Goal: Task Accomplishment & Management: Manage account settings

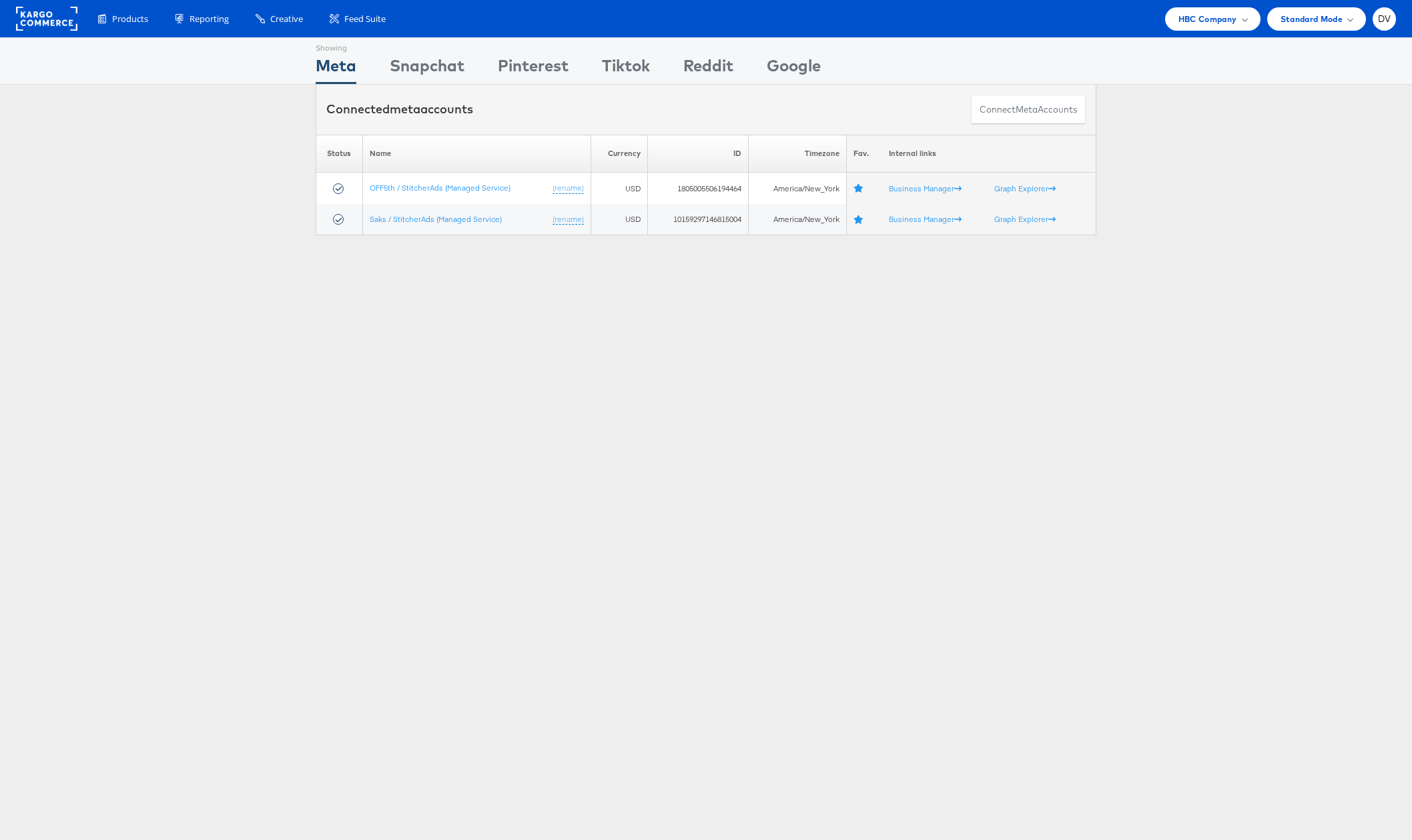
click at [701, 438] on div "Showing Meta Showing [GEOGRAPHIC_DATA] Showing Pinterest Showing Tiktok Showing…" at bounding box center [706, 371] width 1412 height 667
click at [701, 438] on div "Showing Meta Showing Snapchat Showing Pinterest Showing Tiktok Showing Reddit S…" at bounding box center [706, 371] width 1412 height 667
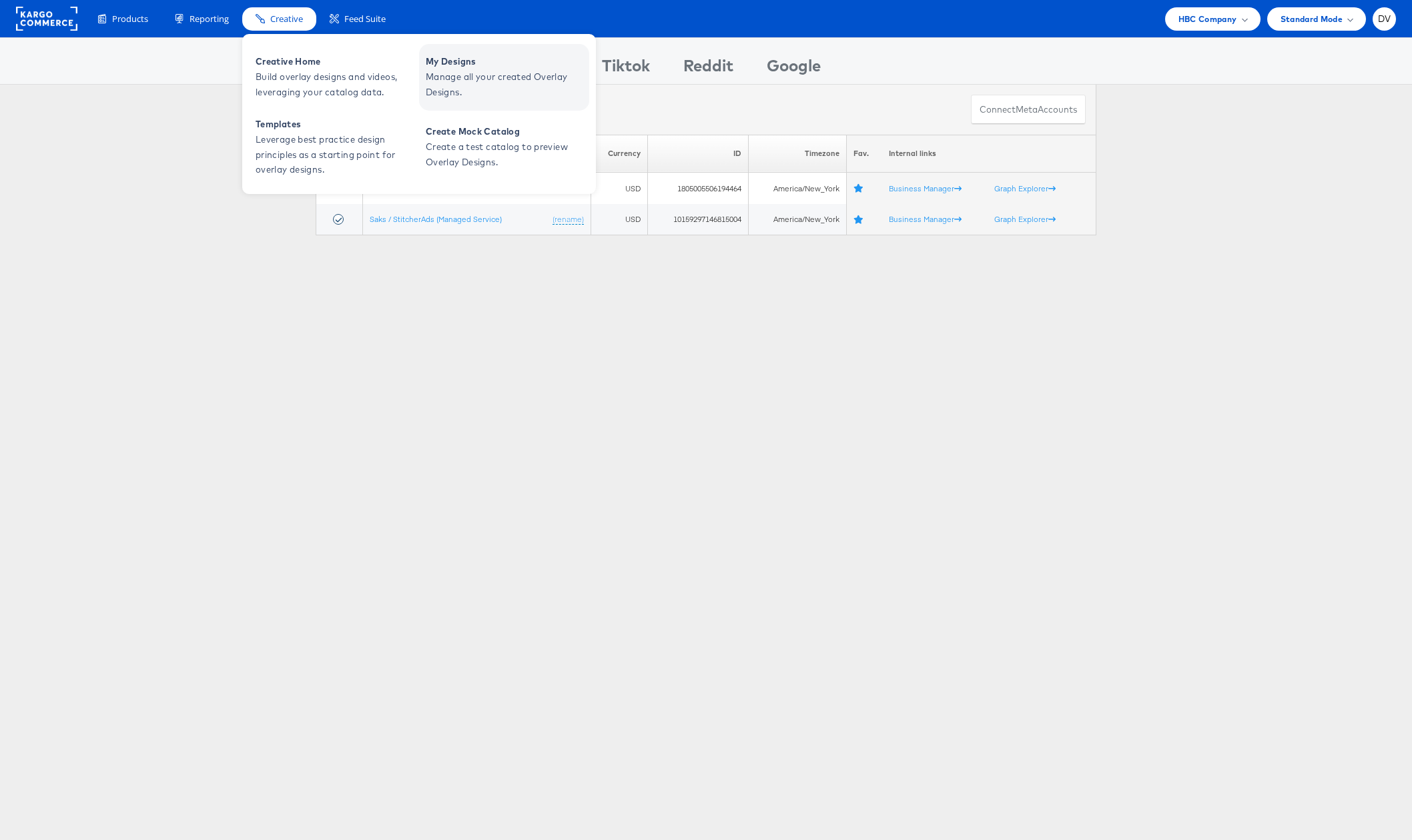
click at [455, 69] on span "My Designs" at bounding box center [506, 62] width 160 height 15
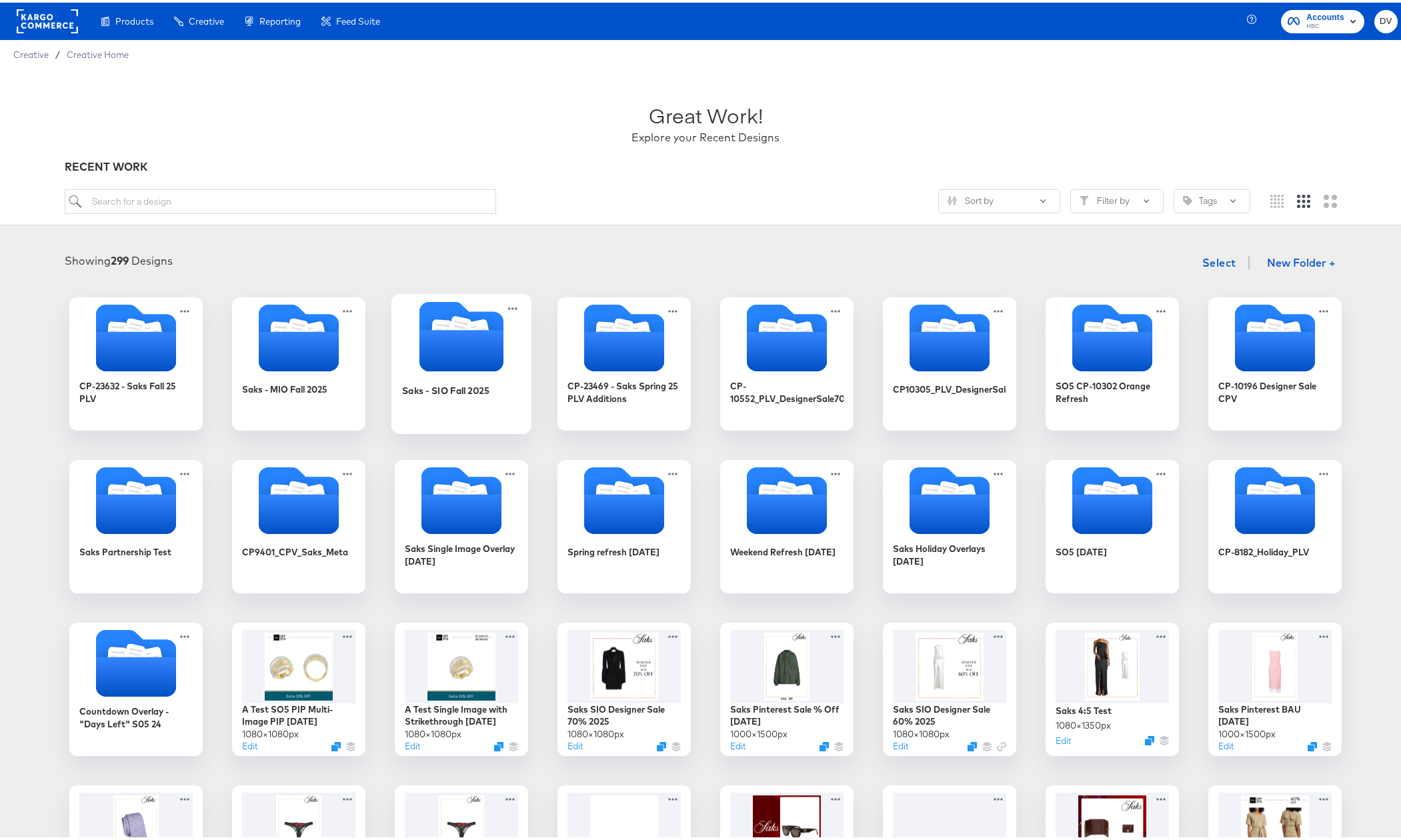
click at [440, 342] on icon "Folder" at bounding box center [462, 348] width 84 height 42
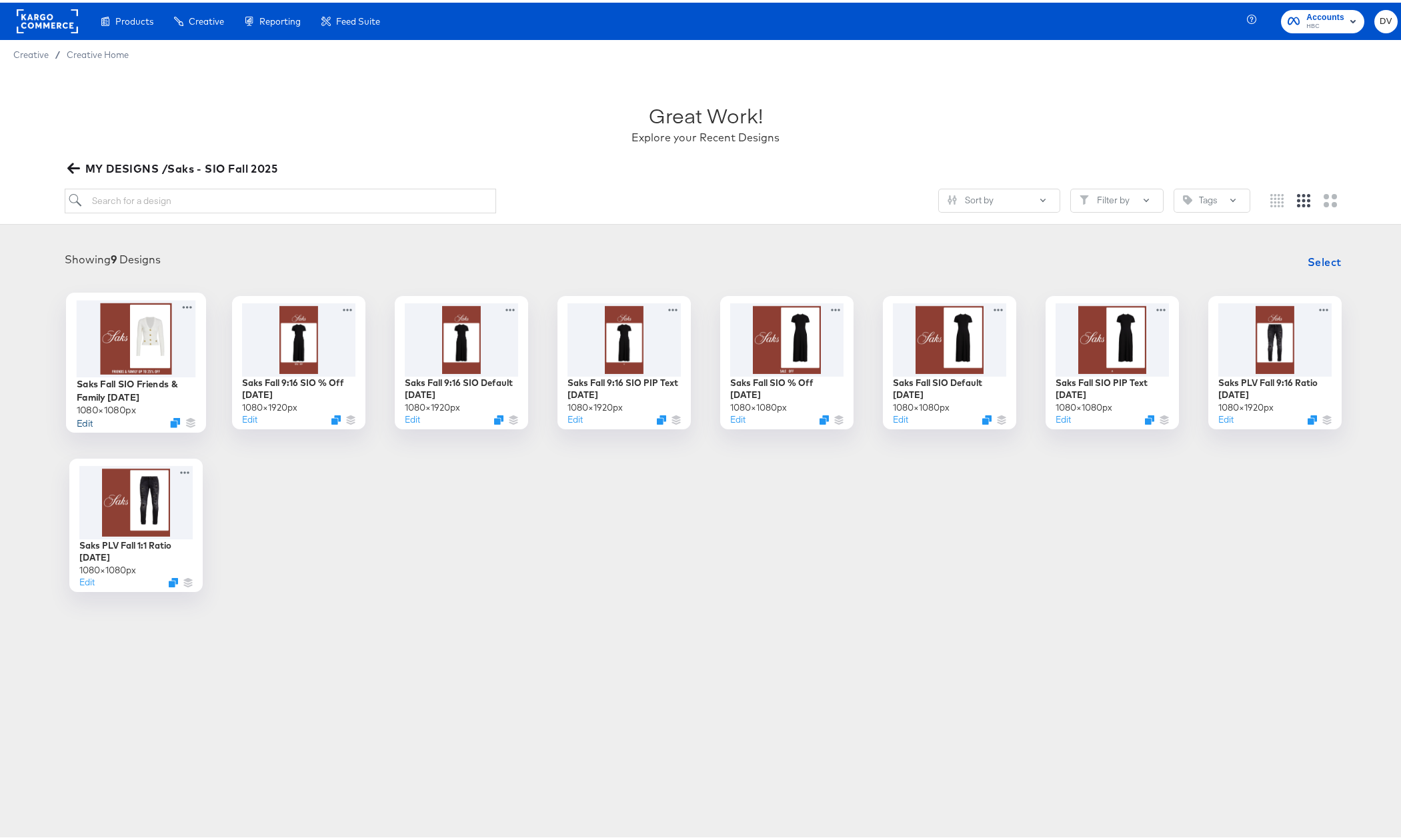
click at [83, 418] on button "Edit" at bounding box center [84, 419] width 16 height 13
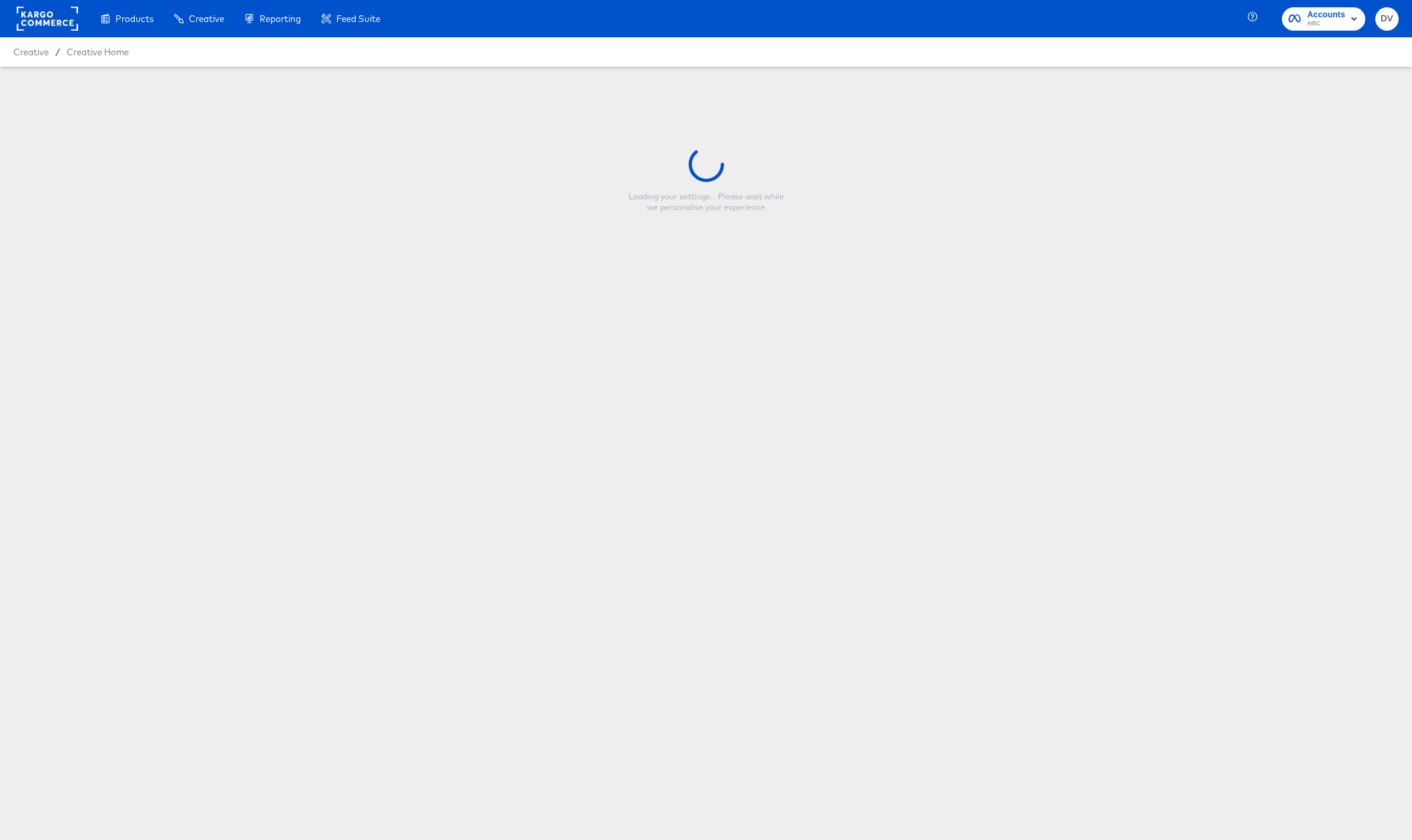
type input "Saks Fall SIO Friends & Family [DATE]"
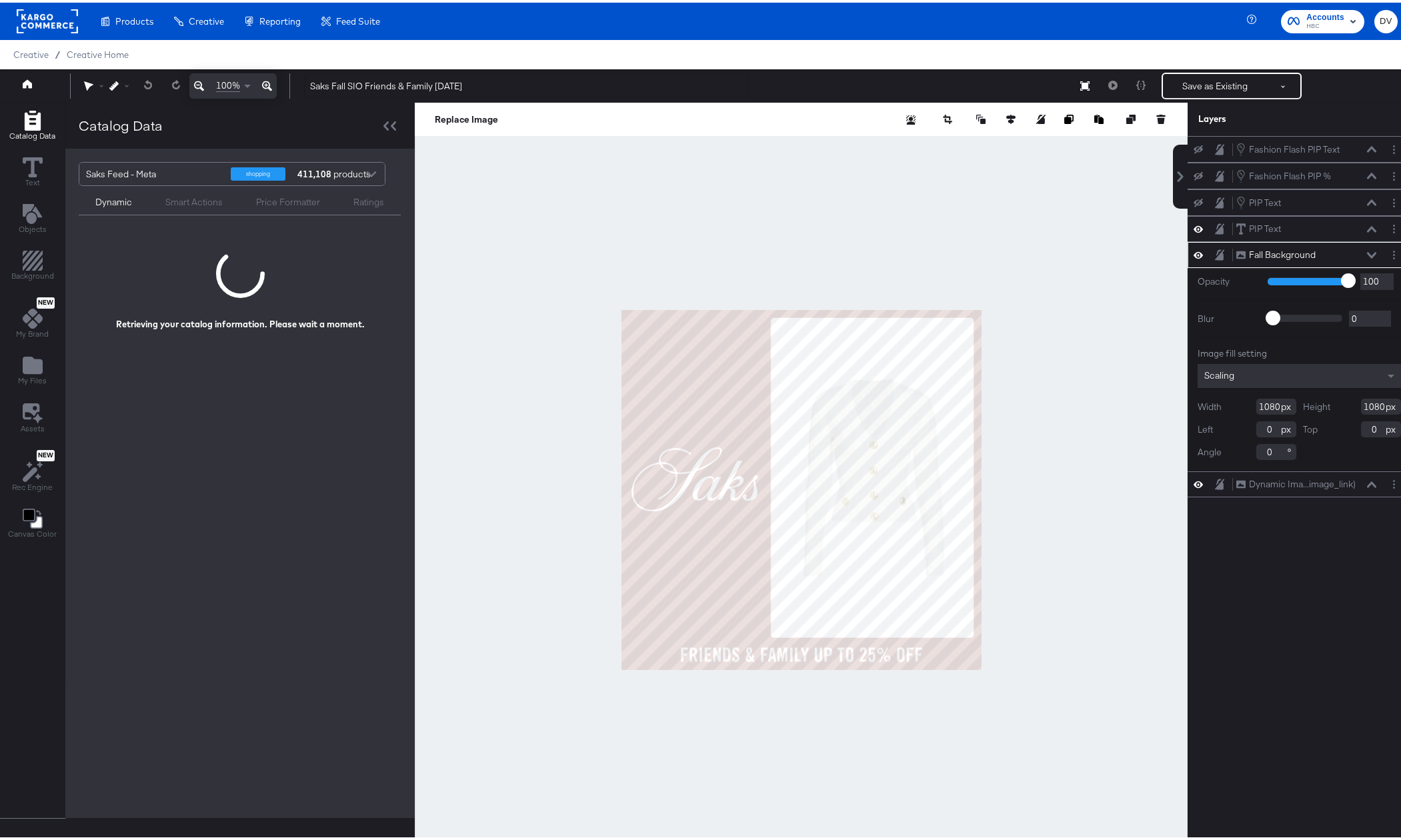
click at [532, 262] on div at bounding box center [801, 488] width 773 height 774
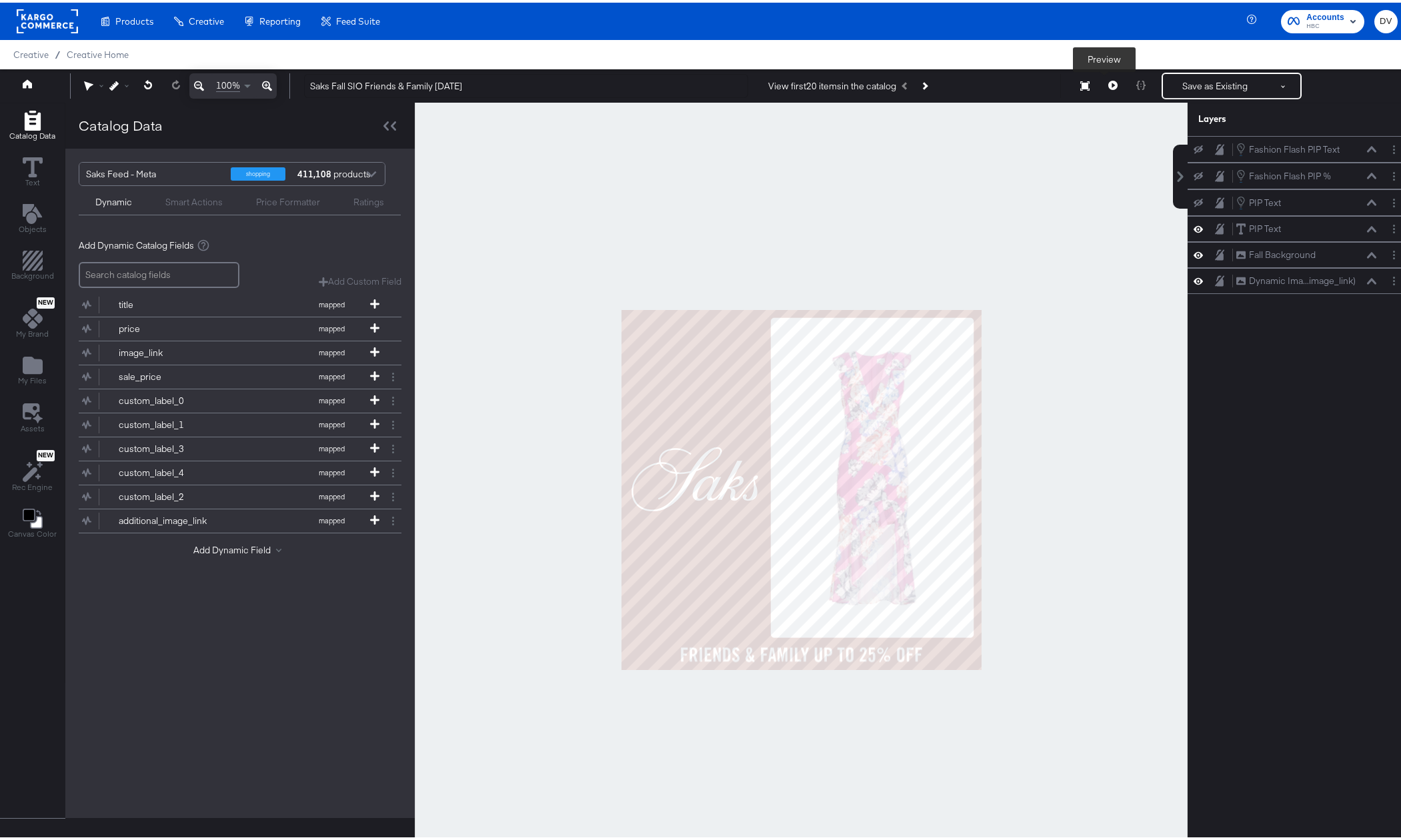
click at [1108, 83] on icon at bounding box center [1113, 83] width 10 height 10
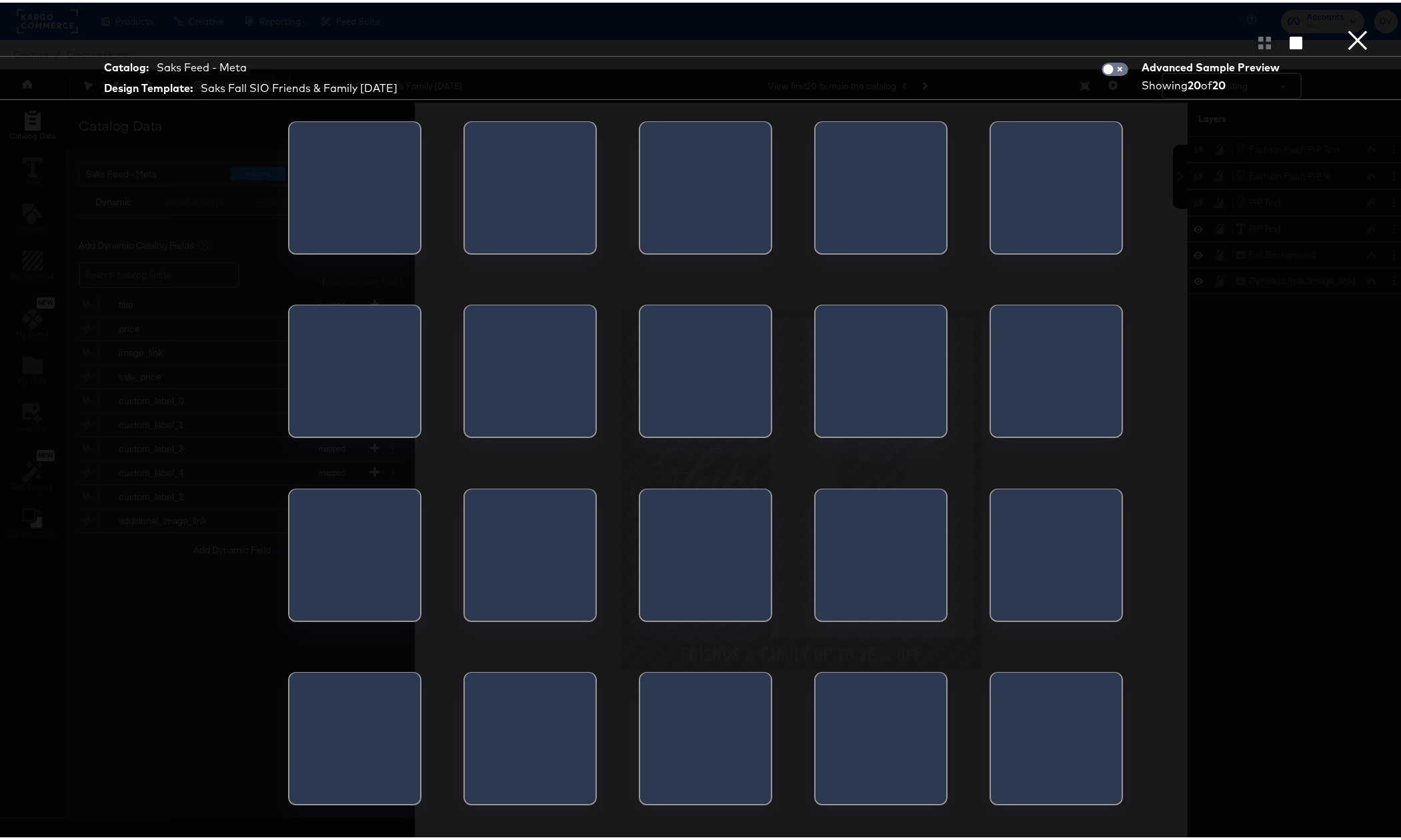
click at [368, 194] on div at bounding box center [354, 189] width 130 height 140
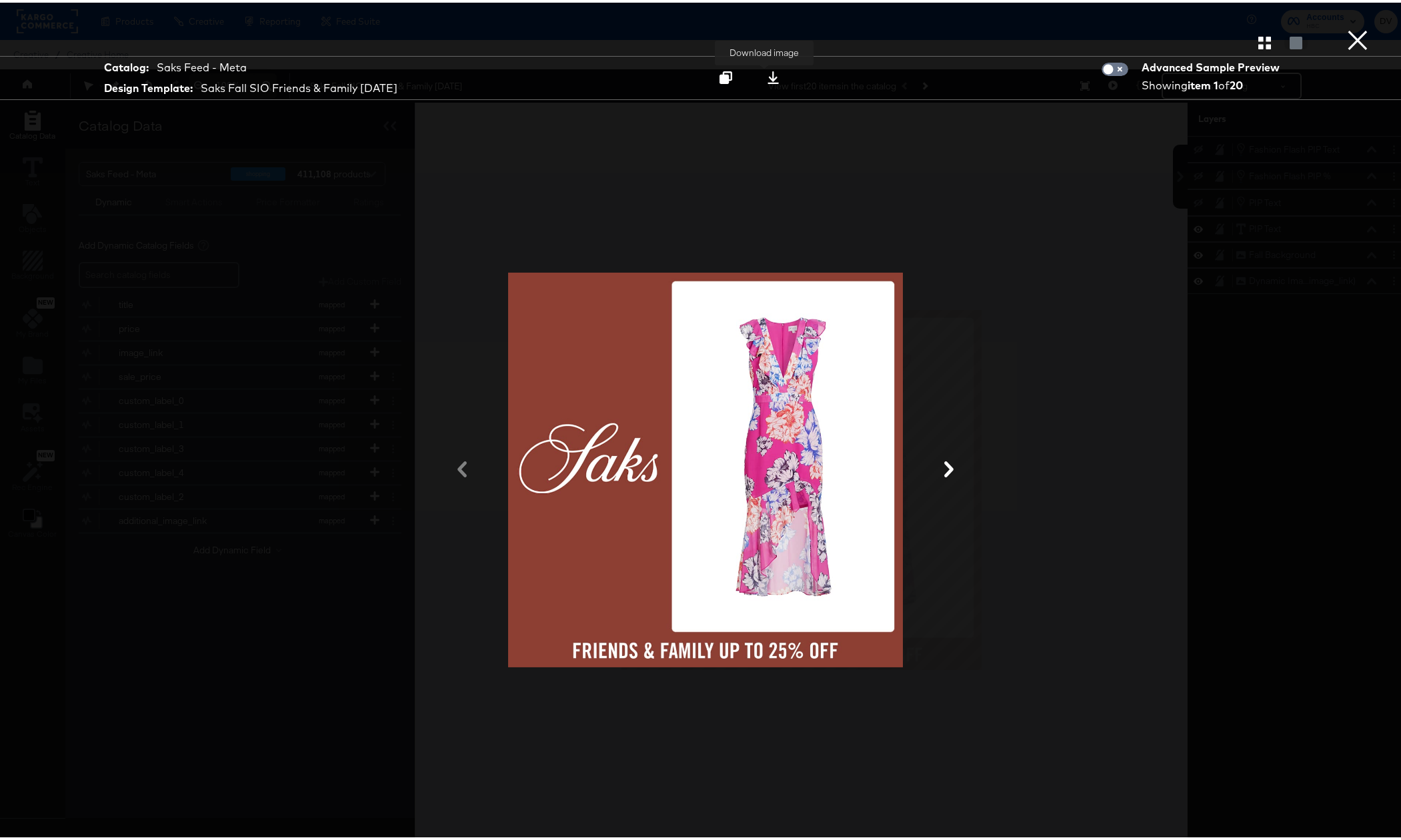
click at [770, 84] on button at bounding box center [773, 75] width 42 height 24
click at [1359, 27] on button "×" at bounding box center [1359, 14] width 27 height 27
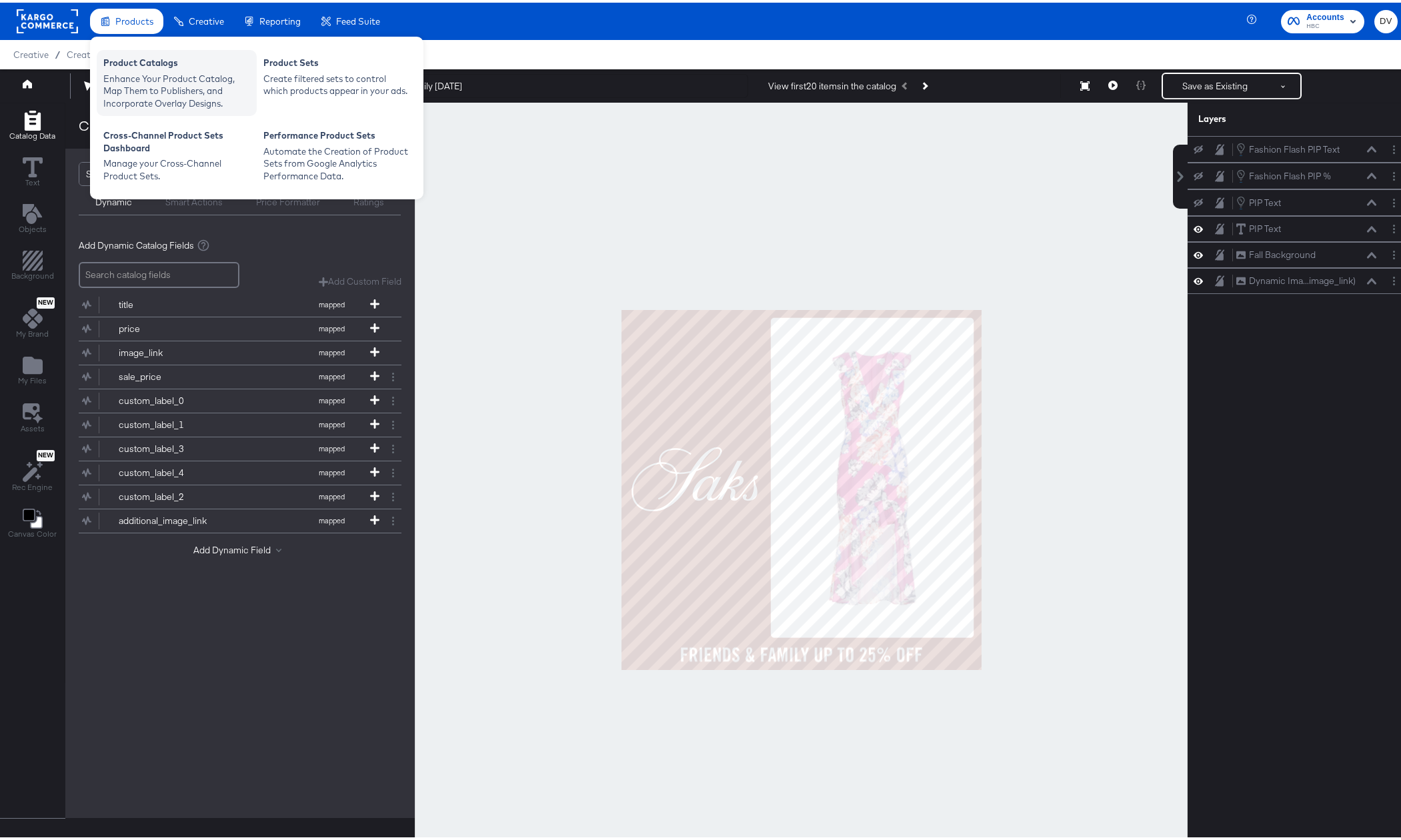
click at [156, 77] on div "Enhance Your Product Catalog, Map Them to Publishers, and Incorporate Overlay D…" at bounding box center [177, 89] width 147 height 38
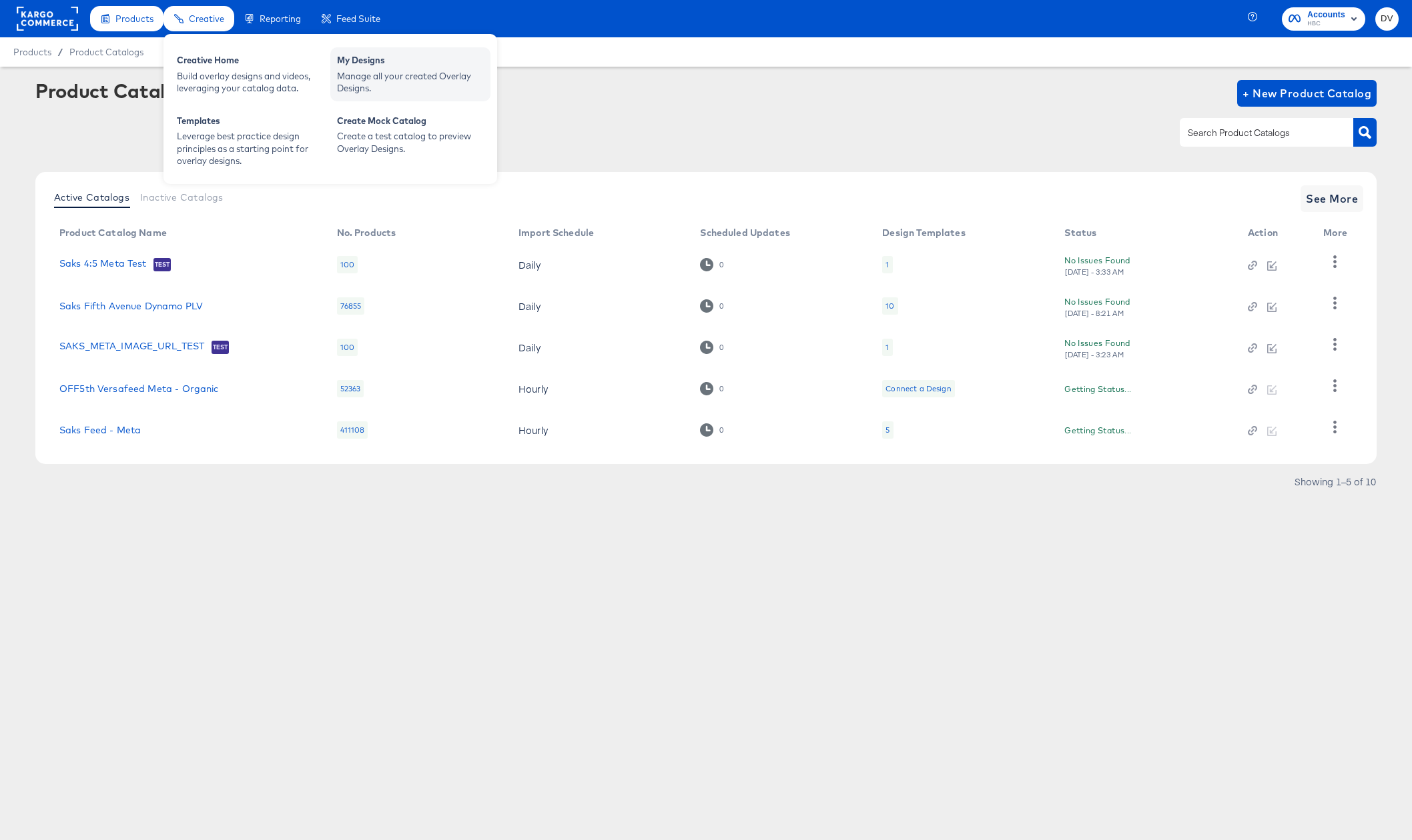
click at [395, 76] on div "Manage all your created Overlay Designs." at bounding box center [410, 83] width 147 height 25
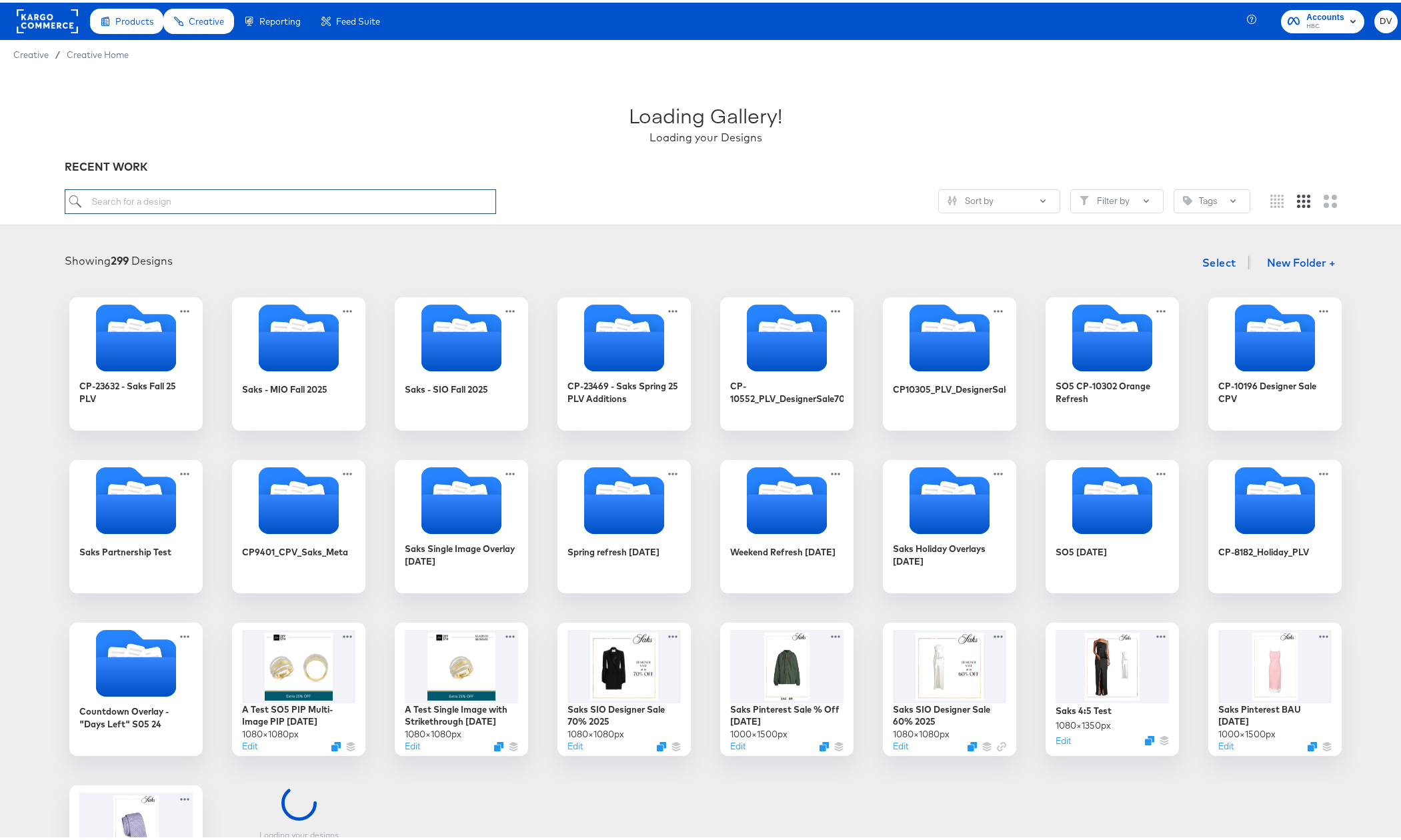
click at [330, 196] on input "search" at bounding box center [281, 199] width 433 height 25
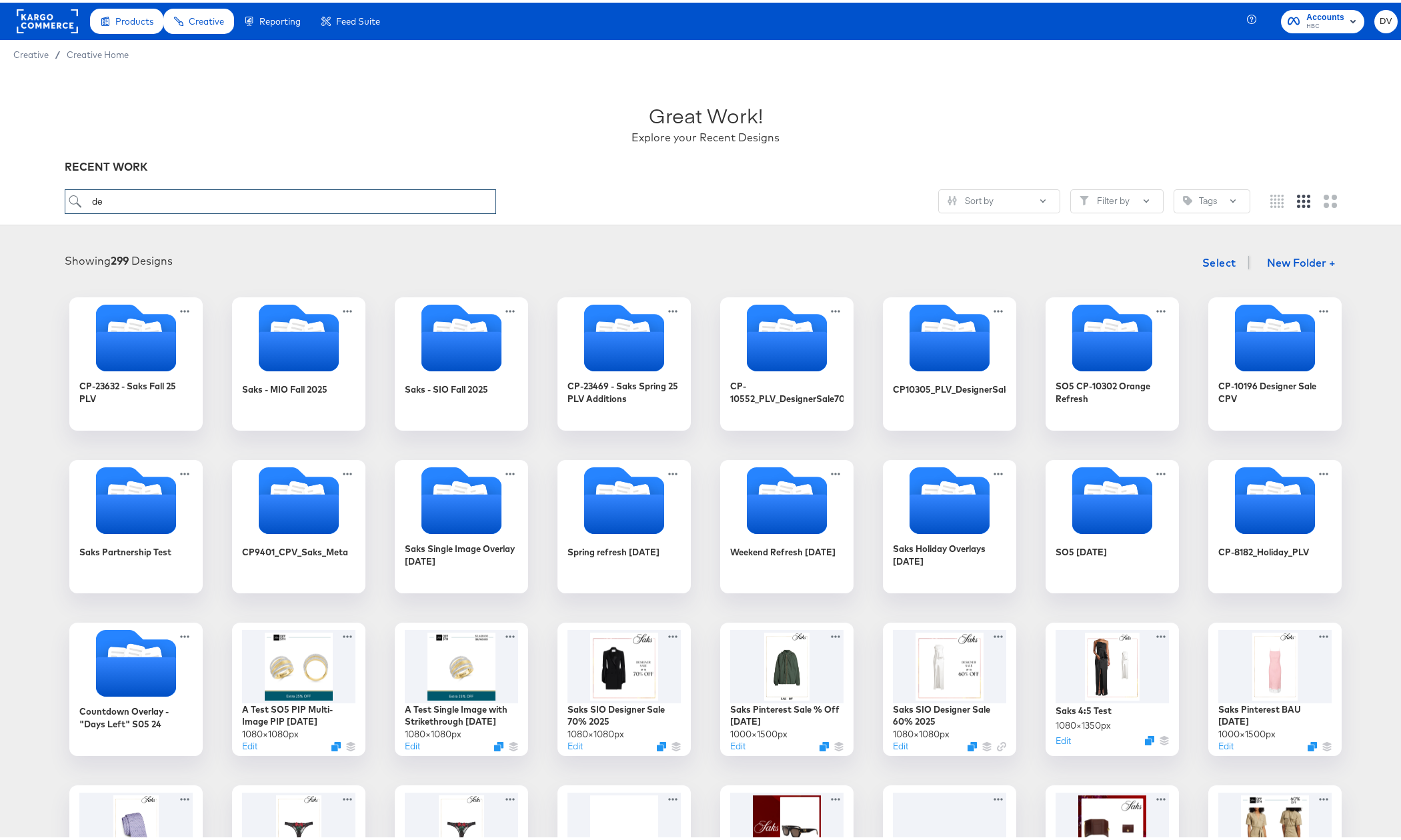
type input "d"
type input "designer"
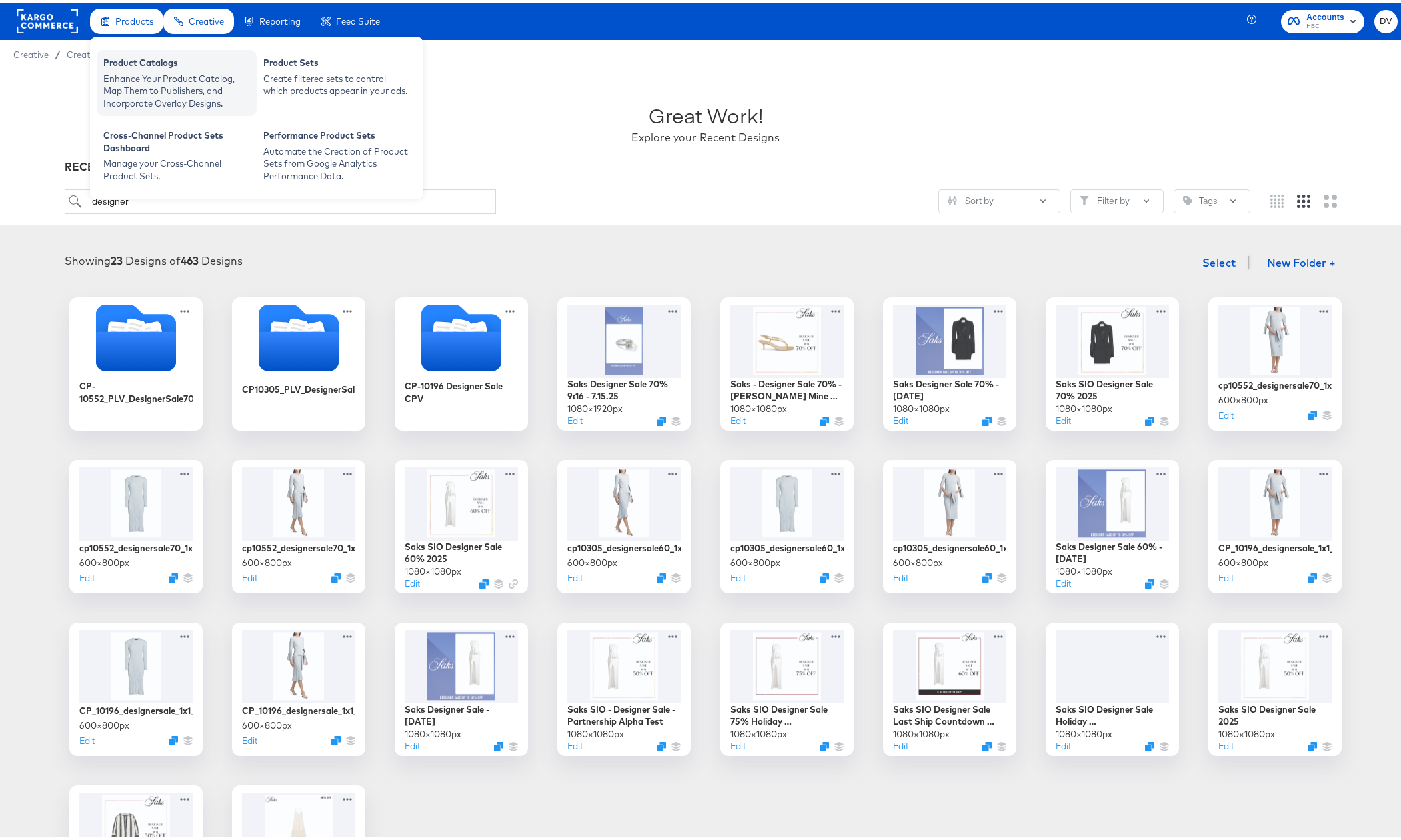
click at [154, 71] on div "Enhance Your Product Catalog, Map Them to Publishers, and Incorporate Overlay D…" at bounding box center [177, 89] width 147 height 38
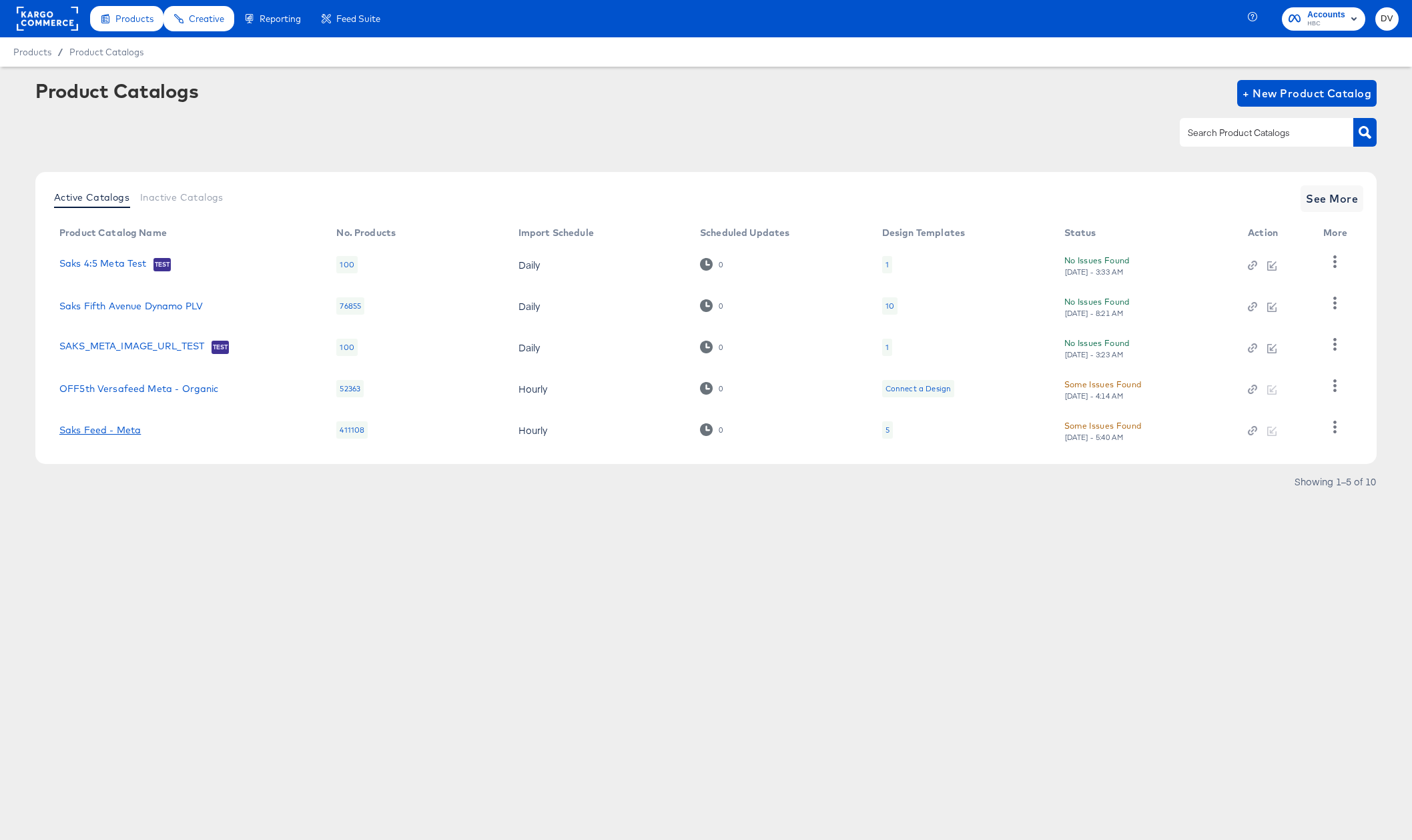
click at [104, 433] on link "Saks Feed - Meta" at bounding box center [99, 430] width 81 height 11
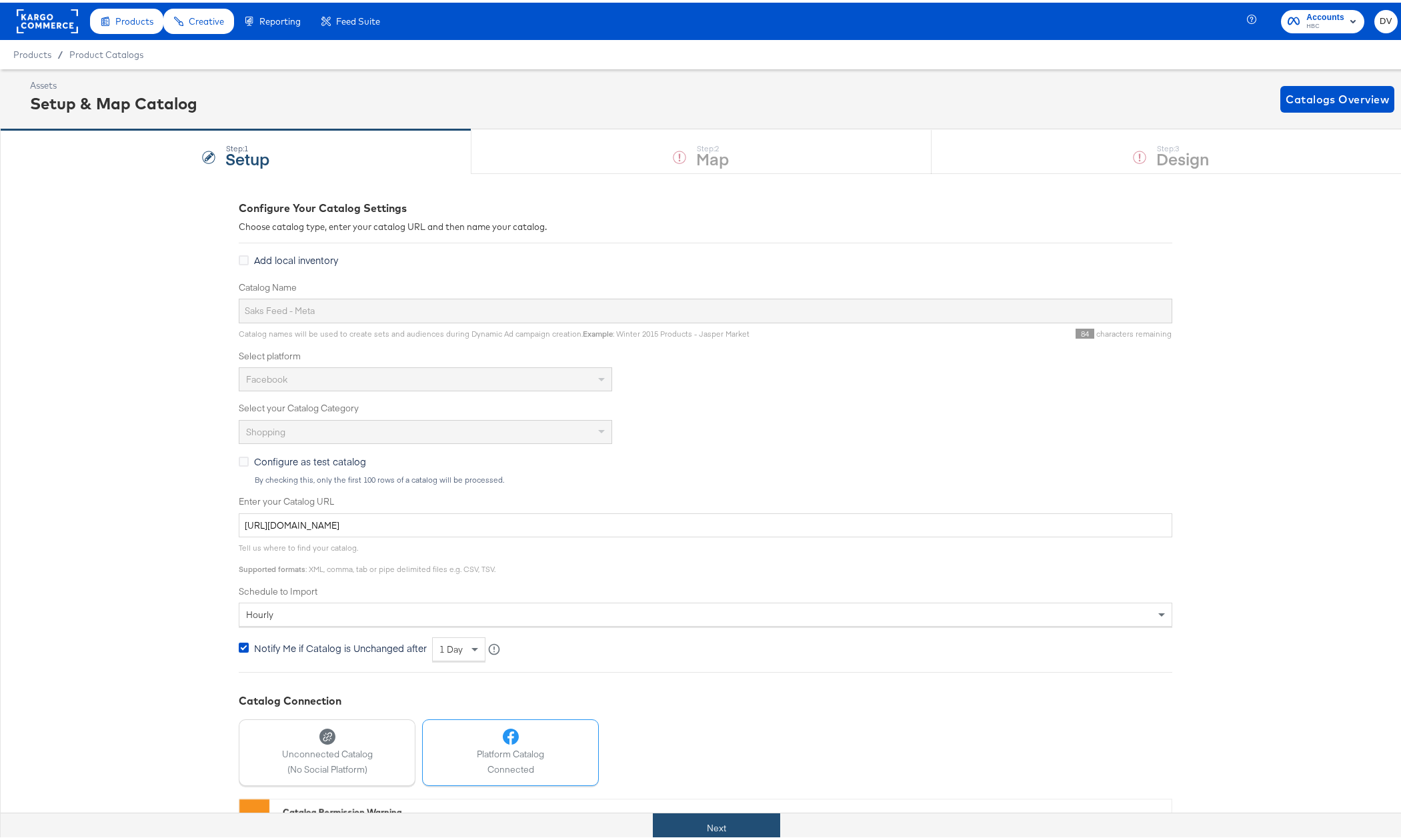
click at [717, 830] on button "Next" at bounding box center [716, 826] width 127 height 30
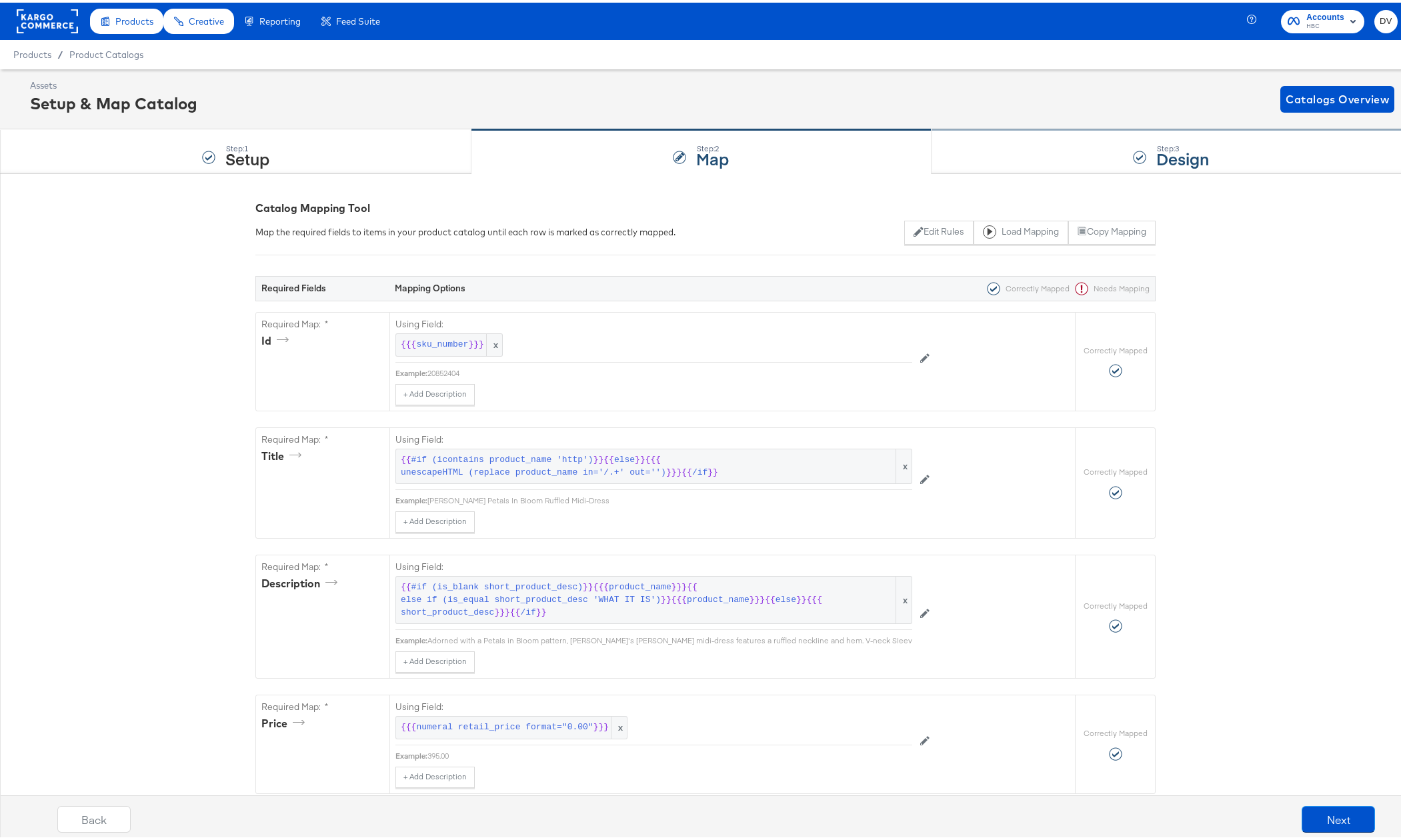
click at [964, 141] on div "Step: 3 Design" at bounding box center [1171, 150] width 480 height 44
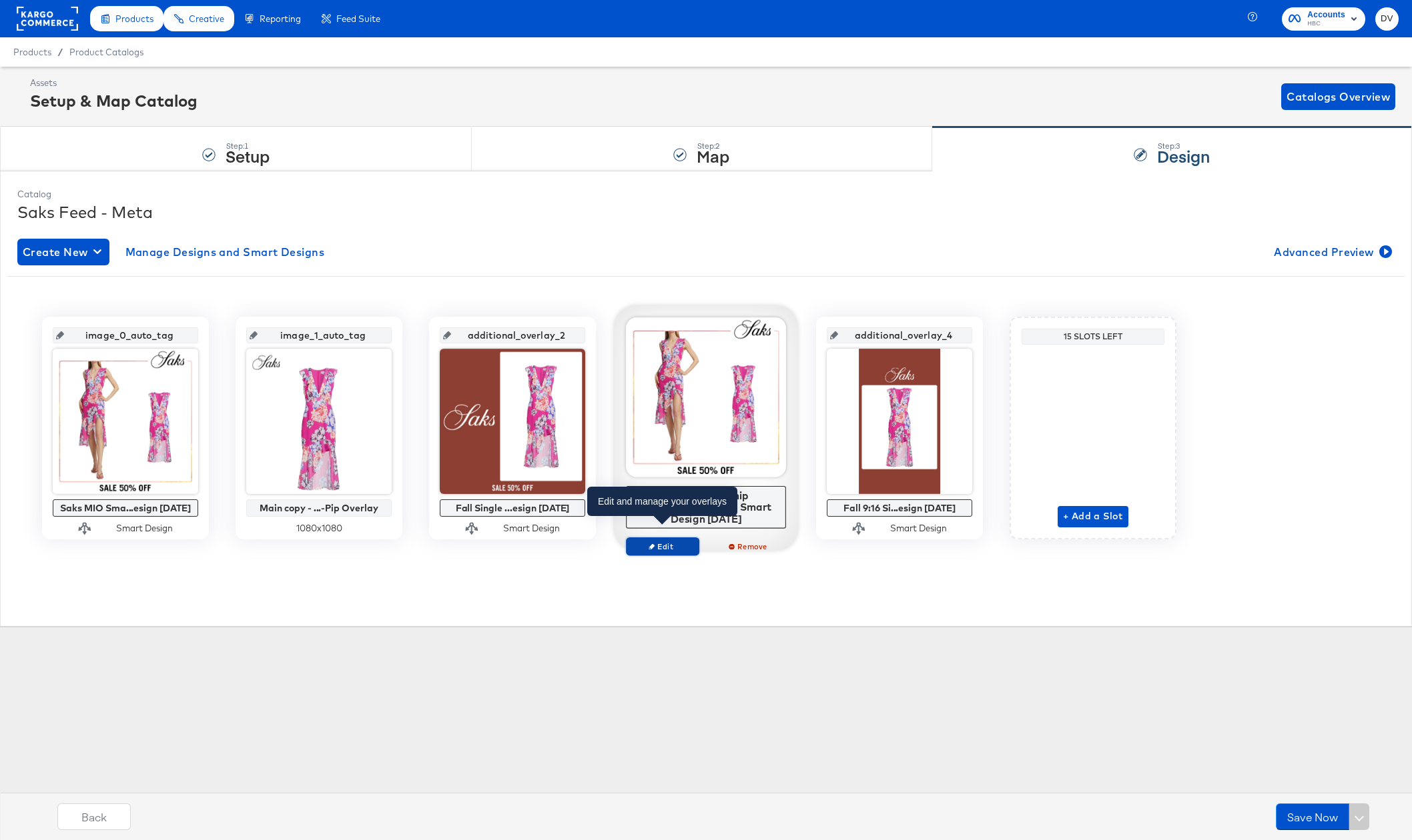
click at [657, 542] on span "Edit" at bounding box center [663, 546] width 62 height 10
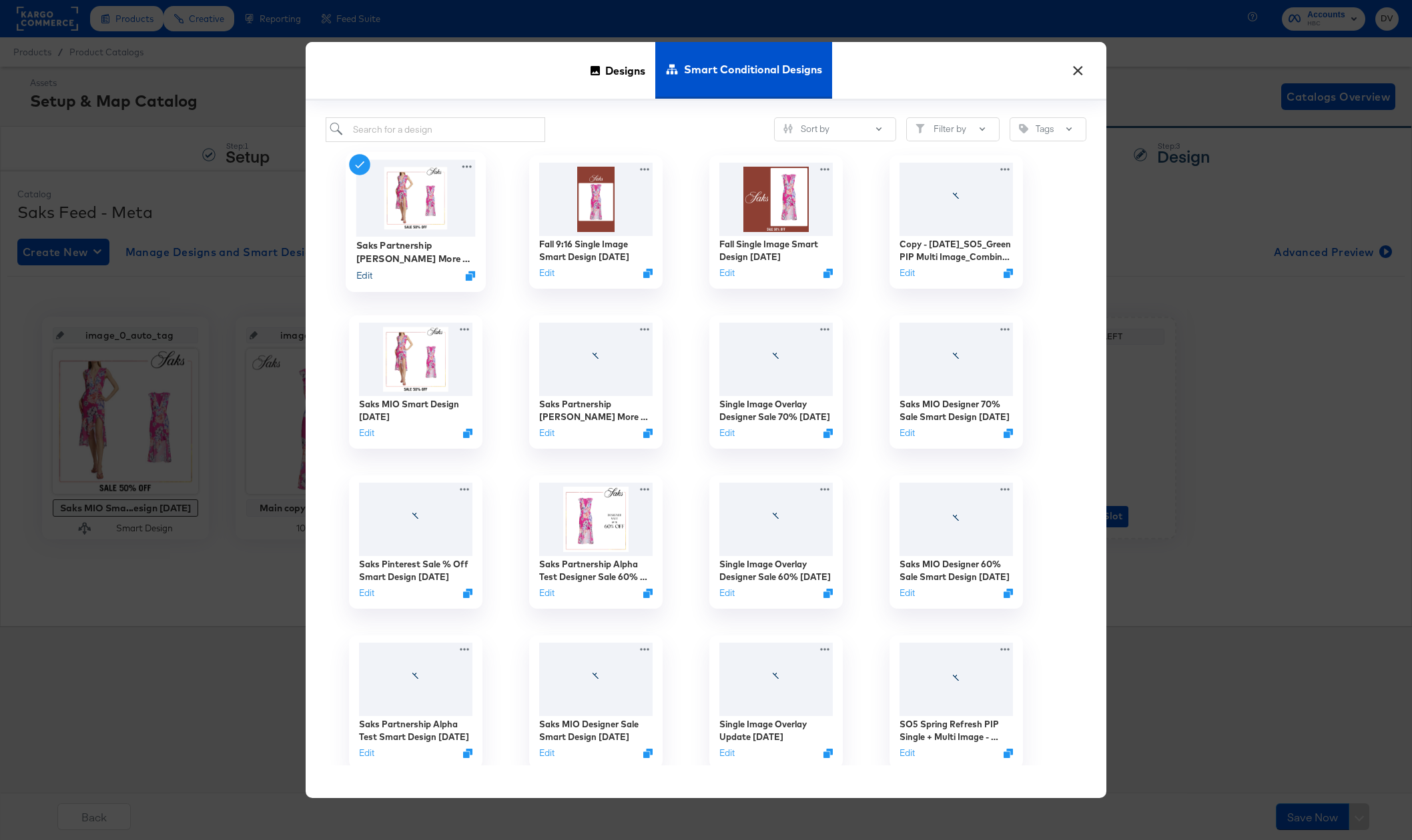
click at [363, 277] on button "Edit" at bounding box center [364, 274] width 16 height 13
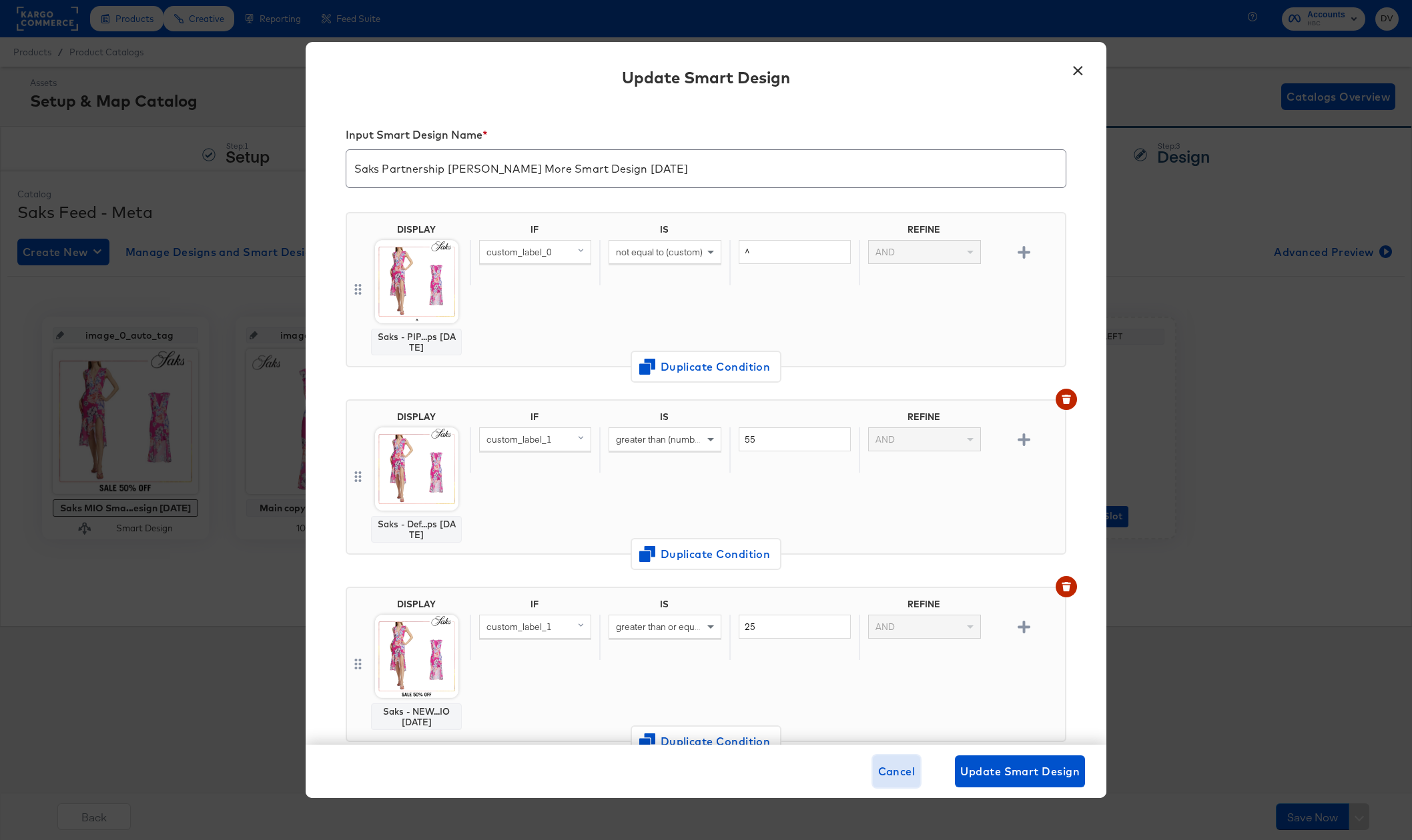
click at [881, 767] on span "Cancel" at bounding box center [896, 771] width 38 height 18
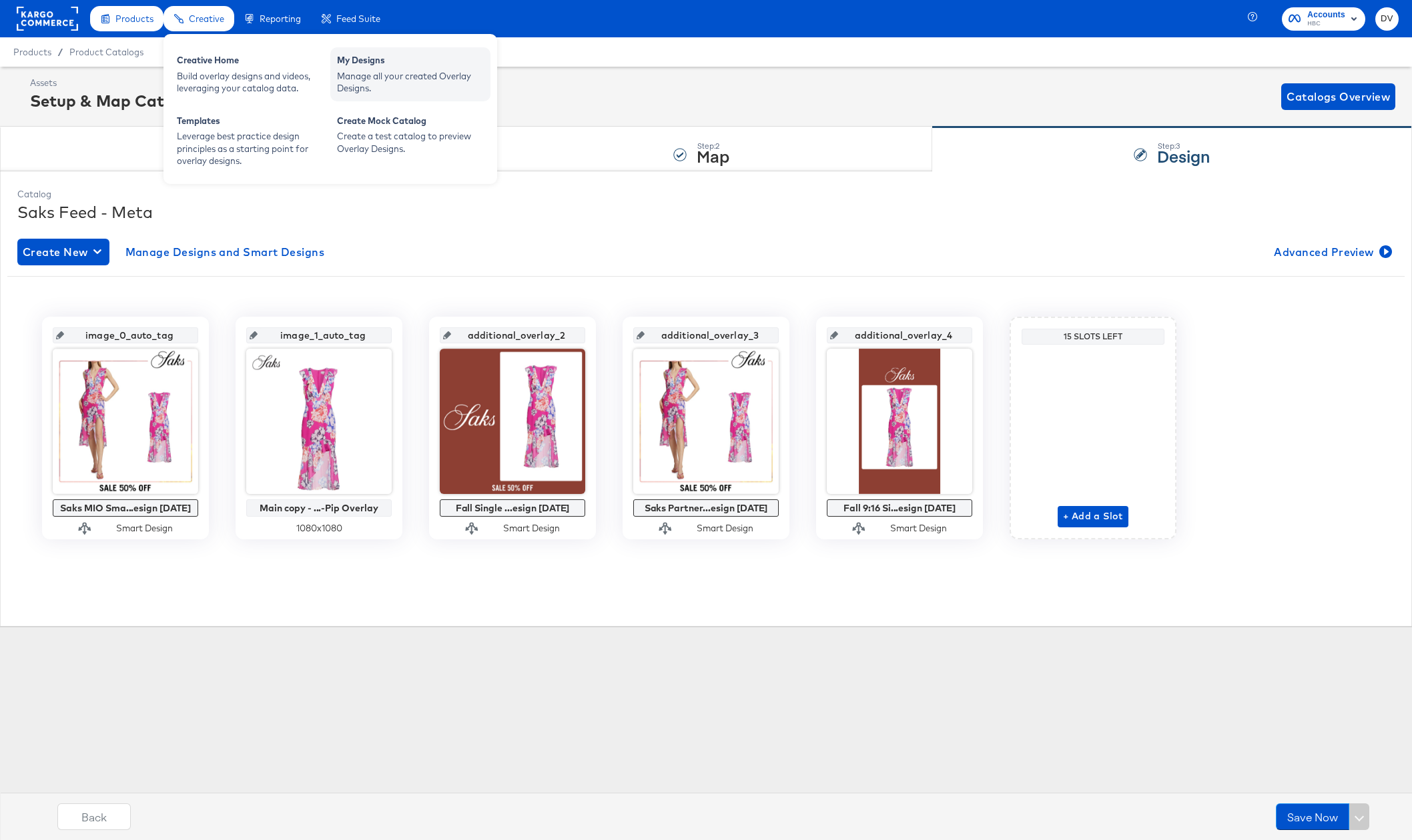
click at [353, 74] on div "Manage all your created Overlay Designs." at bounding box center [410, 83] width 147 height 25
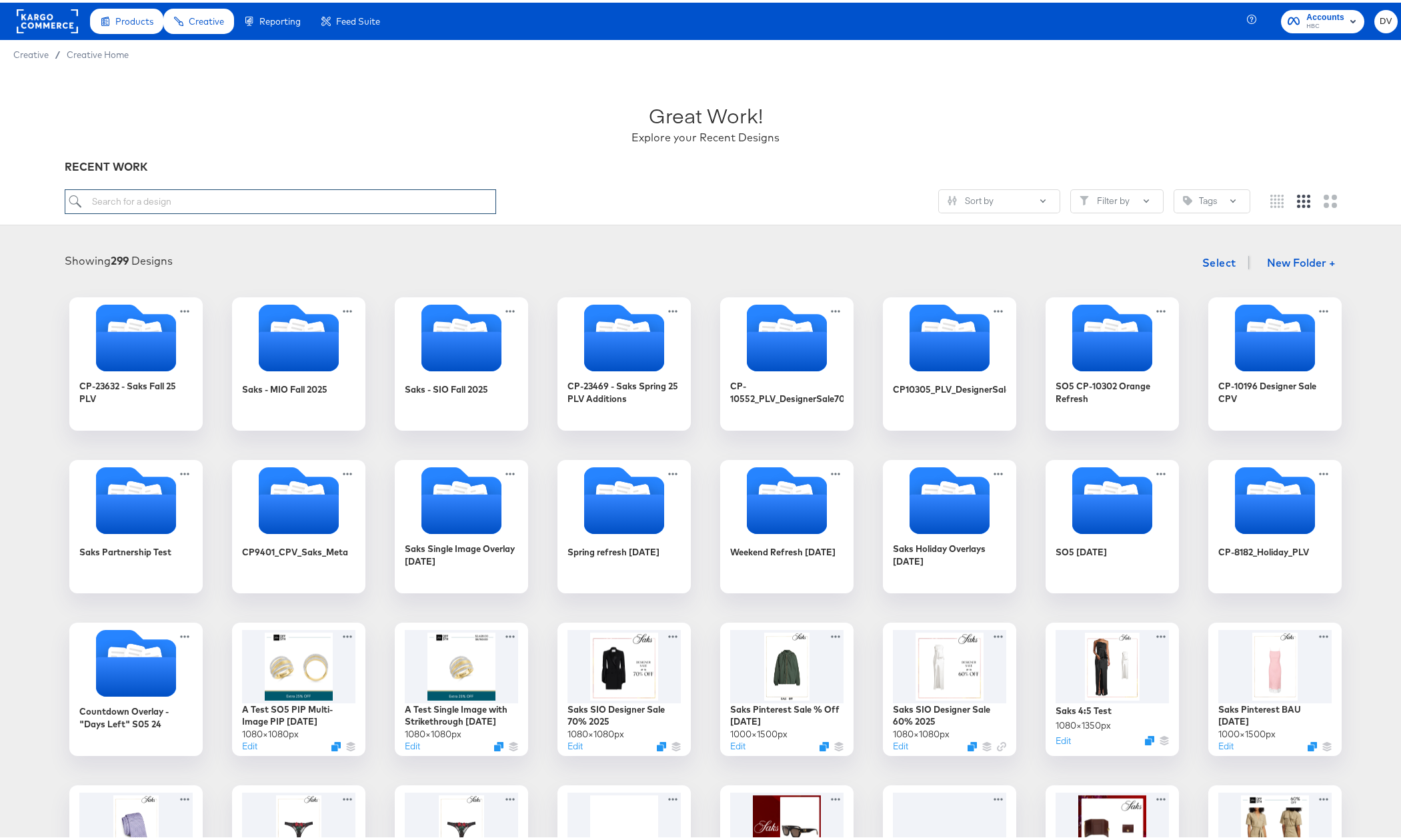
click at [368, 202] on input "search" at bounding box center [281, 199] width 433 height 25
type input "designer"
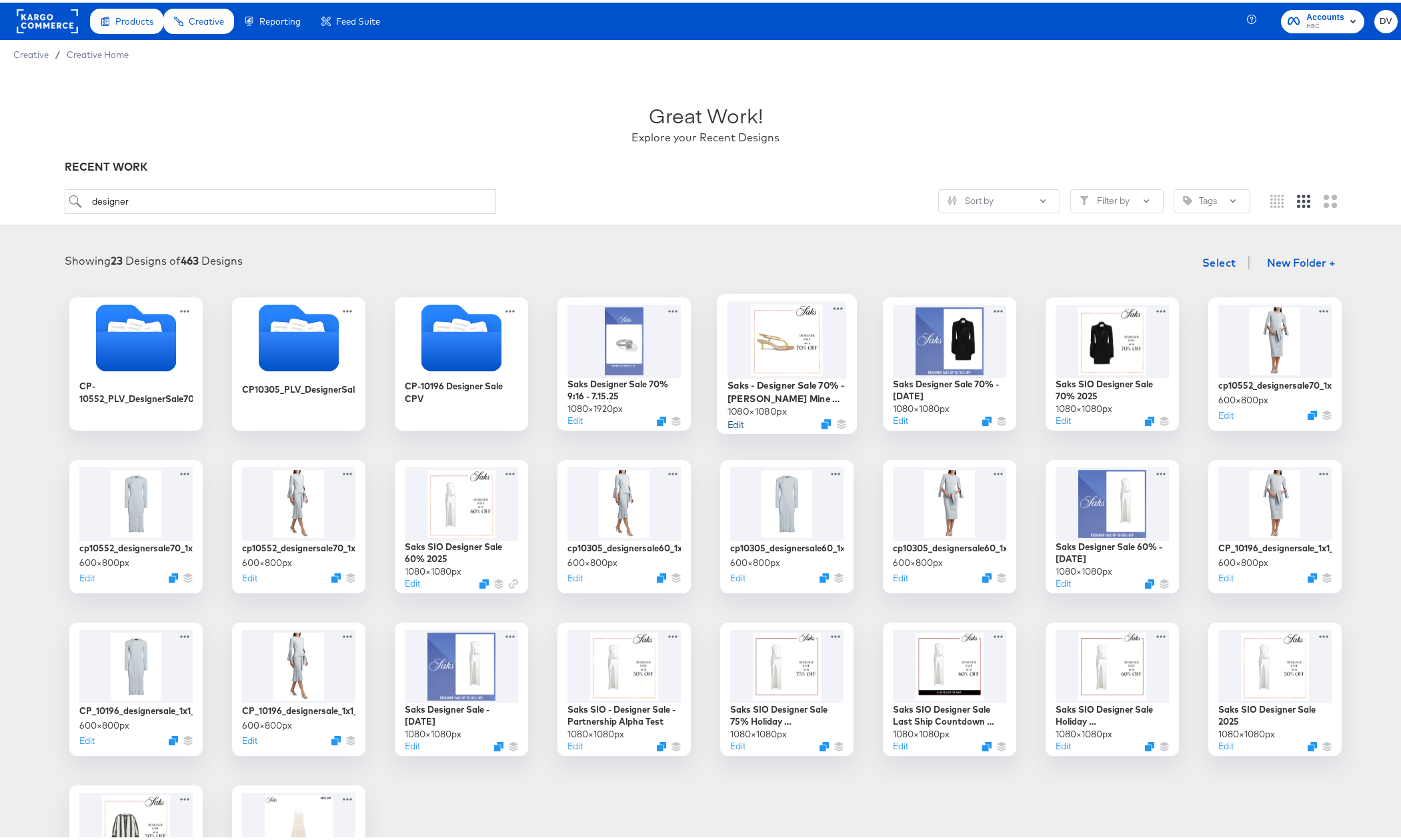
click at [728, 424] on button "Edit" at bounding box center [736, 421] width 16 height 13
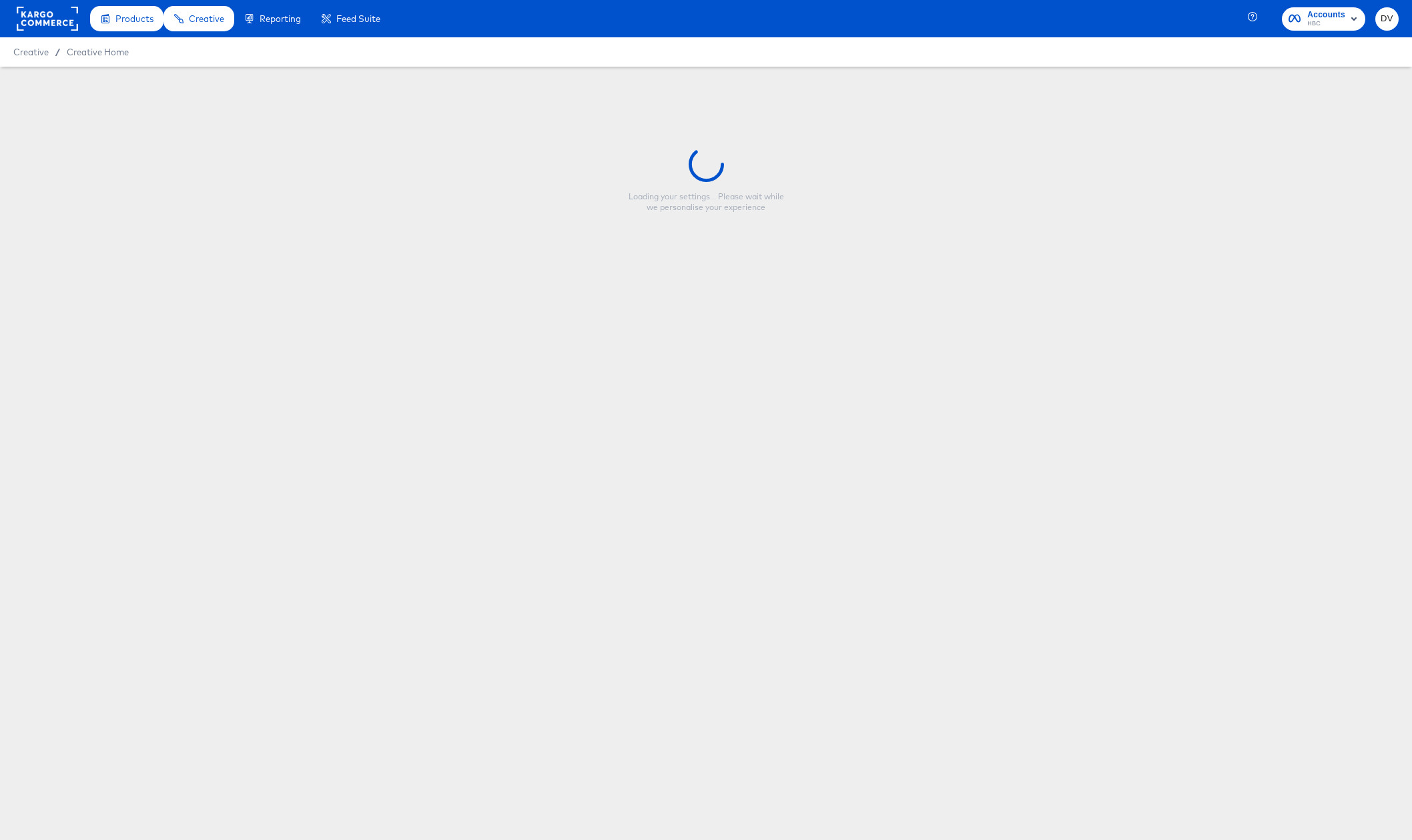
type input "Saks - Designer Sale 70% - [PERSON_NAME] Mine Partnerships [DATE]"
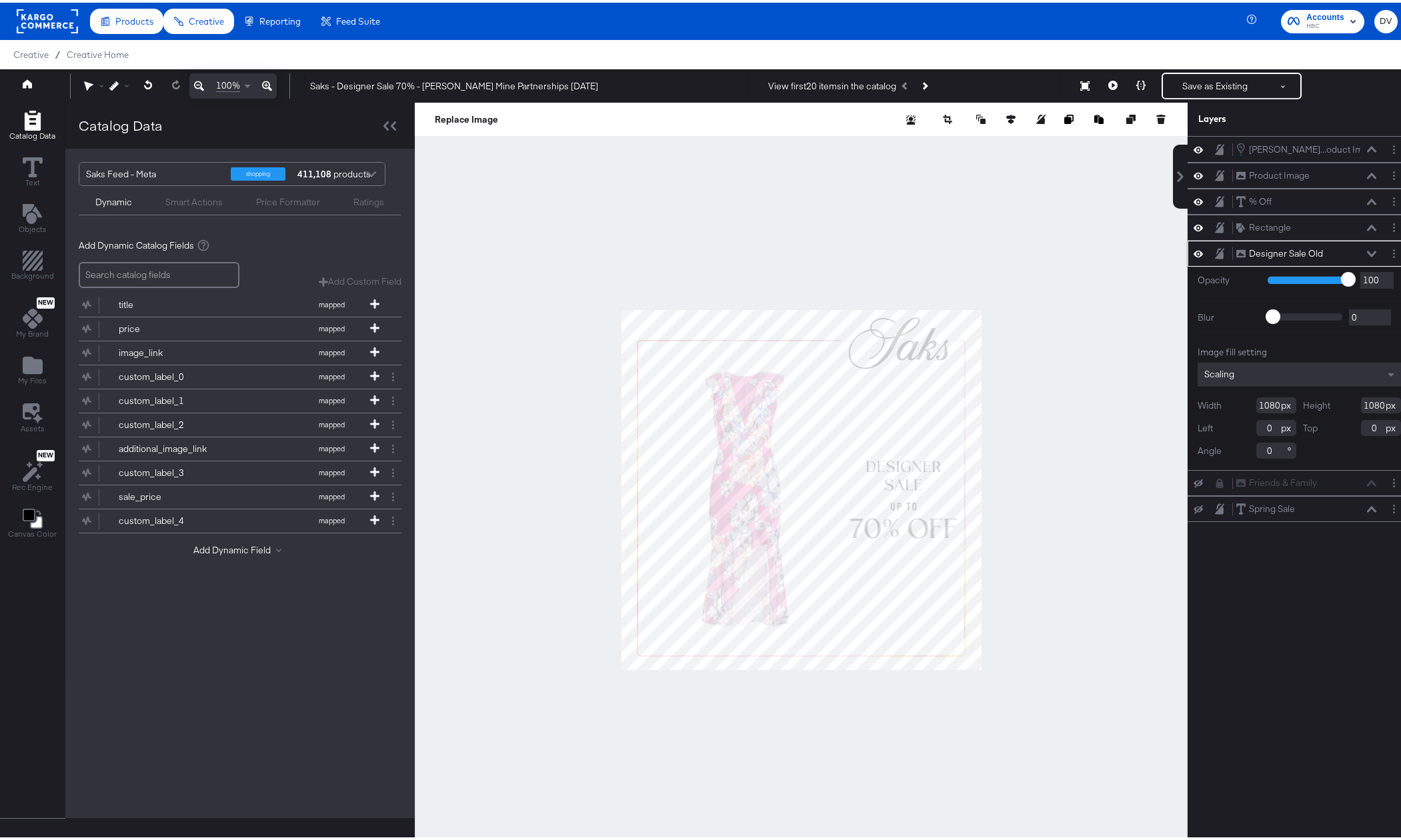
click at [1367, 248] on icon at bounding box center [1372, 251] width 10 height 7
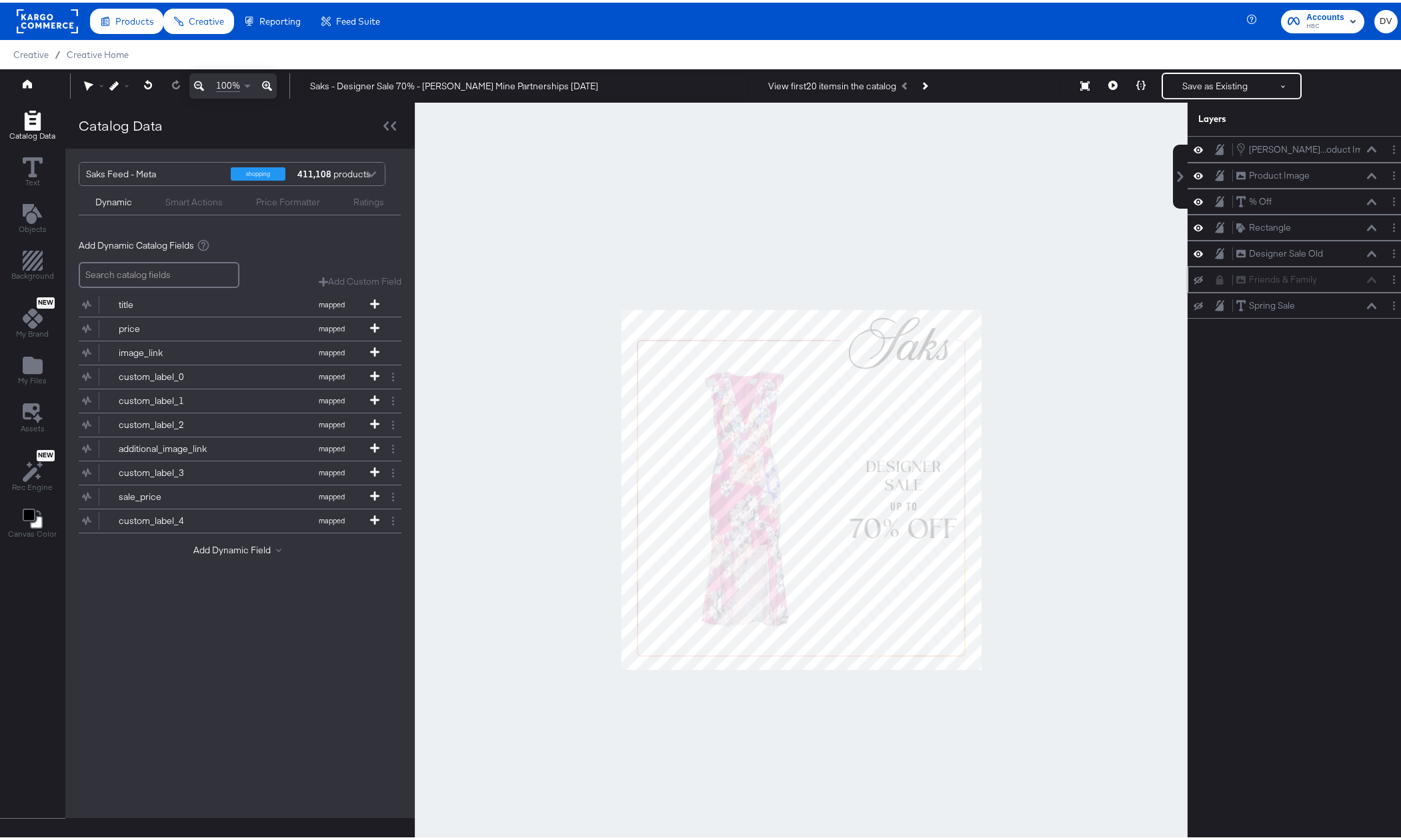
click at [1193, 272] on div at bounding box center [1202, 277] width 18 height 11
click at [1194, 278] on icon at bounding box center [1199, 277] width 10 height 9
click at [1194, 250] on icon at bounding box center [1199, 251] width 10 height 12
click at [1217, 277] on icon at bounding box center [1220, 278] width 8 height 10
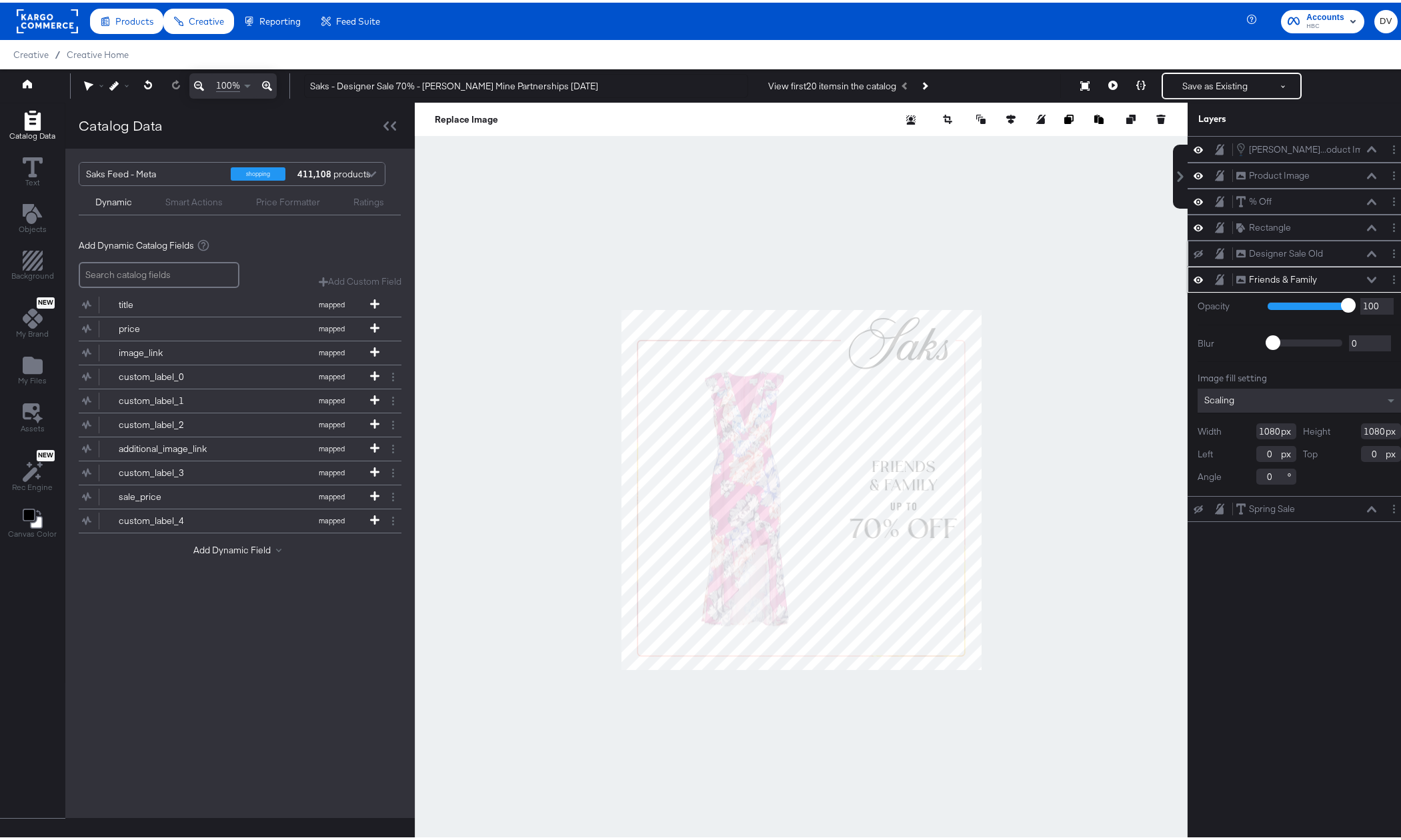
click at [1366, 273] on button at bounding box center [1371, 277] width 11 height 8
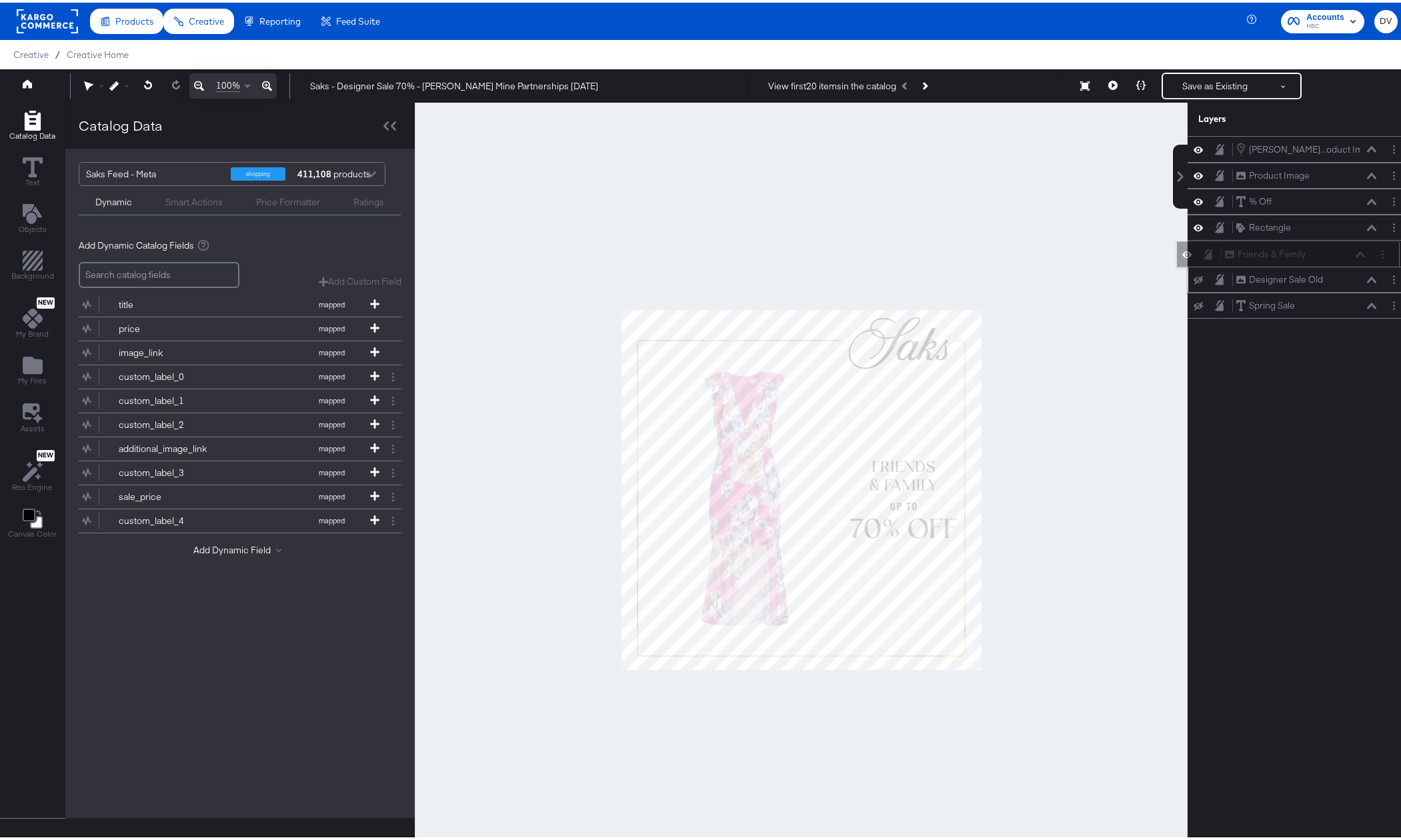
drag, startPoint x: 1338, startPoint y: 277, endPoint x: 1338, endPoint y: 248, distance: 29.0
click at [1338, 248] on div "Friends & Family Friends & Family" at bounding box center [1295, 252] width 141 height 14
click at [1367, 198] on icon at bounding box center [1372, 199] width 10 height 6
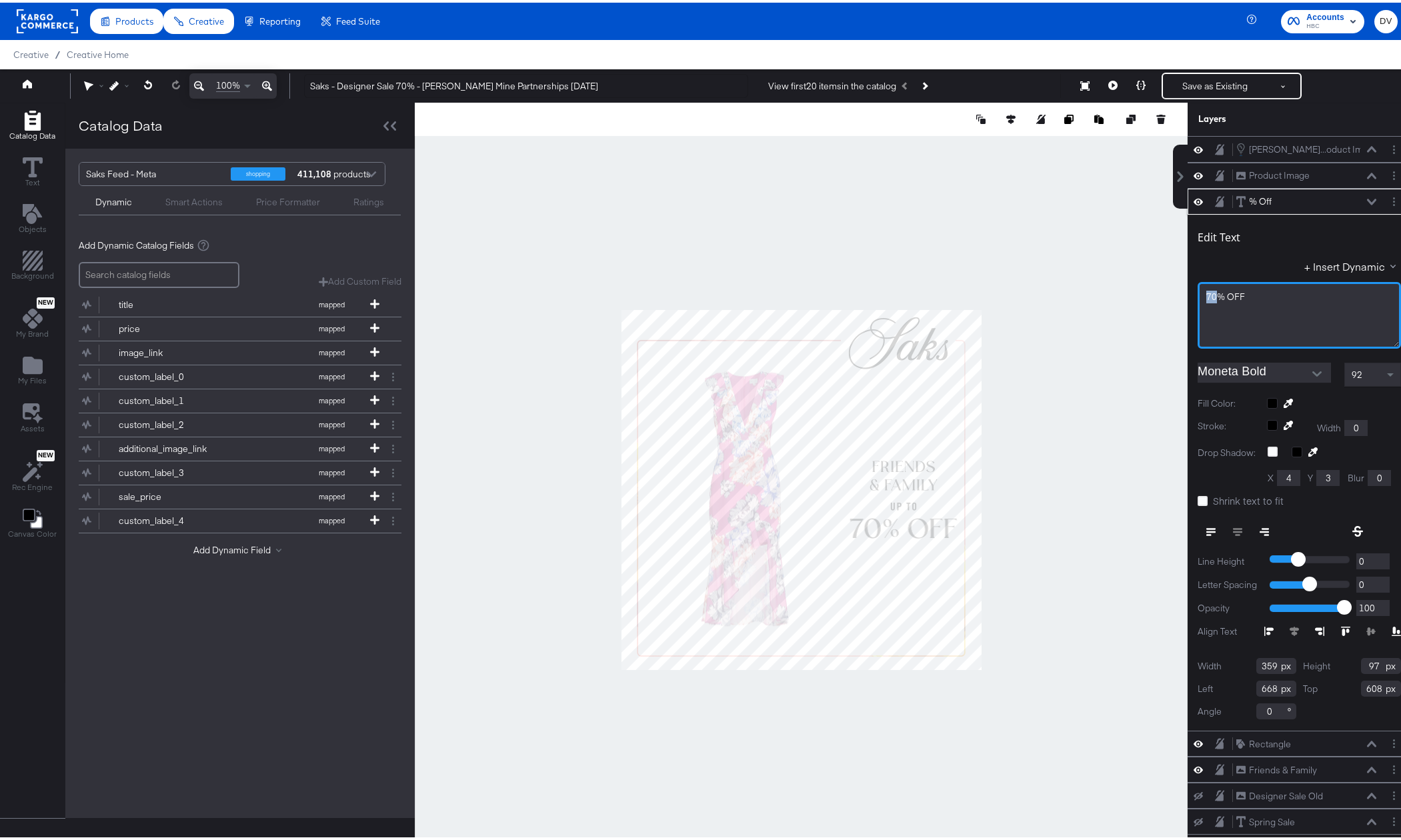
drag, startPoint x: 1201, startPoint y: 294, endPoint x: 1193, endPoint y: 294, distance: 8.0
click at [1198, 294] on div "70% OFF" at bounding box center [1300, 312] width 204 height 67
click at [1366, 200] on button at bounding box center [1371, 199] width 11 height 8
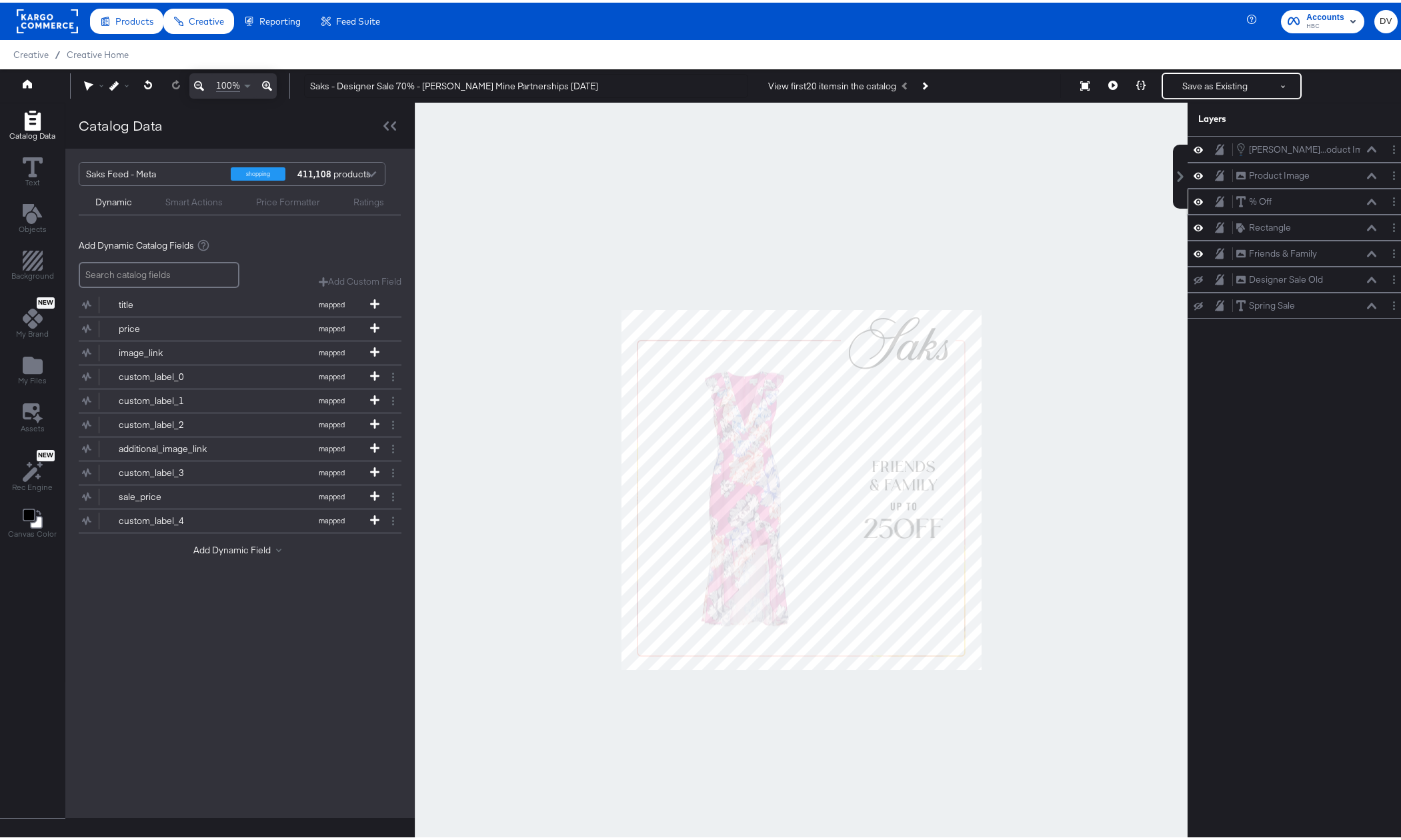
click at [1367, 196] on icon at bounding box center [1372, 199] width 10 height 7
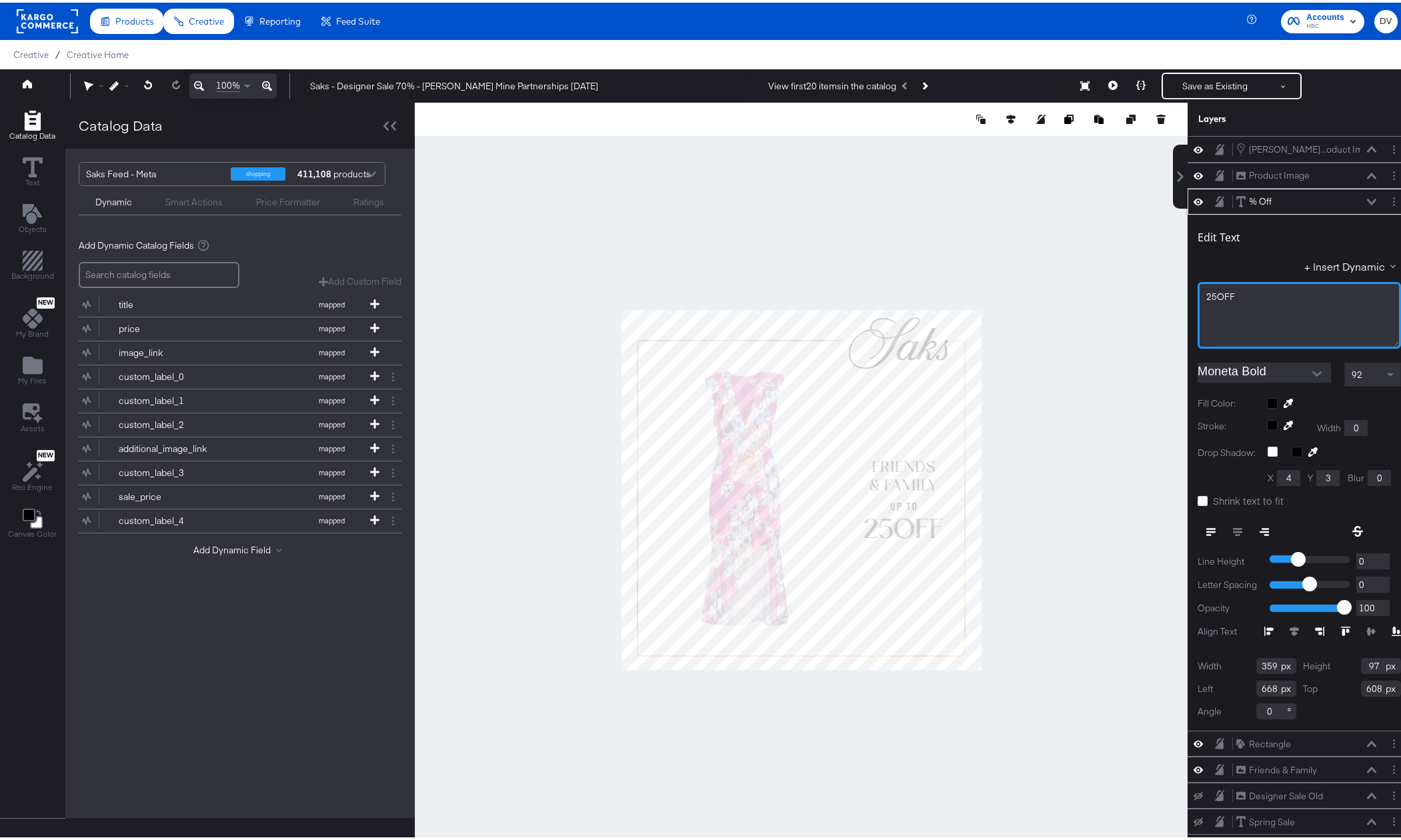
click at [1209, 296] on span "25OFF" at bounding box center [1221, 294] width 29 height 12
click at [1367, 198] on icon at bounding box center [1372, 199] width 10 height 6
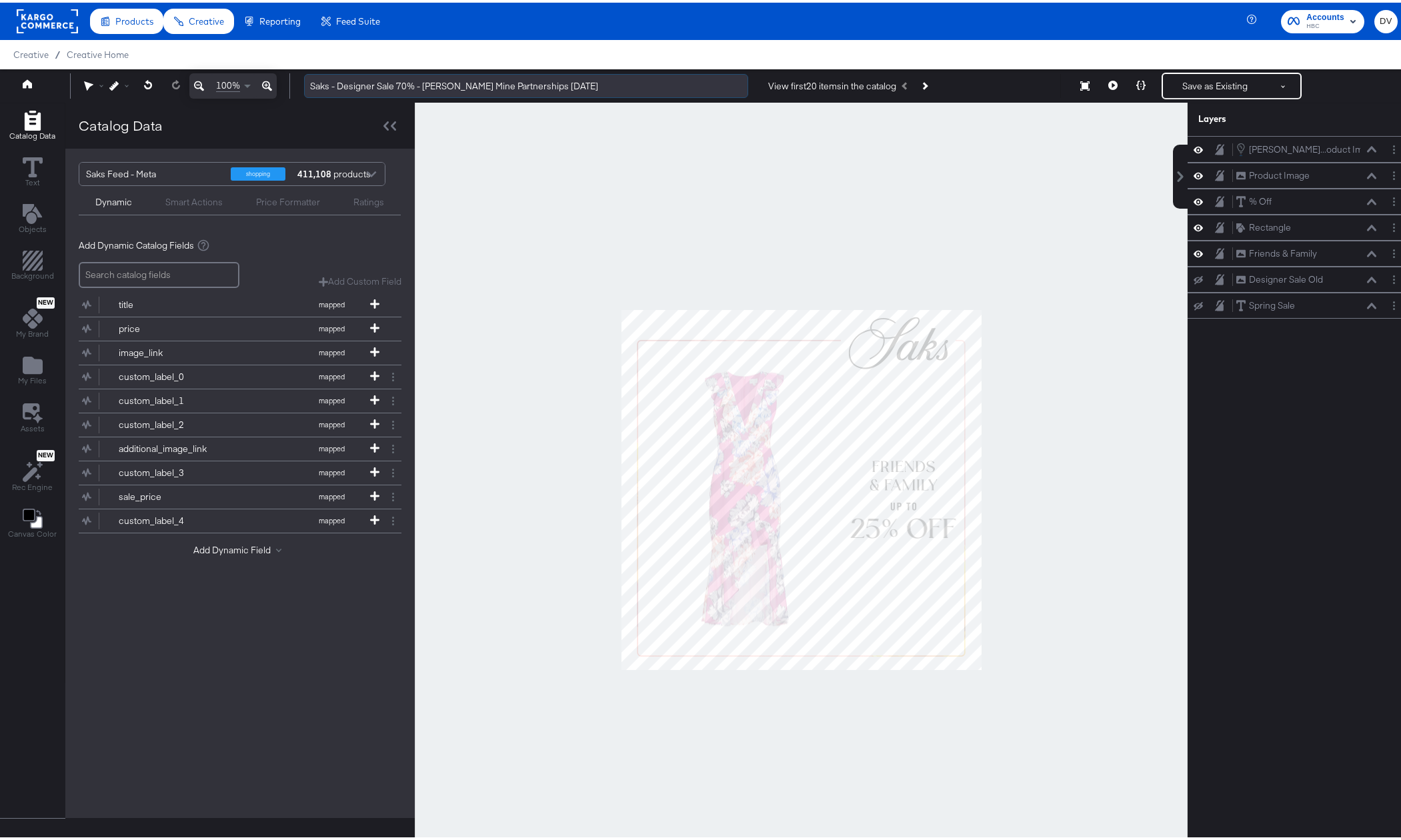
click at [442, 81] on input "Saks - Designer Sale 70% - [PERSON_NAME] Mine Partnerships [DATE]" at bounding box center [526, 84] width 444 height 25
click at [345, 87] on input "Saks - Designer Sale 70% - [PERSON_NAME] Mine Partnerships [DATE]" at bounding box center [526, 84] width 444 height 25
click at [350, 85] on input "Saks - Designer Sale 70% - [PERSON_NAME] Mine Partnerships [DATE]" at bounding box center [526, 84] width 444 height 25
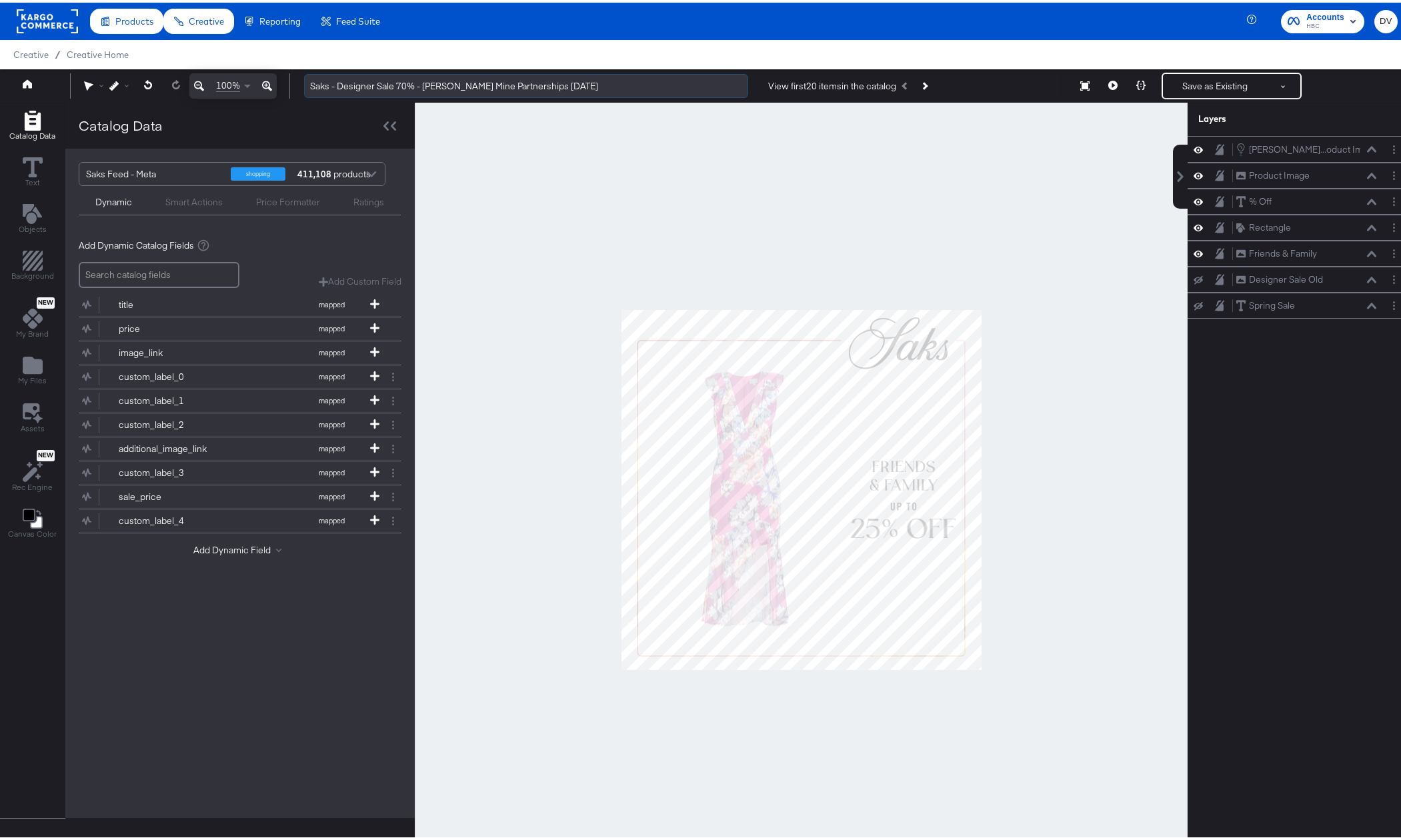
click at [350, 85] on input "Saks - Designer Sale 70% - [PERSON_NAME] Mine Partnerships [DATE]" at bounding box center [526, 84] width 444 height 25
drag, startPoint x: 395, startPoint y: 81, endPoint x: 338, endPoint y: 86, distance: 57.2
click at [338, 86] on input "Saks - Designer Sale 70% - [PERSON_NAME] Mine Partnerships [DATE]" at bounding box center [526, 84] width 444 height 25
click at [378, 84] on input "Saks - F&F Sale 70% - [PERSON_NAME] Mine Partnerships [DATE]" at bounding box center [526, 84] width 444 height 25
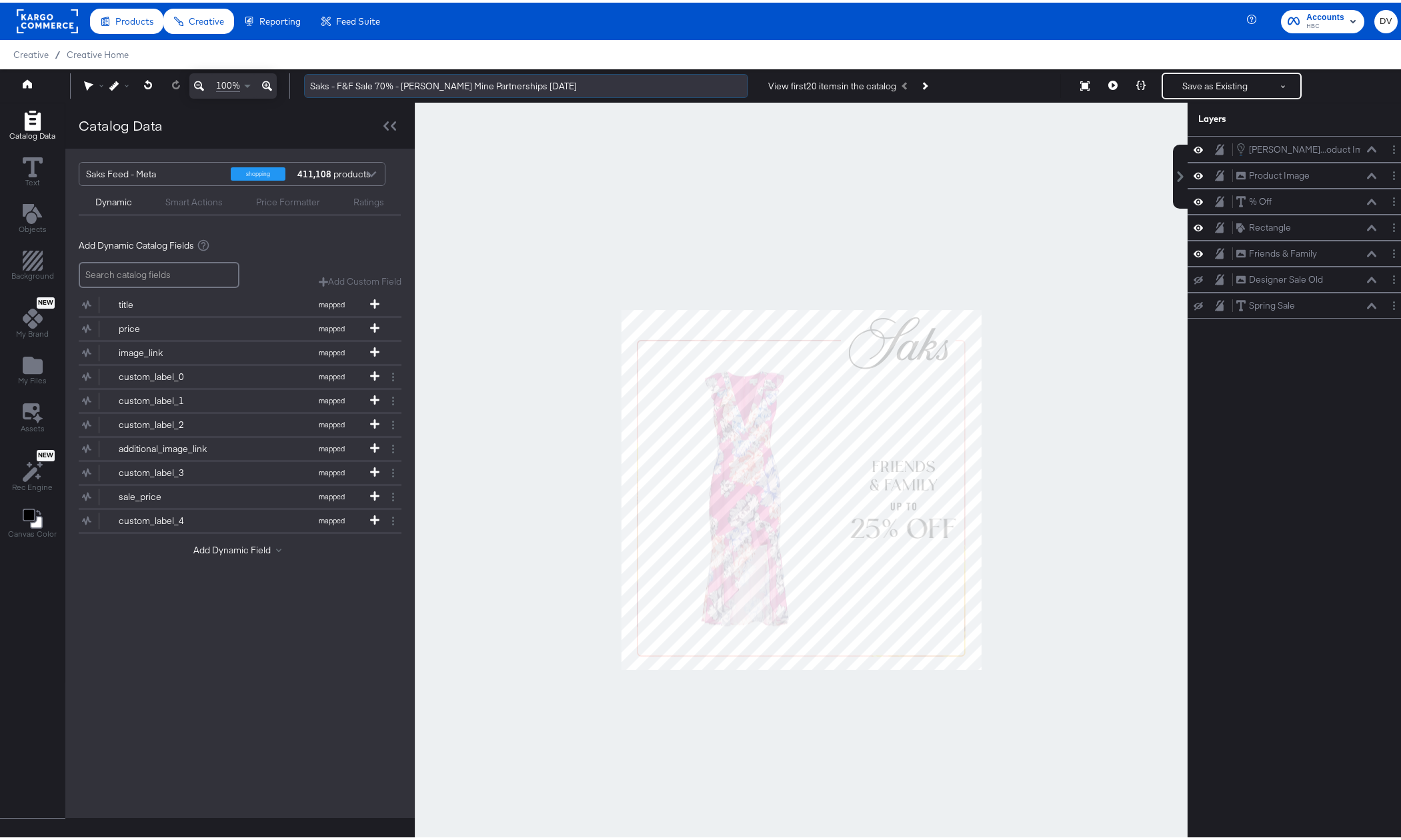
click at [378, 84] on input "Saks - F&F Sale 70% - [PERSON_NAME] Mine Partnerships [DATE]" at bounding box center [526, 84] width 444 height 25
type input "Saks - F&F Sale 70% - [PERSON_NAME] Mine Partnerships [DATE]"
click at [617, 113] on div at bounding box center [801, 488] width 773 height 774
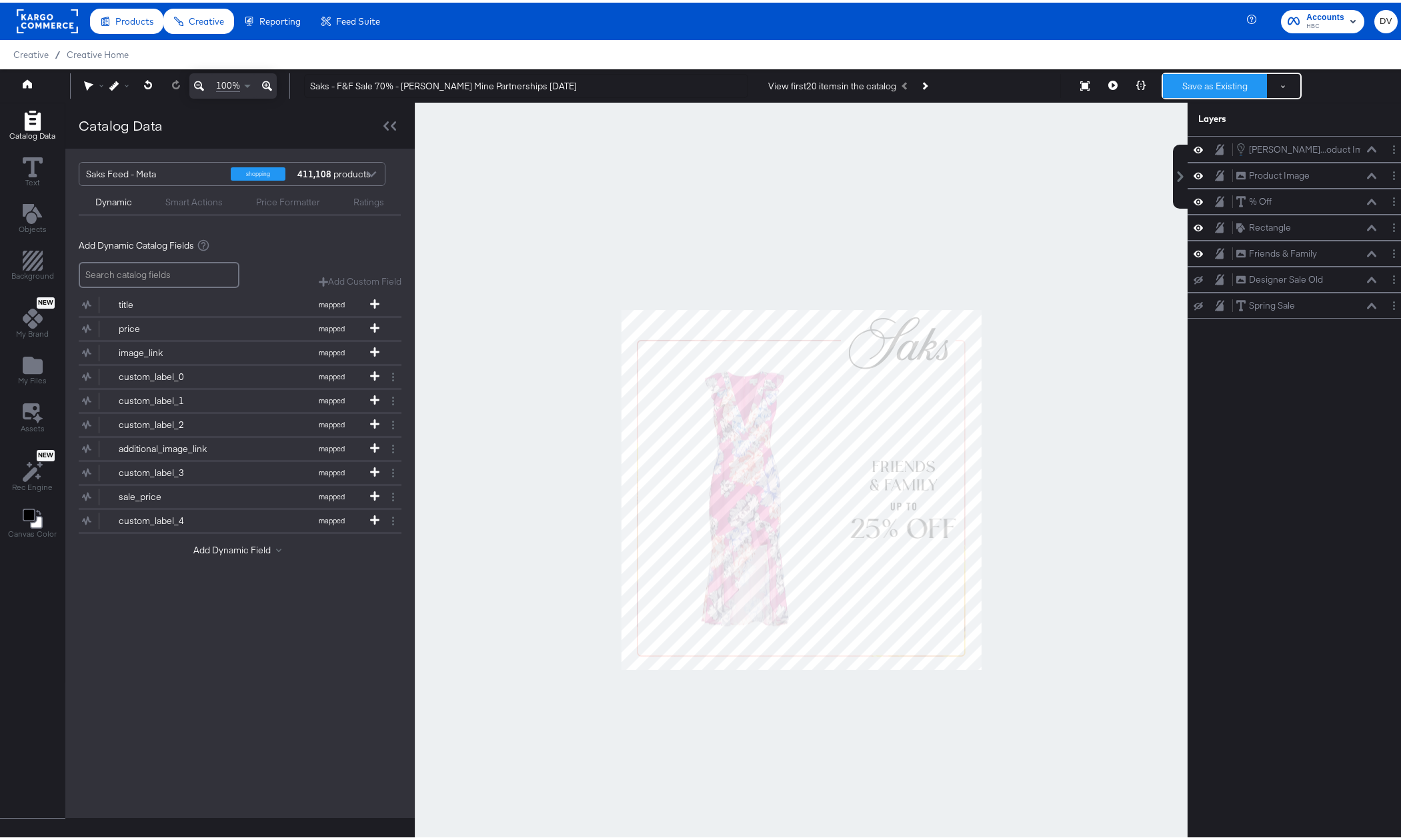
click at [1212, 77] on button "Save as Existing" at bounding box center [1216, 83] width 104 height 24
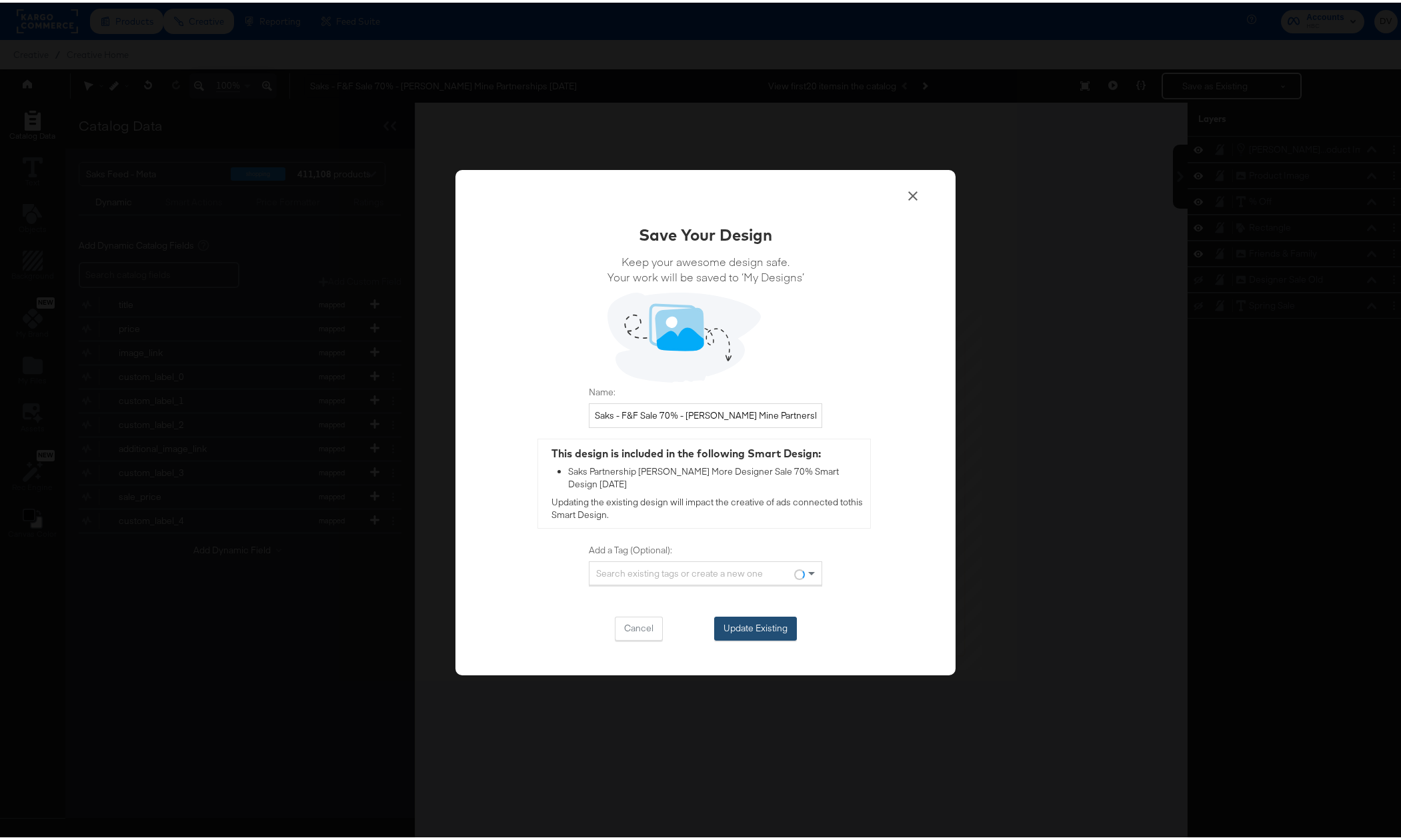
click at [761, 623] on button "Update Existing" at bounding box center [756, 626] width 83 height 24
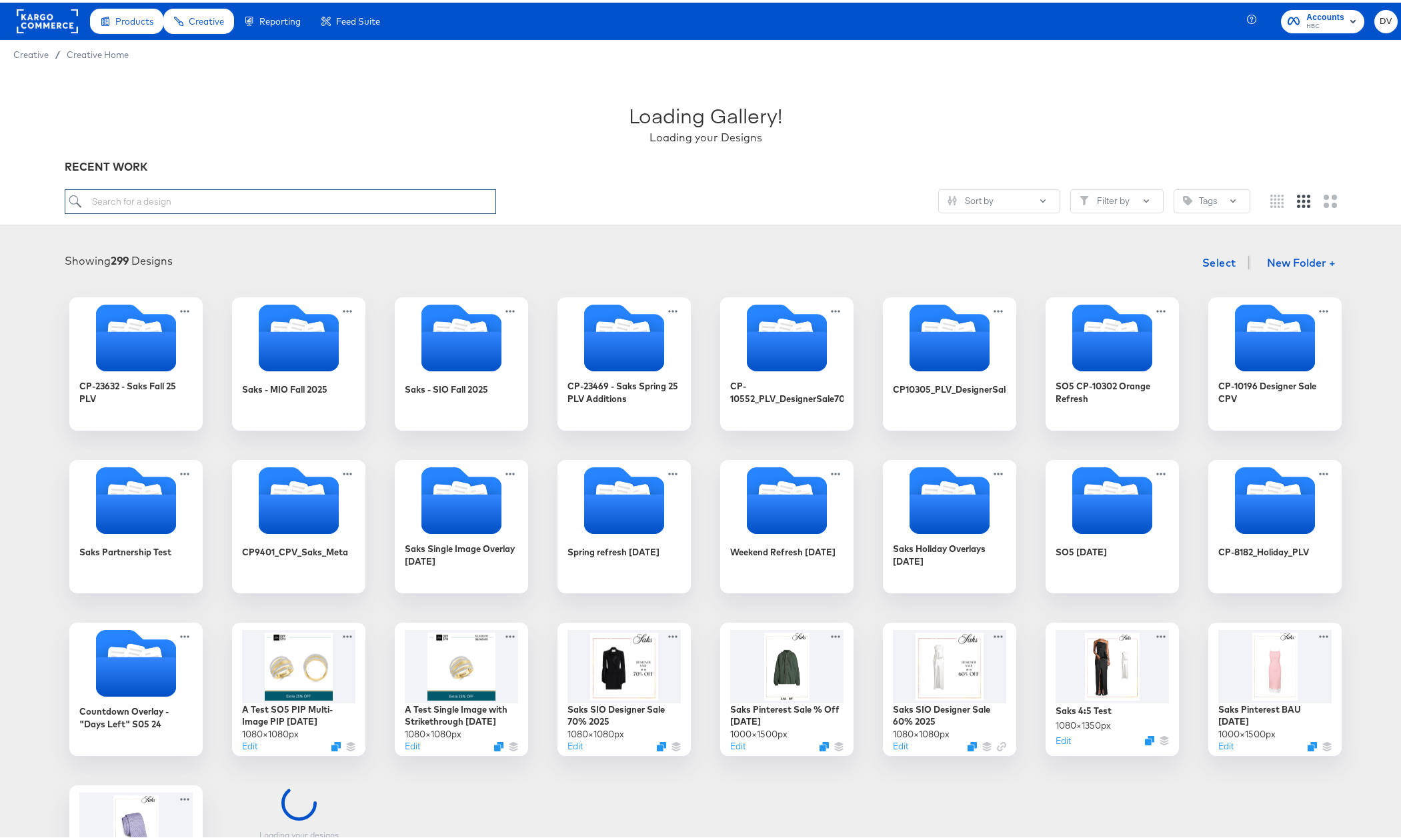
click at [230, 194] on input "search" at bounding box center [281, 199] width 433 height 25
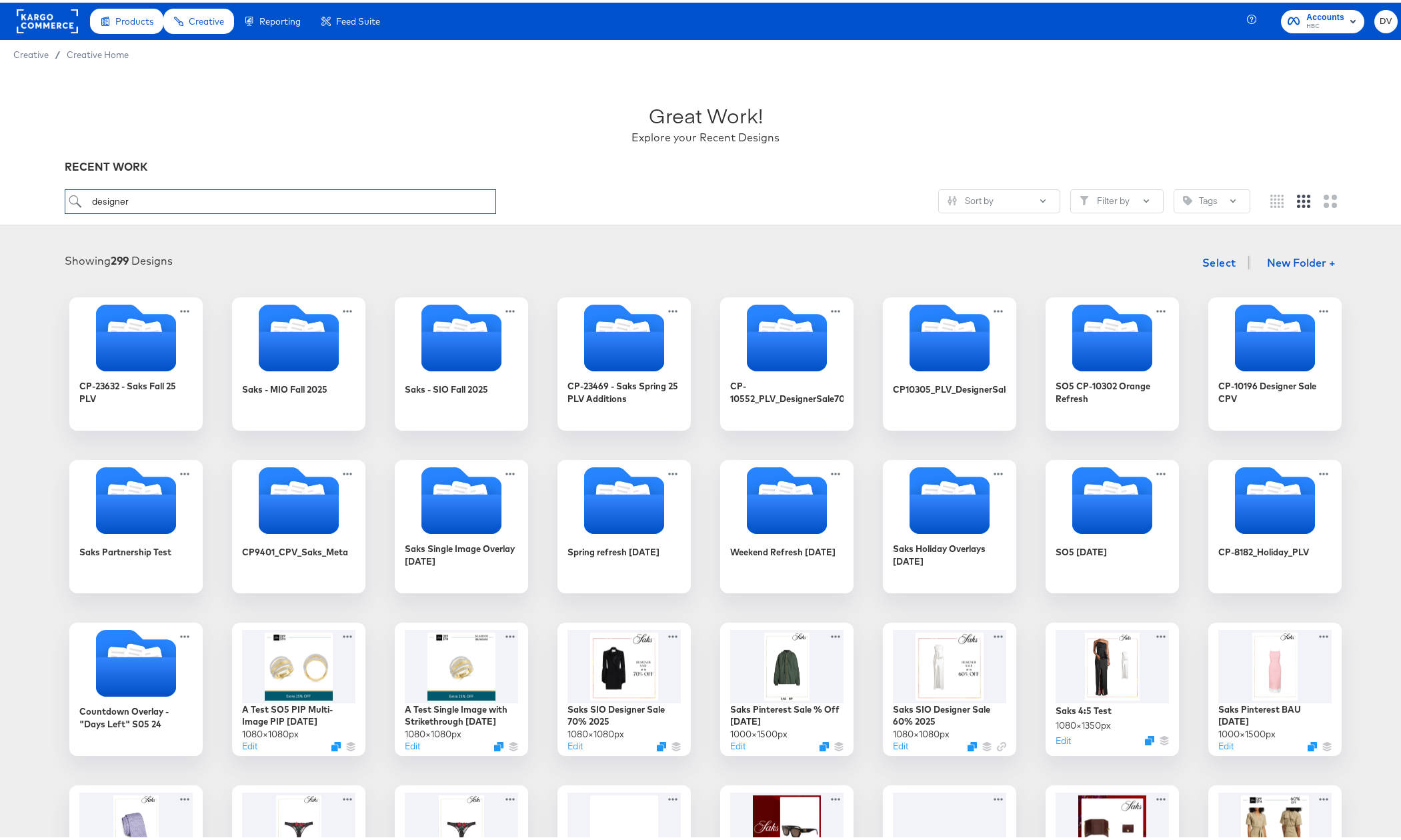
type input "designer"
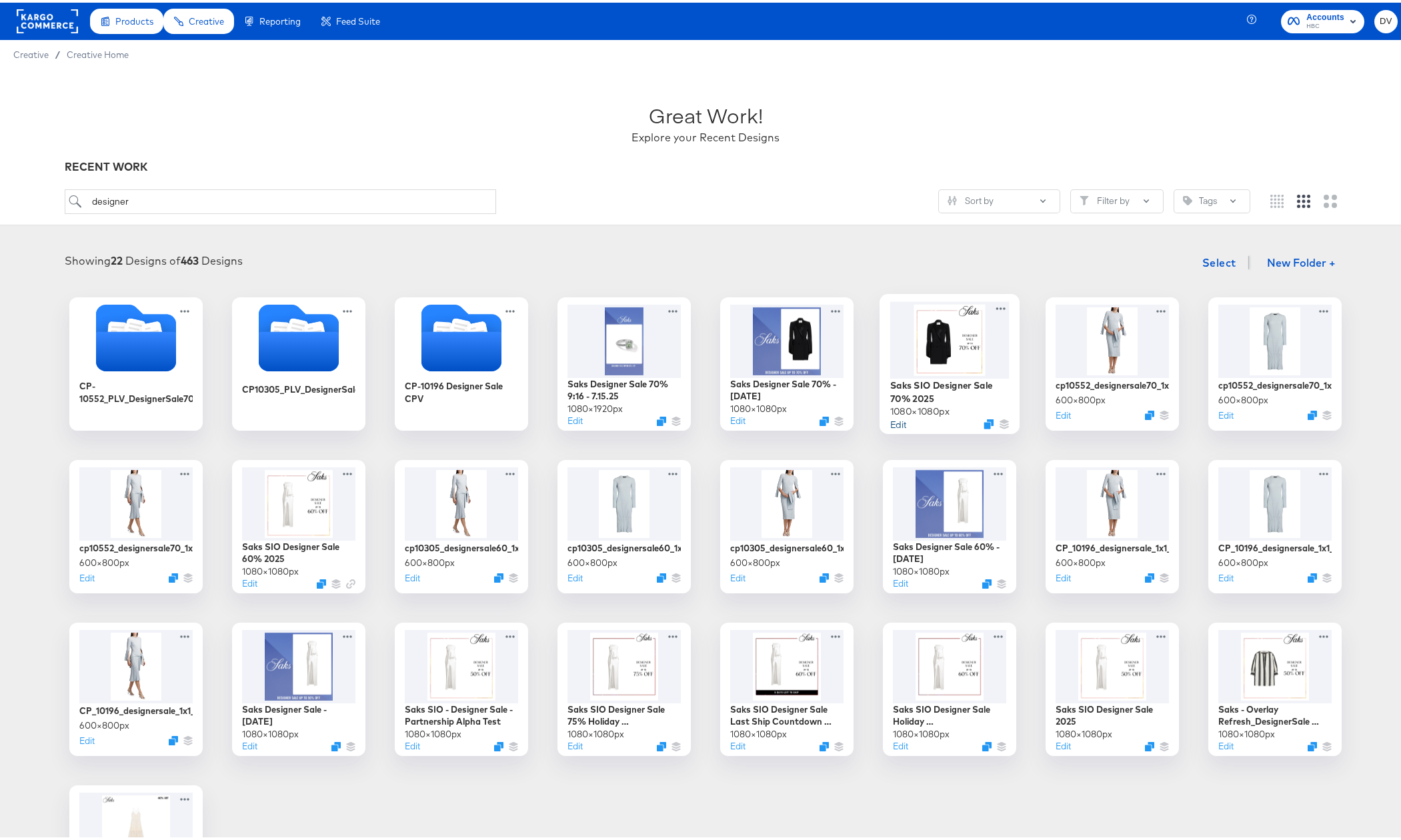
click at [896, 419] on button "Edit" at bounding box center [898, 421] width 16 height 13
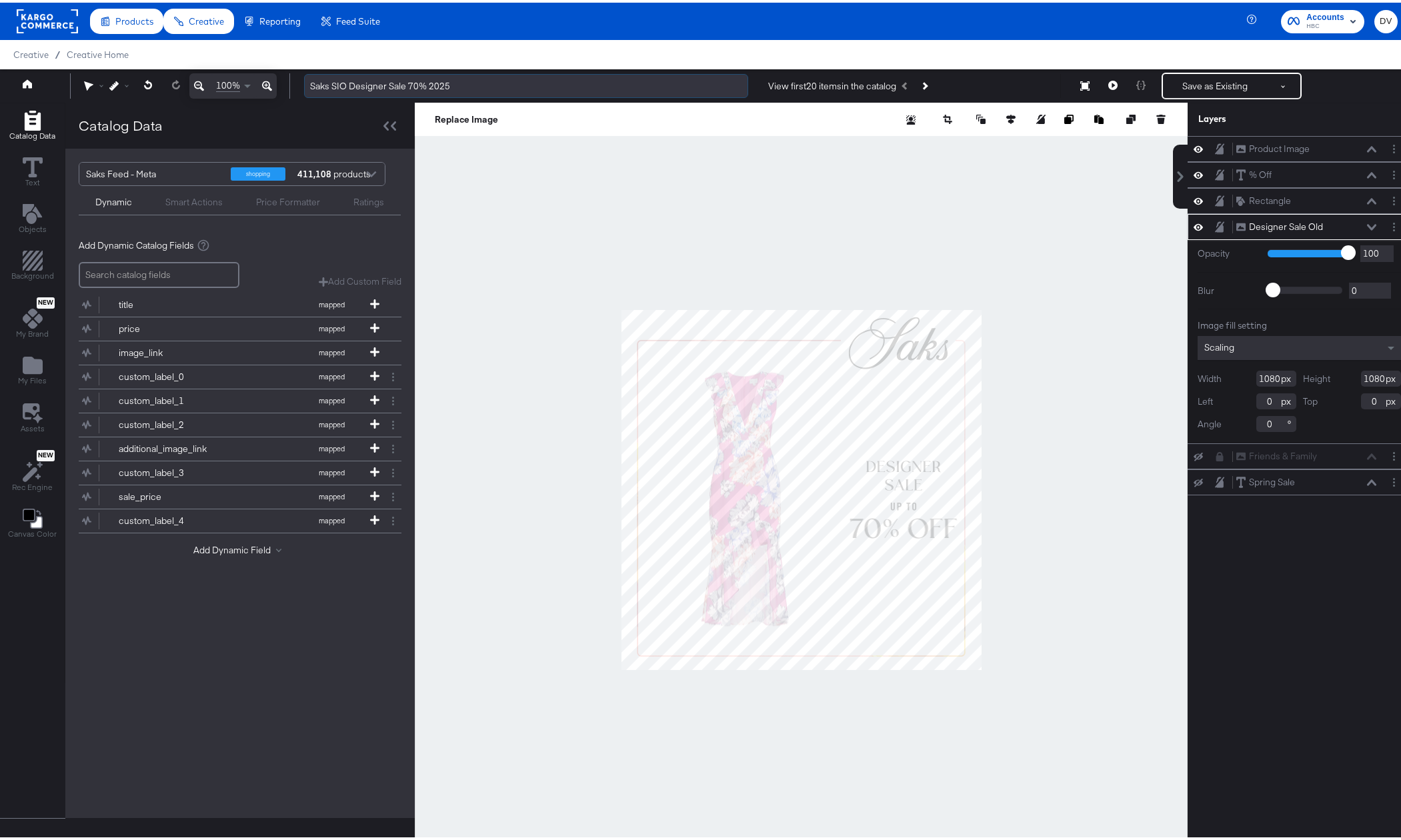
click at [387, 84] on input "Saks SIO Designer Sale 70% 2025" at bounding box center [526, 84] width 444 height 25
type input "Saks SIO Designer/Friends & Family Sale 70% 2025"
click at [1348, 218] on div "Designer Sale Old Designer Sale Old" at bounding box center [1306, 224] width 141 height 14
click at [1367, 223] on icon at bounding box center [1372, 224] width 10 height 7
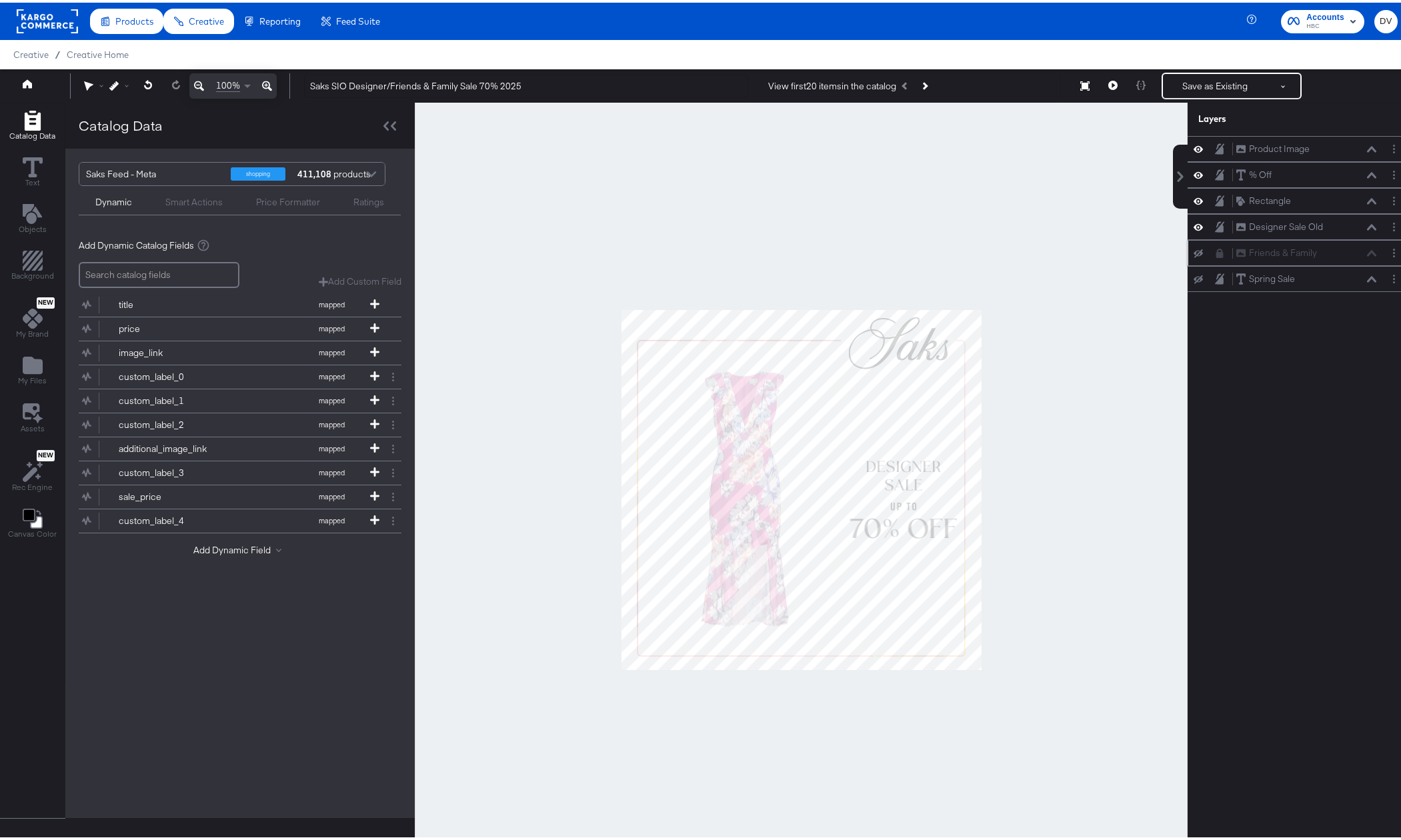
click at [1215, 253] on button at bounding box center [1219, 250] width 11 height 11
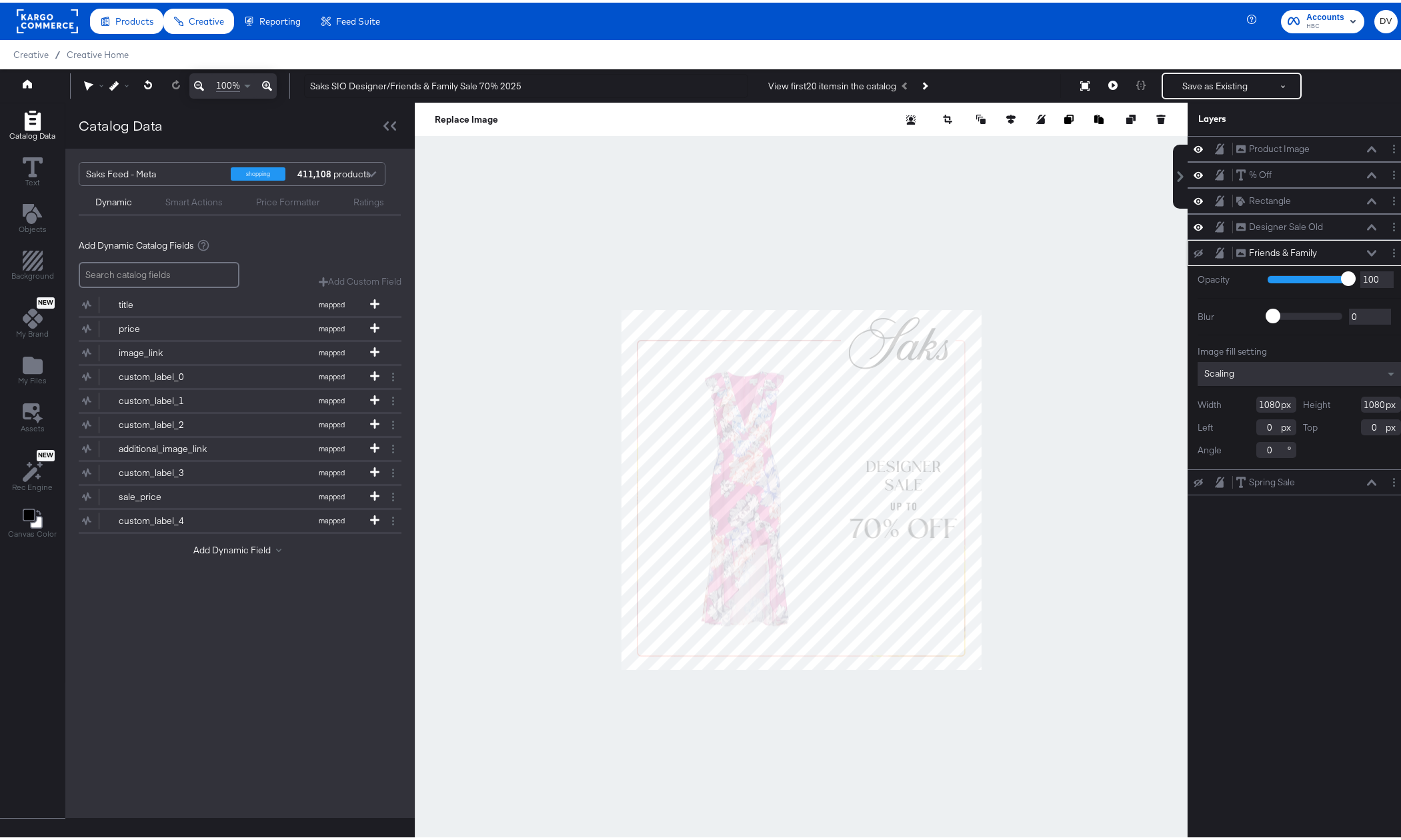
click at [1194, 251] on icon at bounding box center [1199, 251] width 10 height 9
drag, startPoint x: 1324, startPoint y: 249, endPoint x: 1325, endPoint y: 219, distance: 30.0
click at [1325, 219] on div "Product Image Product Image % Off % Off Rectangle Rectangle Designer Sale Old D…" at bounding box center [1299, 313] width 223 height 359
click at [1367, 252] on icon at bounding box center [1372, 250] width 10 height 6
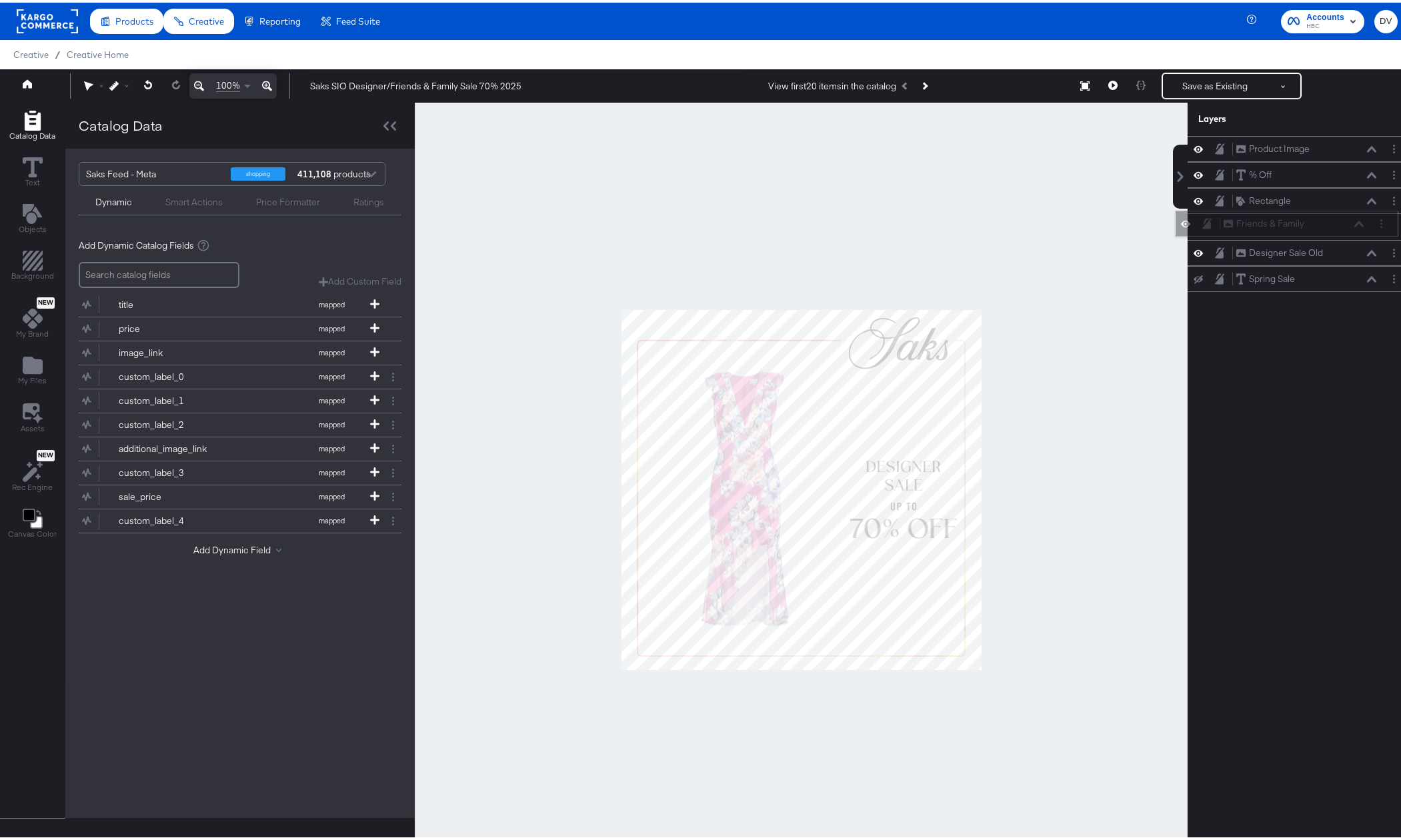
drag, startPoint x: 1333, startPoint y: 240, endPoint x: 1331, endPoint y: 217, distance: 23.1
click at [1331, 217] on div "Friends & Family Friends & Family" at bounding box center [1294, 221] width 141 height 14
click at [1367, 173] on icon at bounding box center [1372, 172] width 10 height 7
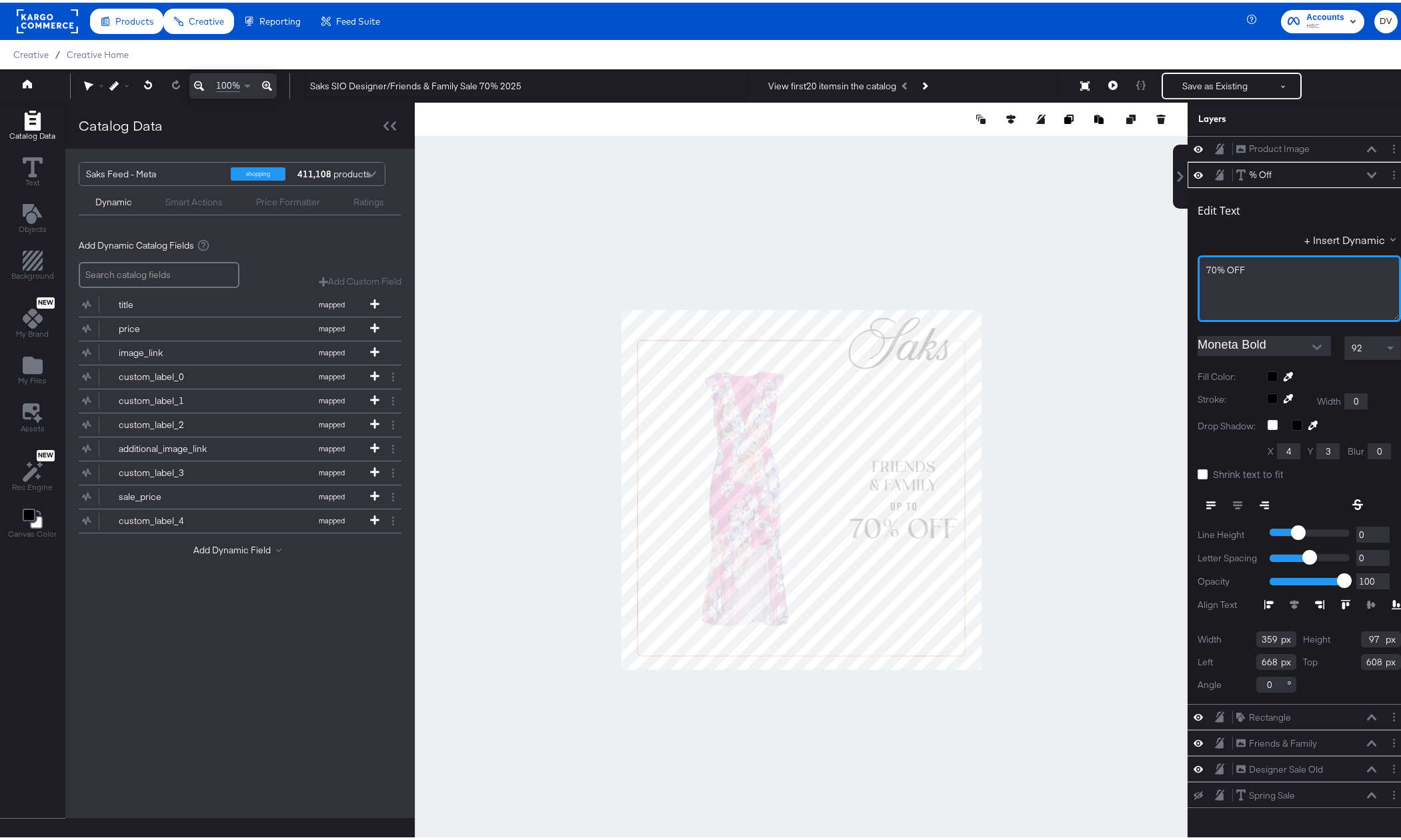
drag, startPoint x: 1205, startPoint y: 266, endPoint x: 1191, endPoint y: 266, distance: 14.0
click at [1198, 266] on div "70% OFF" at bounding box center [1300, 286] width 204 height 67
drag, startPoint x: 1203, startPoint y: 266, endPoint x: 1218, endPoint y: 266, distance: 15.0
click at [1207, 266] on span "70% OFF" at bounding box center [1226, 267] width 39 height 12
click at [1366, 169] on button at bounding box center [1371, 173] width 11 height 8
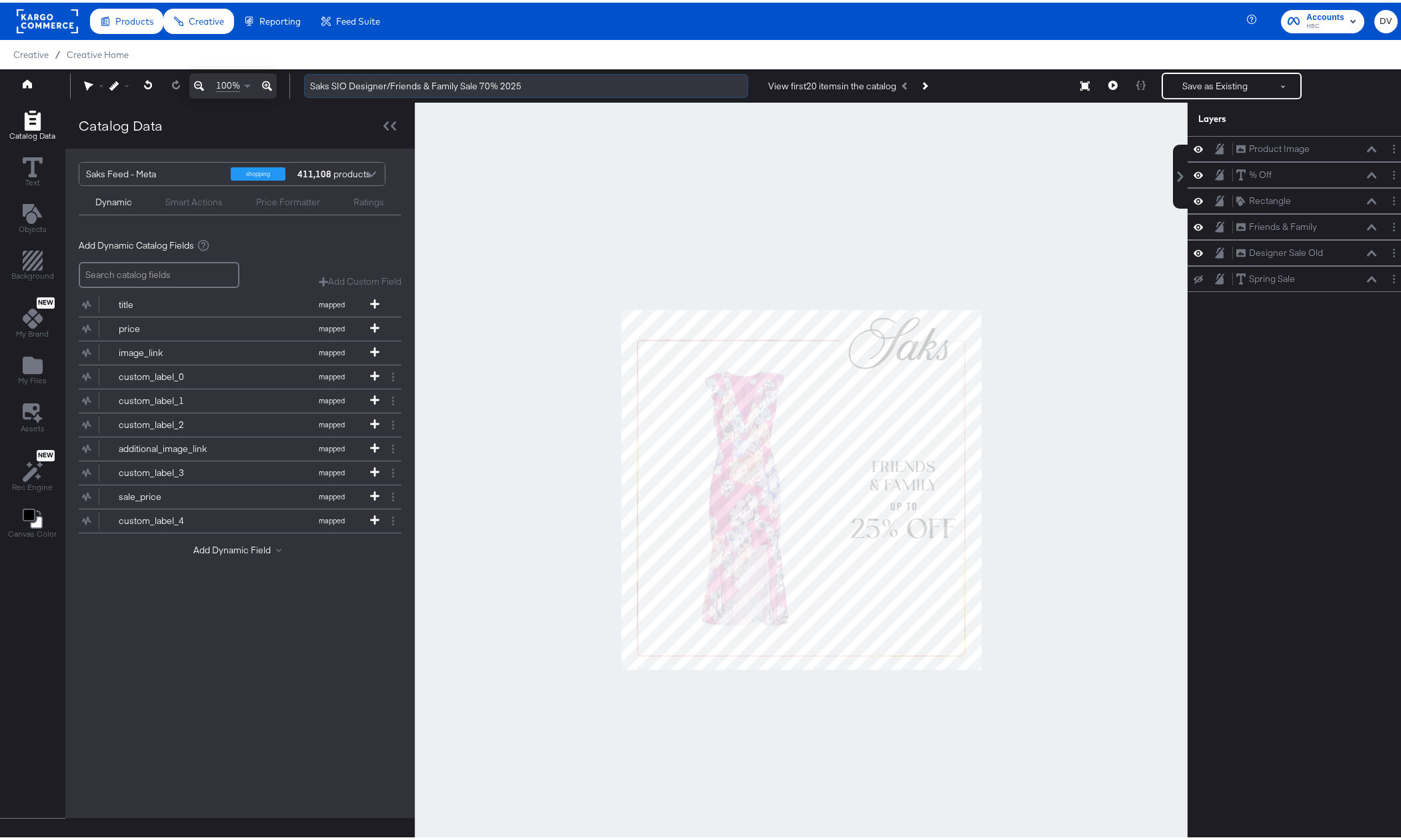
click at [477, 83] on input "Saks SIO Designer/Friends & Family Sale 70% 2025" at bounding box center [526, 84] width 444 height 25
click at [1108, 86] on icon at bounding box center [1113, 83] width 10 height 10
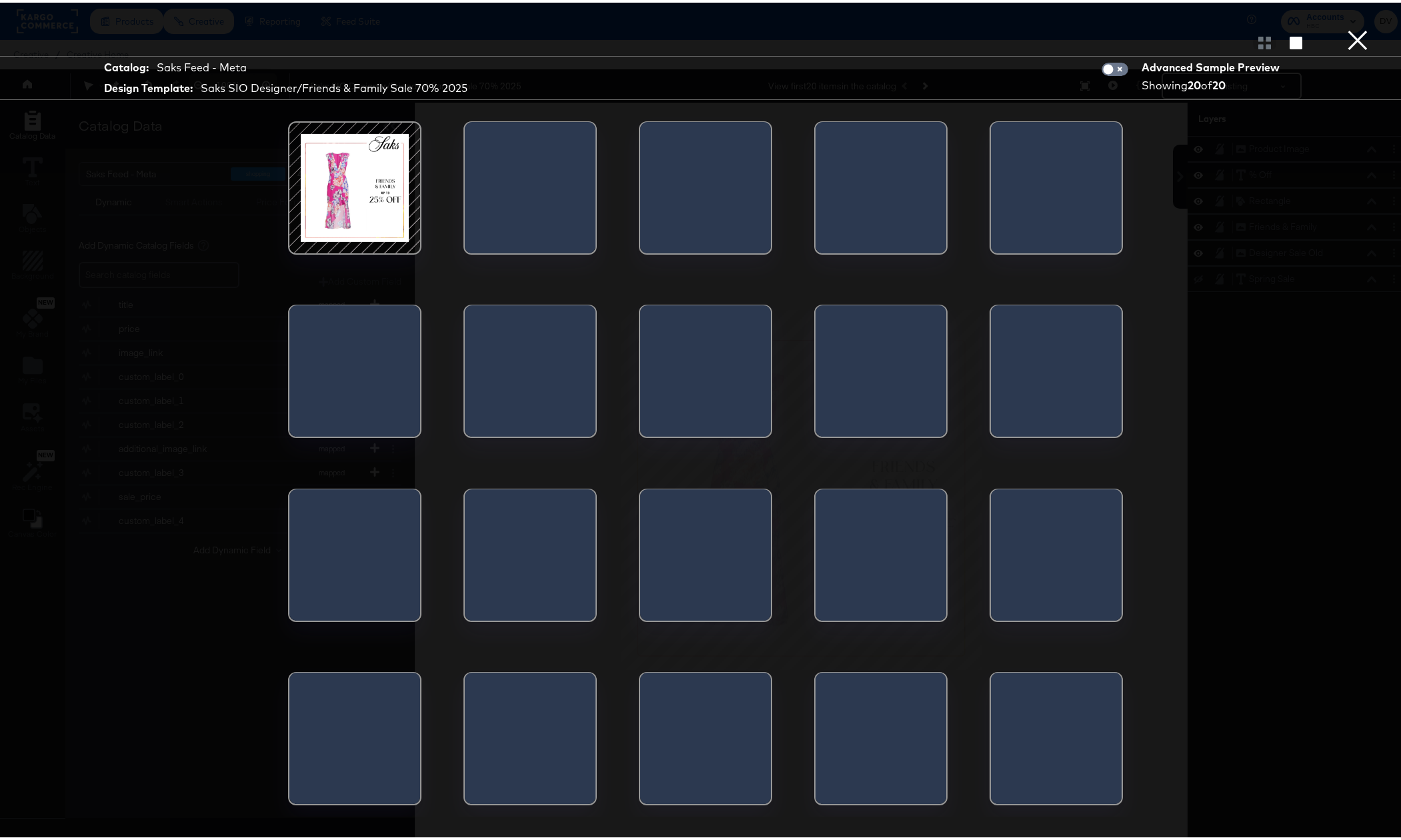
click at [320, 202] on div at bounding box center [354, 184] width 113 height 113
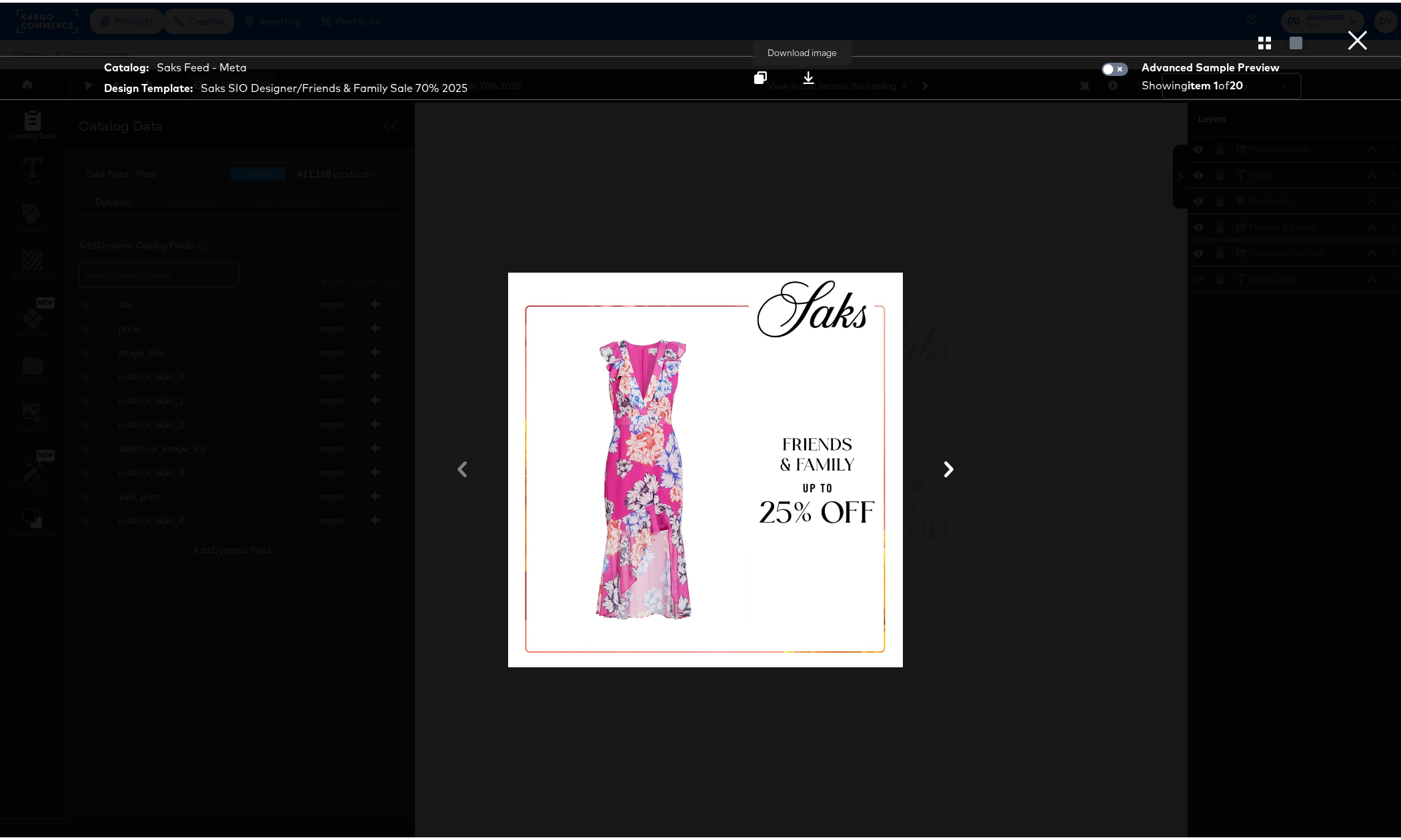
click at [802, 79] on icon at bounding box center [808, 74] width 13 height 13
click at [1365, 78] on div "Catalog: Saks Feed - Meta Design Template: Saks SIO Designer/Friends & Family S…" at bounding box center [706, 75] width 1412 height 44
click at [1349, 27] on button "×" at bounding box center [1359, 14] width 27 height 27
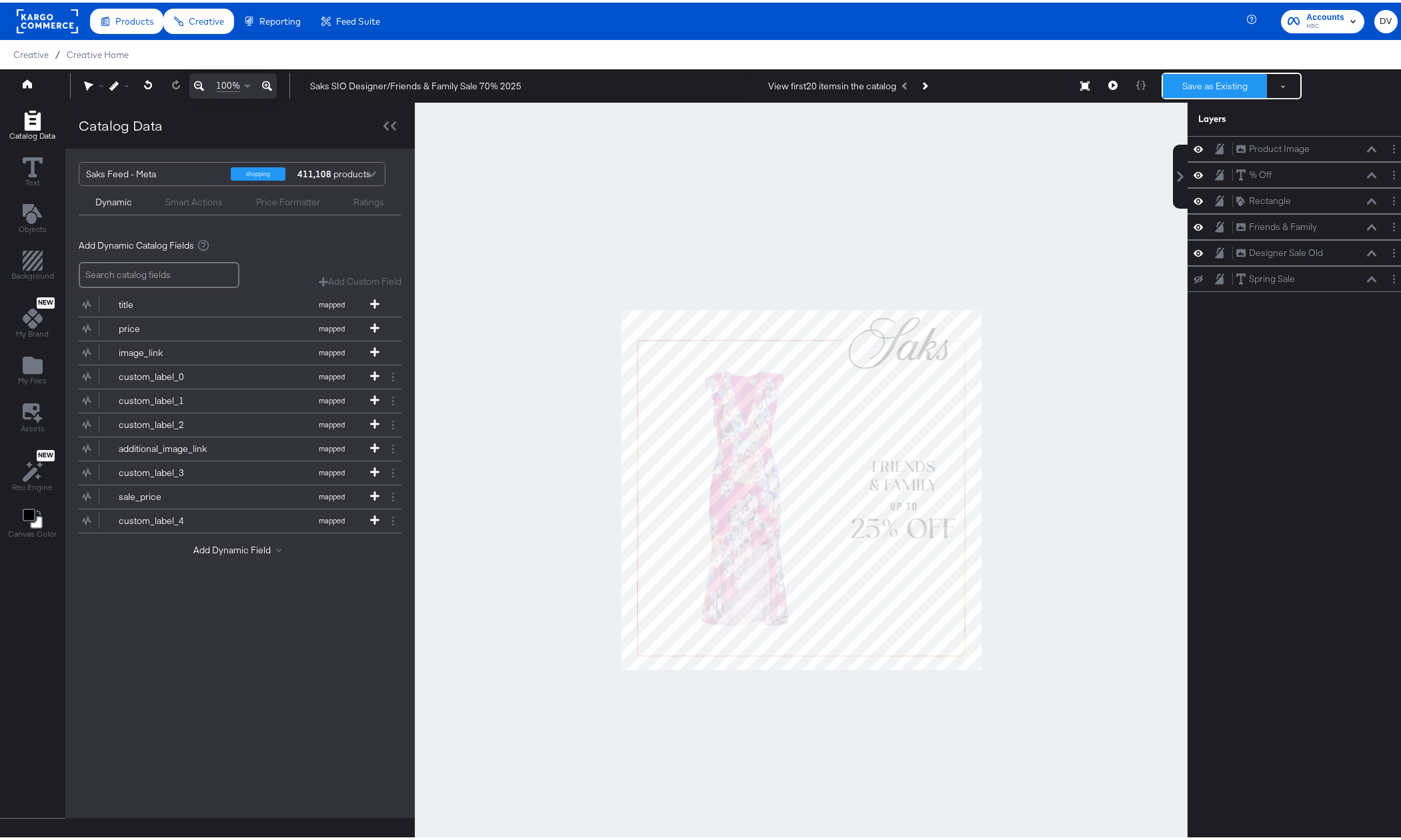
click at [1207, 77] on button "Save as Existing" at bounding box center [1216, 83] width 104 height 24
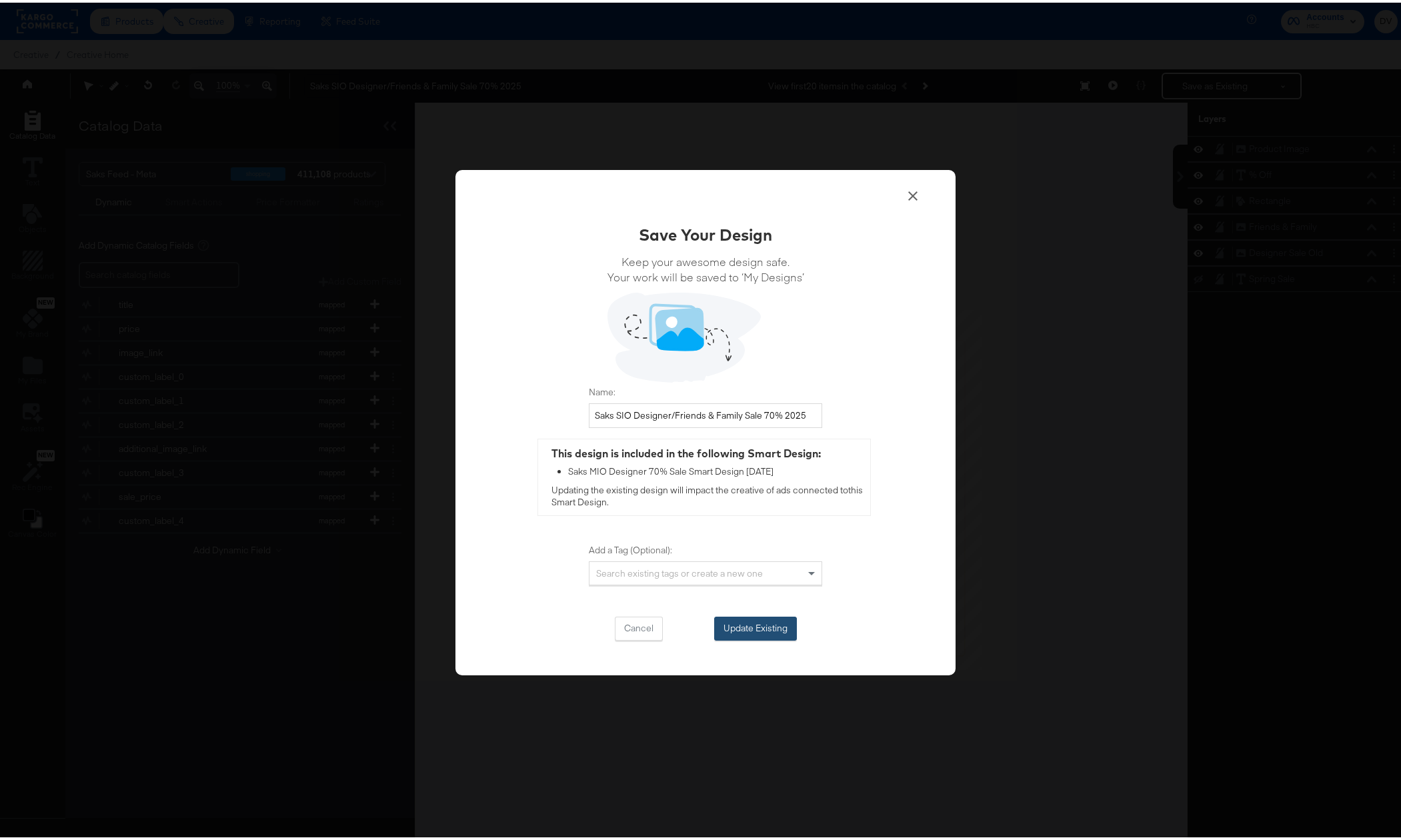
click at [762, 625] on button "Update Existing" at bounding box center [756, 626] width 83 height 24
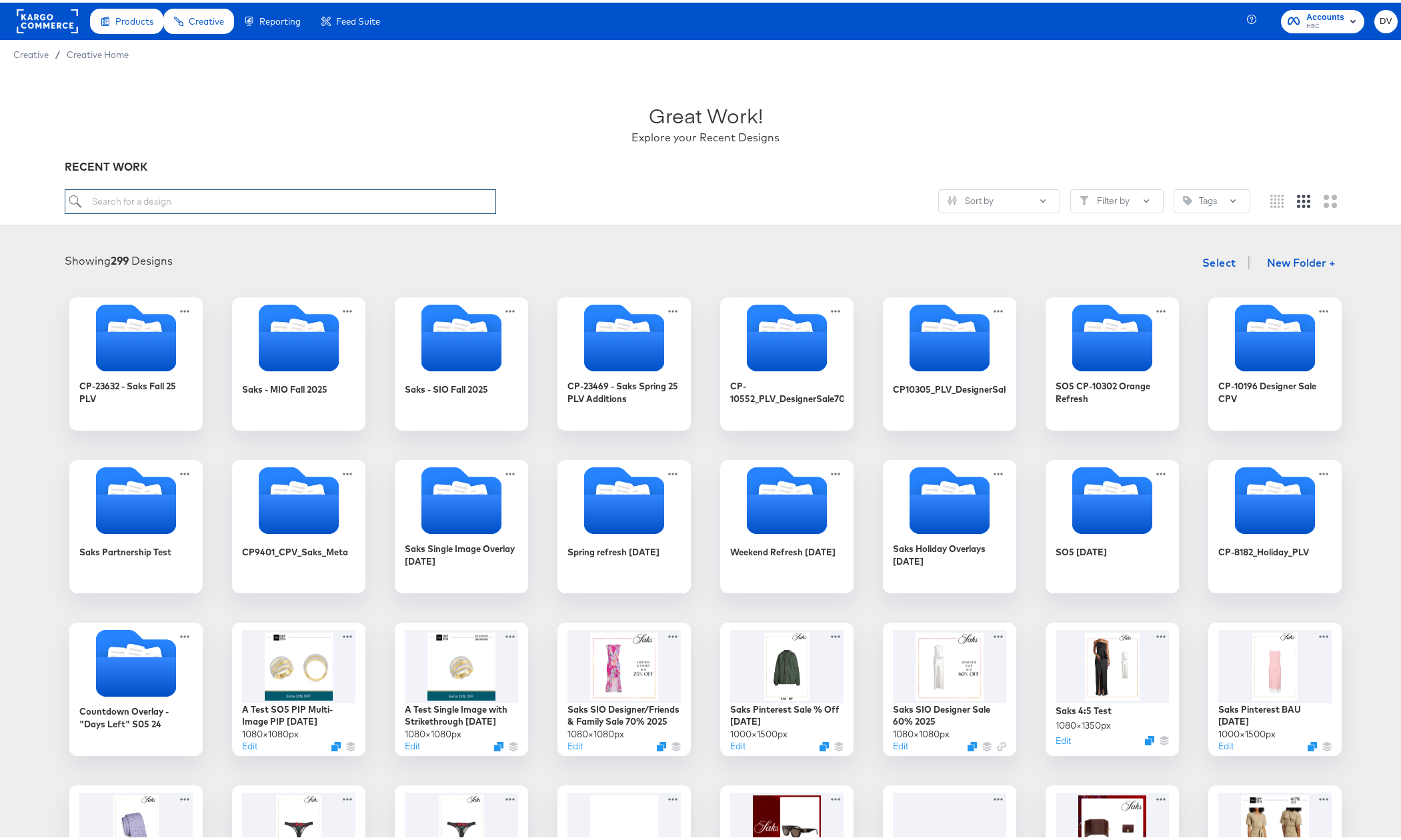
click at [218, 200] on input "search" at bounding box center [281, 199] width 433 height 25
type input "Pinterest"
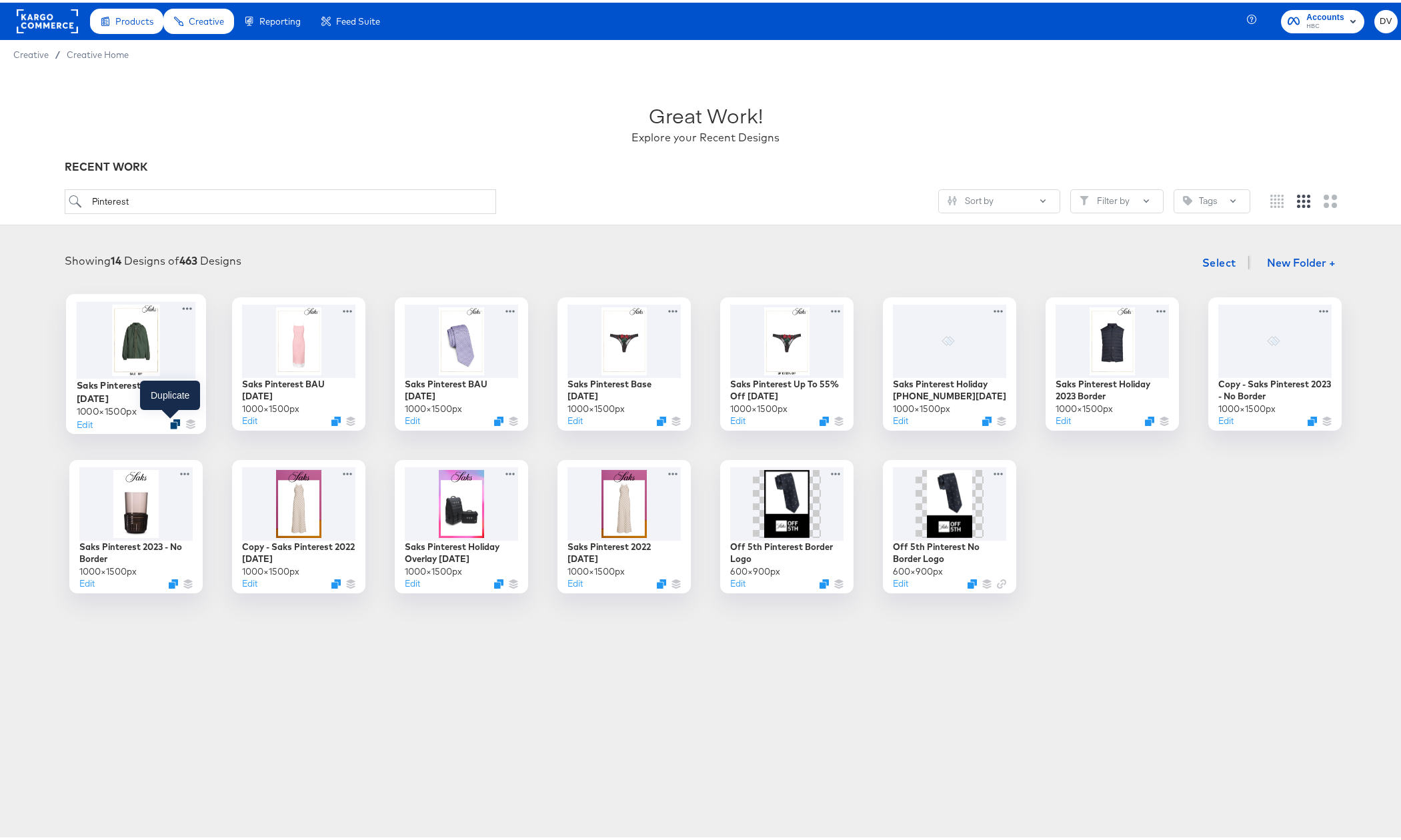
click at [170, 417] on icon "Duplicate" at bounding box center [175, 422] width 10 height 10
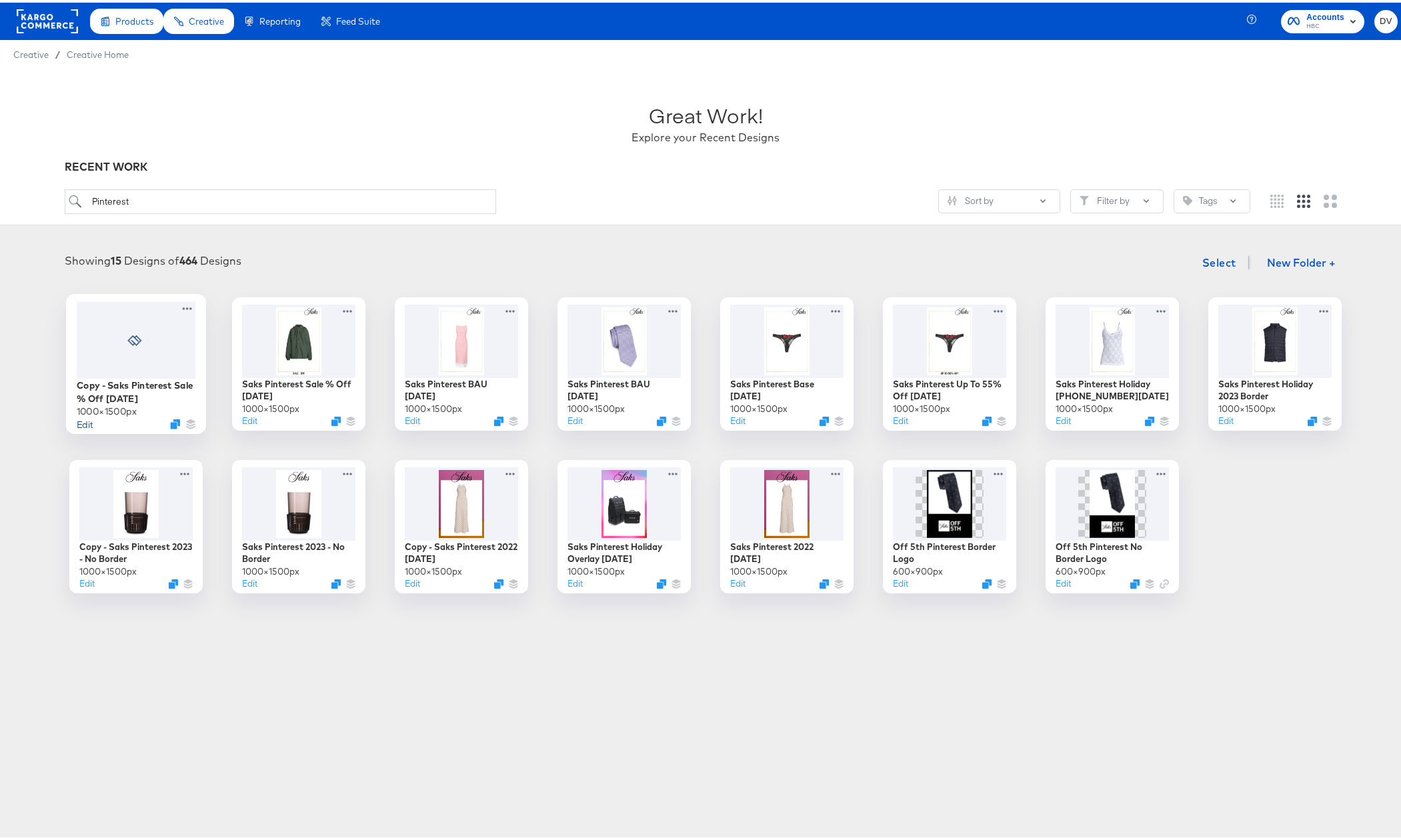
click at [76, 421] on button "Edit" at bounding box center [84, 421] width 16 height 13
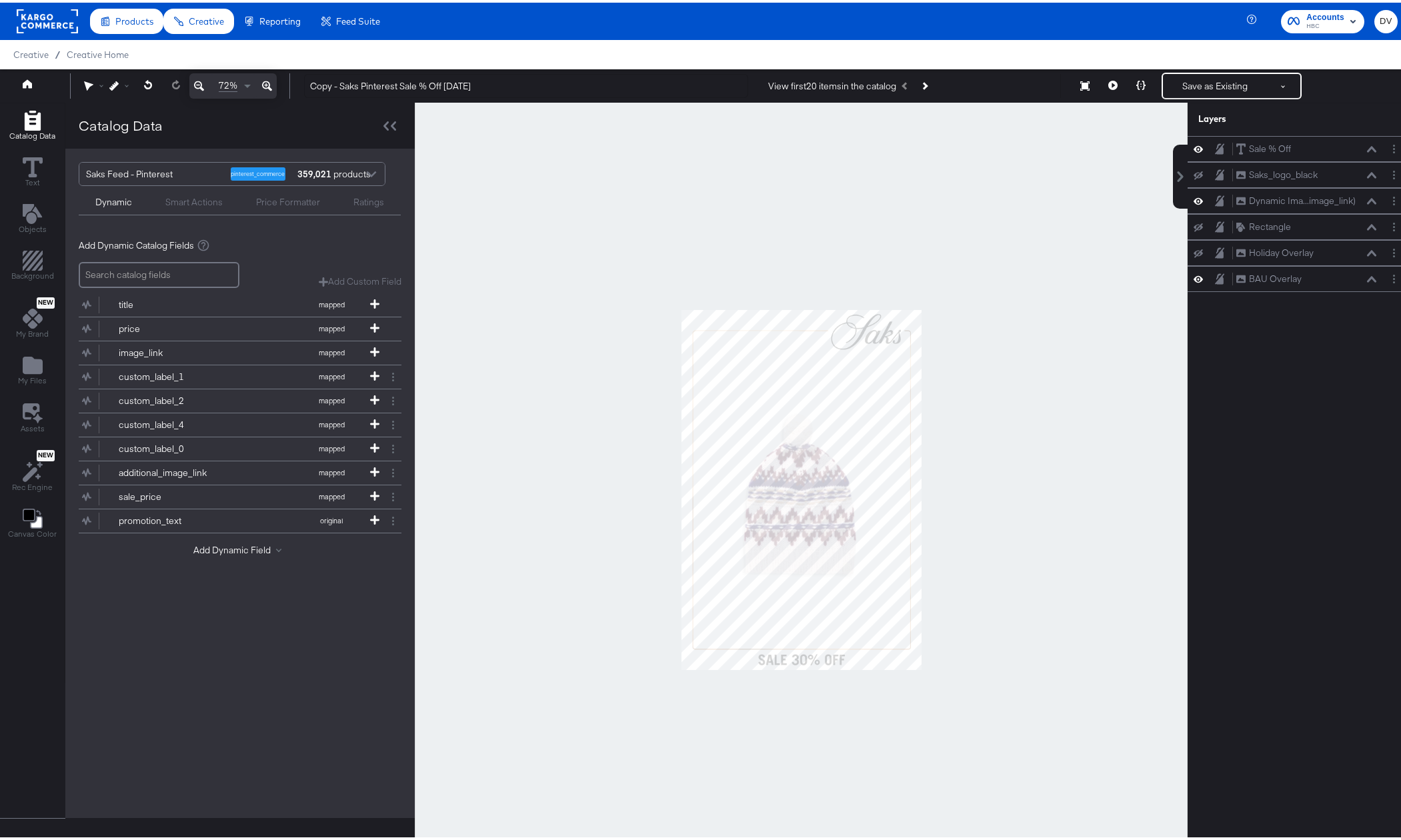
click at [1007, 400] on div at bounding box center [801, 488] width 773 height 774
click at [1367, 144] on icon at bounding box center [1372, 147] width 10 height 7
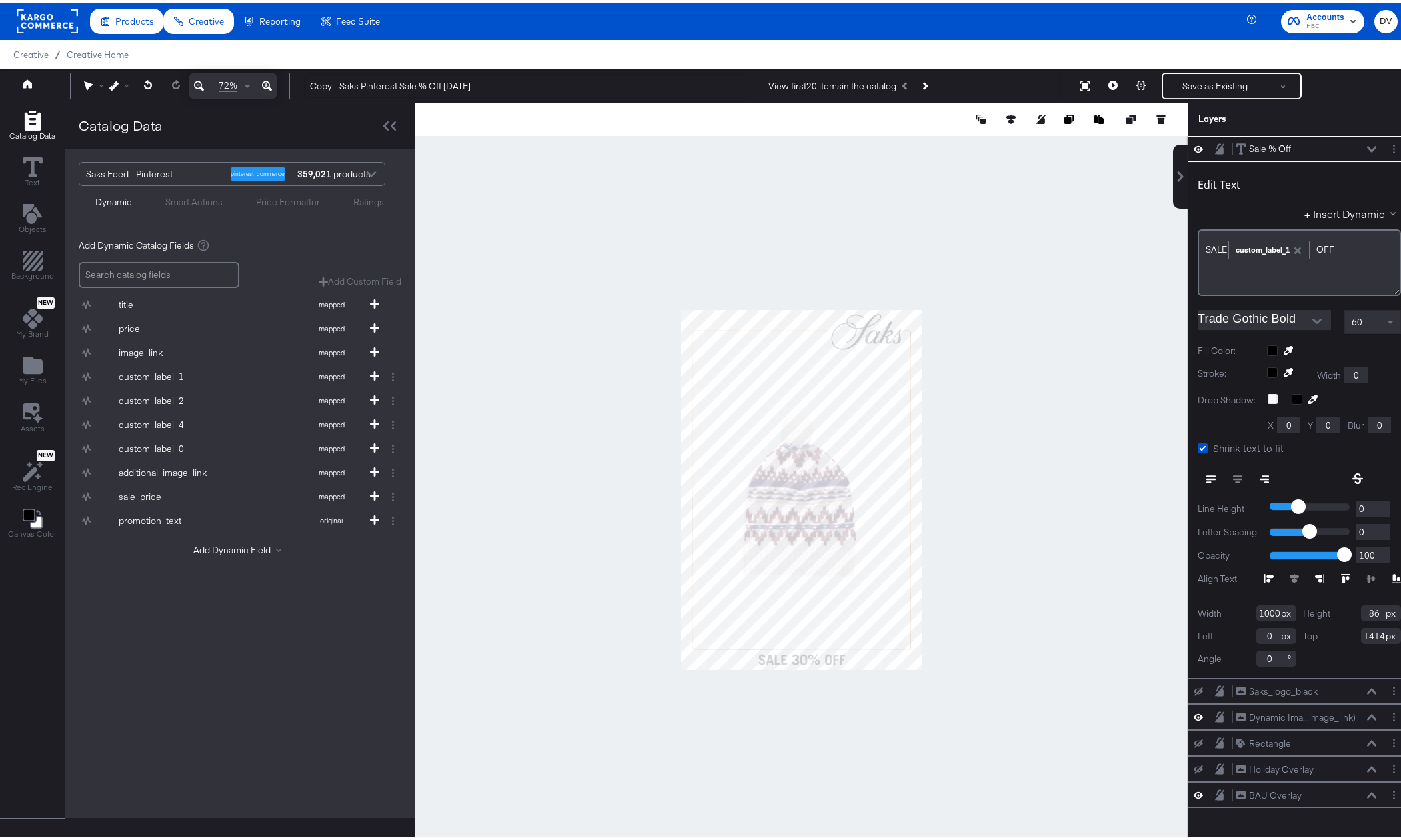
click at [1367, 144] on icon at bounding box center [1372, 147] width 10 height 7
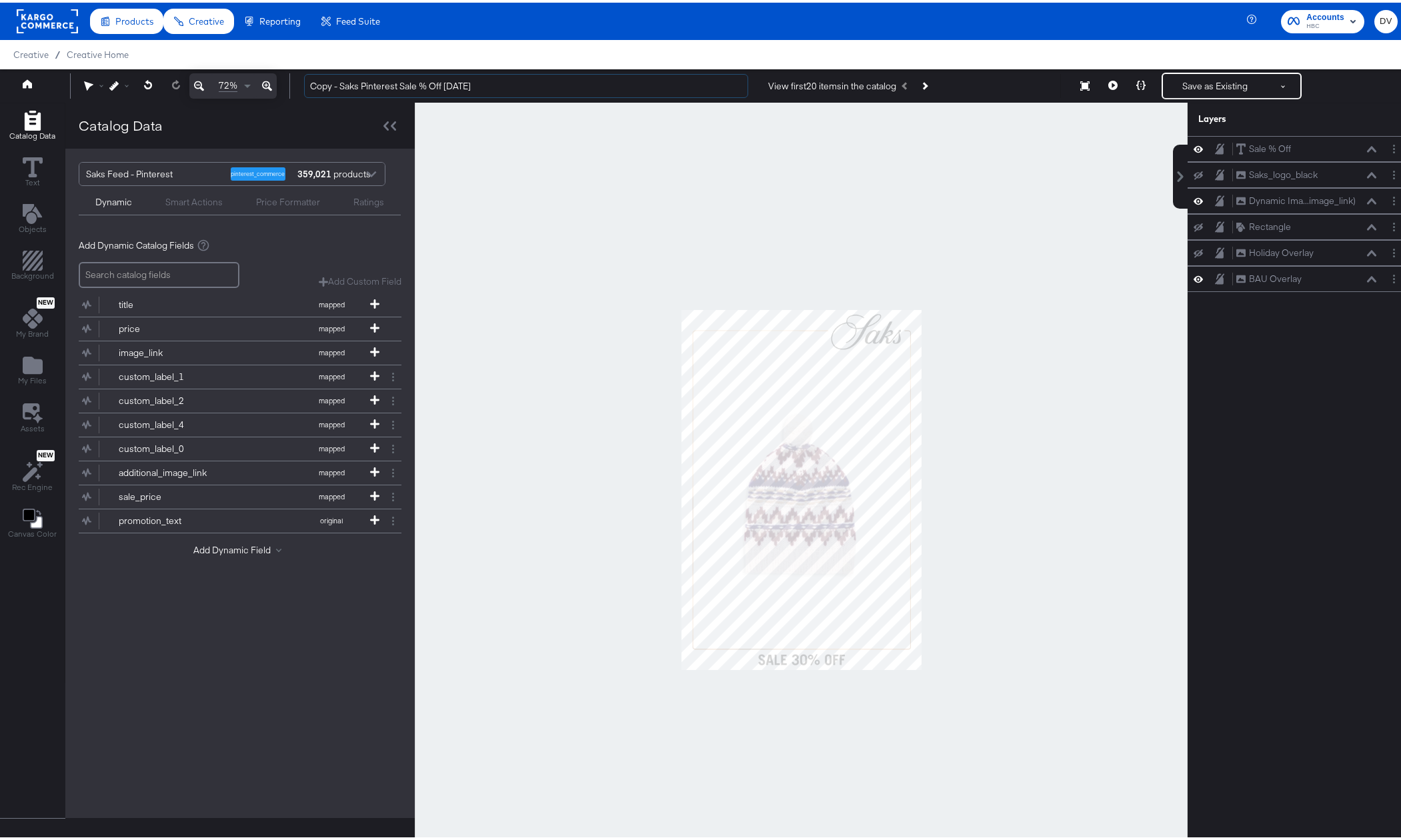
drag, startPoint x: 340, startPoint y: 82, endPoint x: 298, endPoint y: 83, distance: 42.0
click at [298, 83] on div "Copy - Saks Pinterest Sale % Off [DATE] View first 20 items in the catalog Save…" at bounding box center [846, 84] width 1105 height 27
click at [375, 83] on input "Saks Pinterest Sale % Off [DATE]" at bounding box center [526, 84] width 444 height 25
click at [370, 83] on input "Saks Pinterest Sale % Off [DATE]" at bounding box center [526, 84] width 444 height 25
drag, startPoint x: 514, startPoint y: 81, endPoint x: 487, endPoint y: 83, distance: 27.1
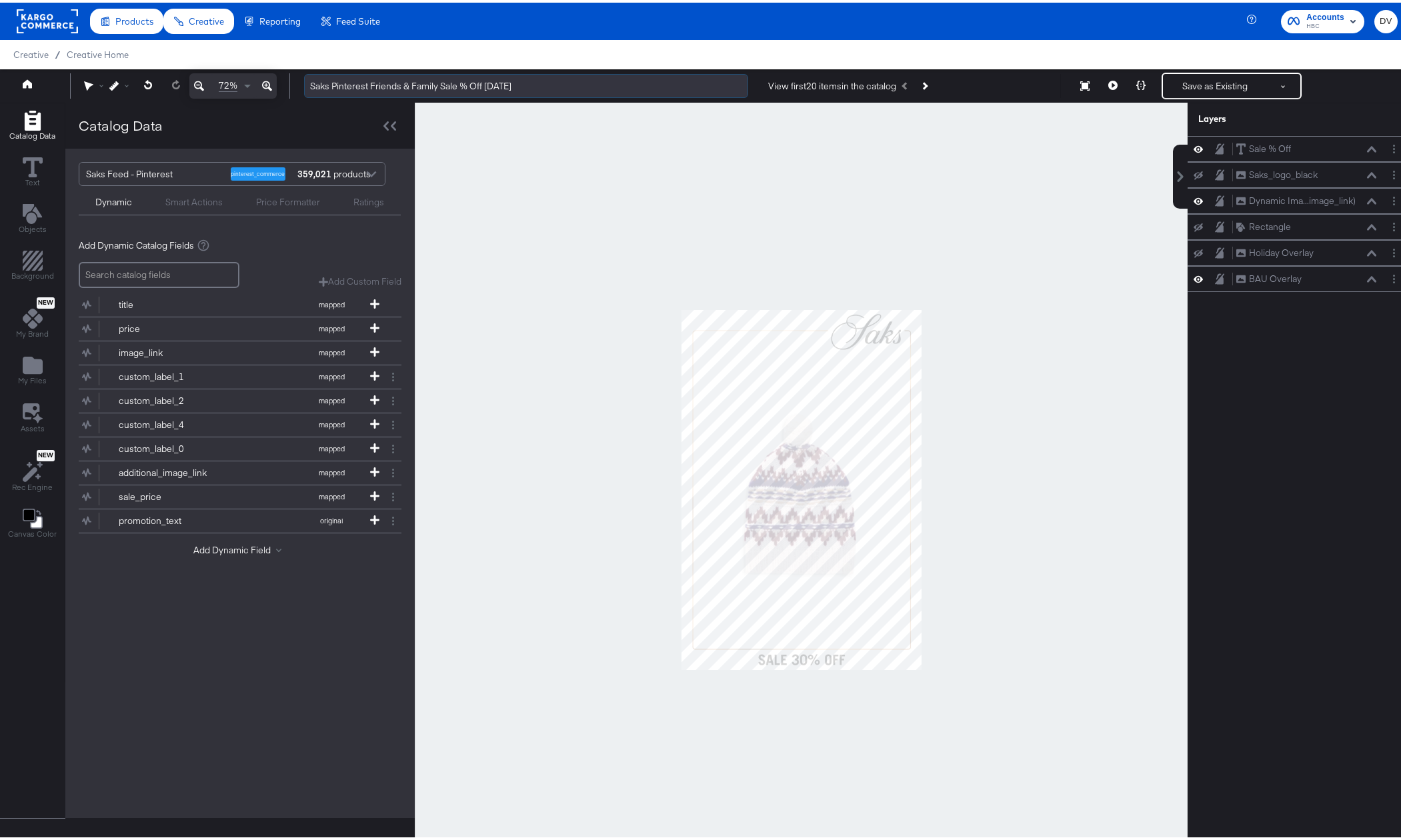
click at [487, 83] on input "Saks Pinterest Friends & Family Sale % Off [DATE]" at bounding box center [526, 84] width 444 height 25
type input "Saks Pinterest Friends & Family Sale % Off [DATE]"
click at [987, 295] on div at bounding box center [801, 488] width 773 height 774
click at [1387, 148] on button "Layer Options" at bounding box center [1394, 146] width 14 height 14
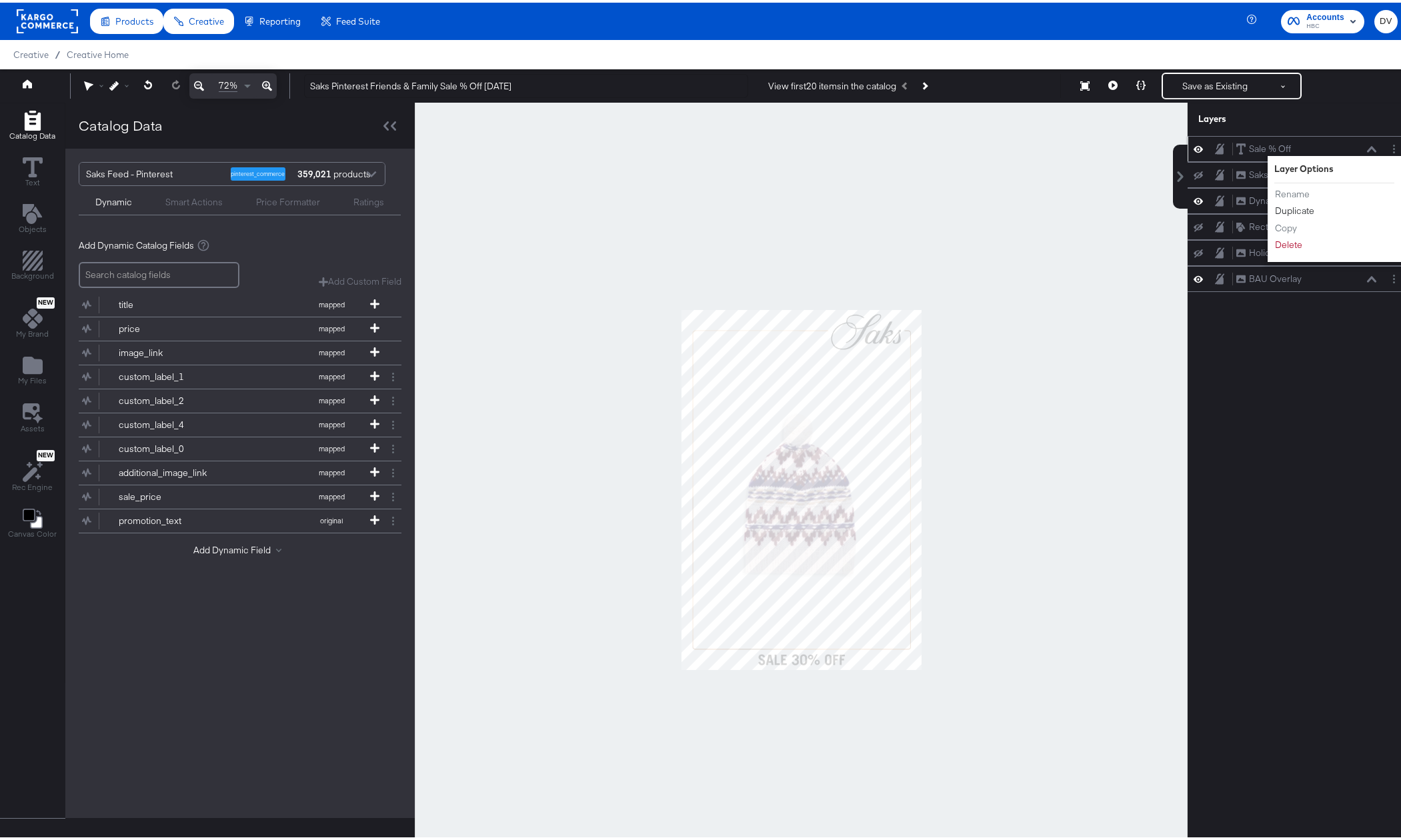
click at [1284, 209] on button "Duplicate" at bounding box center [1295, 209] width 41 height 14
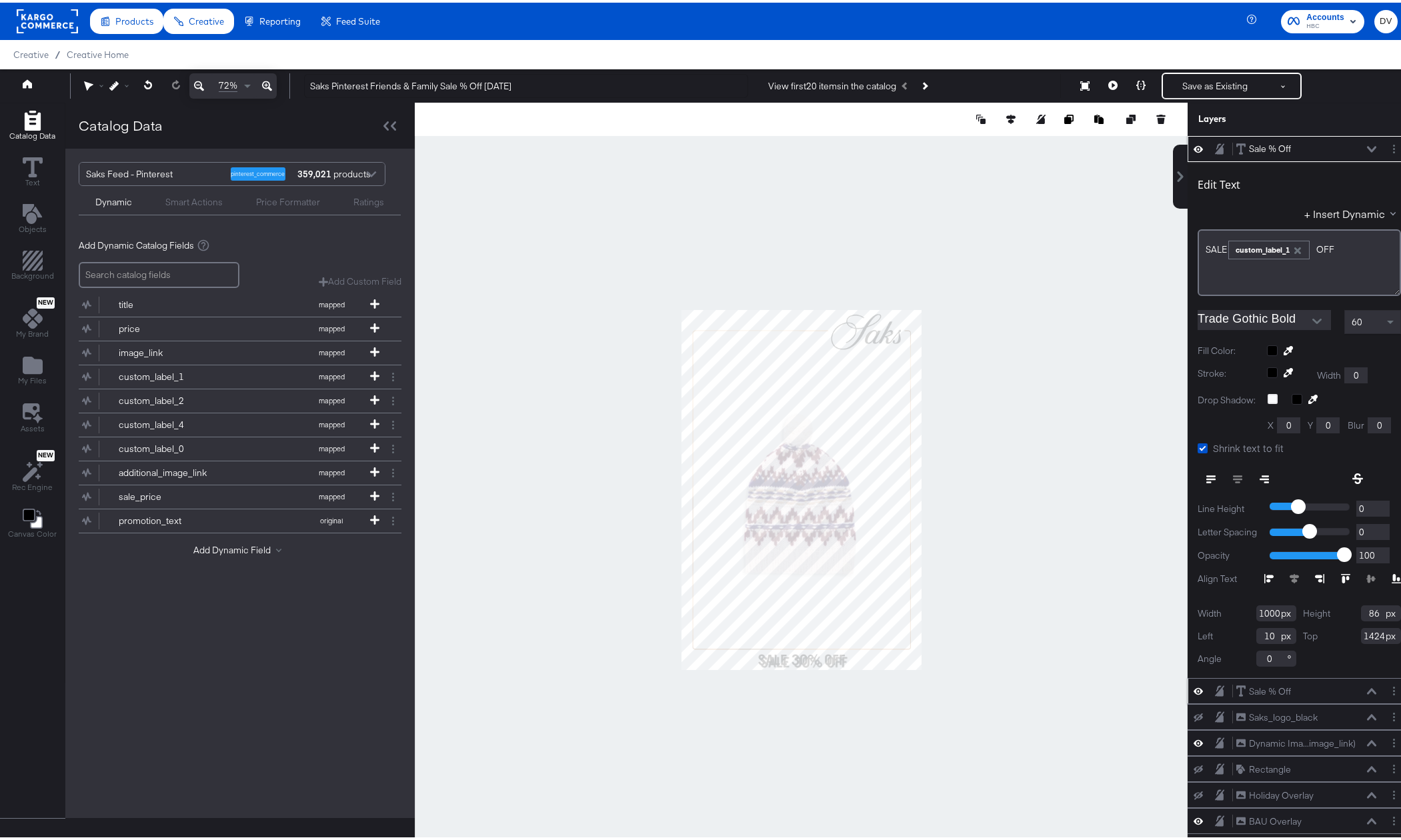
click at [1366, 143] on button at bounding box center [1371, 147] width 11 height 8
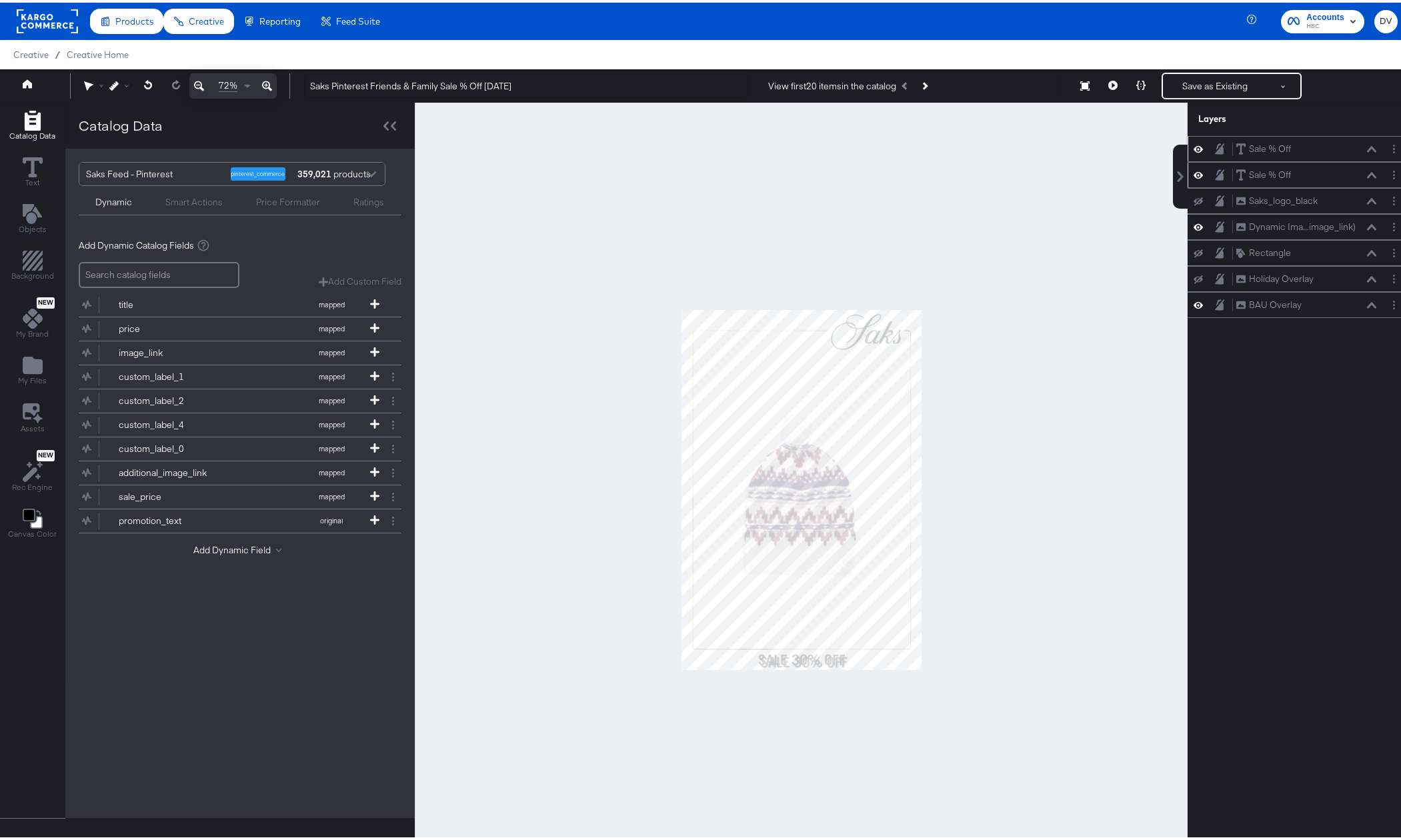
click at [1367, 144] on icon at bounding box center [1372, 147] width 10 height 7
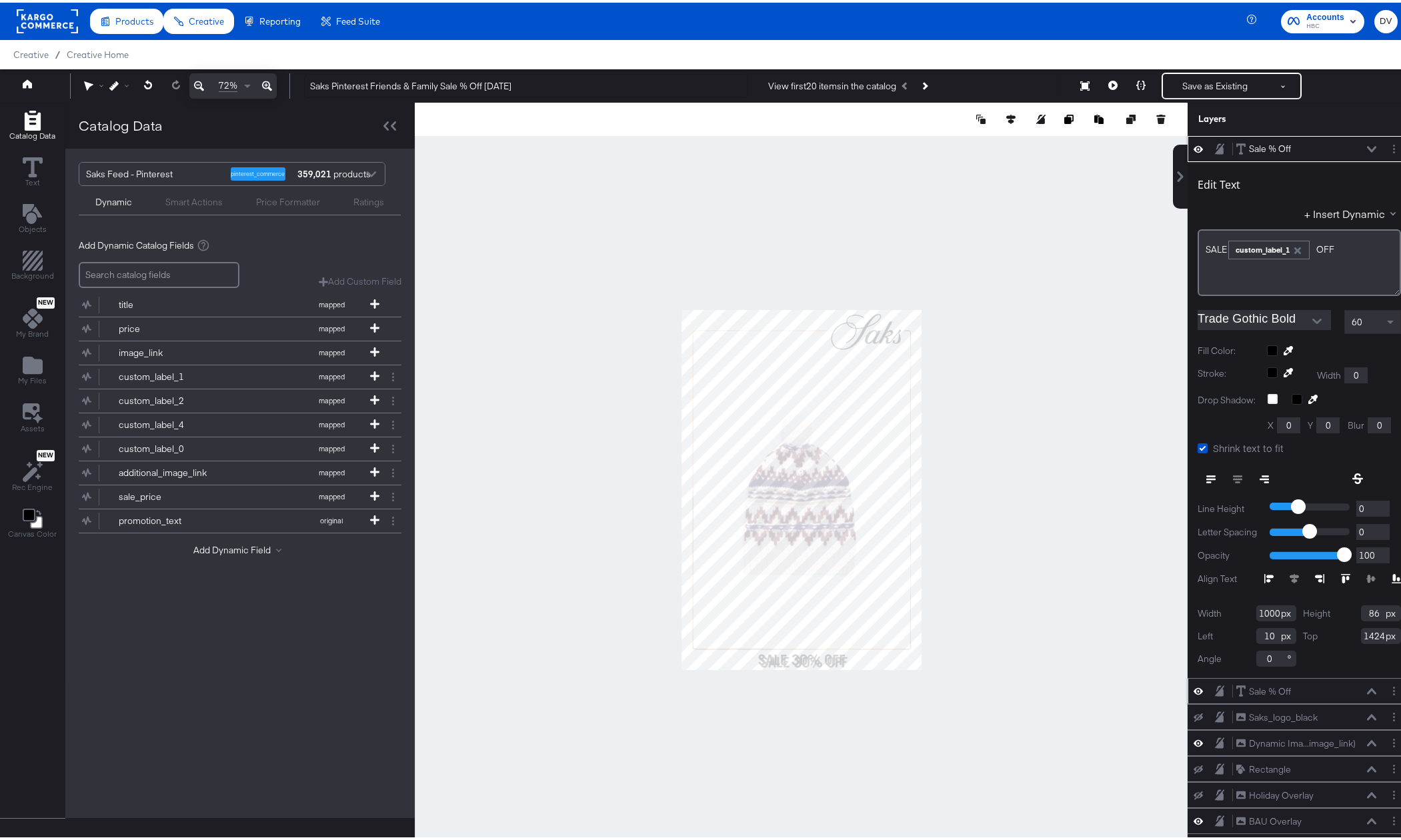
click at [1367, 144] on icon at bounding box center [1372, 147] width 10 height 7
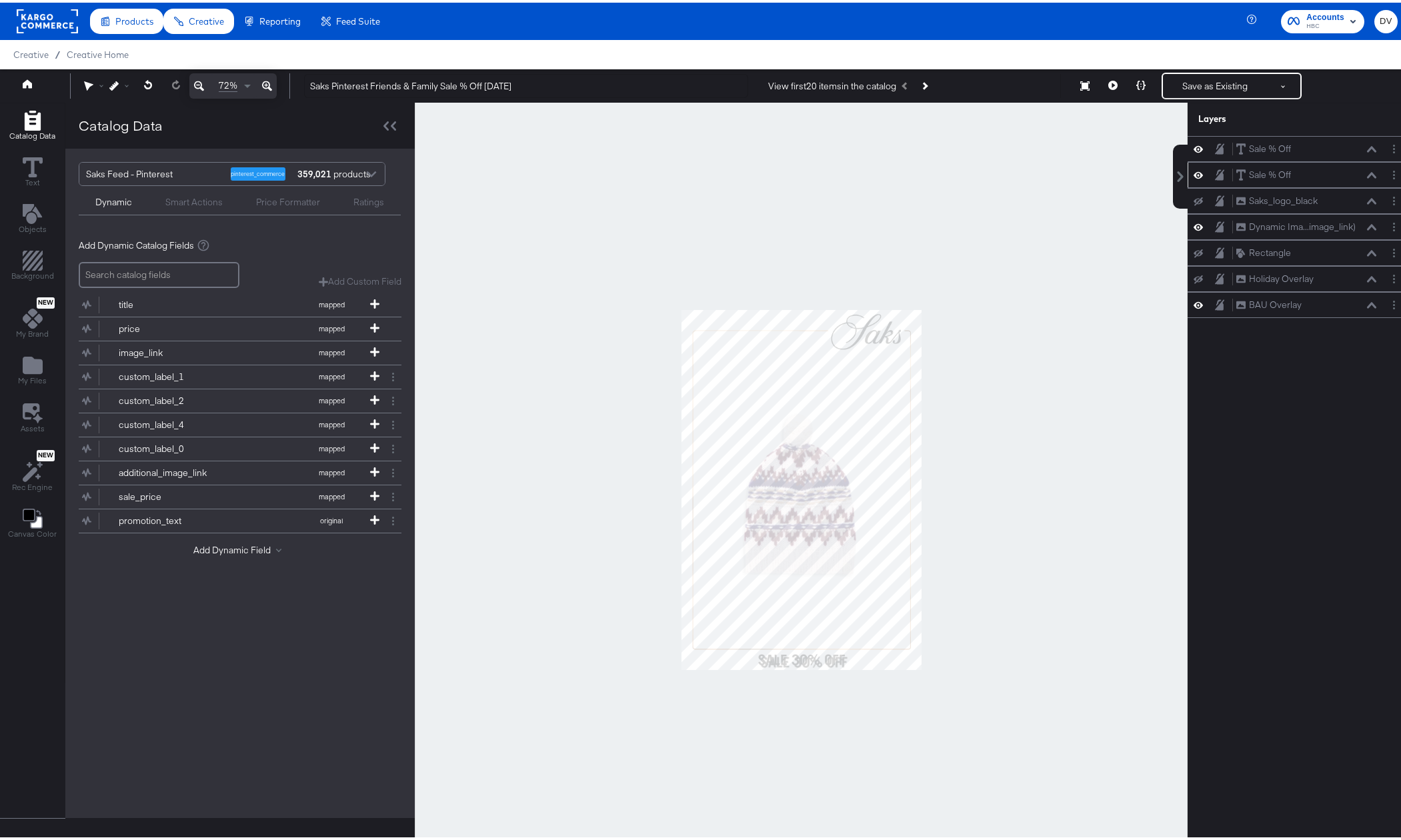
click at [1194, 168] on icon at bounding box center [1199, 173] width 10 height 12
click at [1194, 146] on icon at bounding box center [1199, 147] width 10 height 12
click at [1194, 172] on icon at bounding box center [1199, 173] width 10 height 9
click at [1367, 171] on icon at bounding box center [1372, 172] width 10 height 7
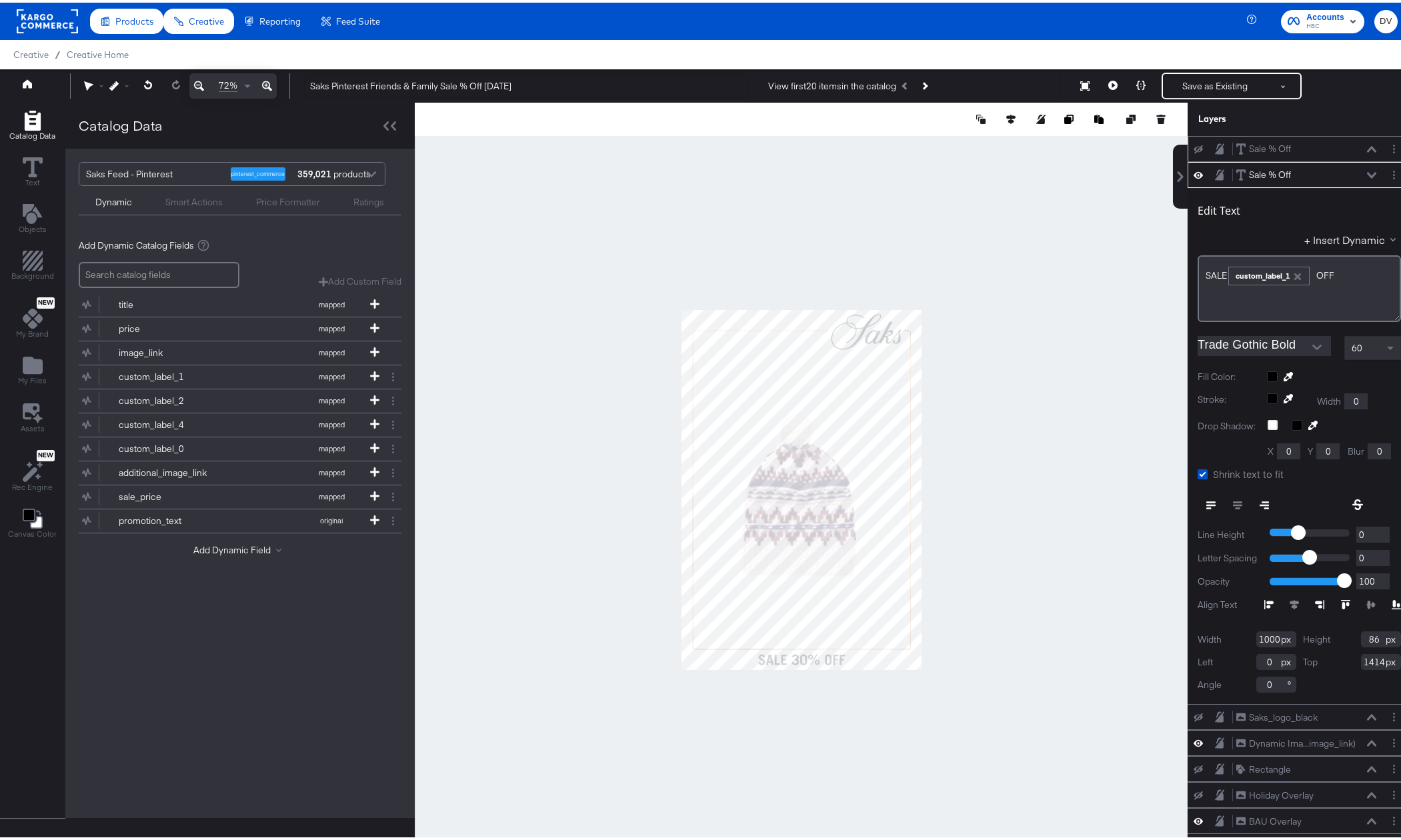
click at [1367, 172] on icon at bounding box center [1372, 172] width 10 height 6
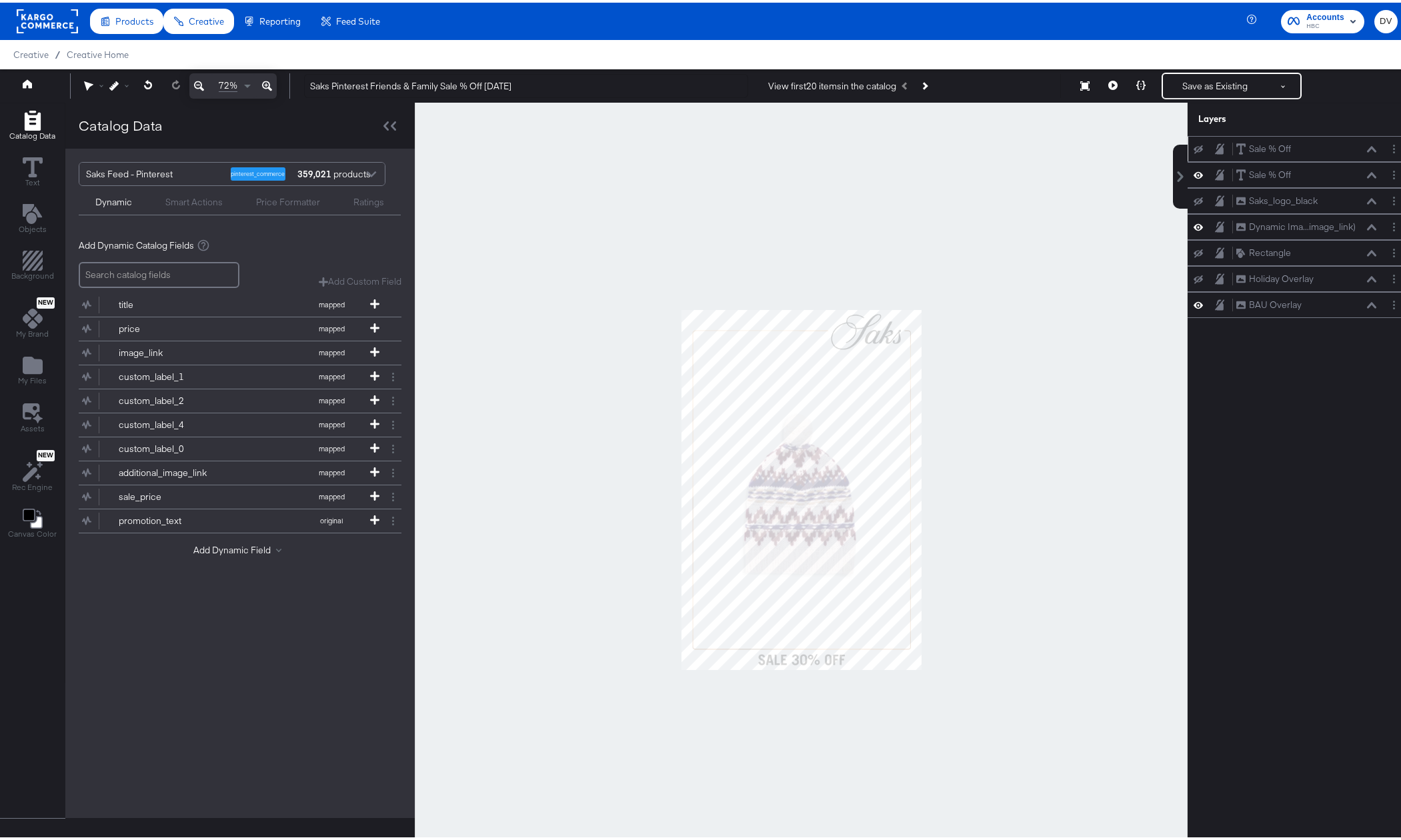
click at [1194, 175] on icon at bounding box center [1199, 173] width 10 height 12
click at [1360, 142] on div "Sale % Off Sale % Off" at bounding box center [1306, 146] width 141 height 14
click at [1367, 144] on icon at bounding box center [1372, 147] width 10 height 7
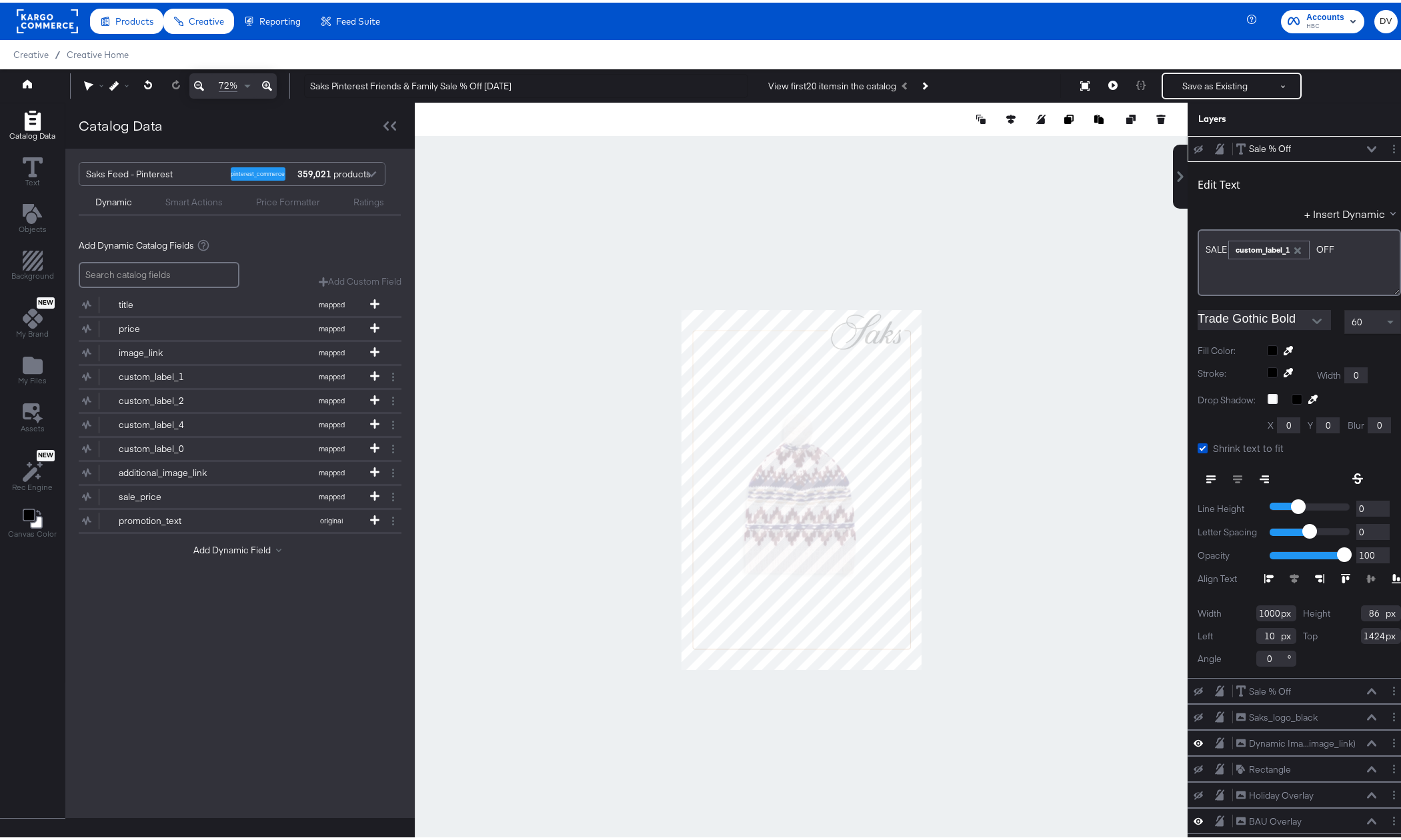
click at [1257, 635] on input "10" at bounding box center [1275, 633] width 40 height 16
type input "0"
click at [1361, 637] on input "1424" at bounding box center [1381, 633] width 40 height 16
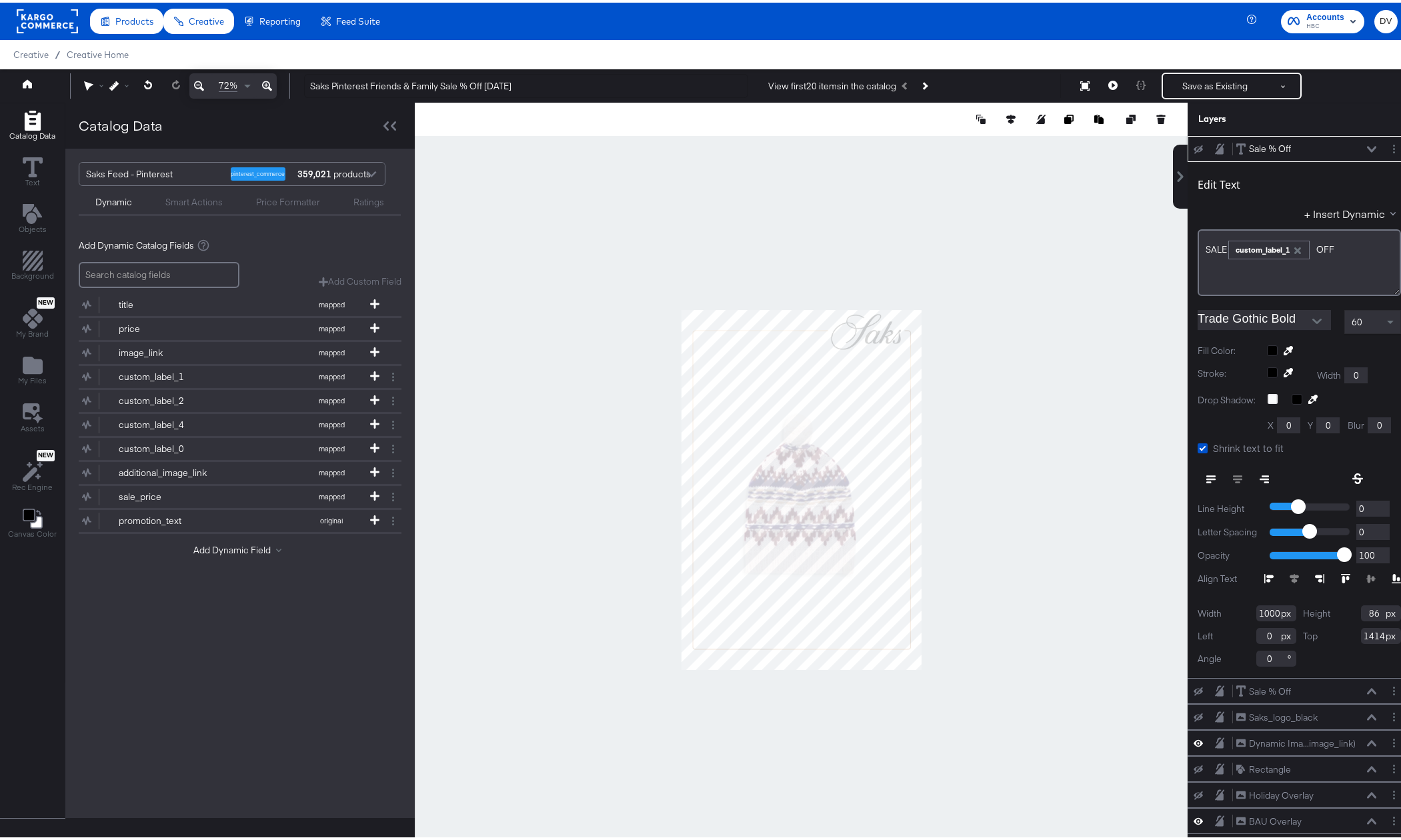
type input "1414"
drag, startPoint x: 1338, startPoint y: 247, endPoint x: 1179, endPoint y: 246, distance: 159.0
click at [1188, 246] on div "Edit Text + Insert Dynamic SALE ﻿ custom_label_1 OFF﻿ Trade Gothic Bold 60 Fill…" at bounding box center [1299, 417] width 223 height 517
click at [1248, 238] on div "F" at bounding box center [1300, 240] width 187 height 13
click at [1254, 238] on div "F" at bounding box center [1300, 240] width 187 height 13
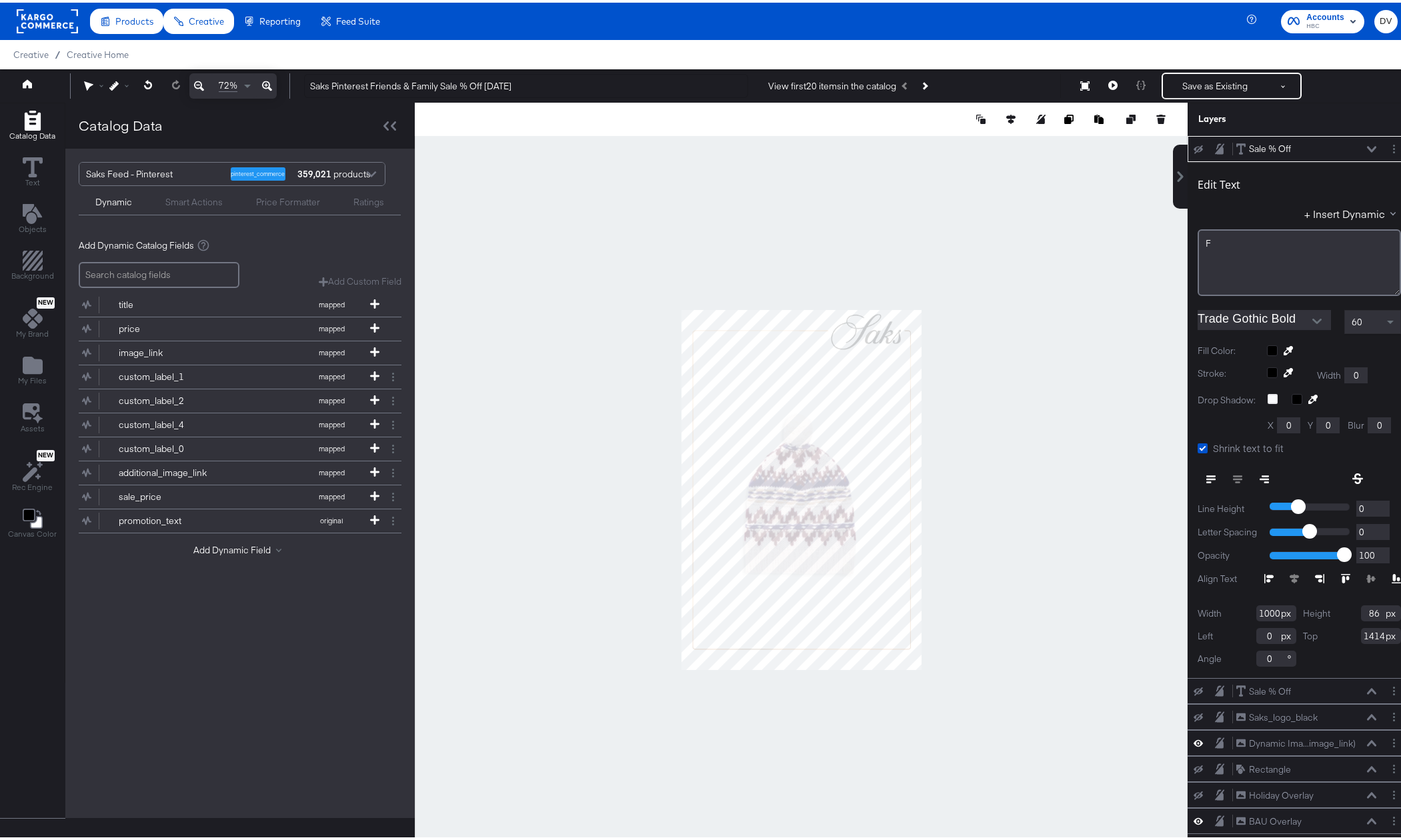
click at [1236, 253] on div "F" at bounding box center [1300, 260] width 204 height 67
click at [1224, 245] on div "F" at bounding box center [1300, 240] width 187 height 13
click at [1218, 240] on div "F" at bounding box center [1300, 240] width 187 height 13
click at [1221, 240] on div "F" at bounding box center [1300, 240] width 187 height 13
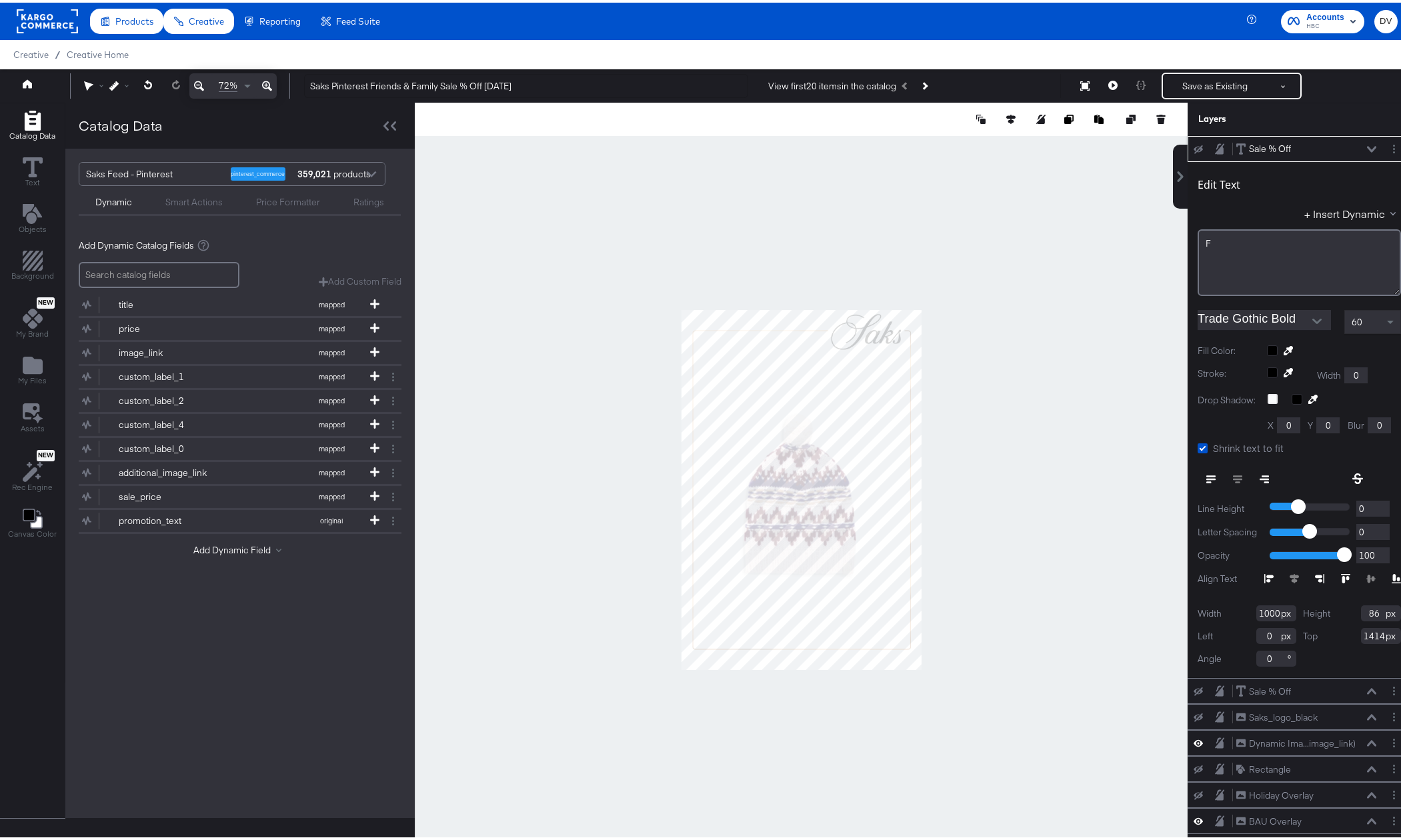
click at [1366, 144] on button at bounding box center [1371, 147] width 11 height 8
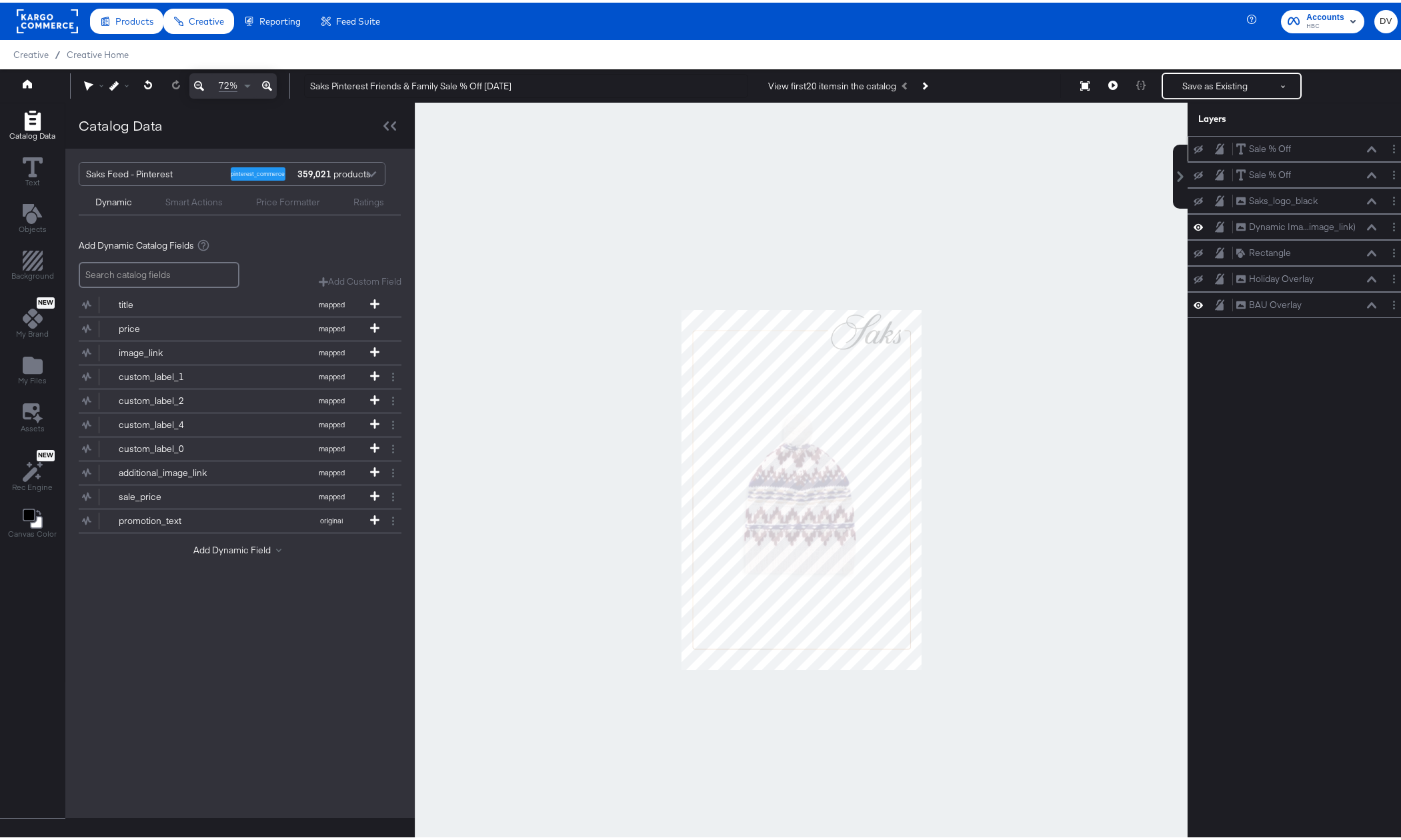
click at [1366, 143] on button at bounding box center [1371, 147] width 11 height 8
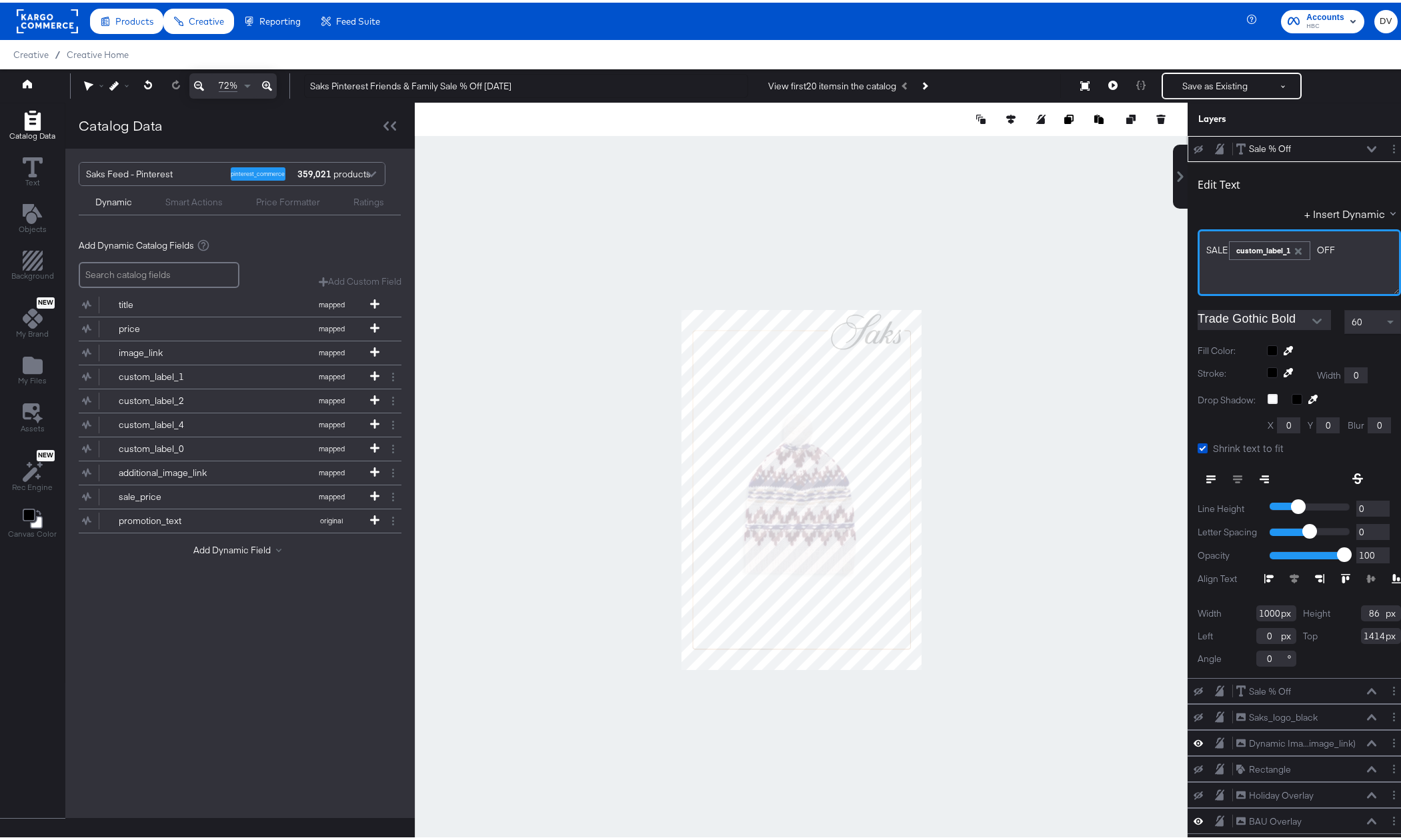
click at [1339, 244] on div "SALE ﻿ custom_label_1 OFF﻿" at bounding box center [1300, 246] width 186 height 22
click at [1285, 250] on div "SALE" at bounding box center [1300, 260] width 204 height 67
click at [1367, 147] on icon at bounding box center [1372, 147] width 10 height 6
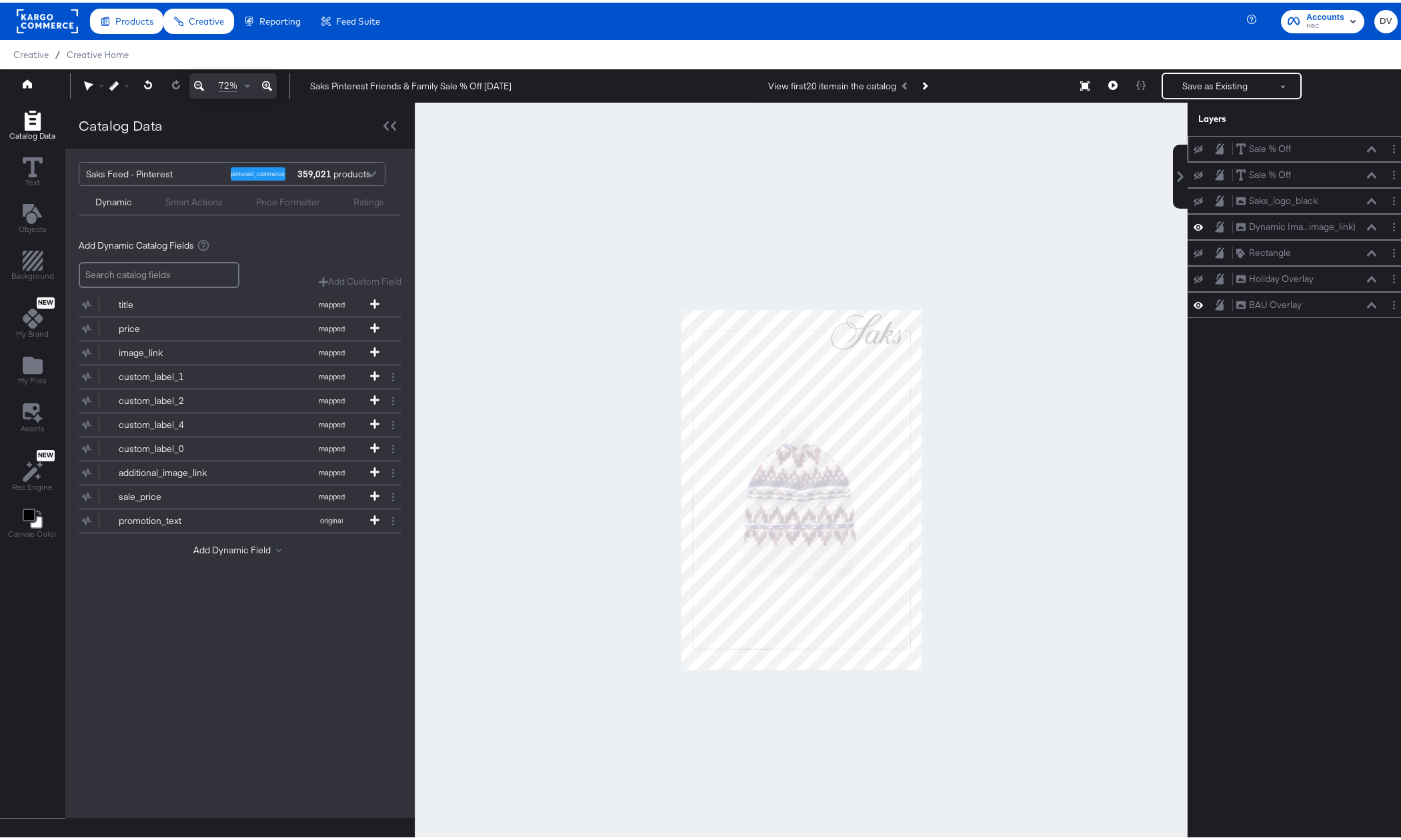
click at [1367, 147] on icon at bounding box center [1372, 147] width 10 height 6
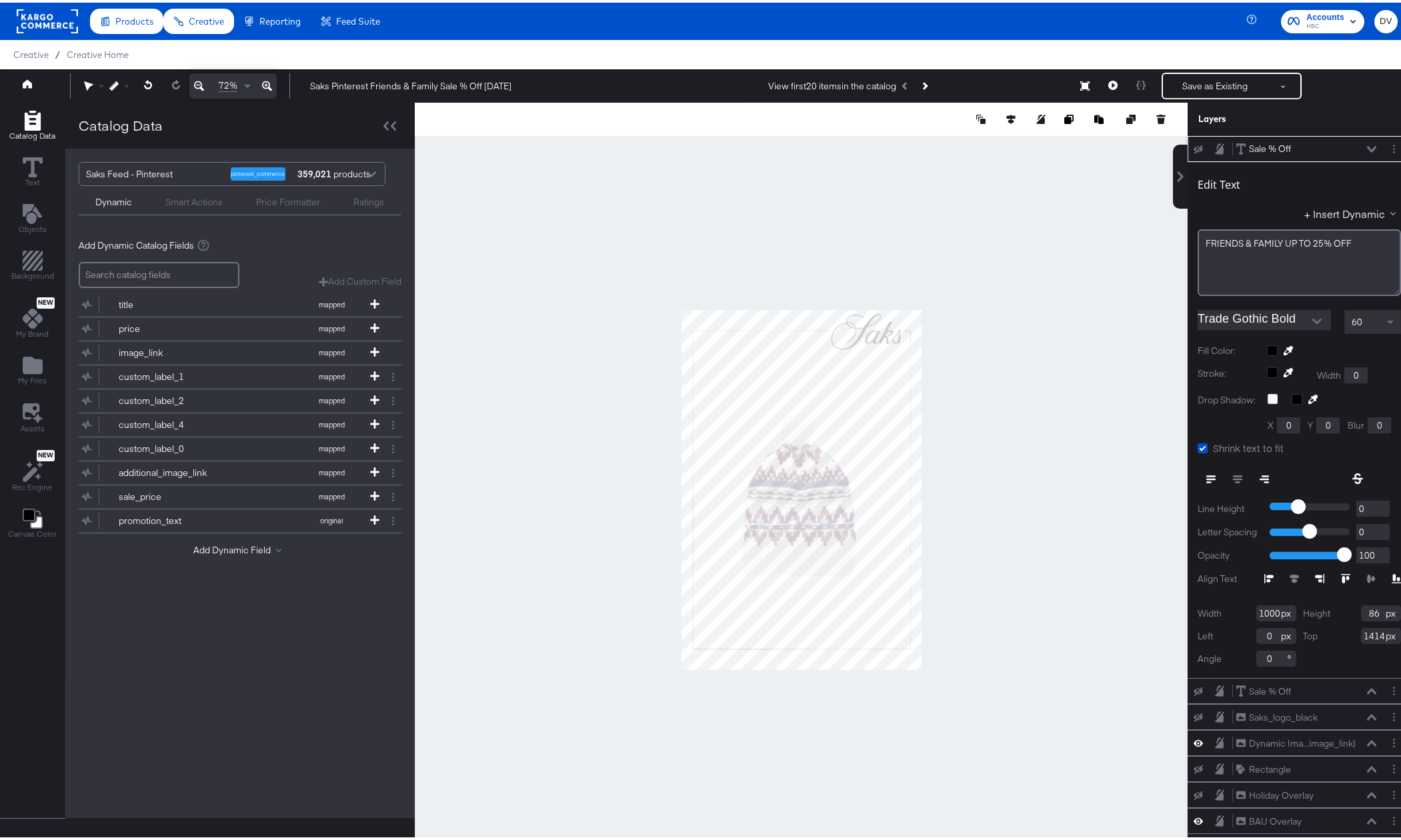
click at [1194, 143] on icon at bounding box center [1199, 147] width 10 height 9
click at [1367, 148] on icon at bounding box center [1372, 147] width 10 height 7
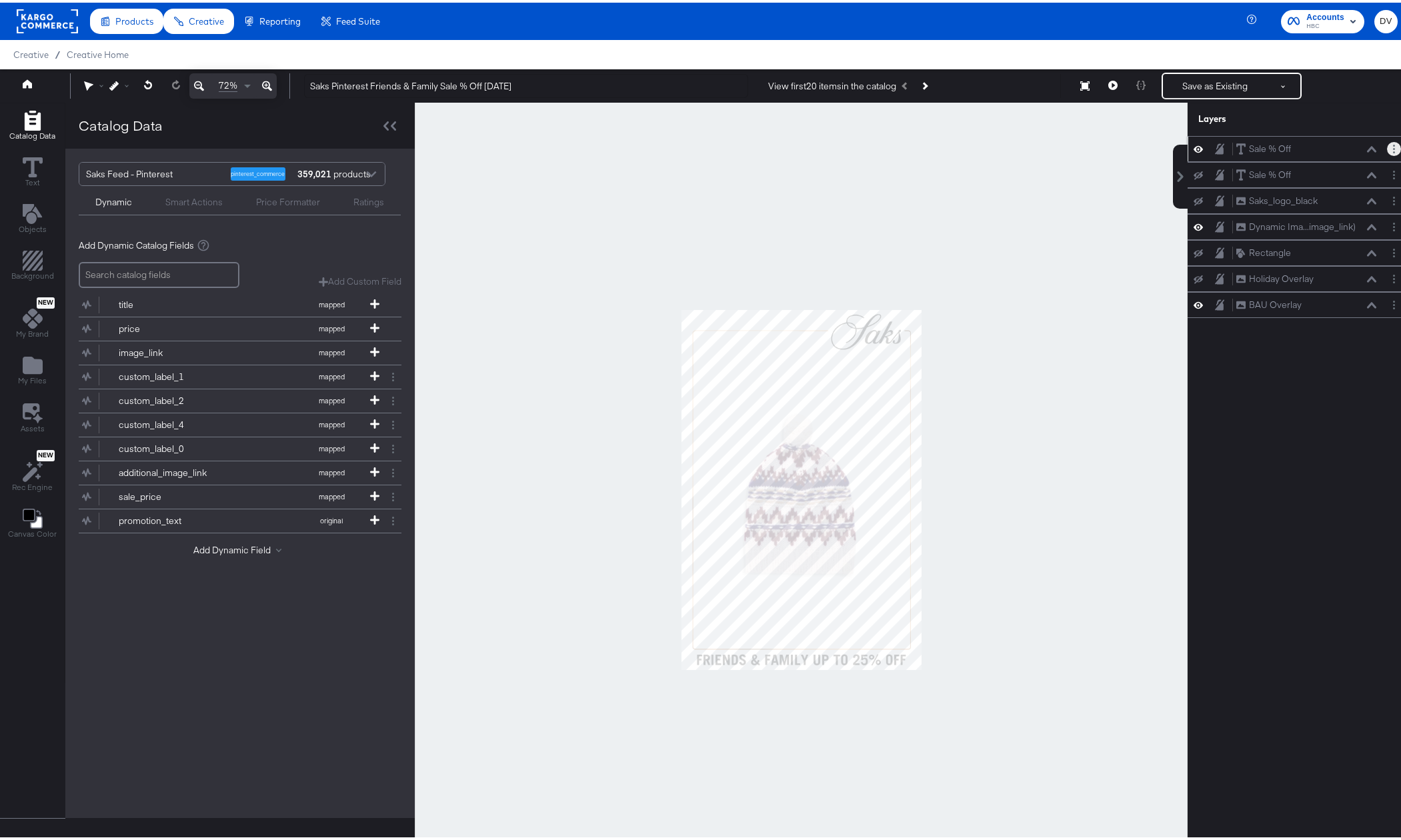
click at [1393, 146] on icon "Layer Options" at bounding box center [1394, 146] width 2 height 9
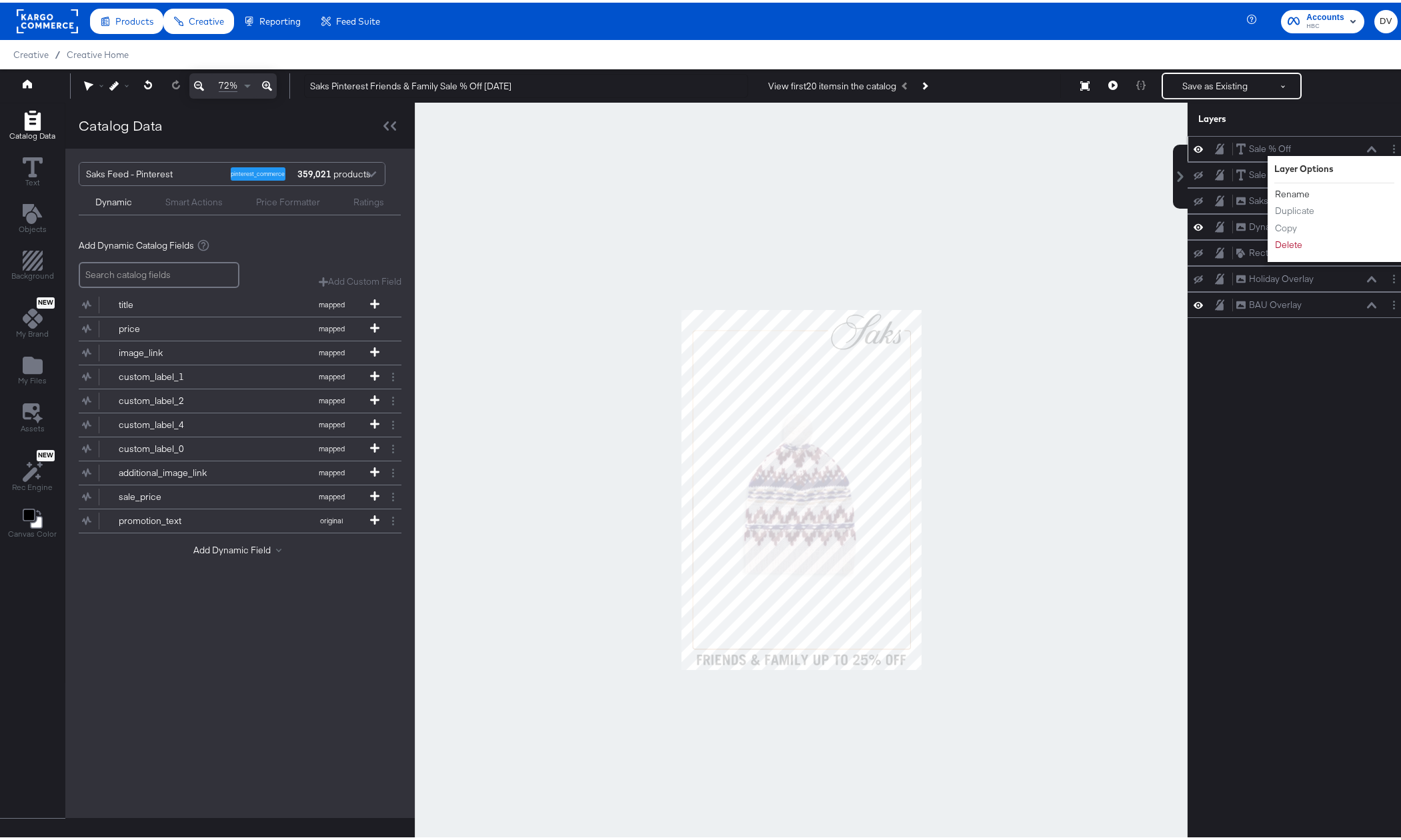
click at [1289, 192] on button "Rename" at bounding box center [1292, 191] width 36 height 14
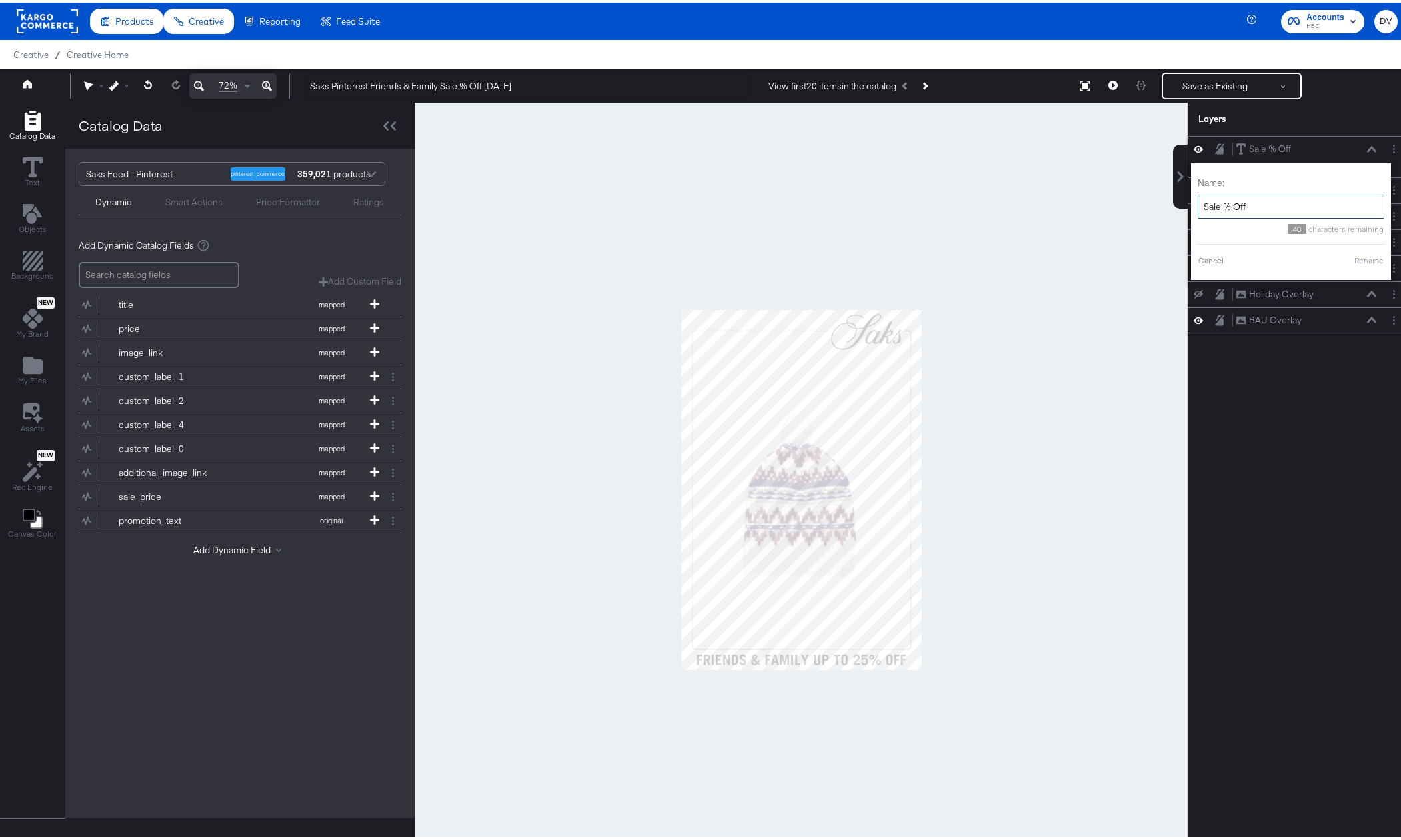
click at [1234, 206] on input "Sale % Off" at bounding box center [1291, 205] width 186 height 25
click at [1233, 206] on input "Sale % Off" at bounding box center [1291, 205] width 186 height 25
type input "Friends & Family"
click at [1337, 256] on button "Rename" at bounding box center [1353, 258] width 31 height 12
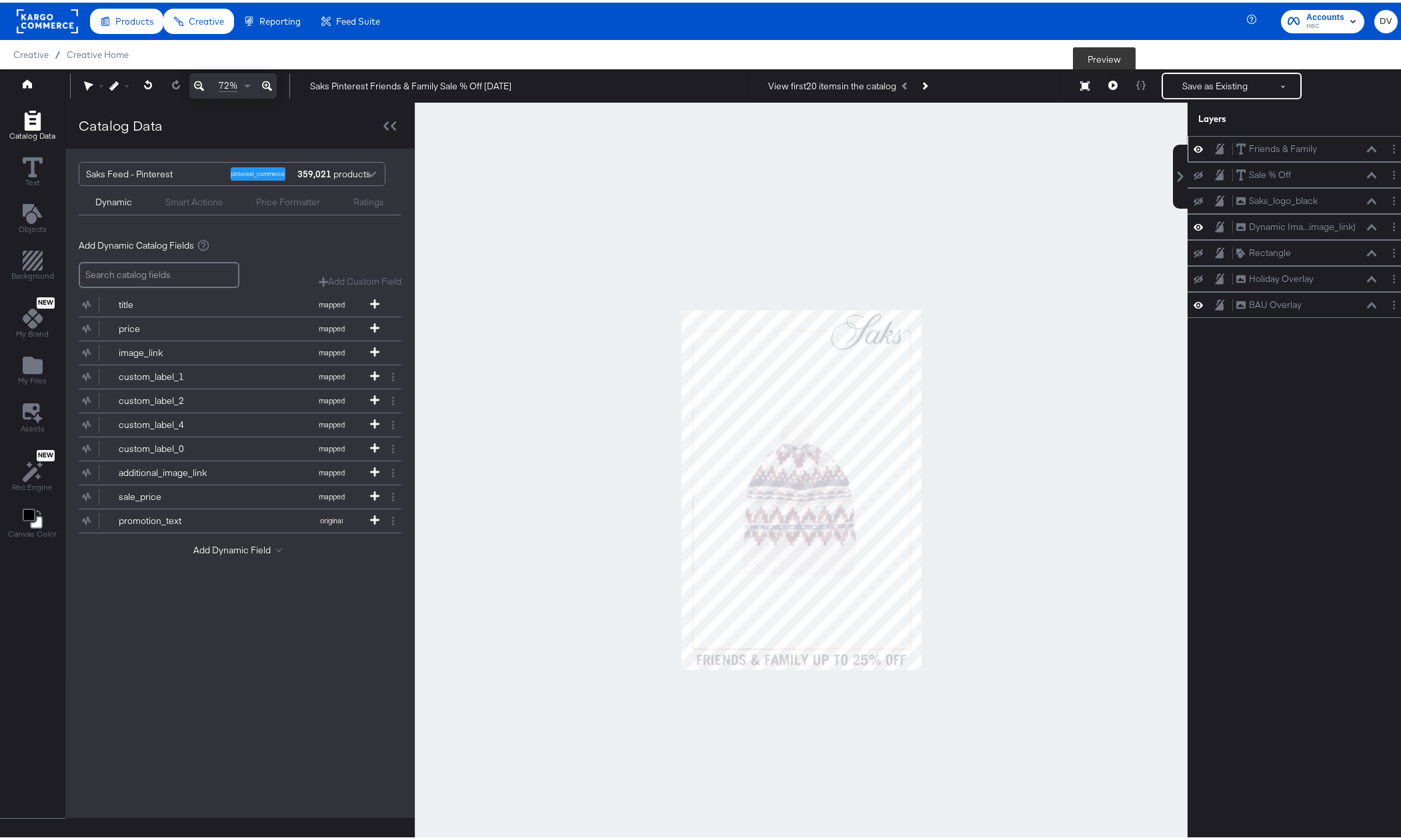
click at [1108, 85] on icon at bounding box center [1113, 83] width 10 height 10
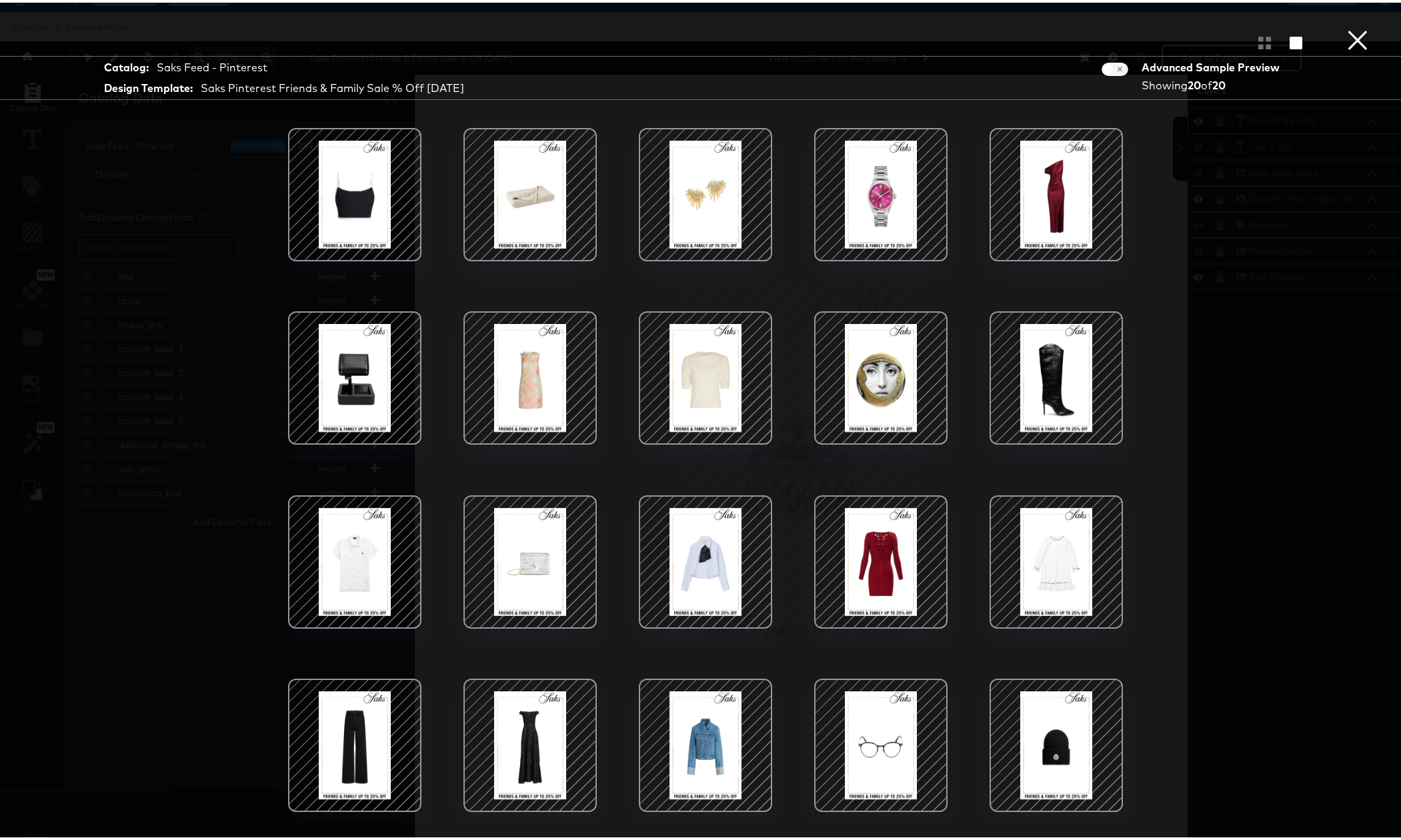
scroll to position [34, 0]
click at [702, 700] on div at bounding box center [705, 742] width 113 height 113
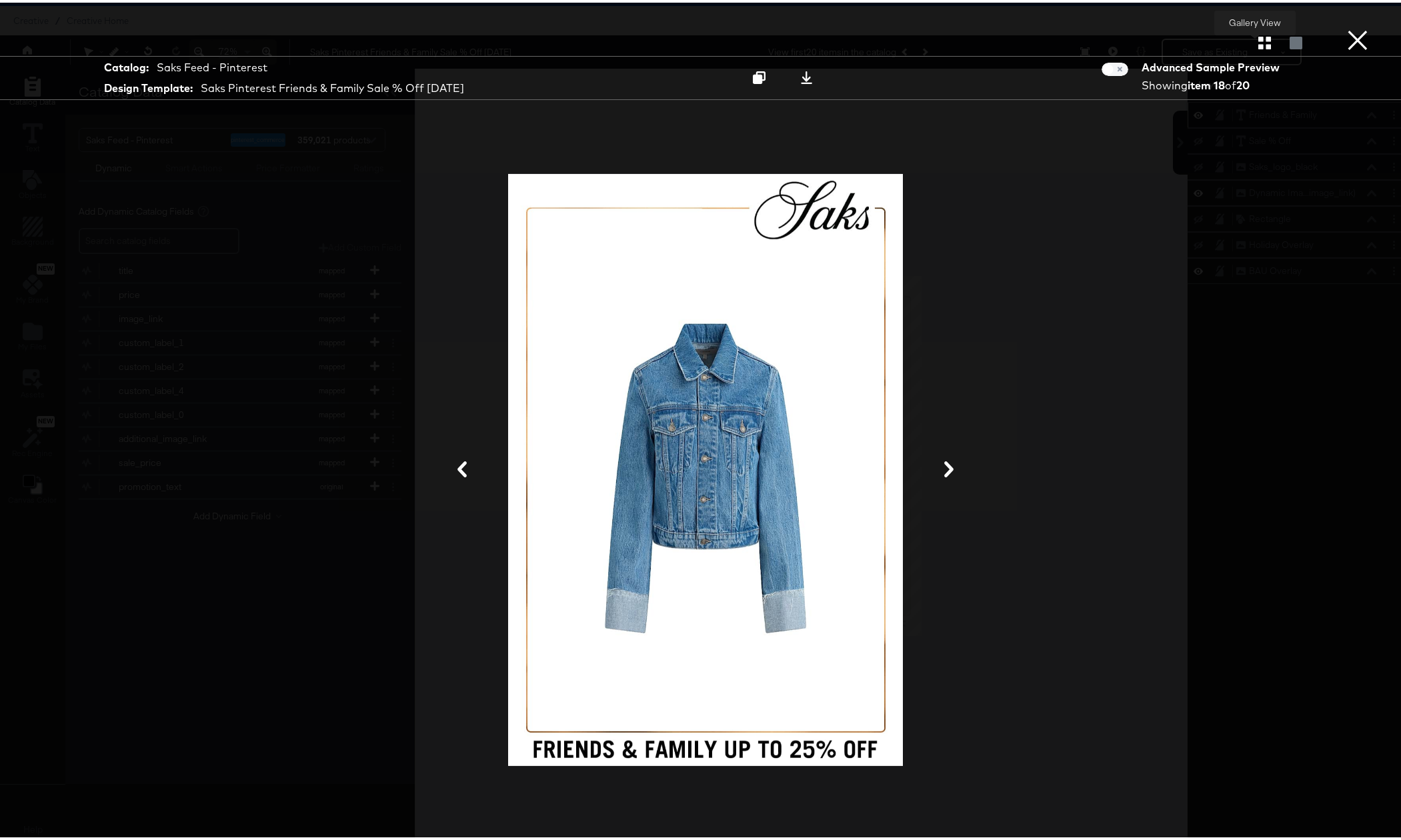
click at [1253, 42] on button "button" at bounding box center [1265, 40] width 23 height 13
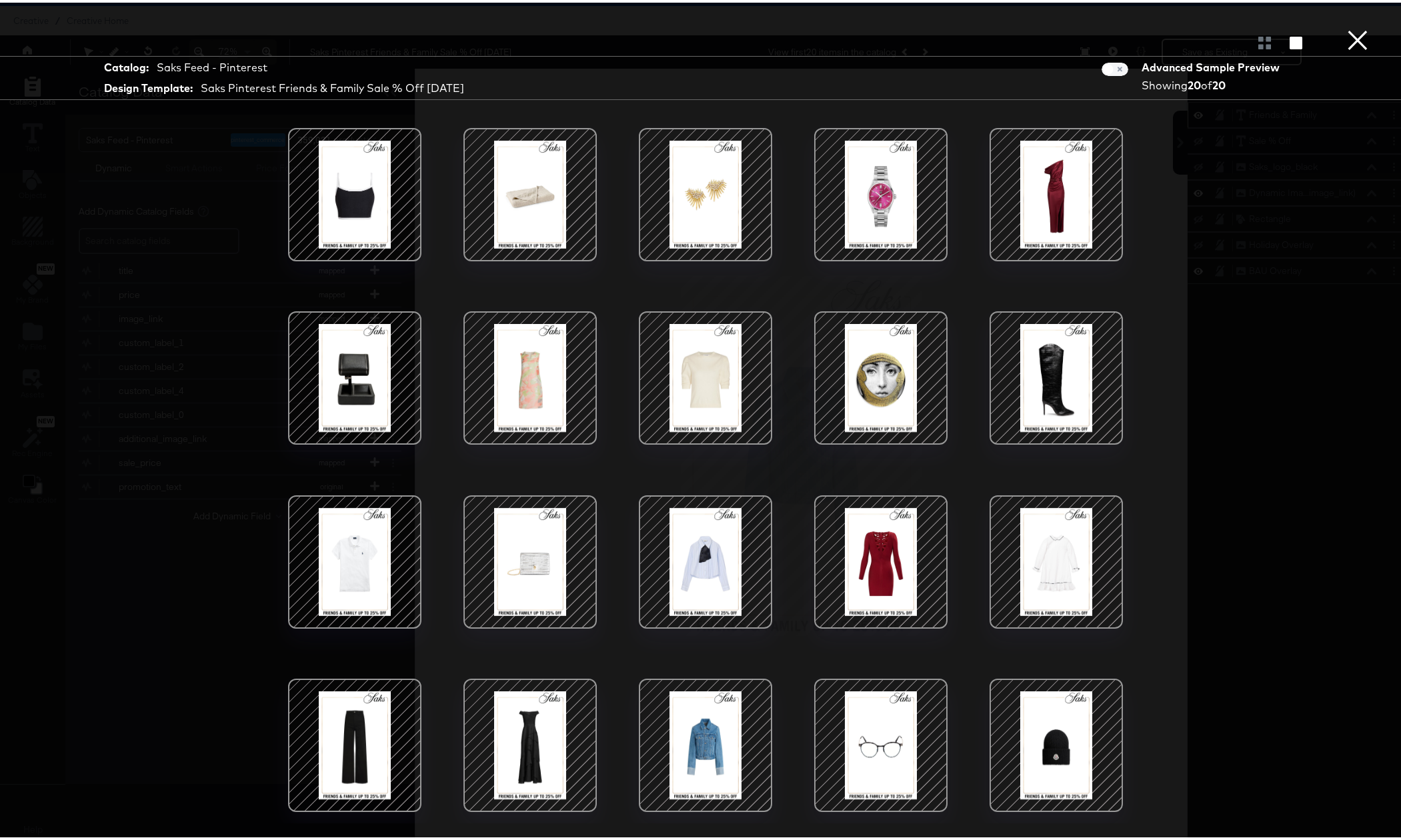
click at [874, 551] on div at bounding box center [881, 559] width 113 height 113
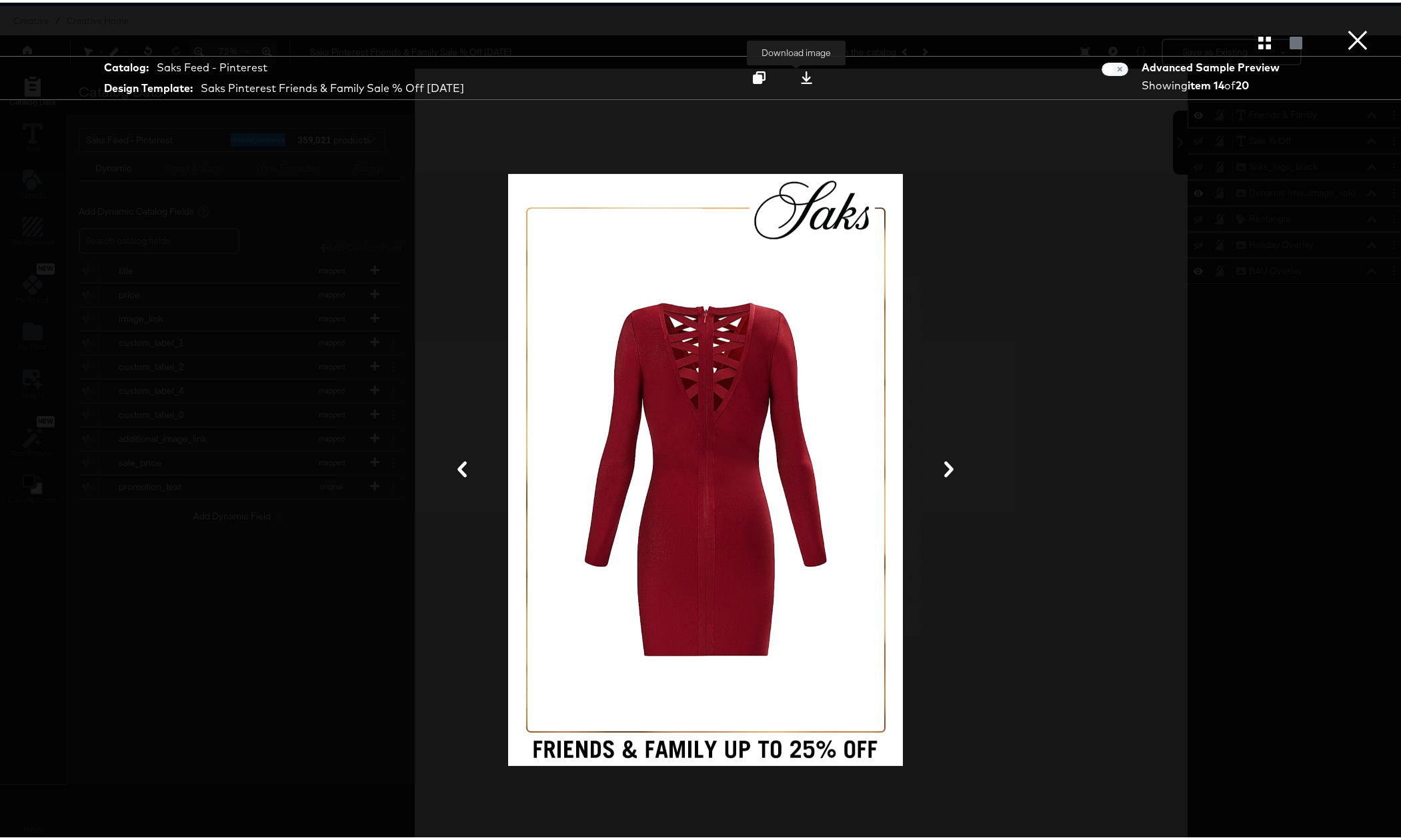
click at [800, 73] on icon at bounding box center [806, 74] width 13 height 13
click at [1369, 48] on div "Gallery View" at bounding box center [706, 41] width 1412 height 27
click at [1354, 27] on button "×" at bounding box center [1359, 14] width 27 height 27
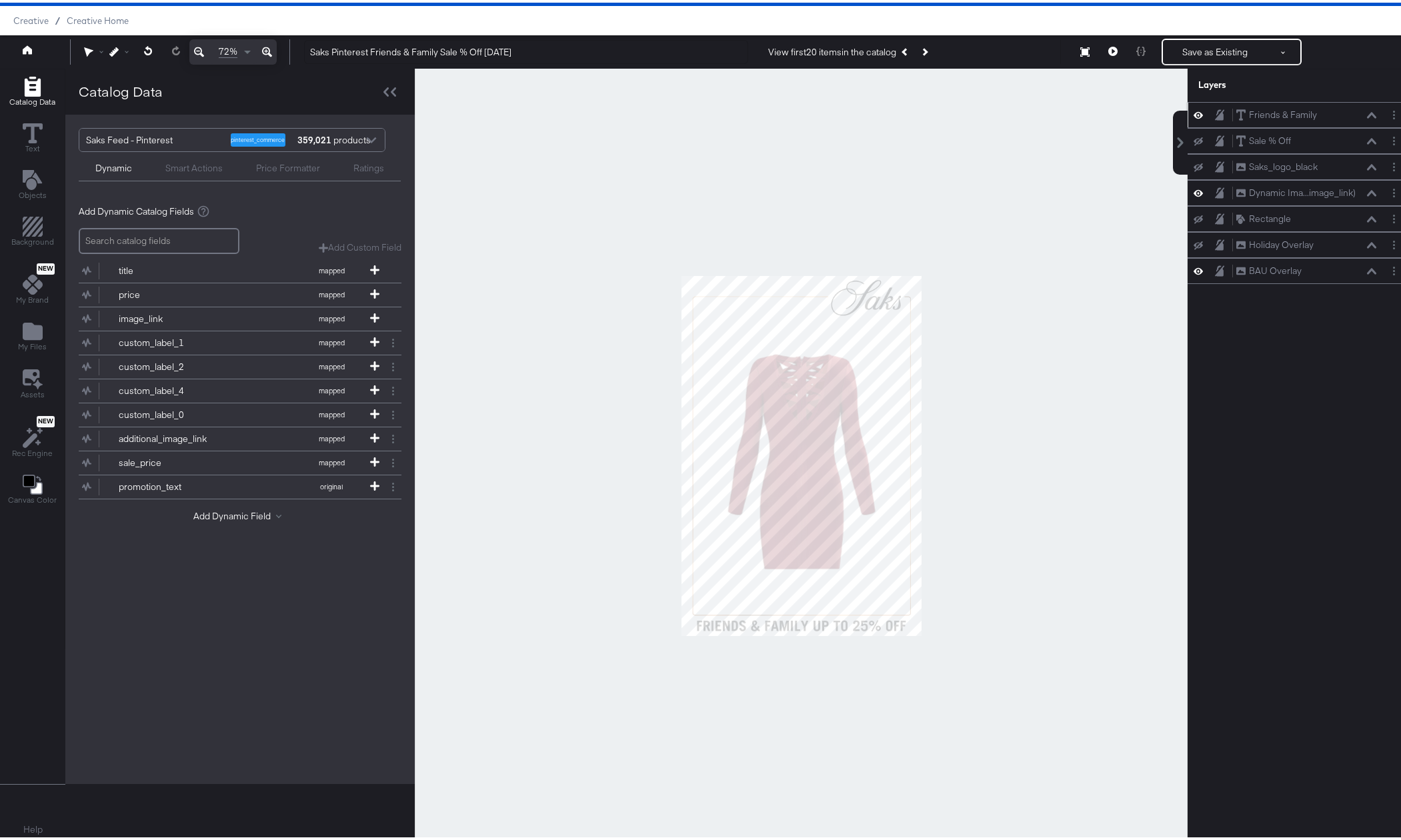
click at [698, 125] on div at bounding box center [801, 453] width 773 height 774
click at [1203, 53] on button "Save as Existing" at bounding box center [1216, 49] width 104 height 24
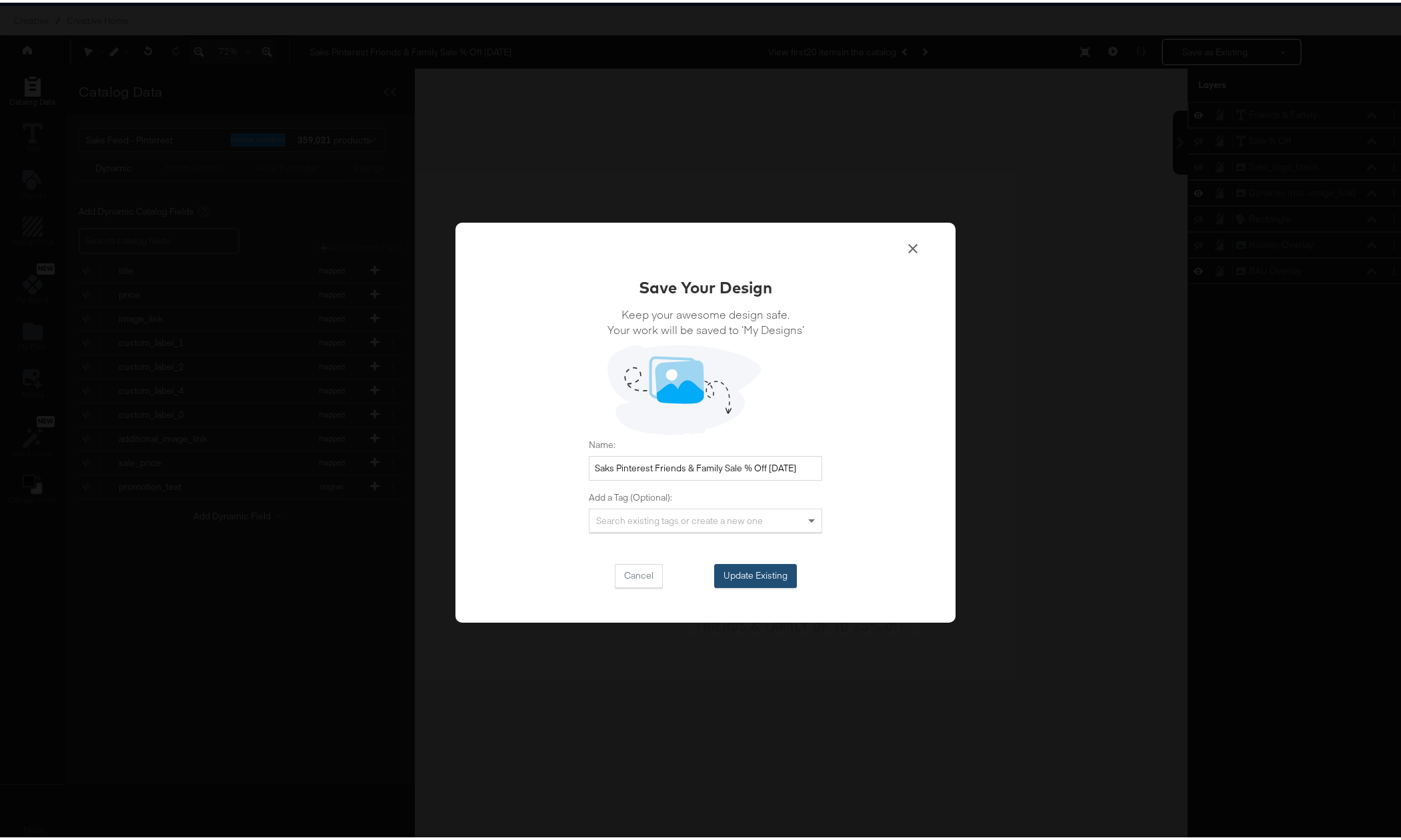
click at [754, 568] on button "Update Existing" at bounding box center [756, 574] width 83 height 24
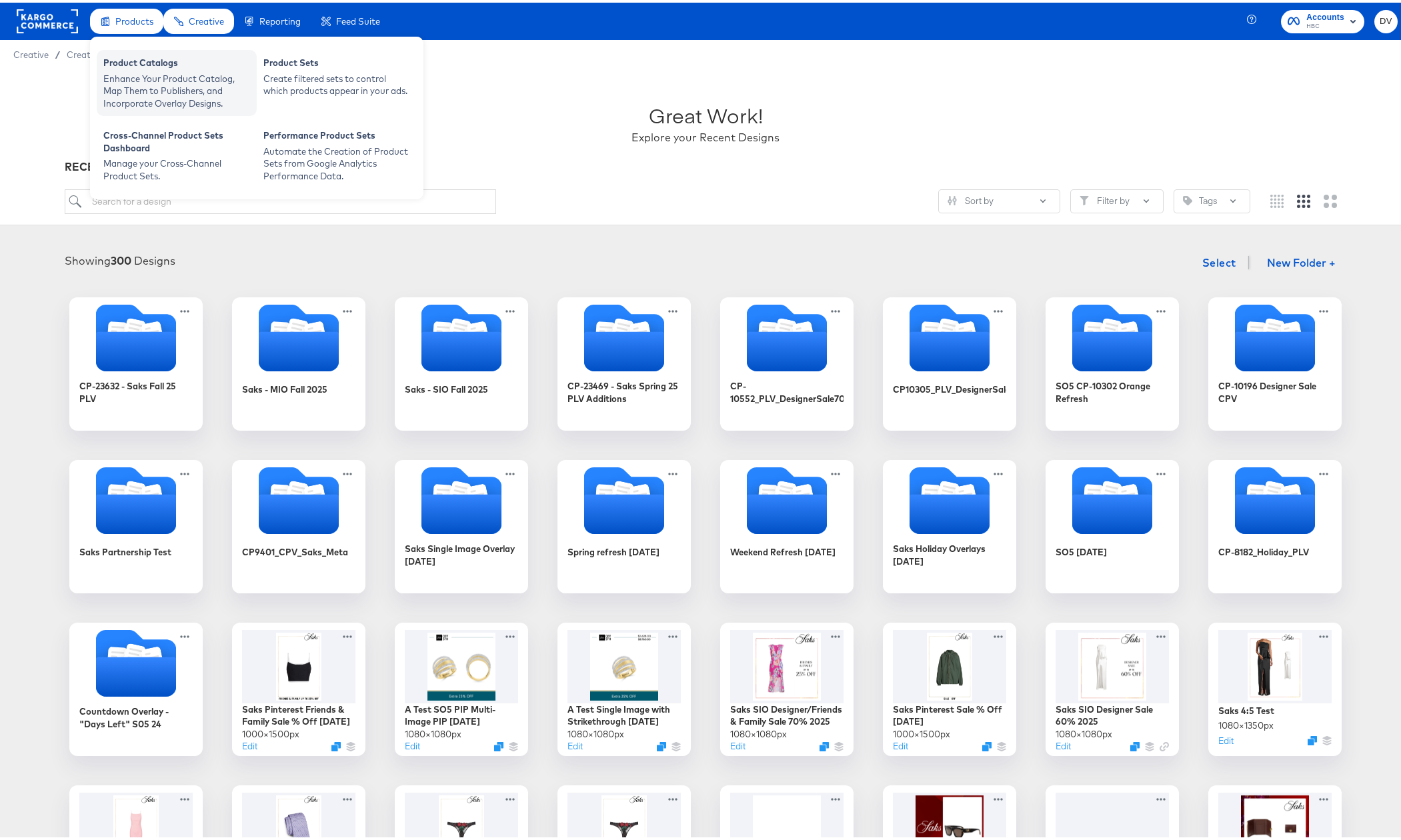
click at [133, 62] on div "Product Catalogs" at bounding box center [177, 62] width 147 height 16
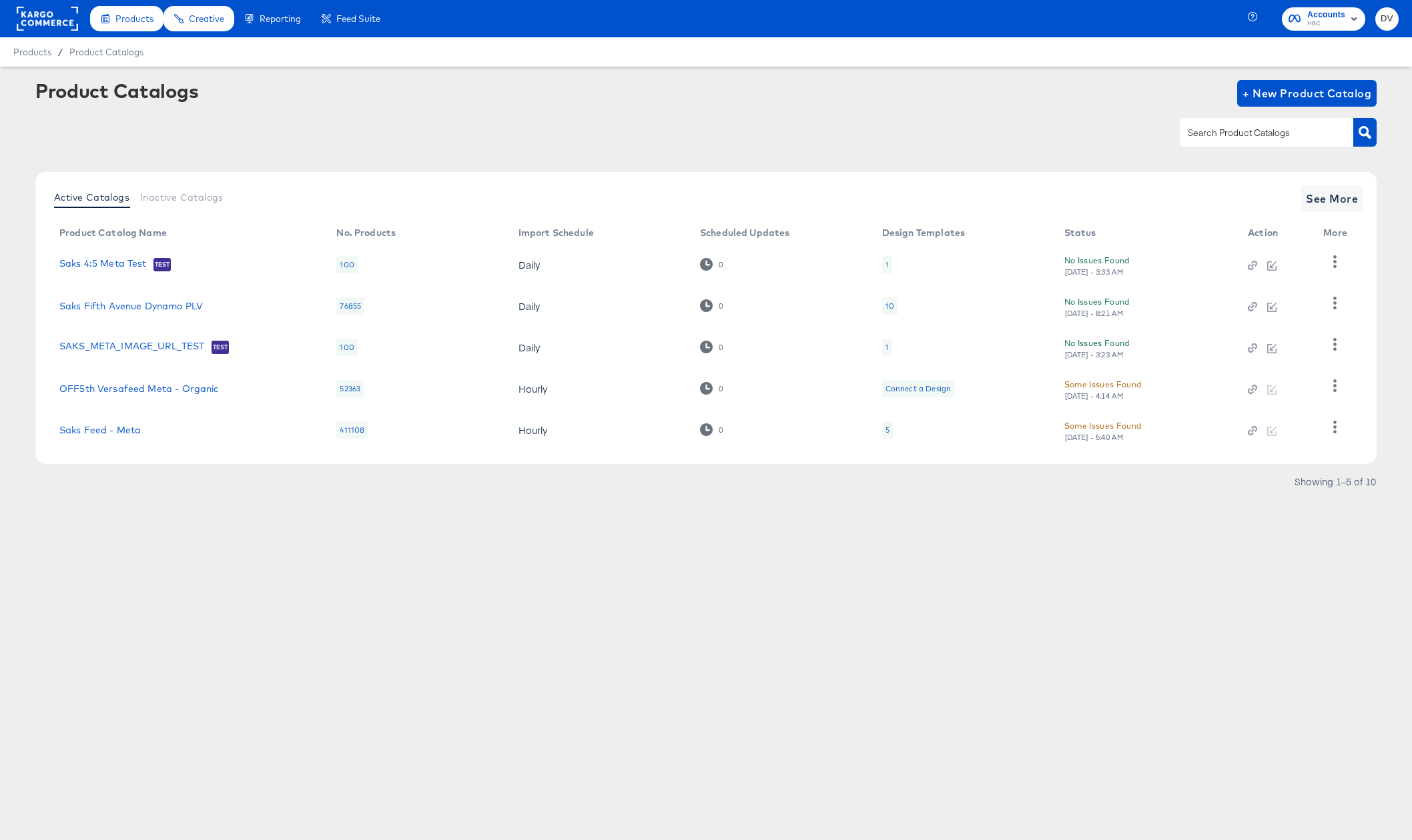
click at [319, 140] on div at bounding box center [706, 132] width 1341 height 30
click at [356, 629] on div "Products Creative Reporting Feed Suite Accounts HBC DV Products / Product Catal…" at bounding box center [706, 420] width 1412 height 840
click at [672, 148] on div "Product Catalogs + New Product Catalog" at bounding box center [706, 121] width 1341 height 81
click at [127, 434] on link "Saks Feed - Meta" at bounding box center [99, 430] width 81 height 11
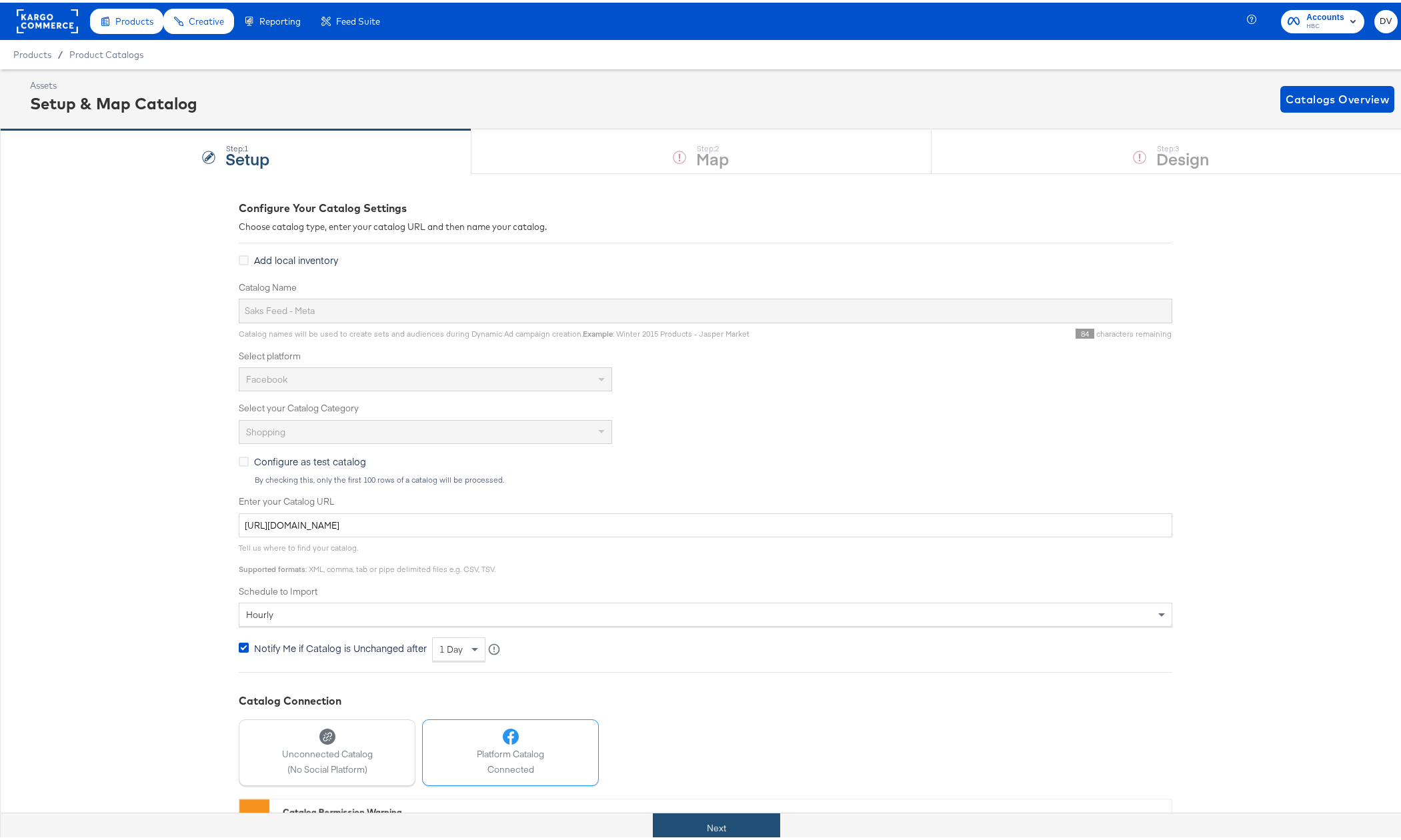
click at [721, 831] on button "Next" at bounding box center [716, 826] width 127 height 30
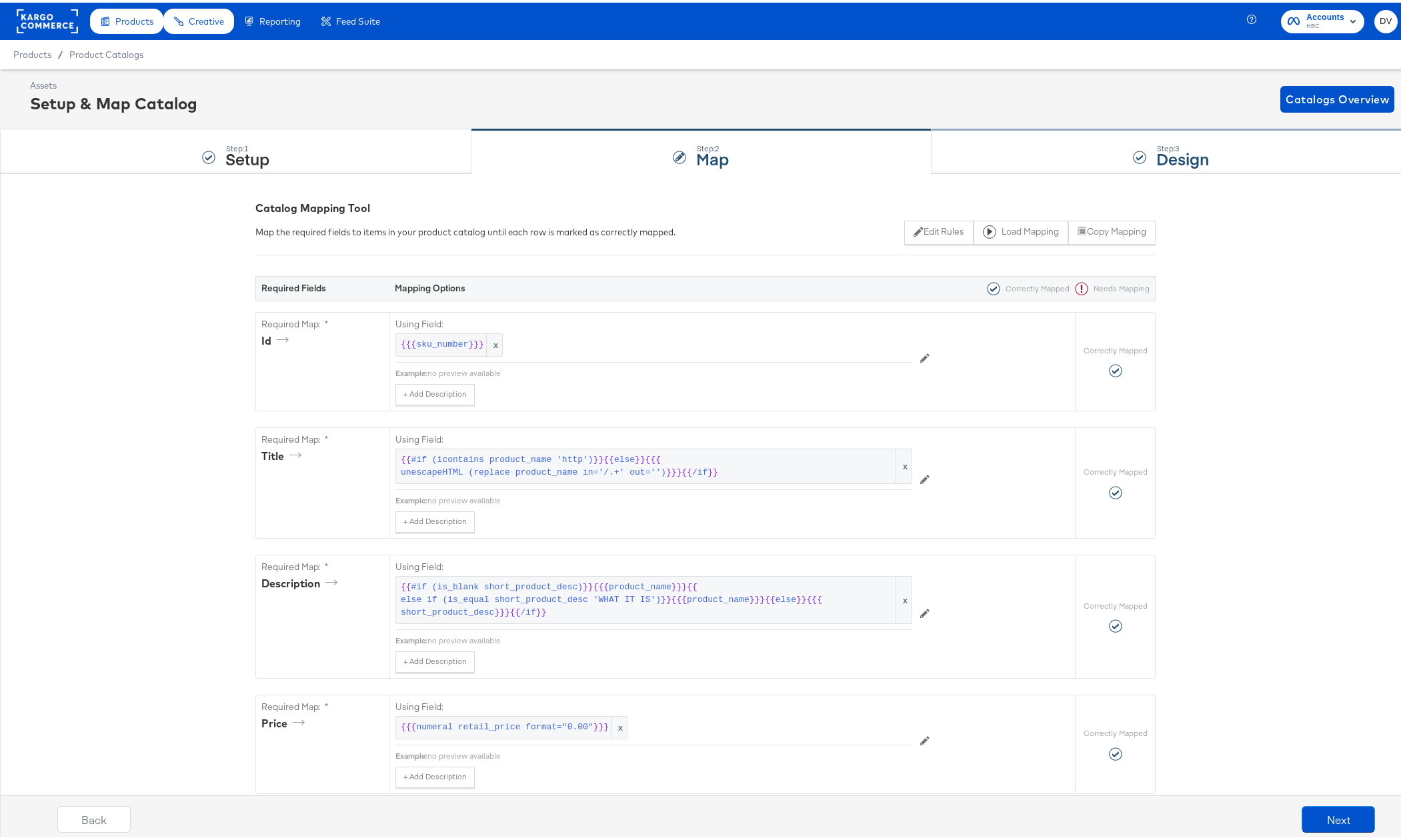
click at [1040, 145] on div "Step: 3 Design" at bounding box center [1171, 150] width 480 height 44
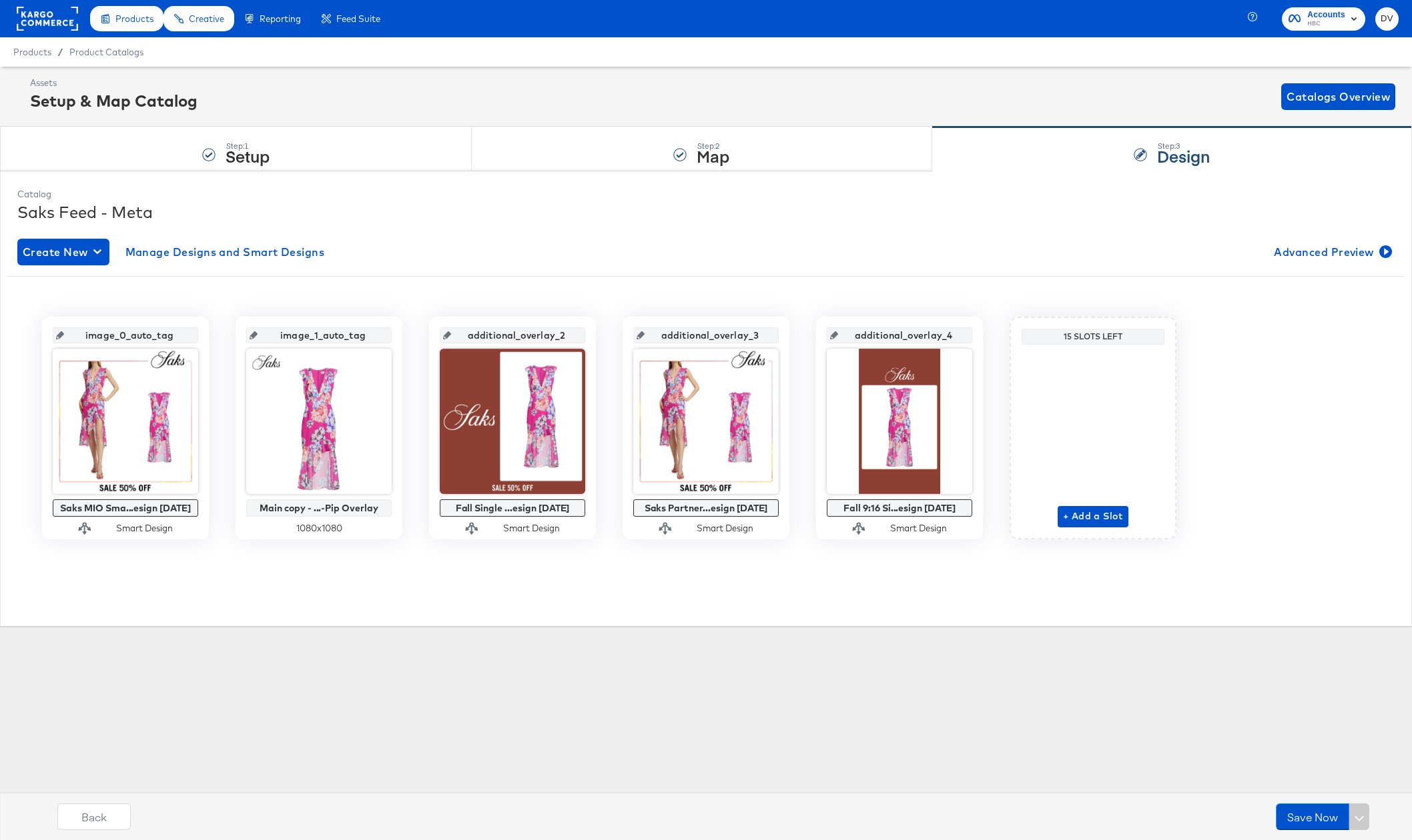
click at [599, 245] on div "Create New Manage Designs and Smart Designs Advanced Preview" at bounding box center [706, 252] width 1377 height 27
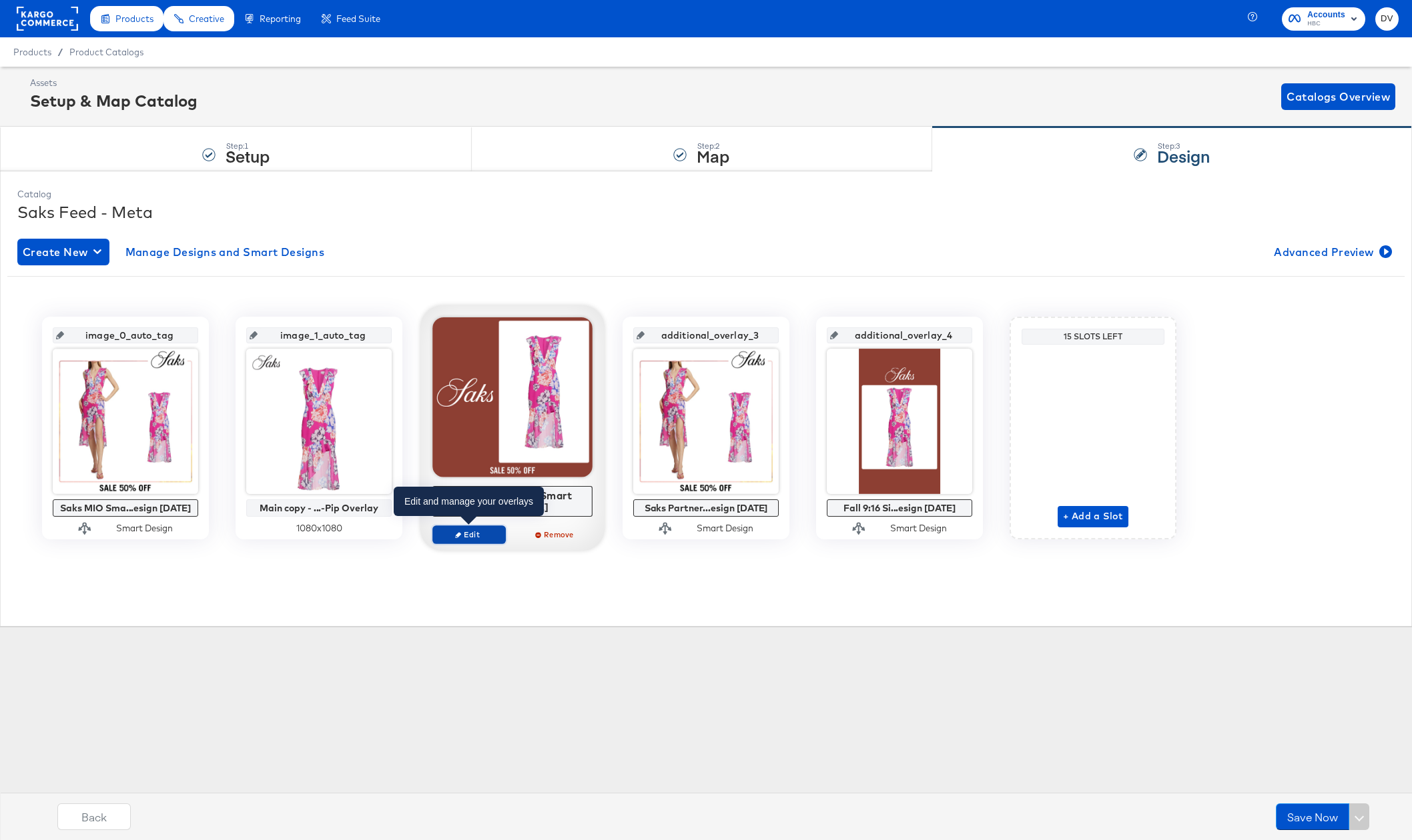
click at [488, 538] on span "Edit" at bounding box center [469, 535] width 62 height 10
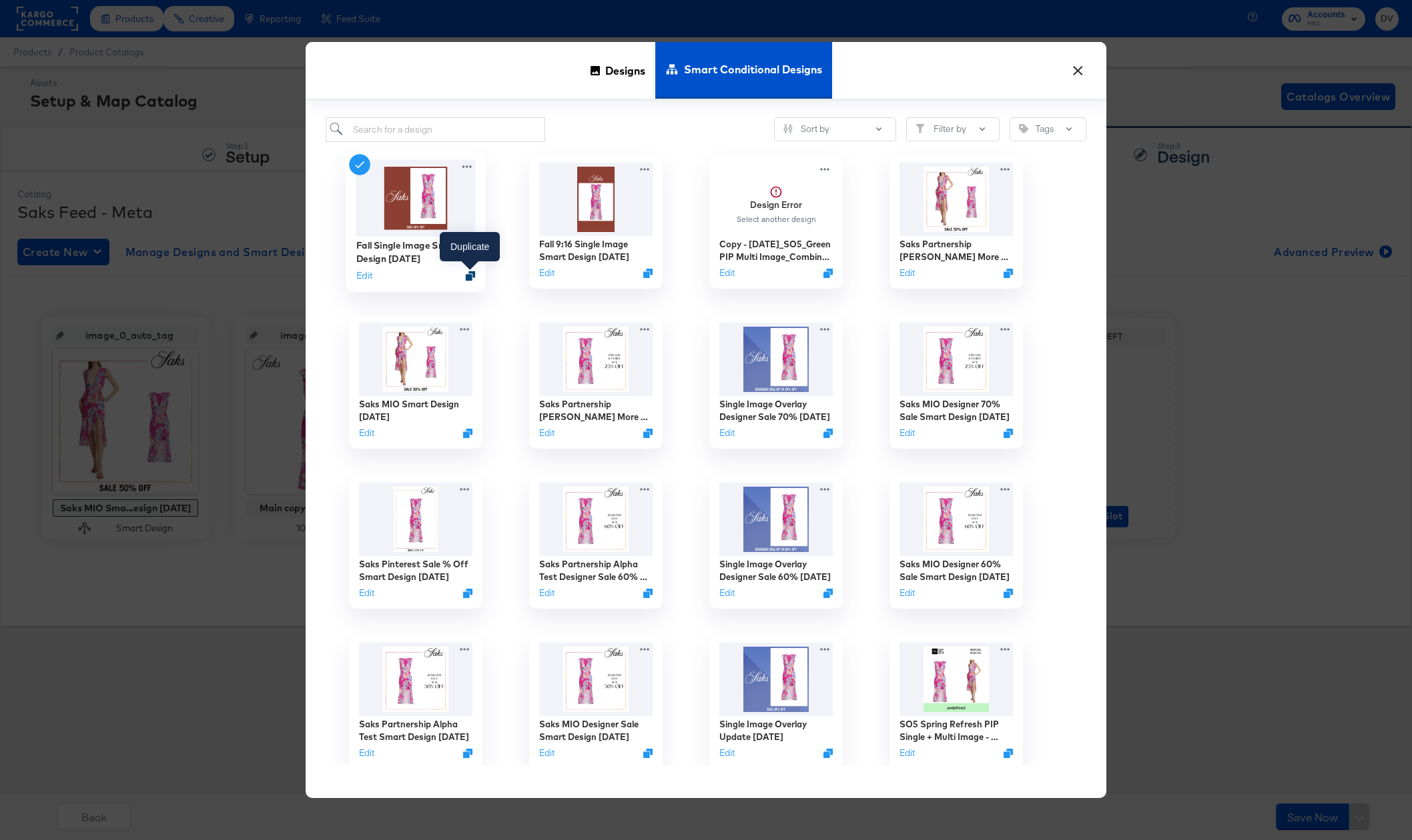
click at [470, 270] on icon "Duplicate" at bounding box center [470, 275] width 10 height 10
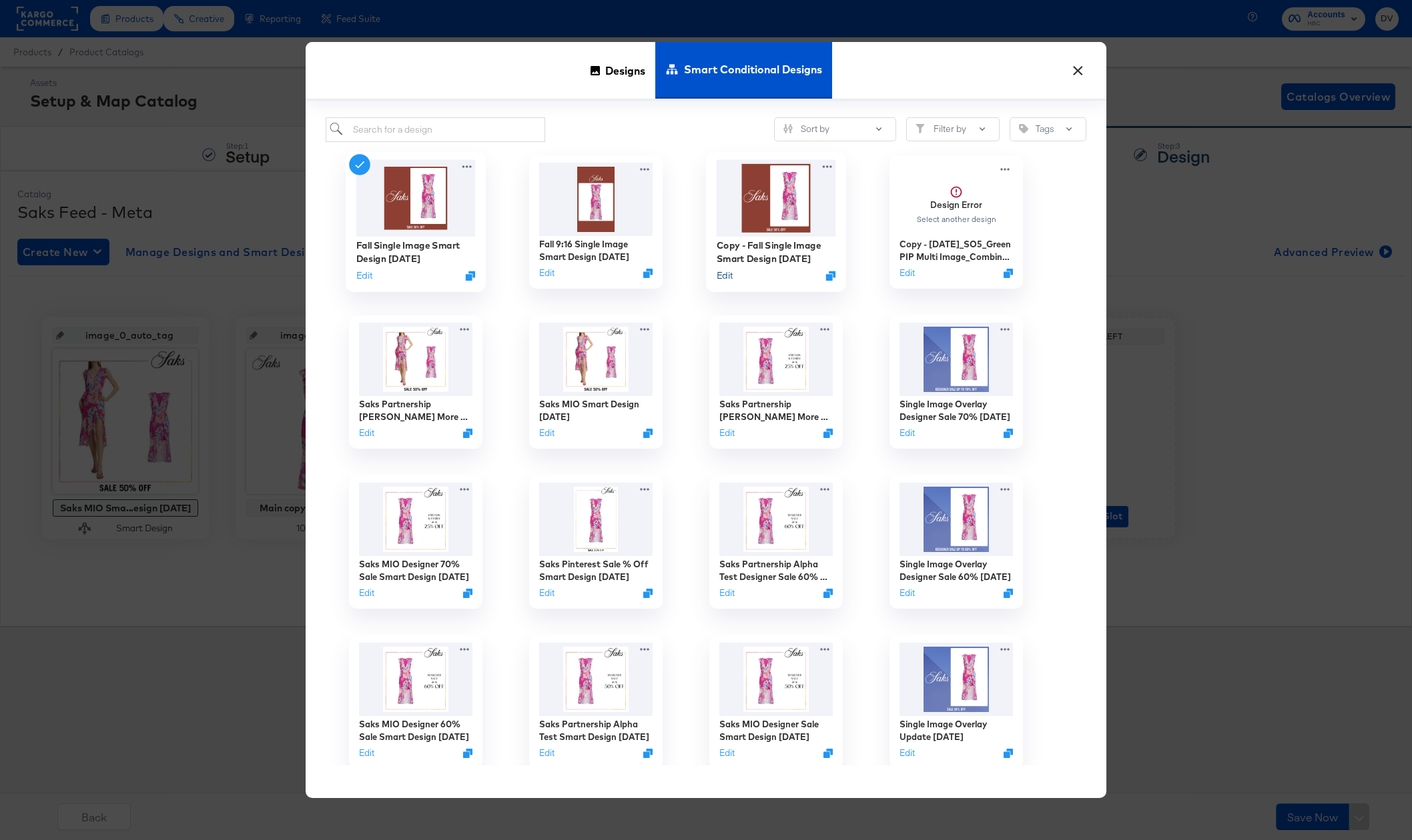
click at [721, 279] on button "Edit" at bounding box center [724, 274] width 16 height 13
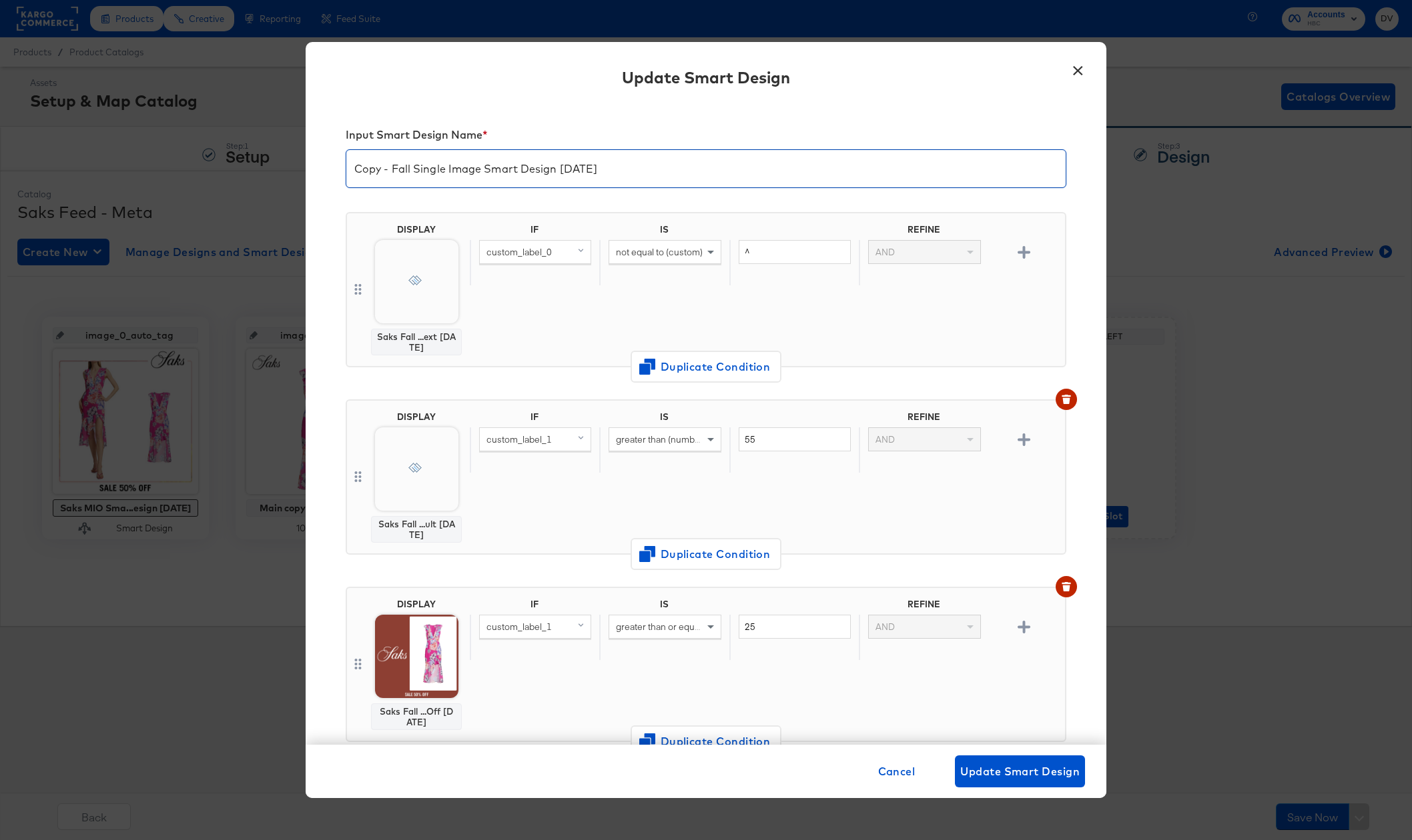
drag, startPoint x: 391, startPoint y: 171, endPoint x: 318, endPoint y: 169, distance: 73.0
click at [318, 169] on div "Input Smart Design Name * Copy - Fall Single Image Smart Design [DATE] DISPLAY …" at bounding box center [705, 425] width 801 height 641
click at [448, 166] on input "Fall Single Image Smart Design [DATE]" at bounding box center [706, 163] width 720 height 38
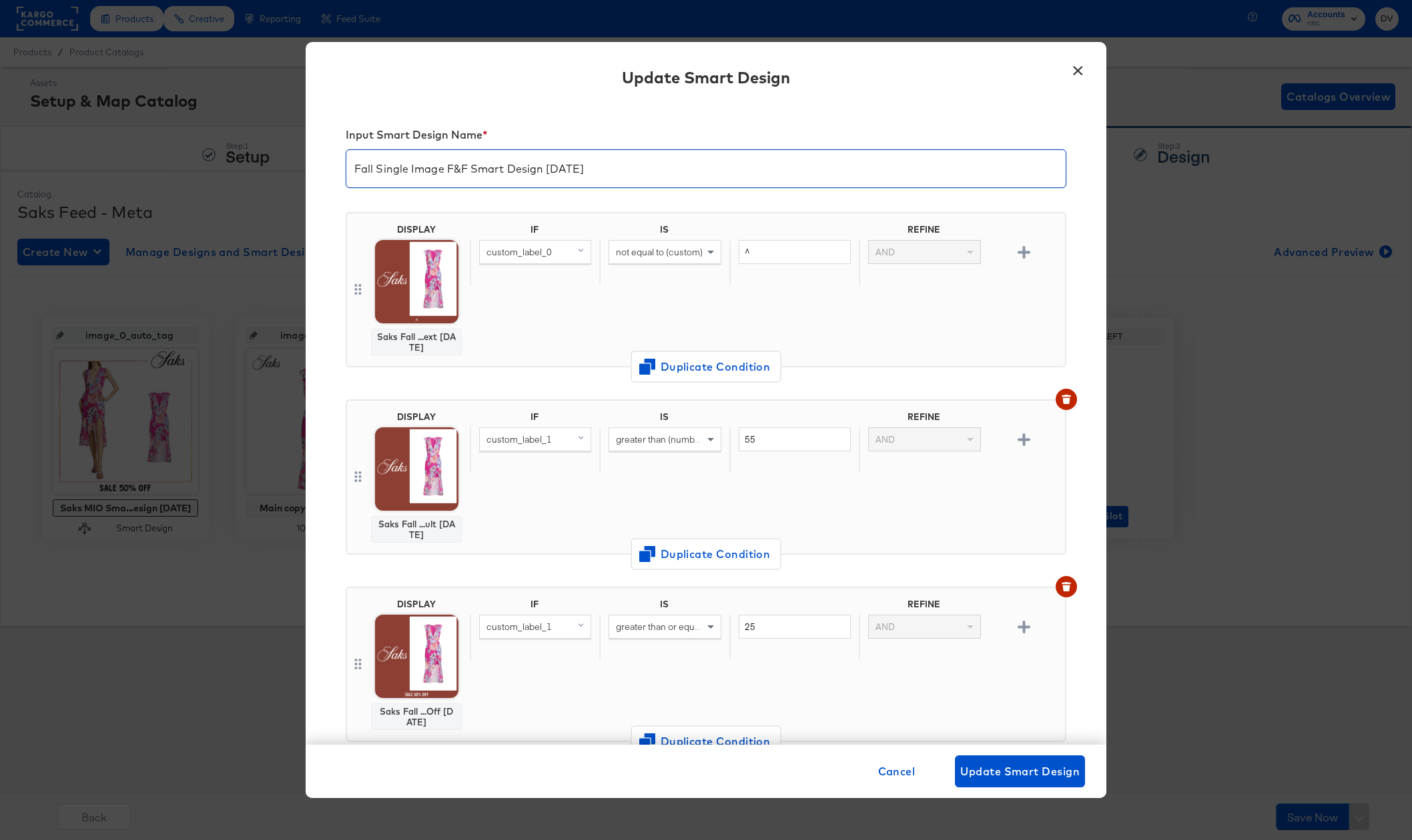
drag, startPoint x: 586, startPoint y: 172, endPoint x: 547, endPoint y: 171, distance: 39.0
click at [547, 171] on input "Fall Single Image F&F Smart Design [DATE]" at bounding box center [706, 163] width 720 height 38
click at [553, 167] on input "Fall Single Image F&F Smart Design [DATE]" at bounding box center [706, 163] width 720 height 38
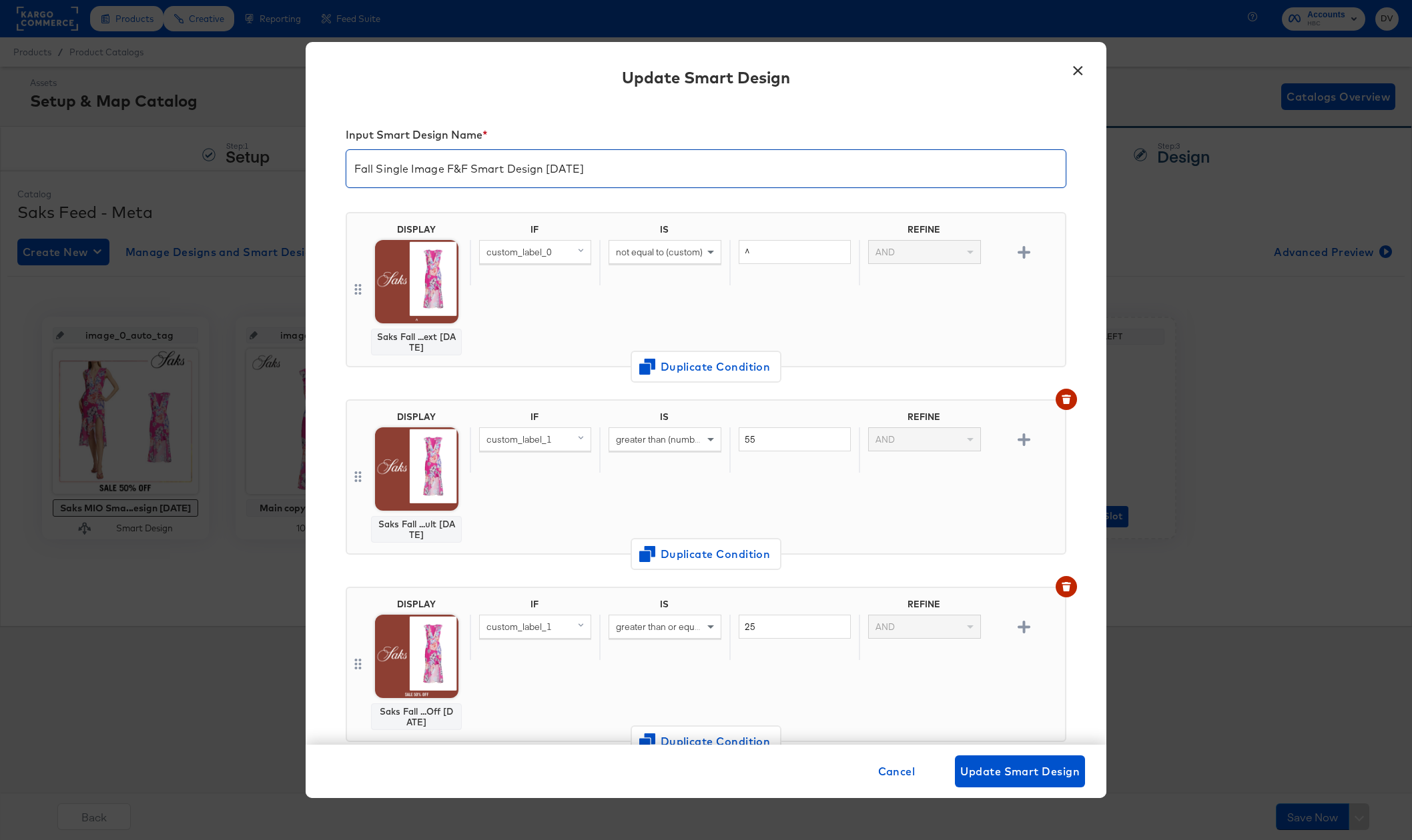
type input "Fall Single Image F&F Smart Design [DATE]"
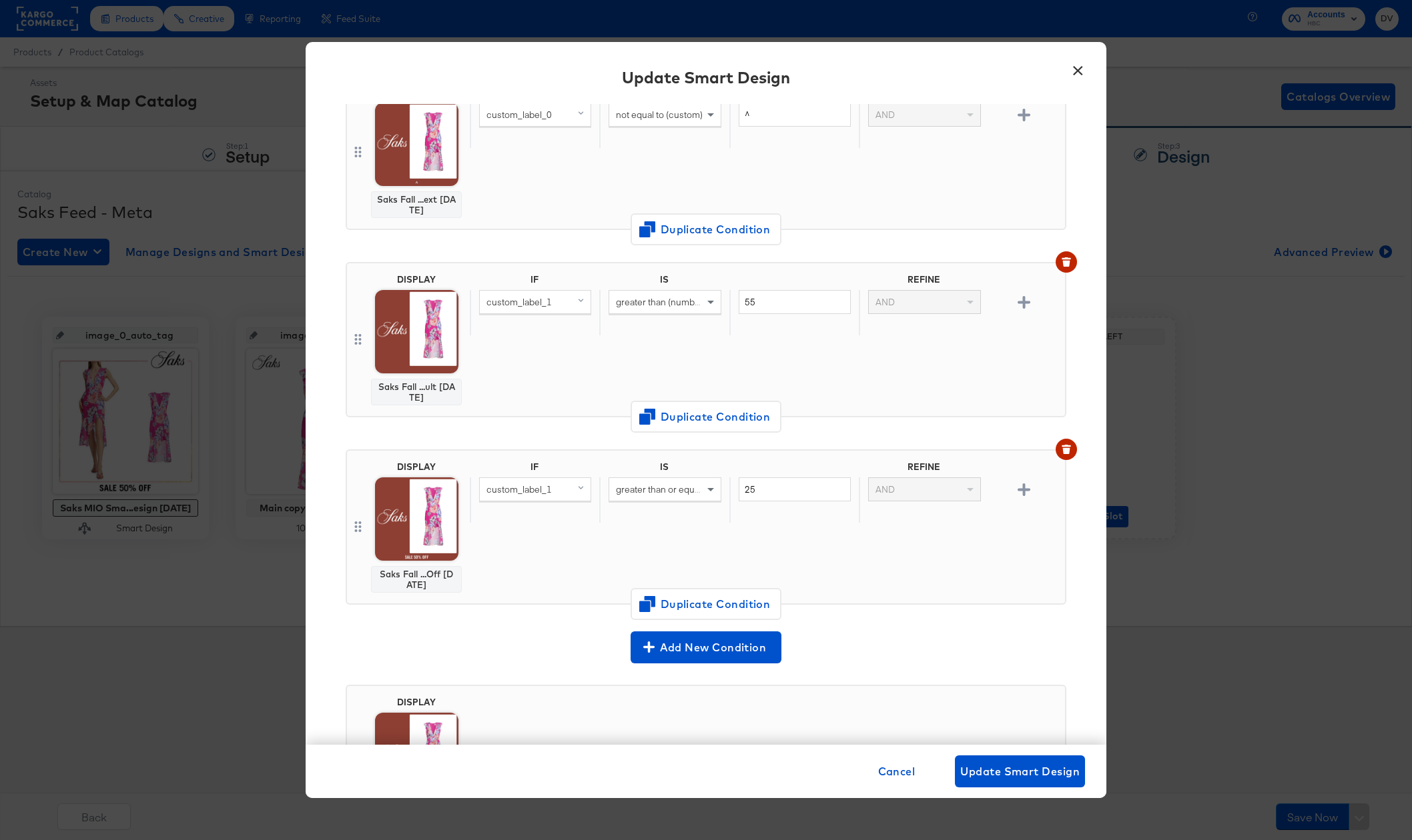
scroll to position [146, 0]
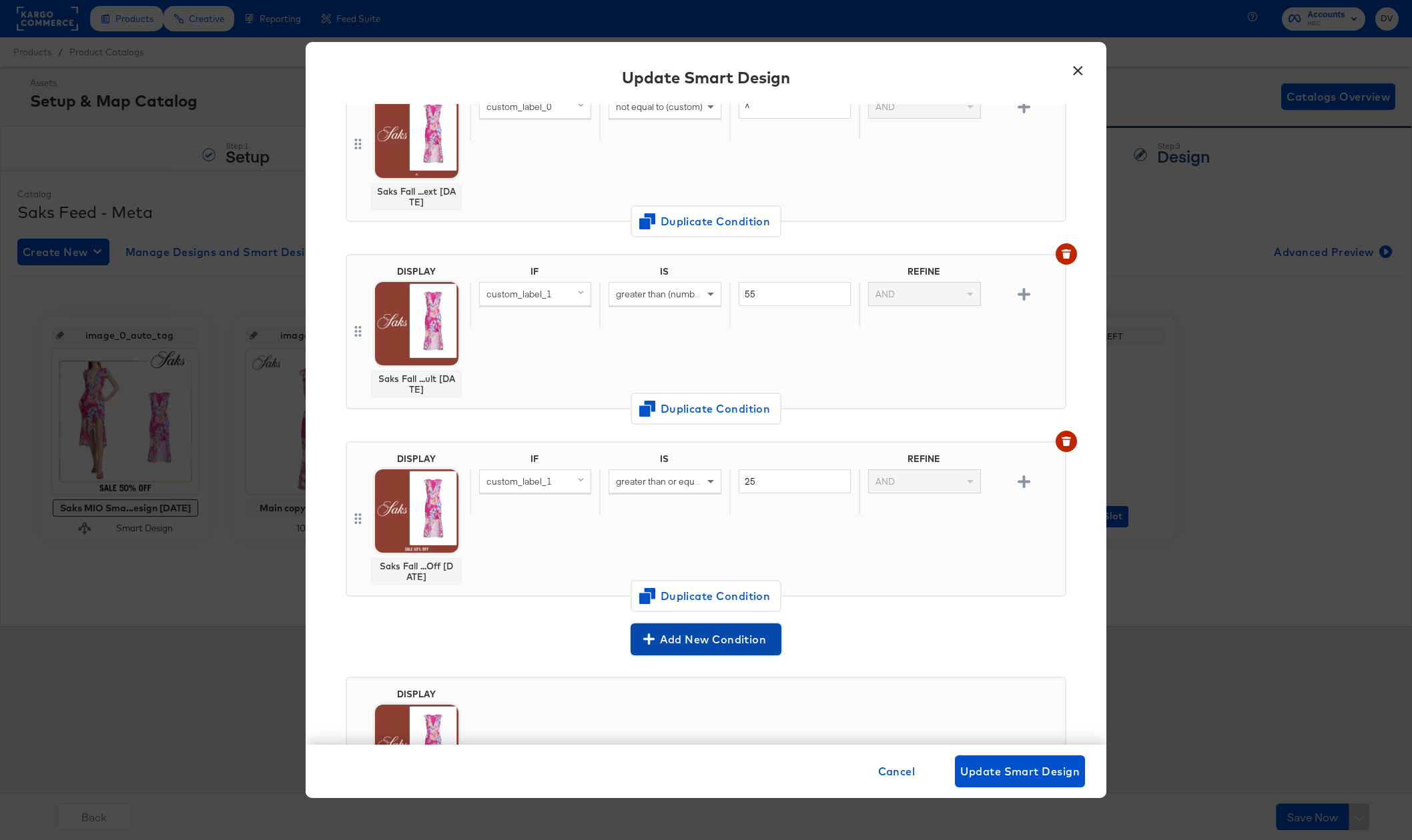
click at [704, 648] on span "Add New Condition" at bounding box center [705, 639] width 140 height 18
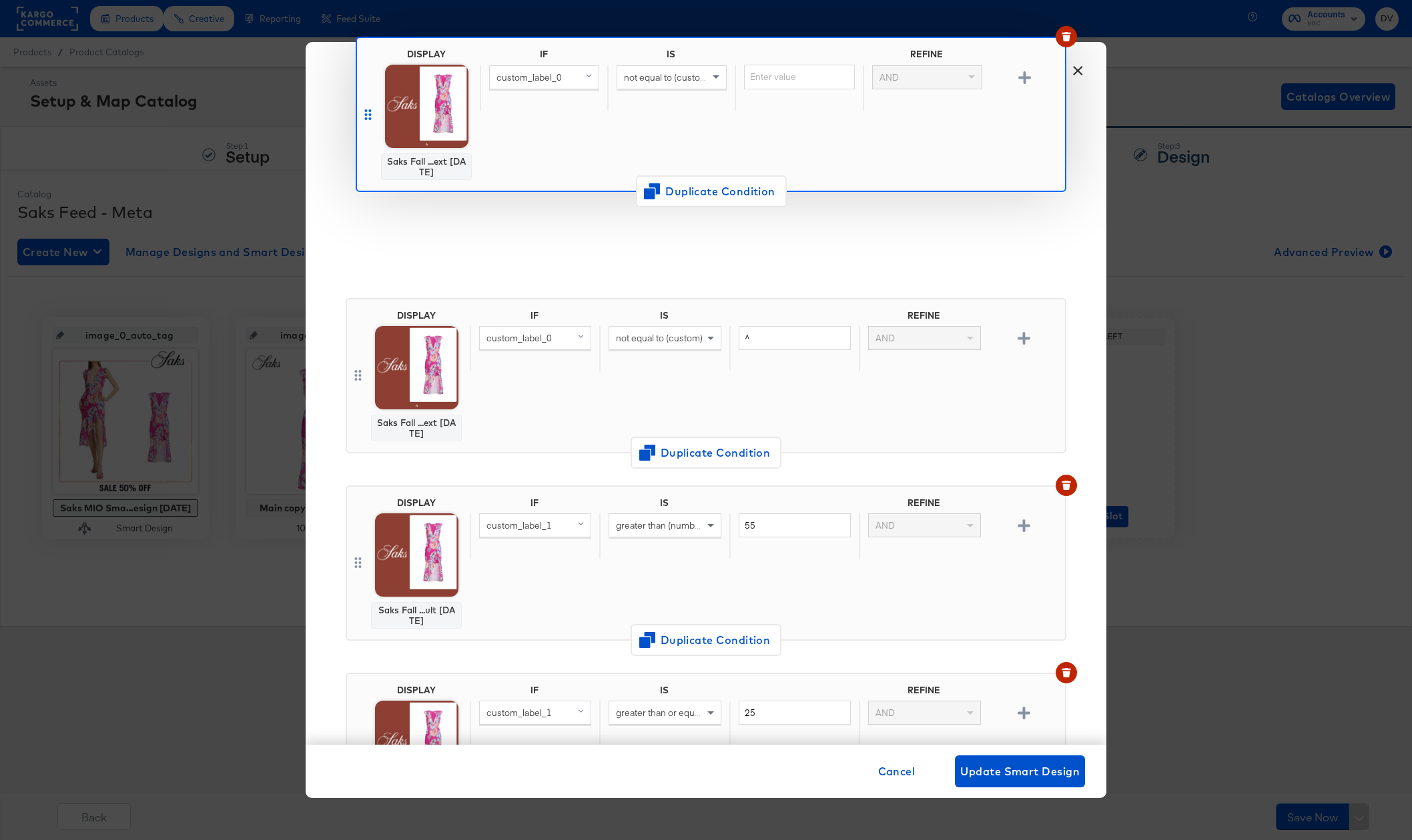
scroll to position [0, 0]
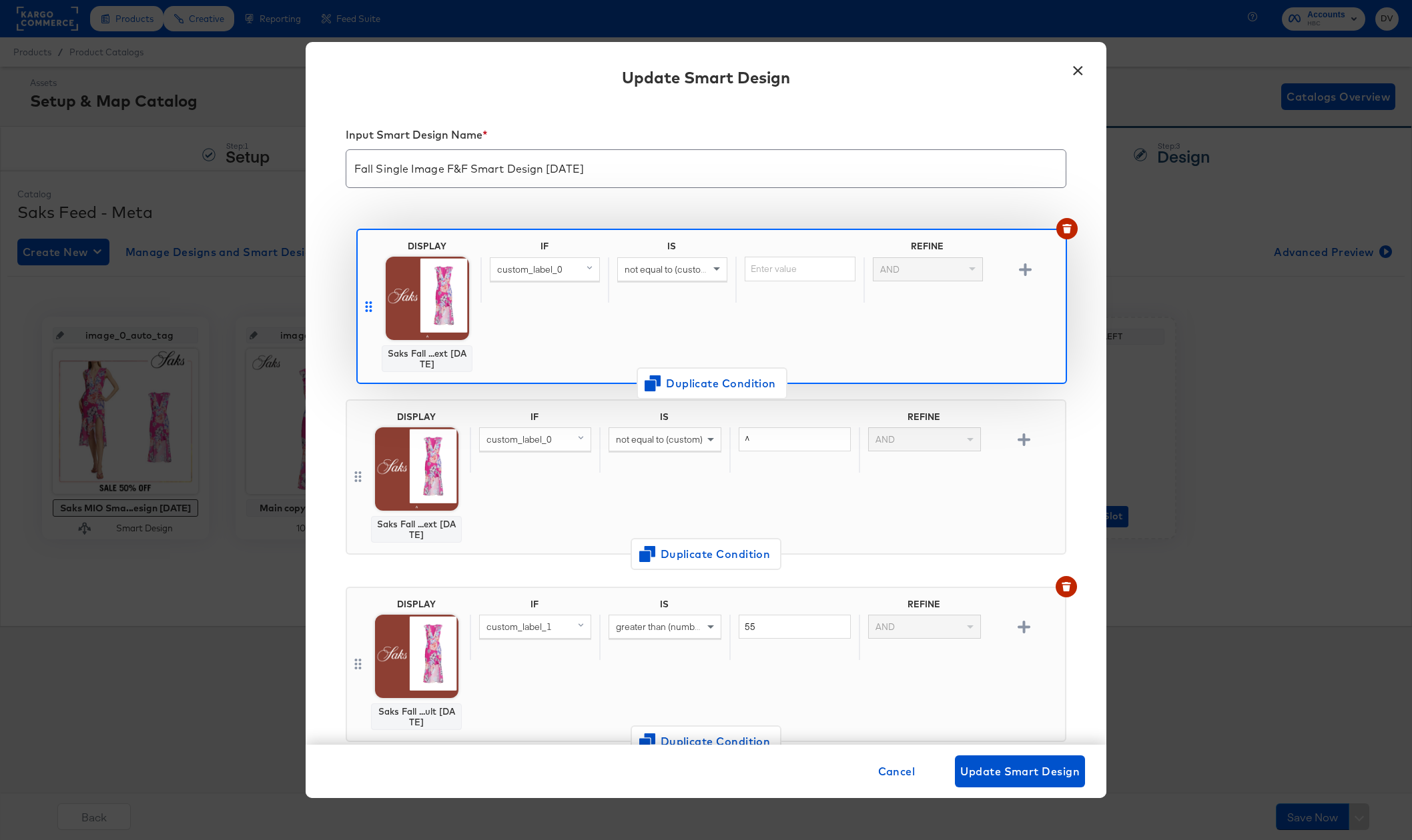
drag, startPoint x: 356, startPoint y: 517, endPoint x: 357, endPoint y: 286, distance: 231.0
click at [357, 286] on div "DISPLAY Saks Fall ...ext [DATE] IF IS REFINE custom_label_0 not equal to (custo…" at bounding box center [706, 576] width 720 height 749
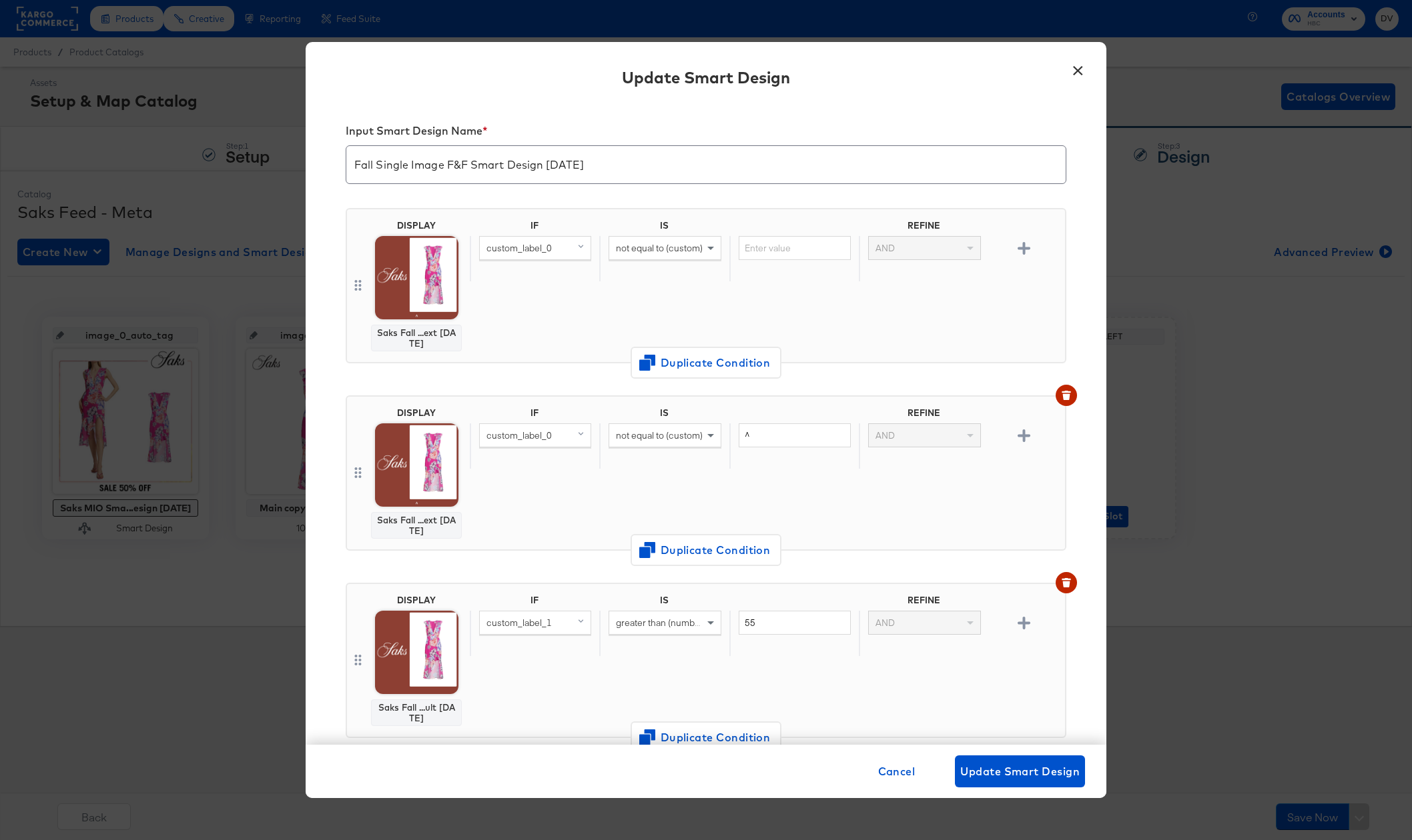
scroll to position [6, 0]
click at [664, 247] on span "not equal to (custom)" at bounding box center [660, 246] width 87 height 12
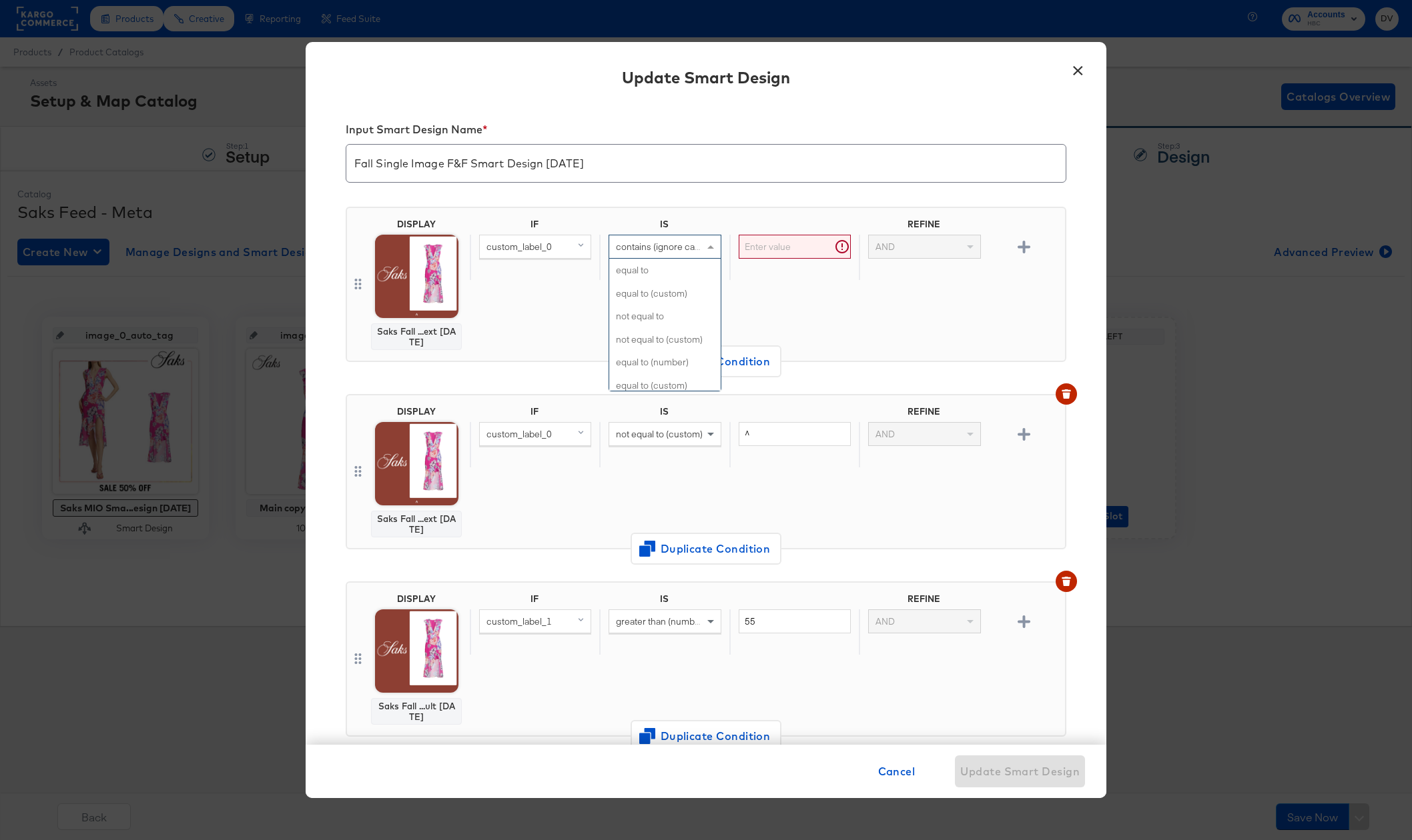
scroll to position [0, 0]
click at [768, 240] on input "text" at bounding box center [795, 247] width 112 height 25
paste input "friends and family"
type input "friends and family"
click at [830, 312] on div "IF IS REFINE custom_label_0 contains (ignore case) friends and family AND" at bounding box center [764, 285] width 590 height 131
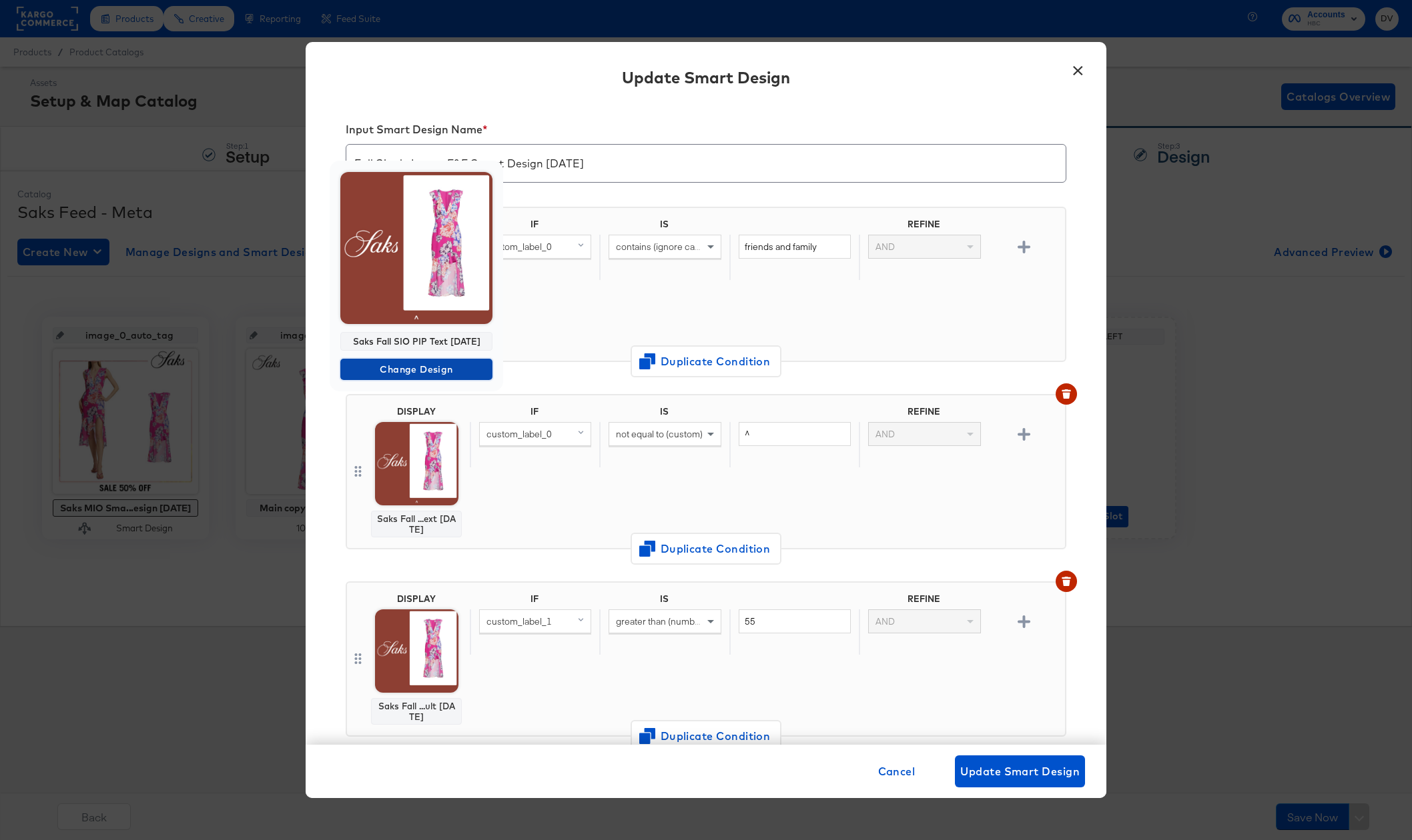
click at [408, 369] on span "Change Design" at bounding box center [416, 369] width 141 height 16
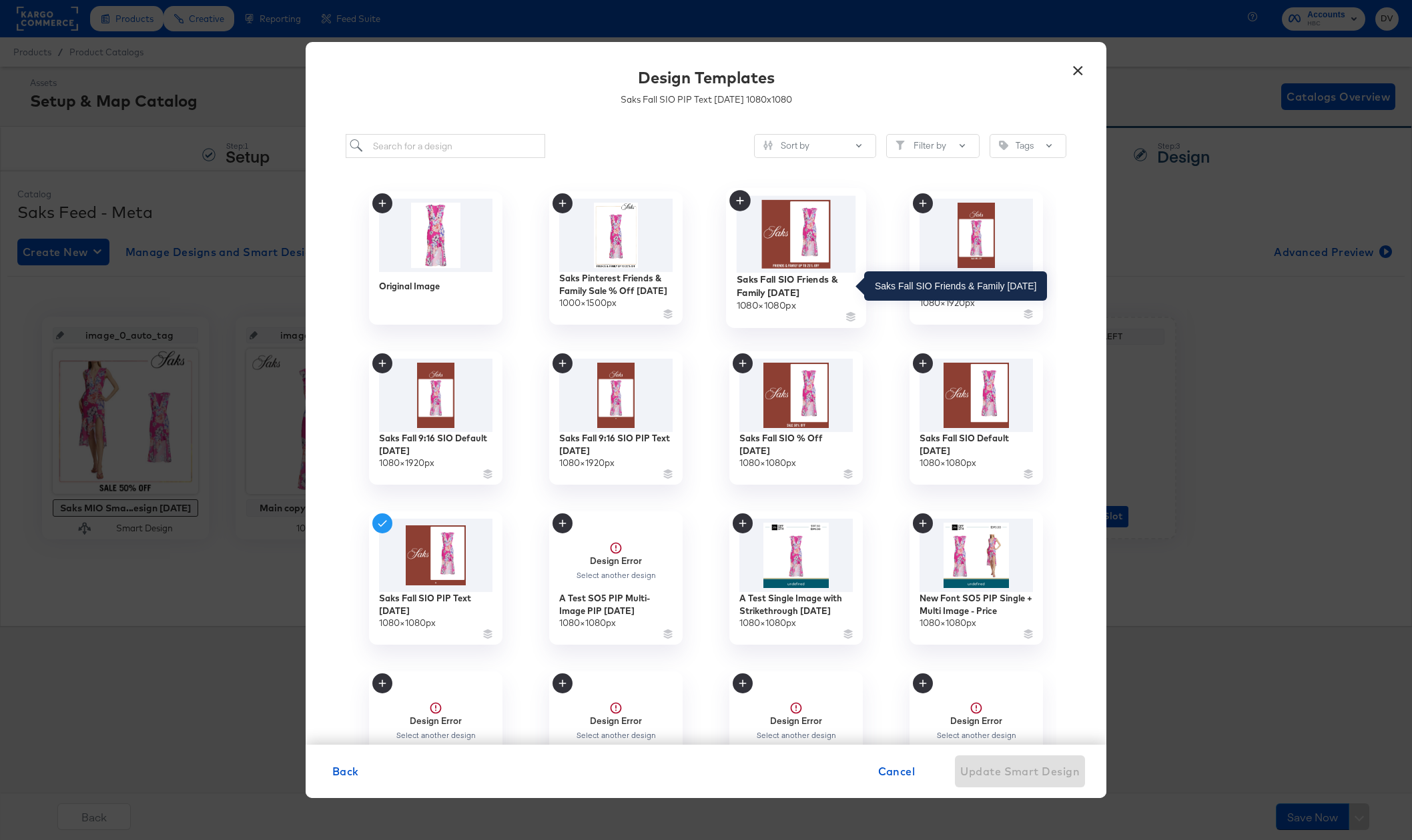
click at [770, 293] on div "Saks Fall SIO Friends & Family [DATE]" at bounding box center [797, 286] width 120 height 26
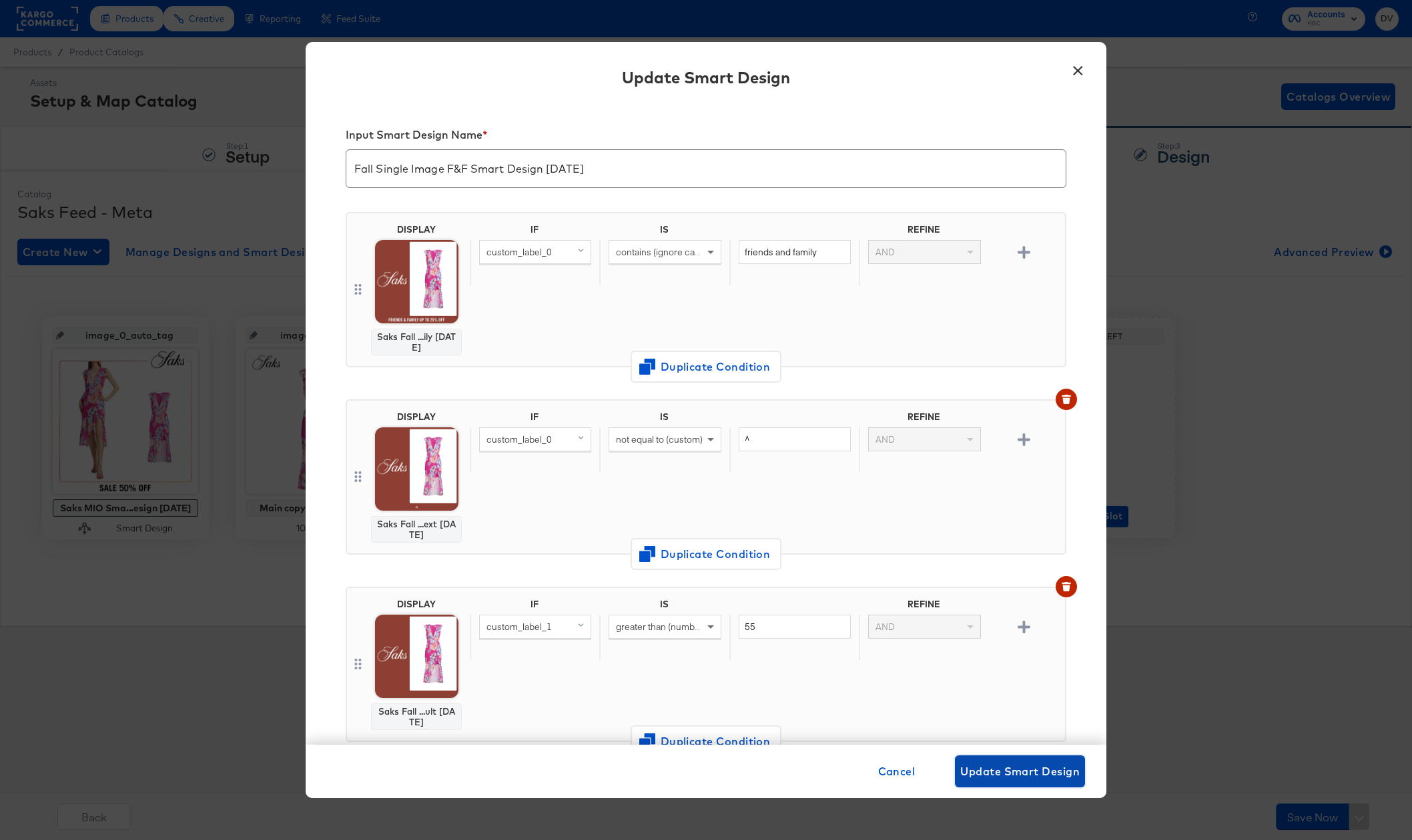
click at [1012, 769] on span "Update Smart Design" at bounding box center [1020, 771] width 120 height 18
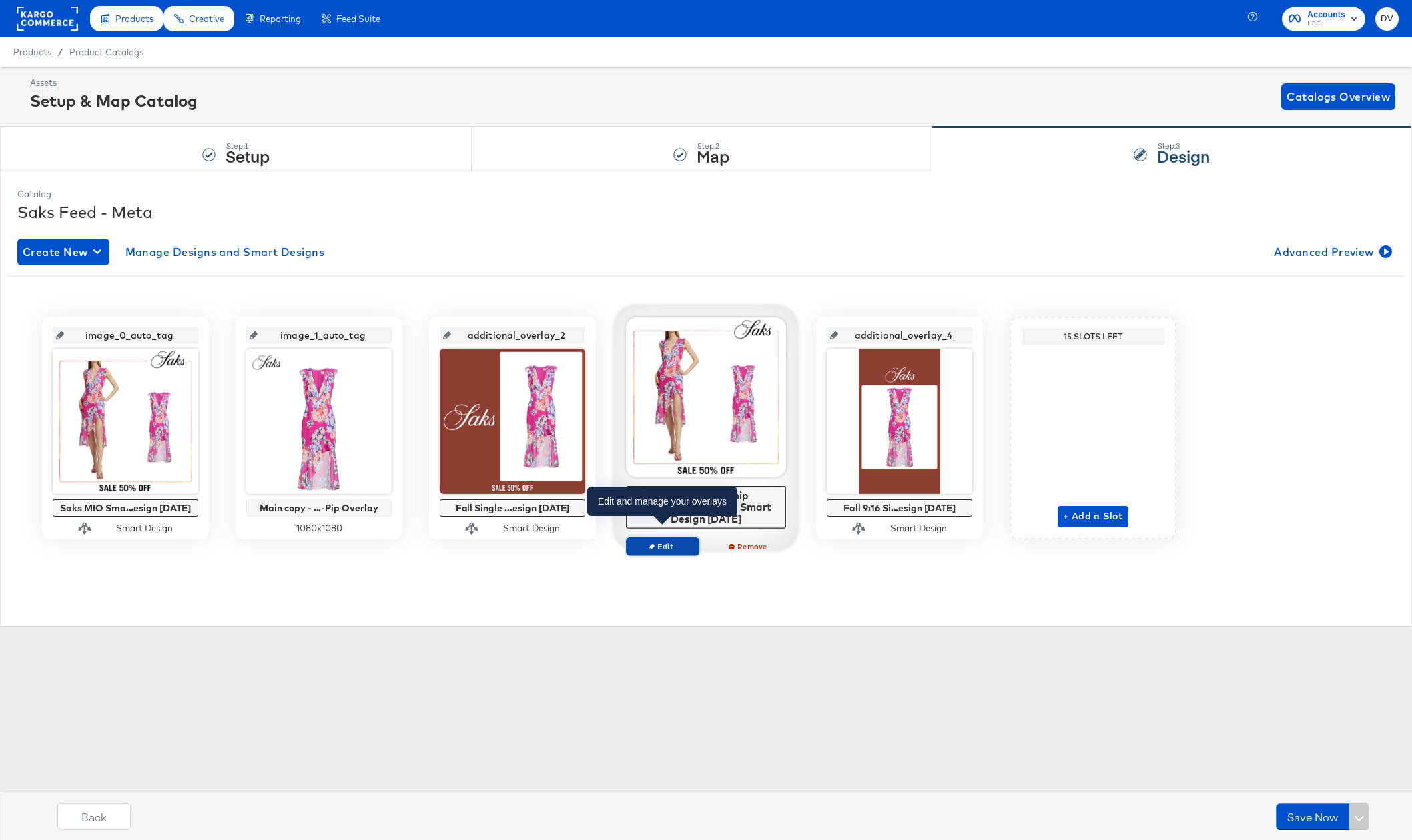
click at [686, 542] on span "Edit" at bounding box center [663, 546] width 62 height 10
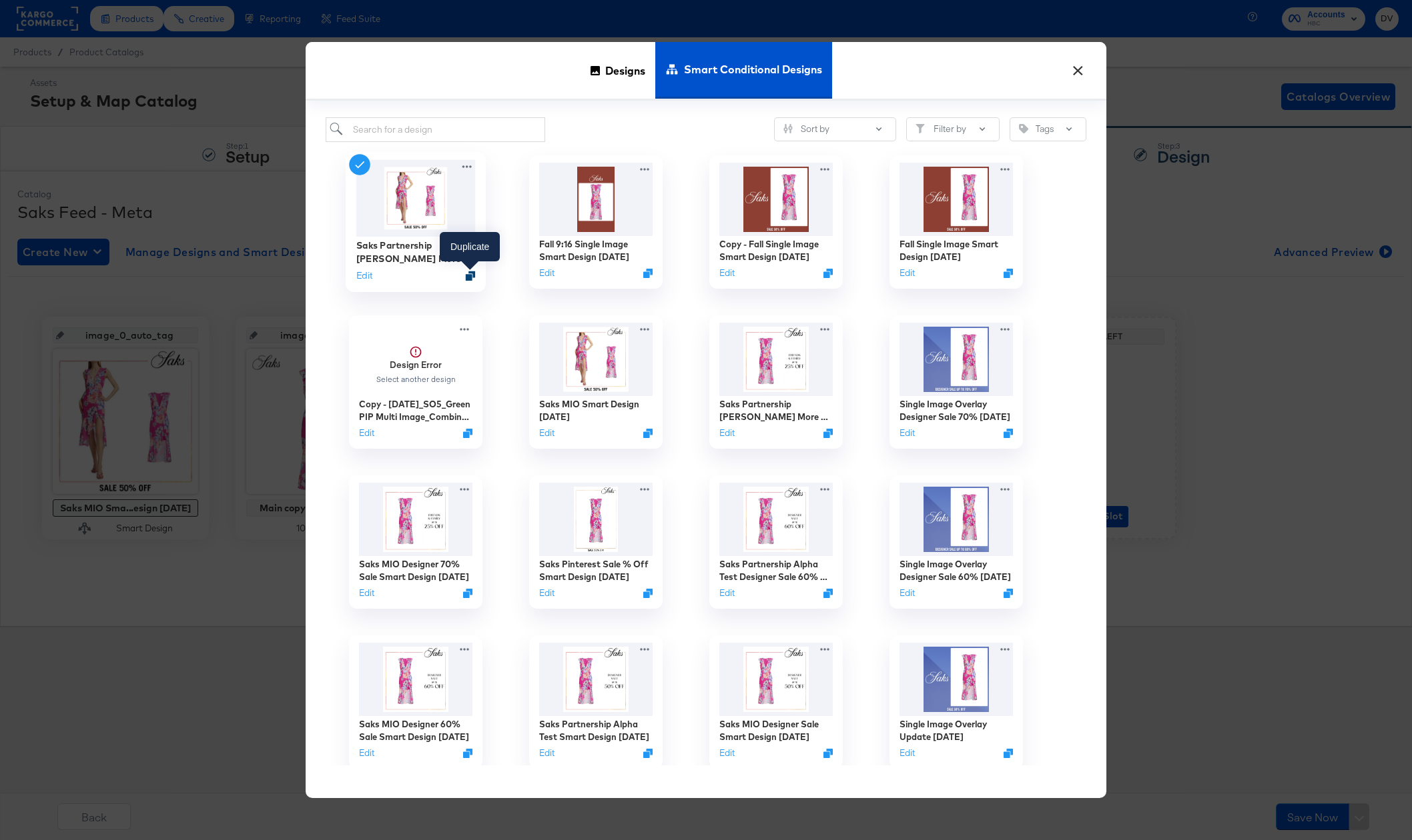
click at [468, 274] on icon "Duplicate" at bounding box center [470, 275] width 10 height 10
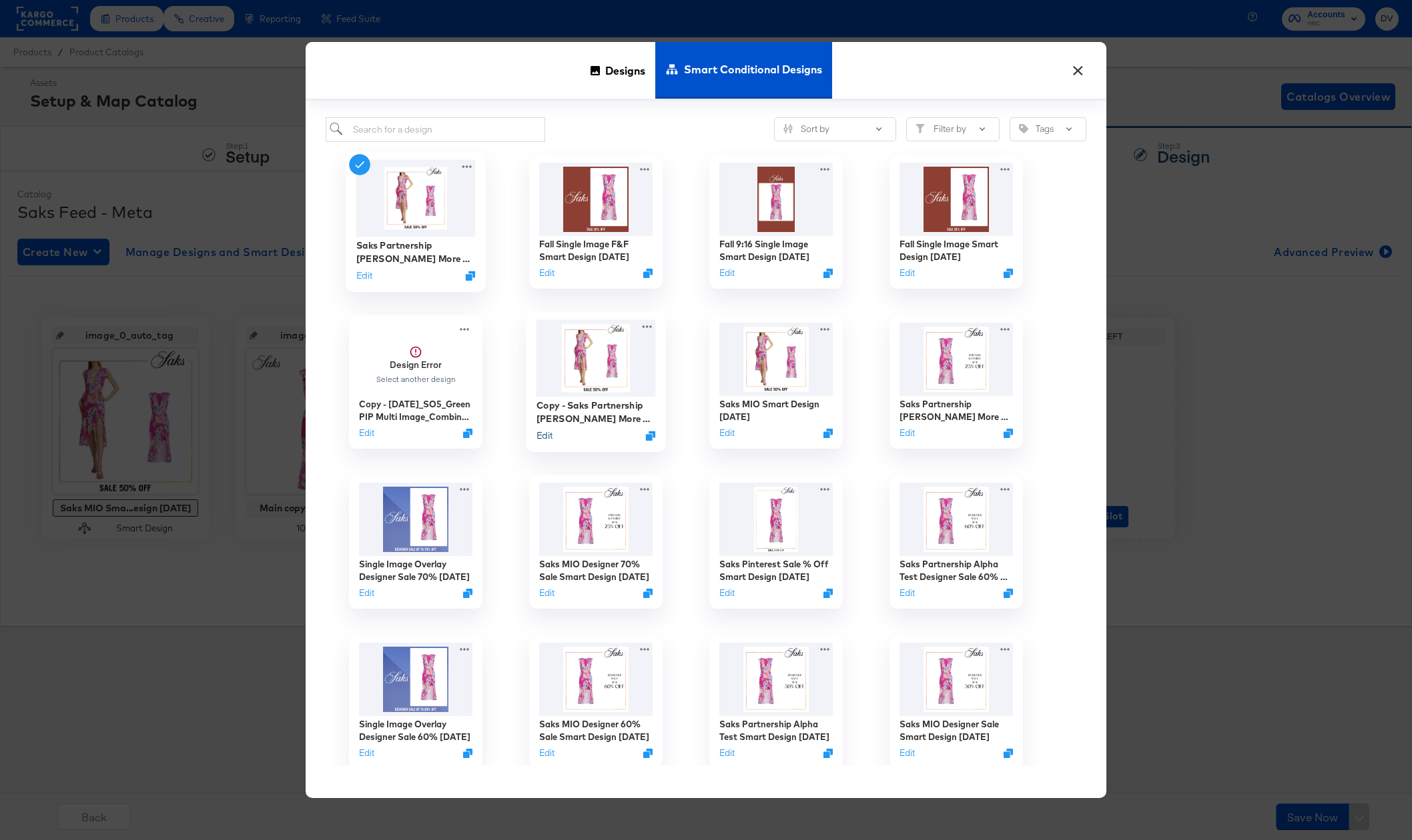
click at [545, 436] on button "Edit" at bounding box center [544, 434] width 16 height 13
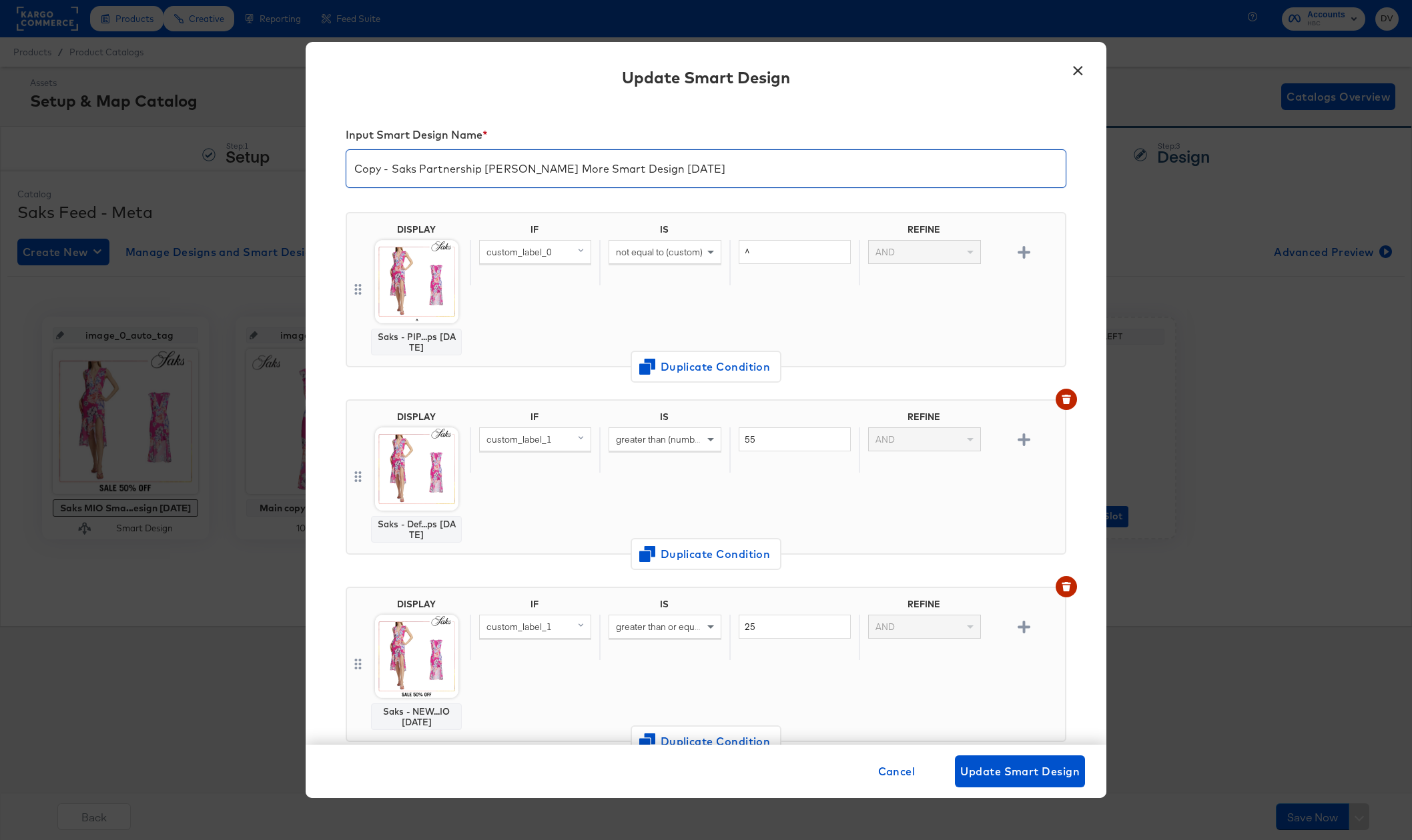
drag, startPoint x: 392, startPoint y: 173, endPoint x: 319, endPoint y: 172, distance: 73.0
click at [319, 172] on div "Input Smart Design Name * Copy - Saks Partnership [PERSON_NAME] More Smart Desi…" at bounding box center [705, 425] width 801 height 641
click at [523, 166] on input "Saks Partnership [PERSON_NAME] More Smart Design [DATE]" at bounding box center [706, 163] width 720 height 38
drag, startPoint x: 664, startPoint y: 171, endPoint x: 623, endPoint y: 169, distance: 41.0
click at [623, 169] on input "Saks Partnership [PERSON_NAME] More F&F Smart Design [DATE]" at bounding box center [706, 163] width 720 height 38
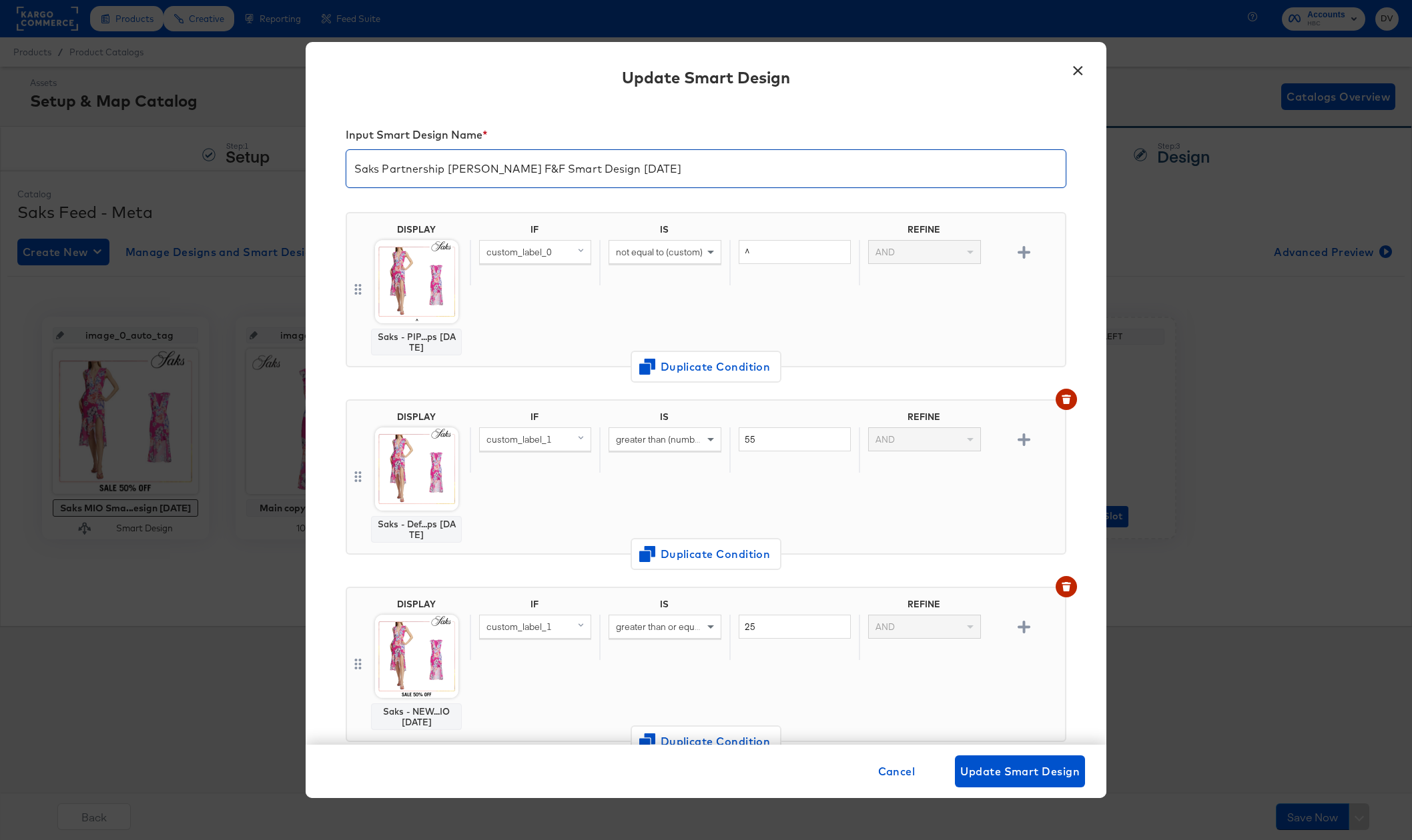
type input "Saks Partnership [PERSON_NAME] F&F Smart Design [DATE]"
click at [1076, 329] on div "Input Smart Design Name * Saks Partnership [PERSON_NAME] F&F Smart Design [DATE…" at bounding box center [705, 425] width 801 height 641
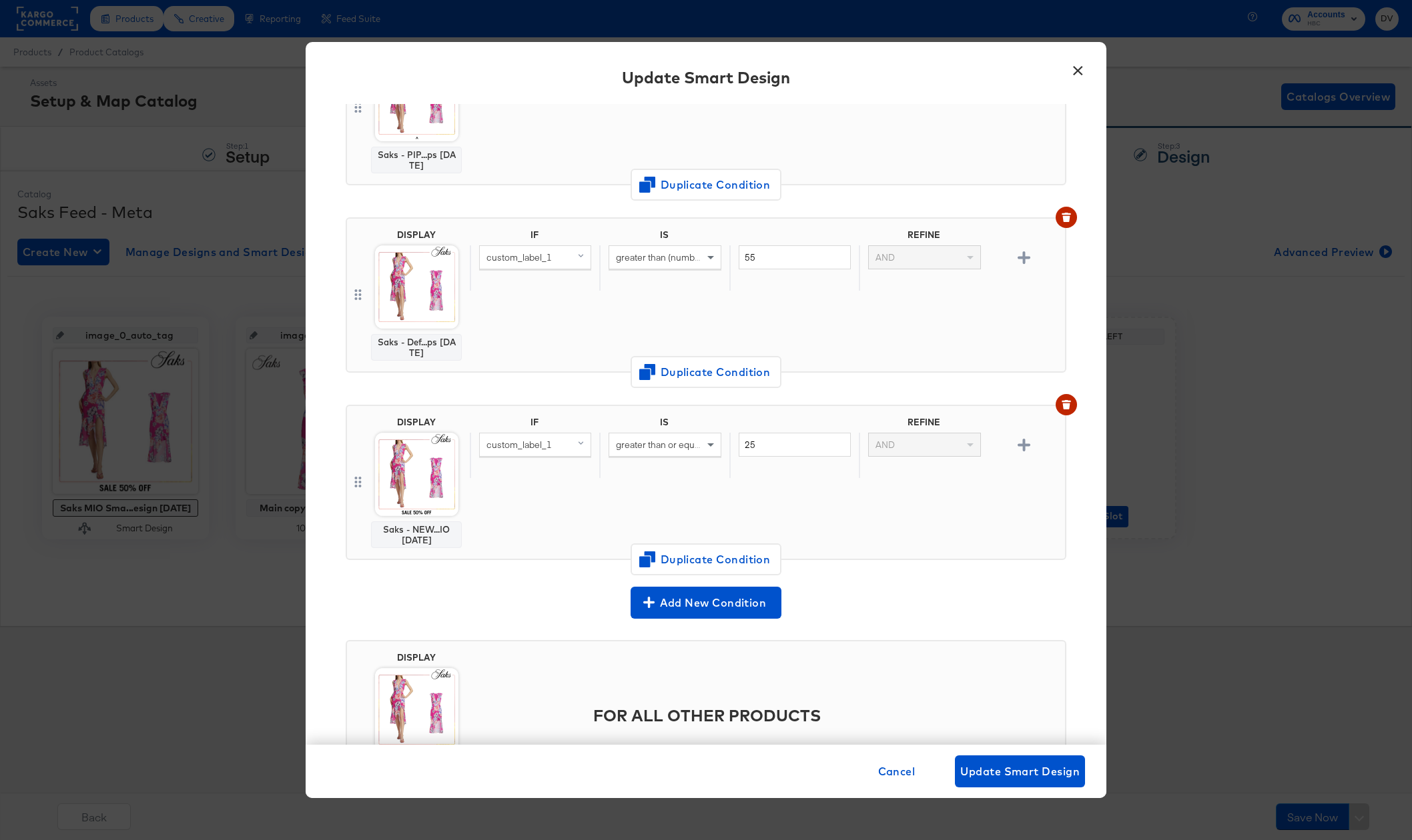
scroll to position [267, 0]
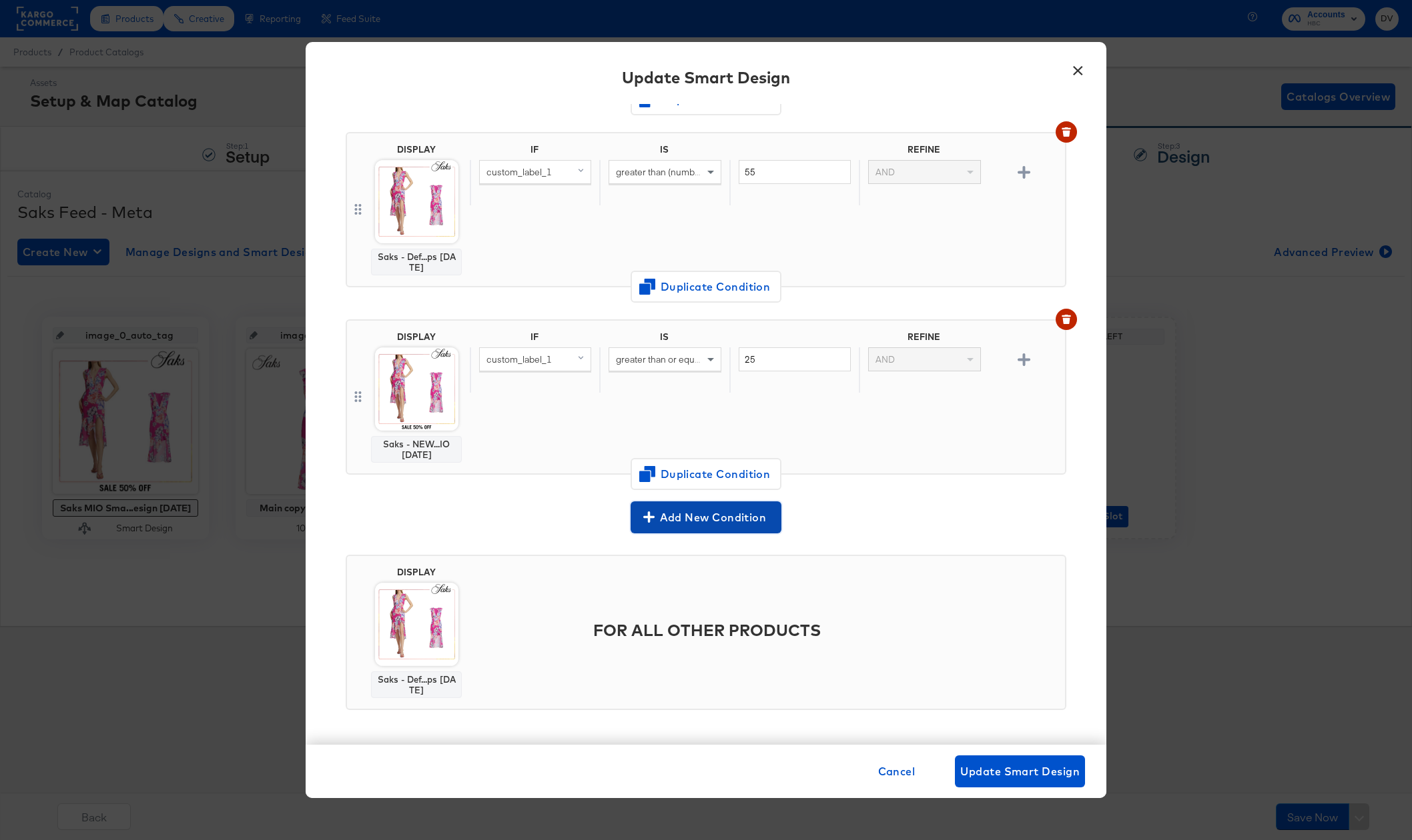
click at [737, 519] on span "Add New Condition" at bounding box center [705, 517] width 140 height 18
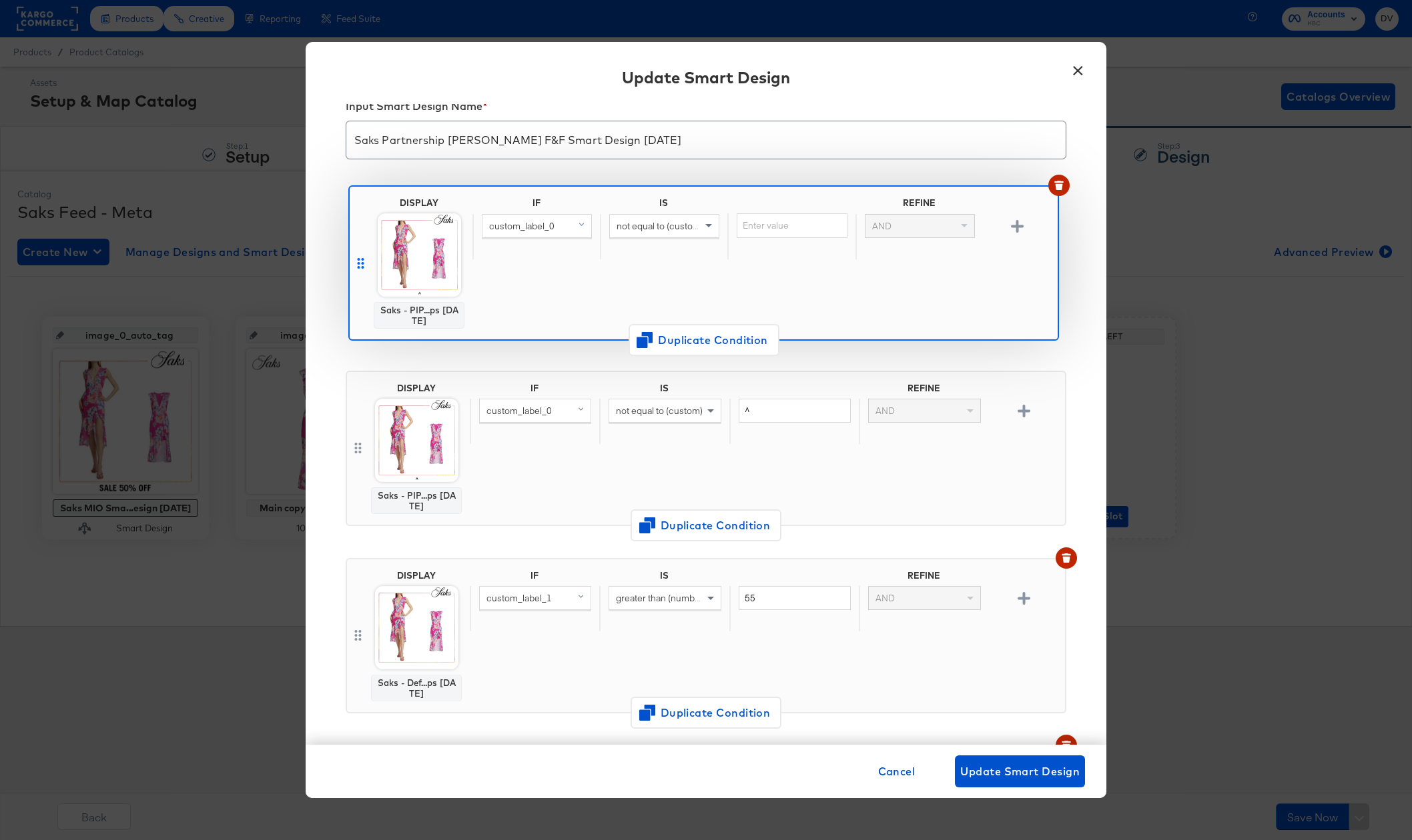
scroll to position [0, 0]
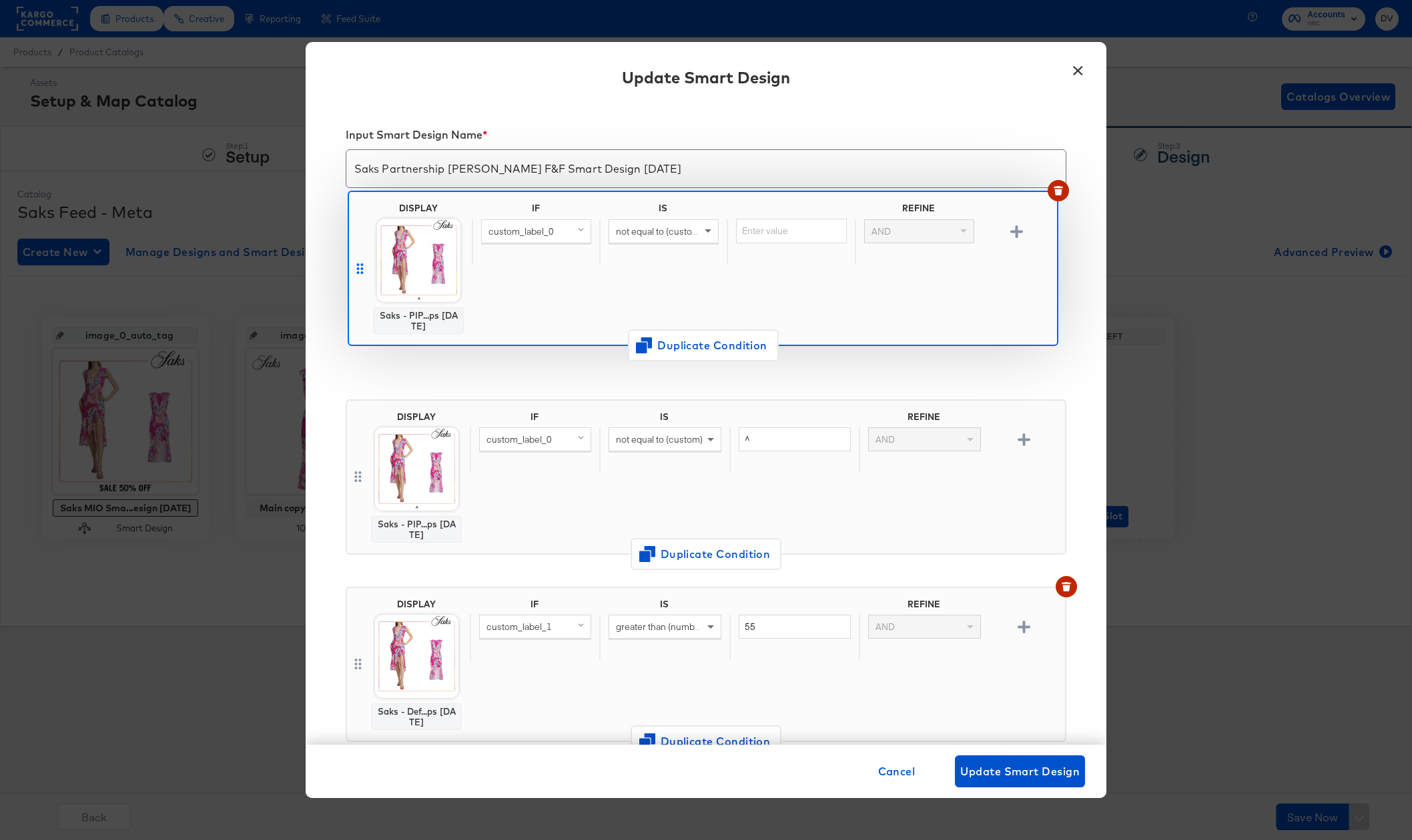
drag, startPoint x: 359, startPoint y: 433, endPoint x: 361, endPoint y: 269, distance: 164.0
click at [361, 269] on div "DISPLAY Saks - PIP...ps [DATE] IF IS REFINE custom_label_0 not equal to (custom…" at bounding box center [706, 576] width 720 height 749
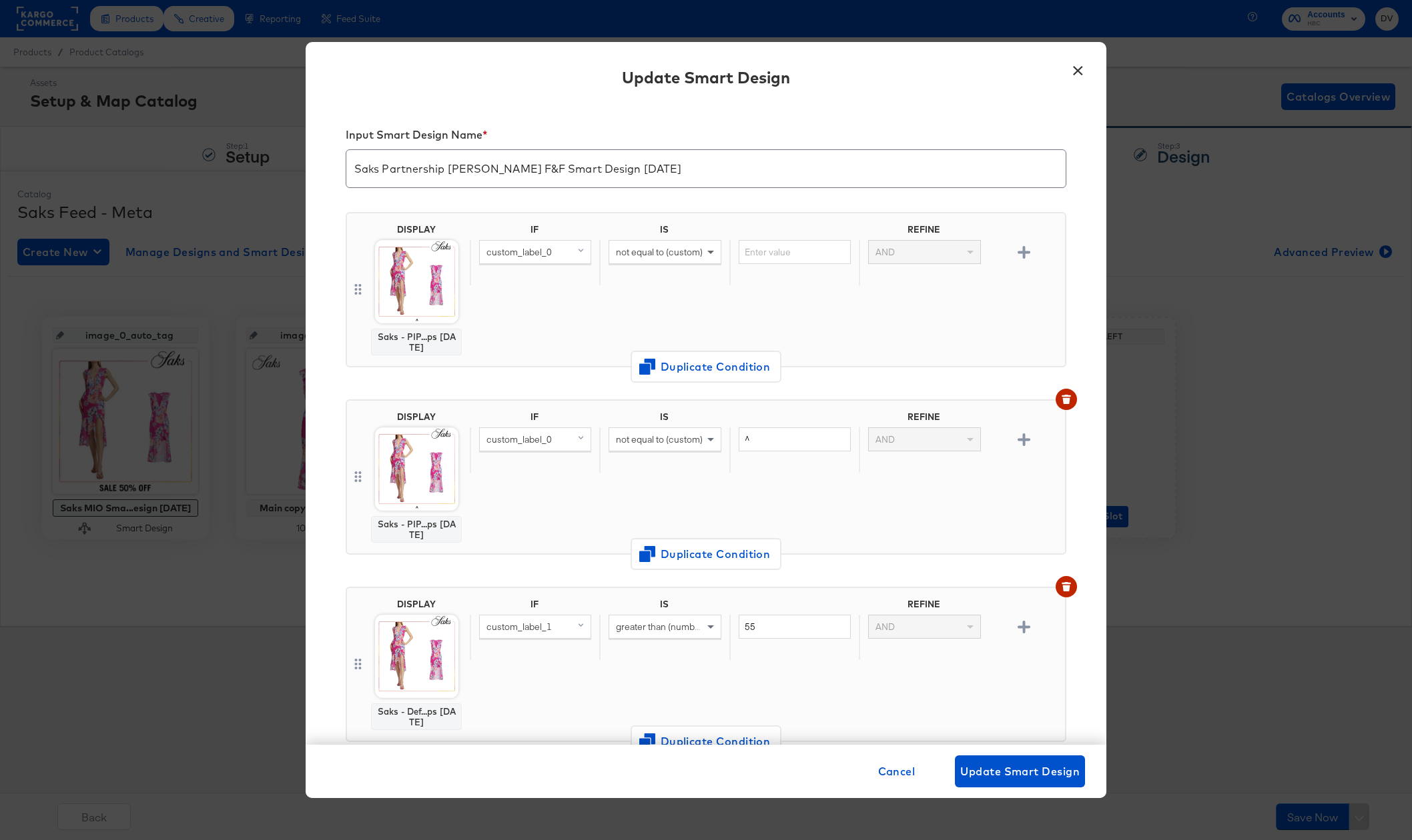
click at [704, 255] on span at bounding box center [712, 251] width 16 height 22
click at [760, 255] on input "text" at bounding box center [795, 253] width 112 height 25
paste input "friends and family"
type input "friends and family"
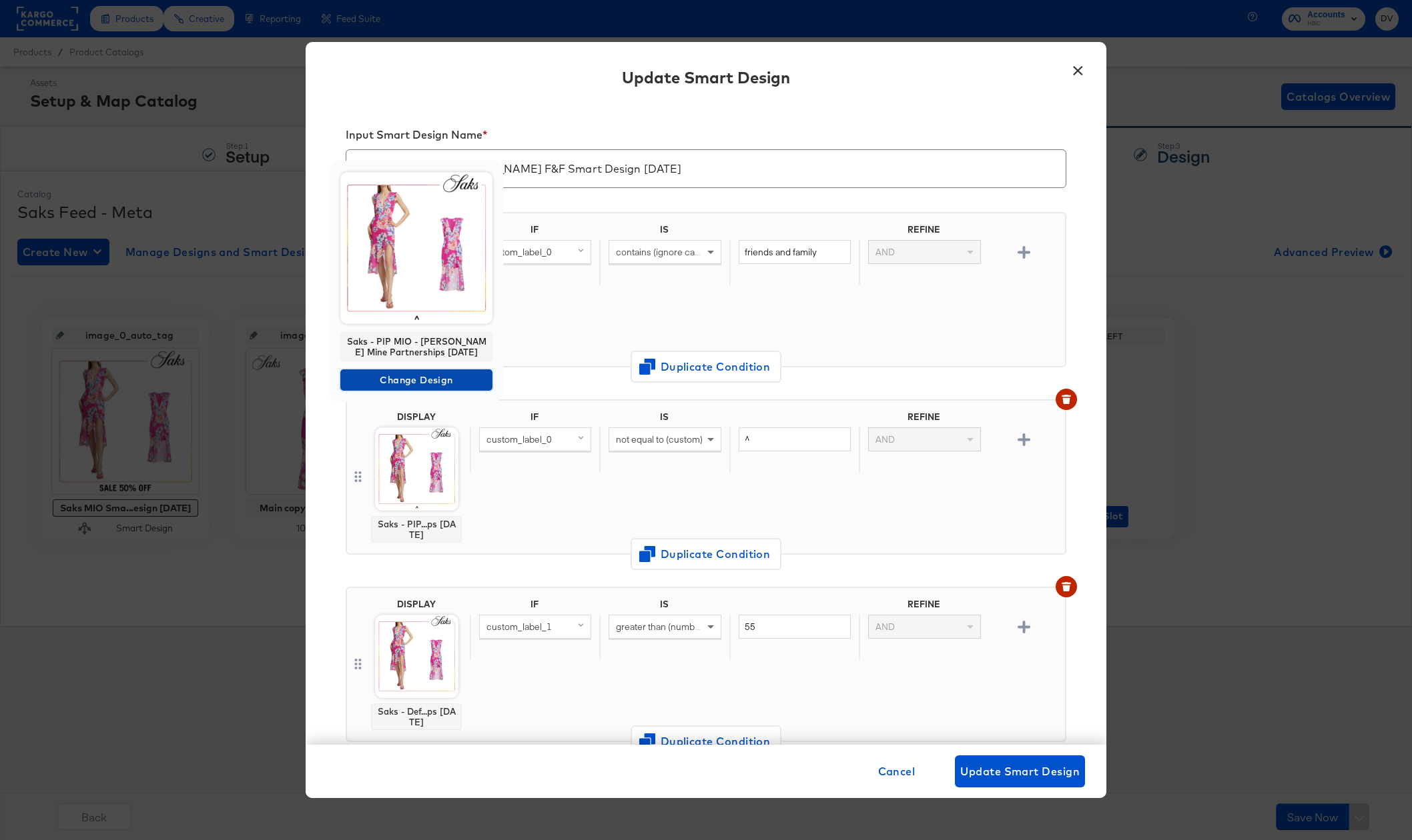
click at [427, 384] on span "Change Design" at bounding box center [416, 379] width 141 height 16
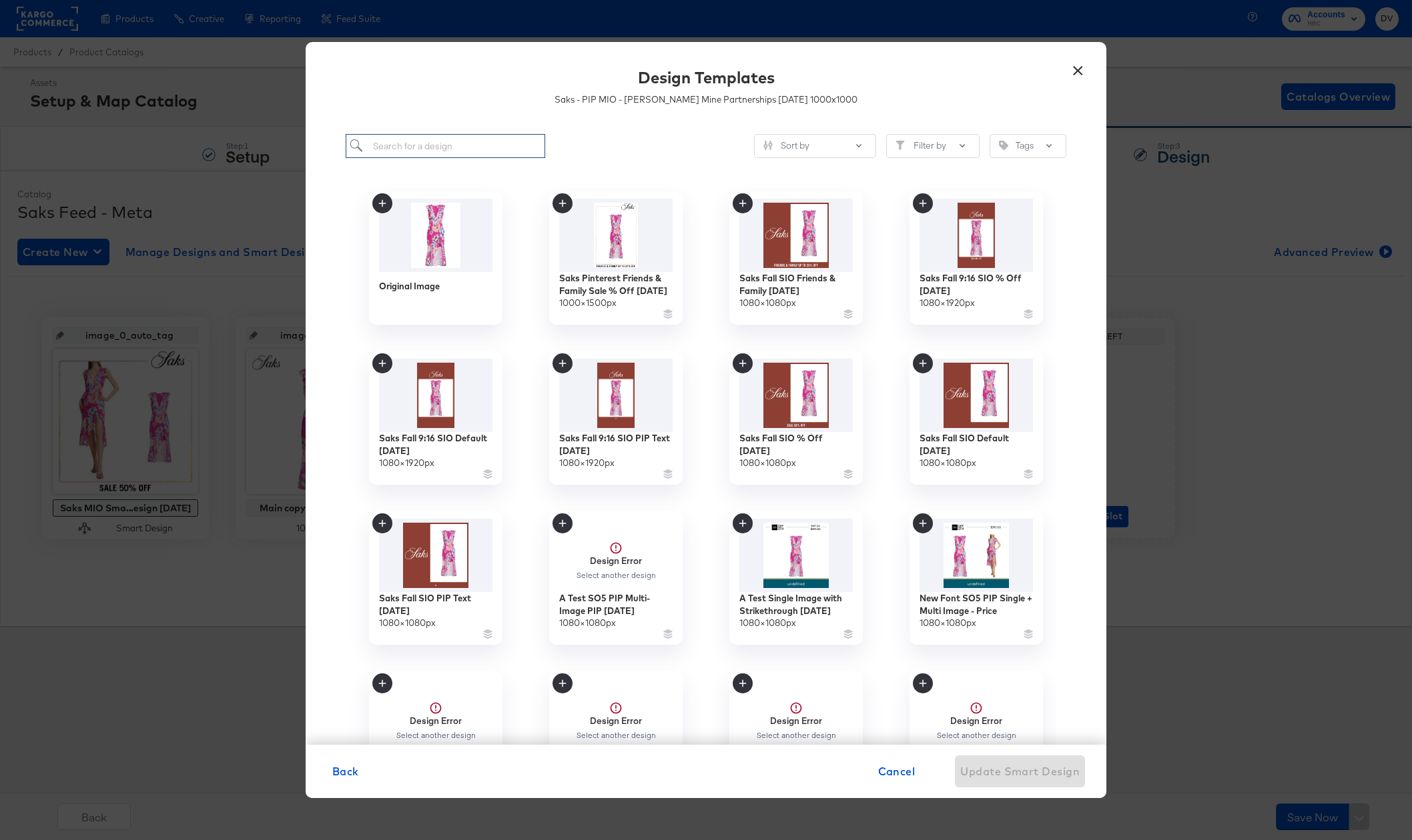
click at [437, 151] on input "search" at bounding box center [445, 147] width 200 height 25
type input "designer"
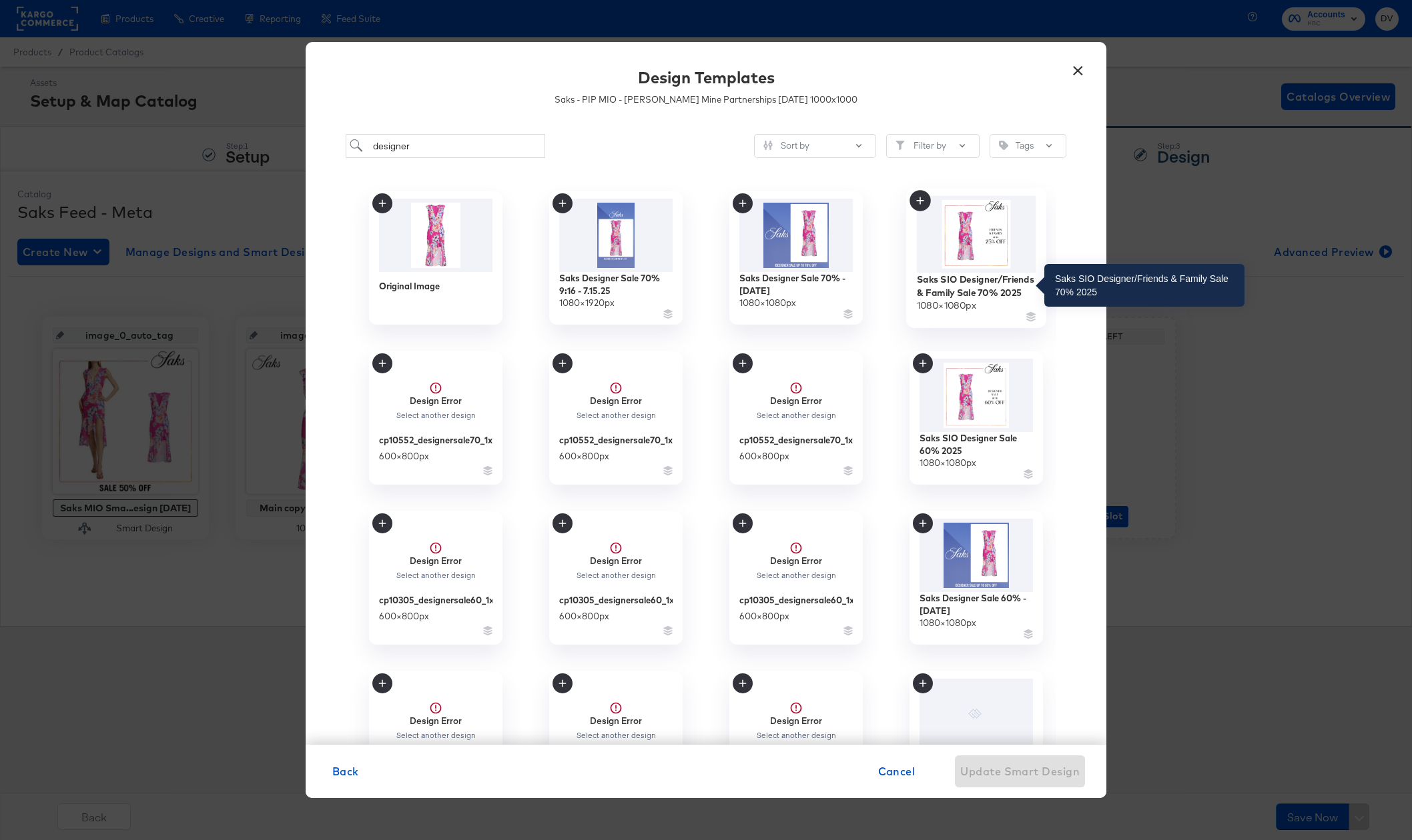
click at [933, 279] on div "Saks SIO Designer/Friends & Family Sale 70% 2025" at bounding box center [976, 286] width 120 height 26
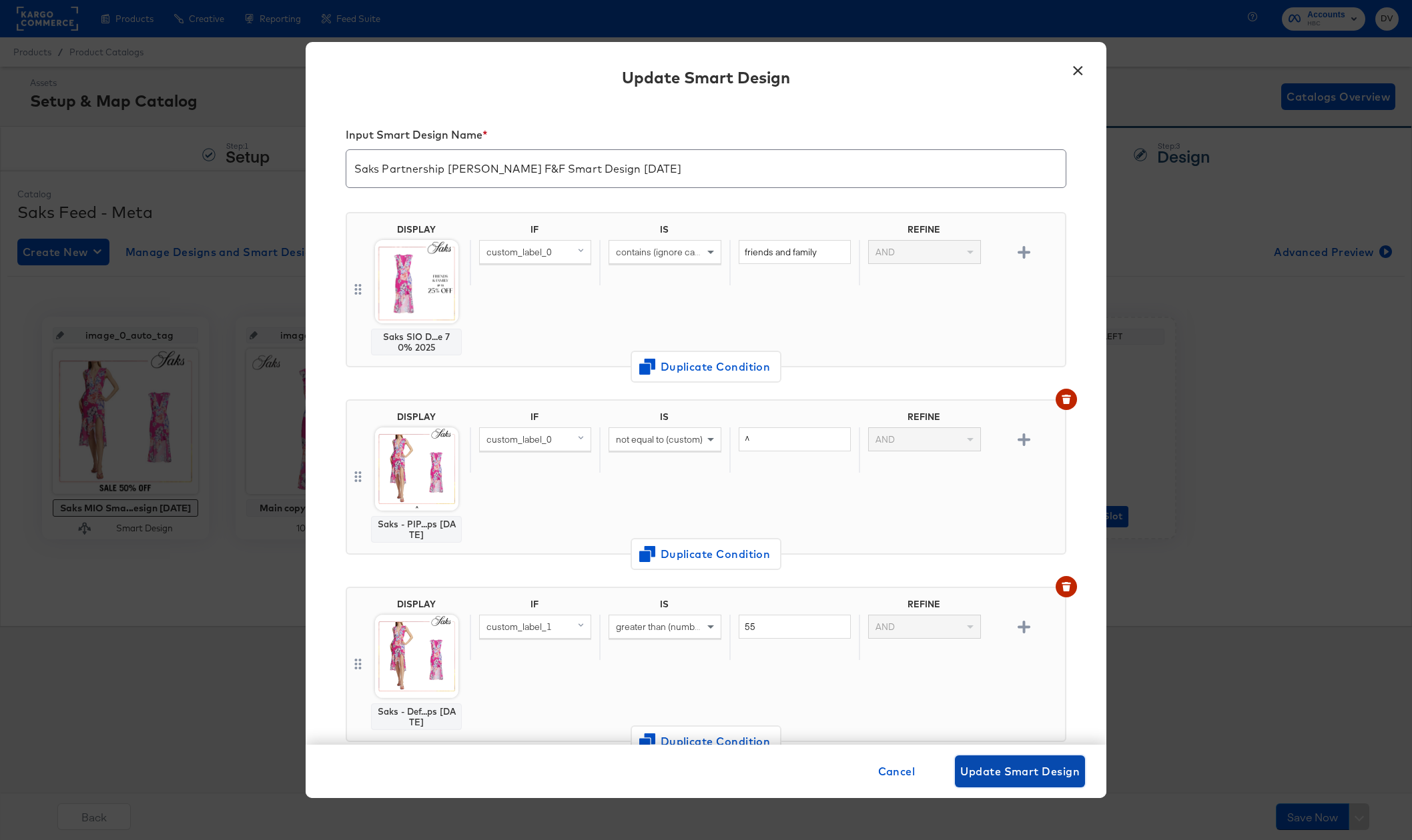
click at [1024, 772] on span "Update Smart Design" at bounding box center [1020, 771] width 120 height 18
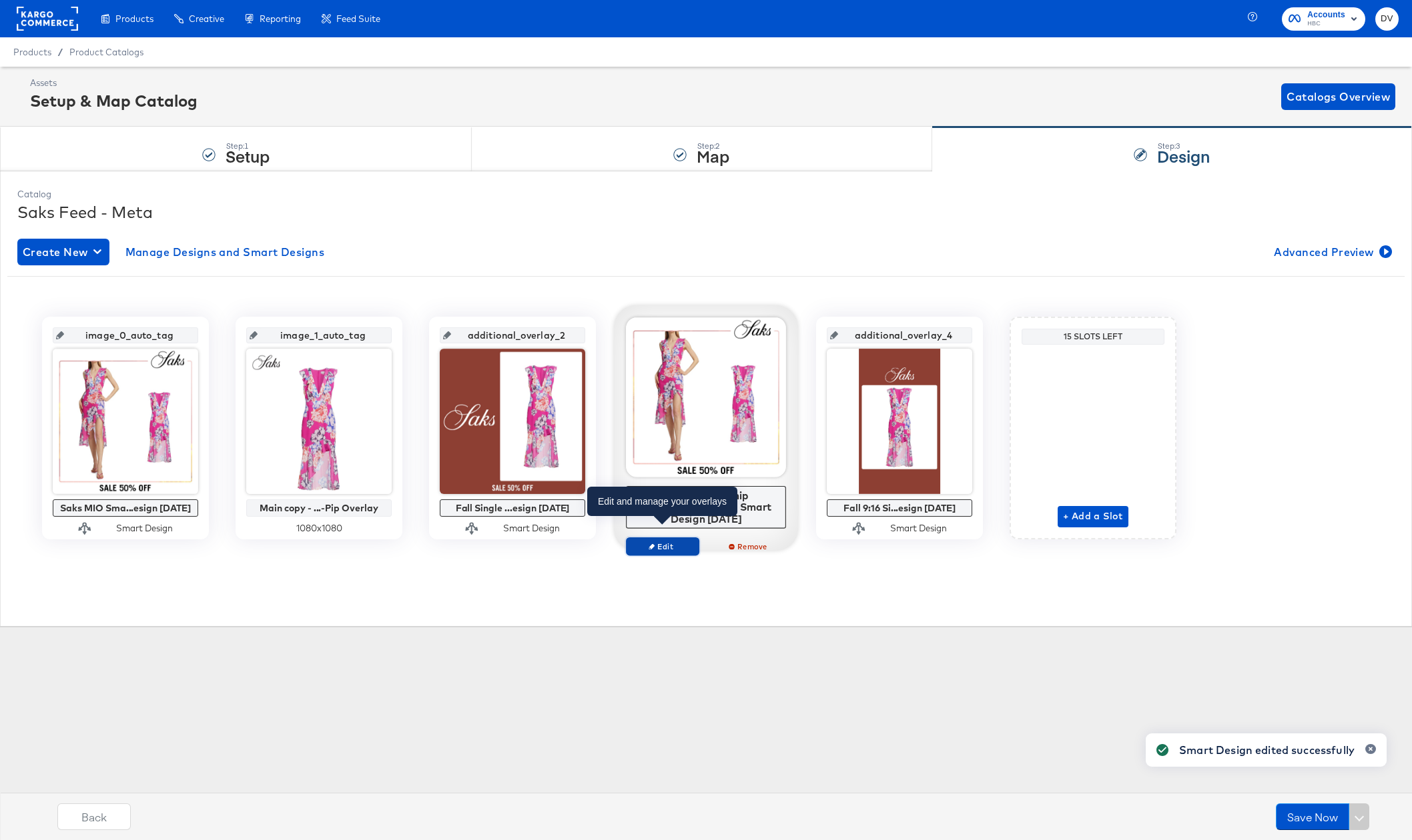
click at [669, 542] on span "Edit" at bounding box center [663, 546] width 62 height 10
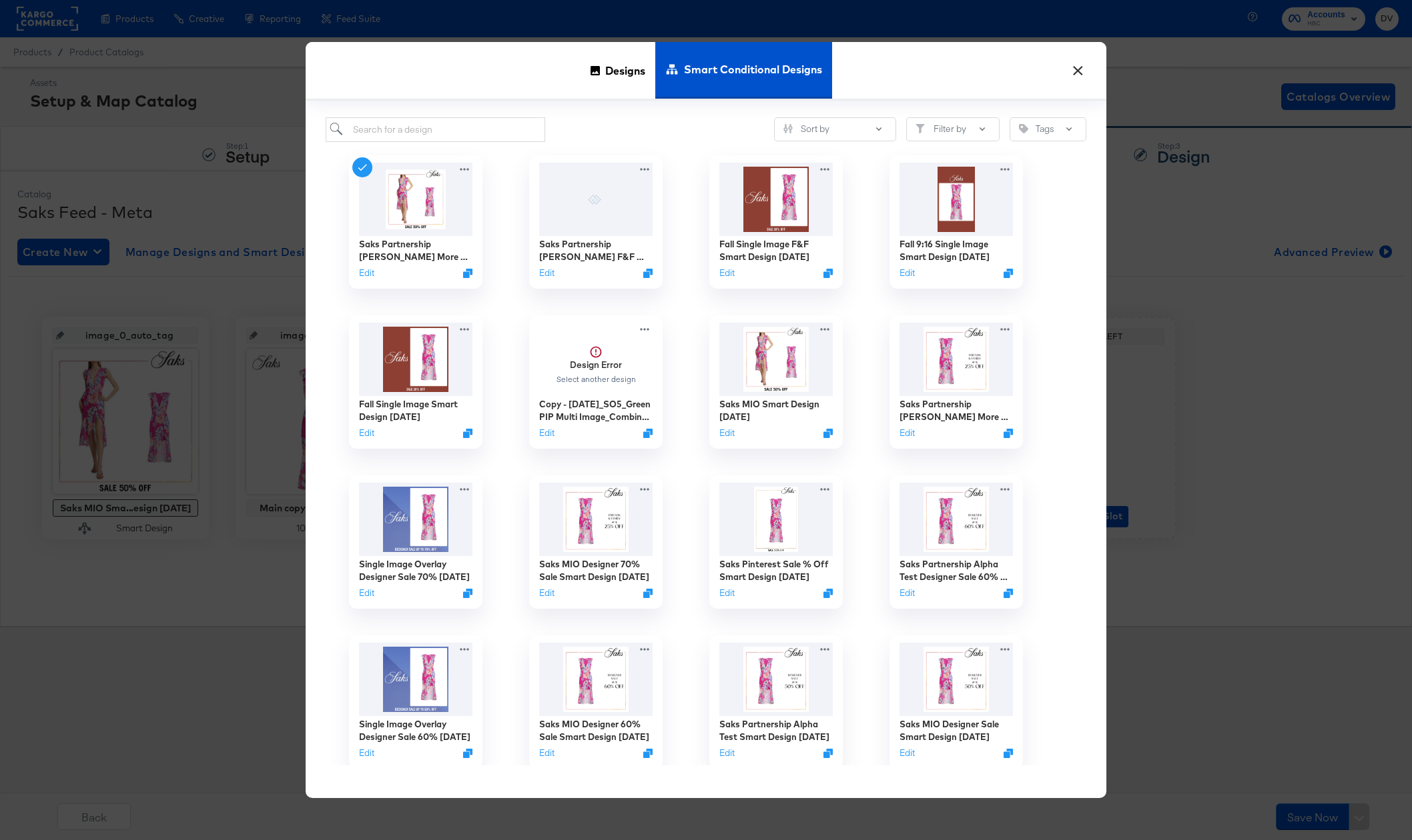
click at [1082, 73] on button "×" at bounding box center [1077, 67] width 24 height 24
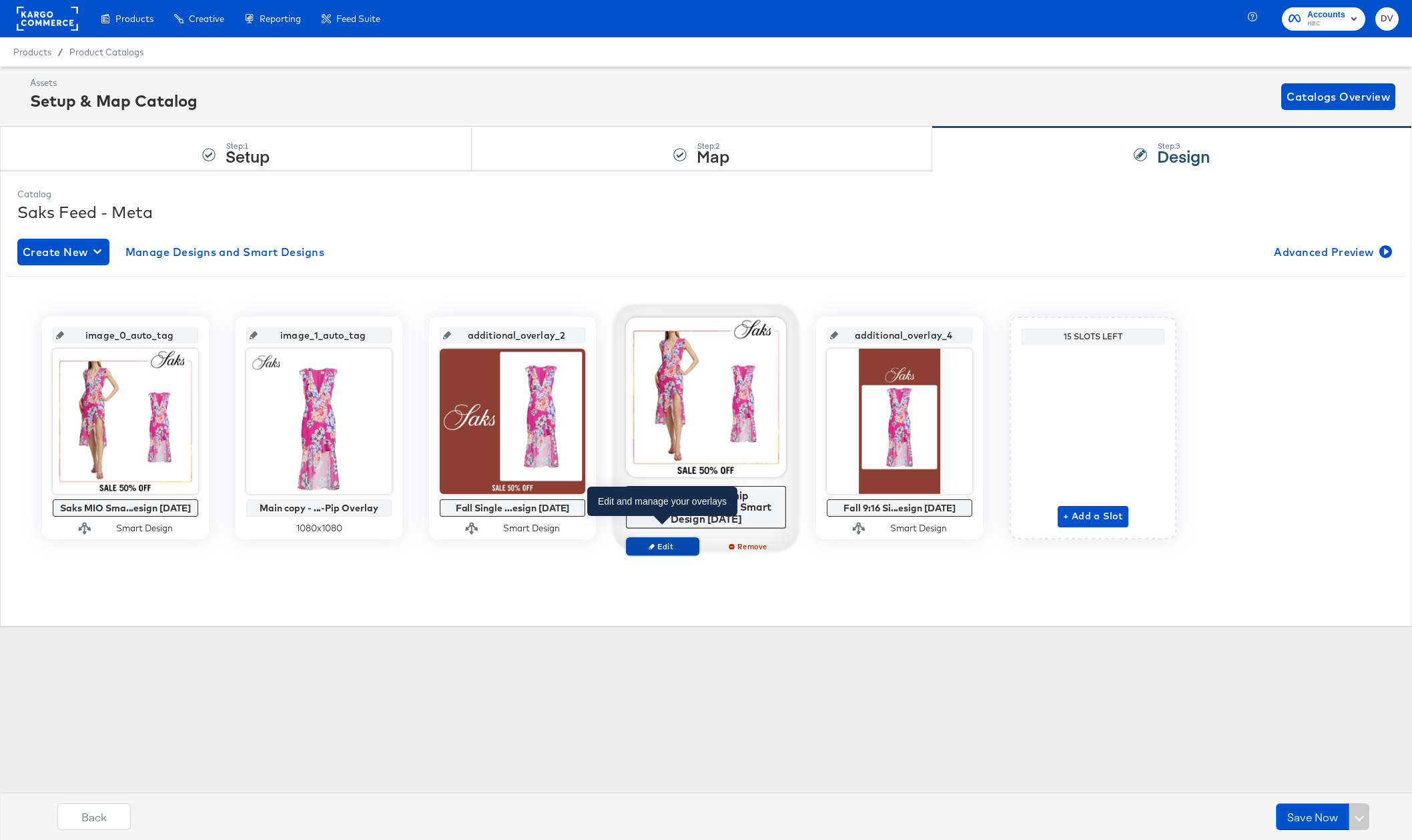
click at [692, 542] on span "Edit" at bounding box center [663, 546] width 62 height 10
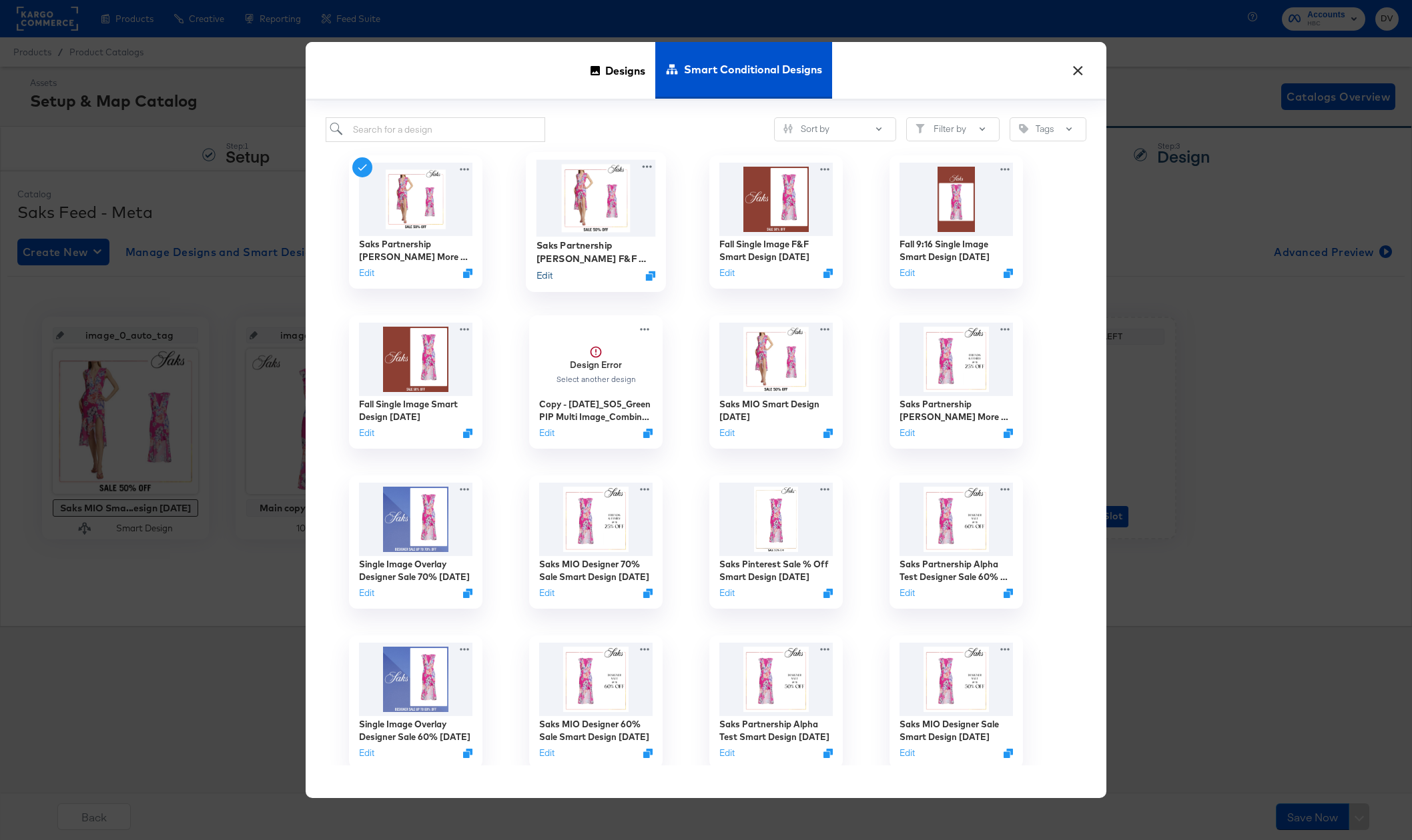
click at [548, 273] on button "Edit" at bounding box center [544, 274] width 16 height 13
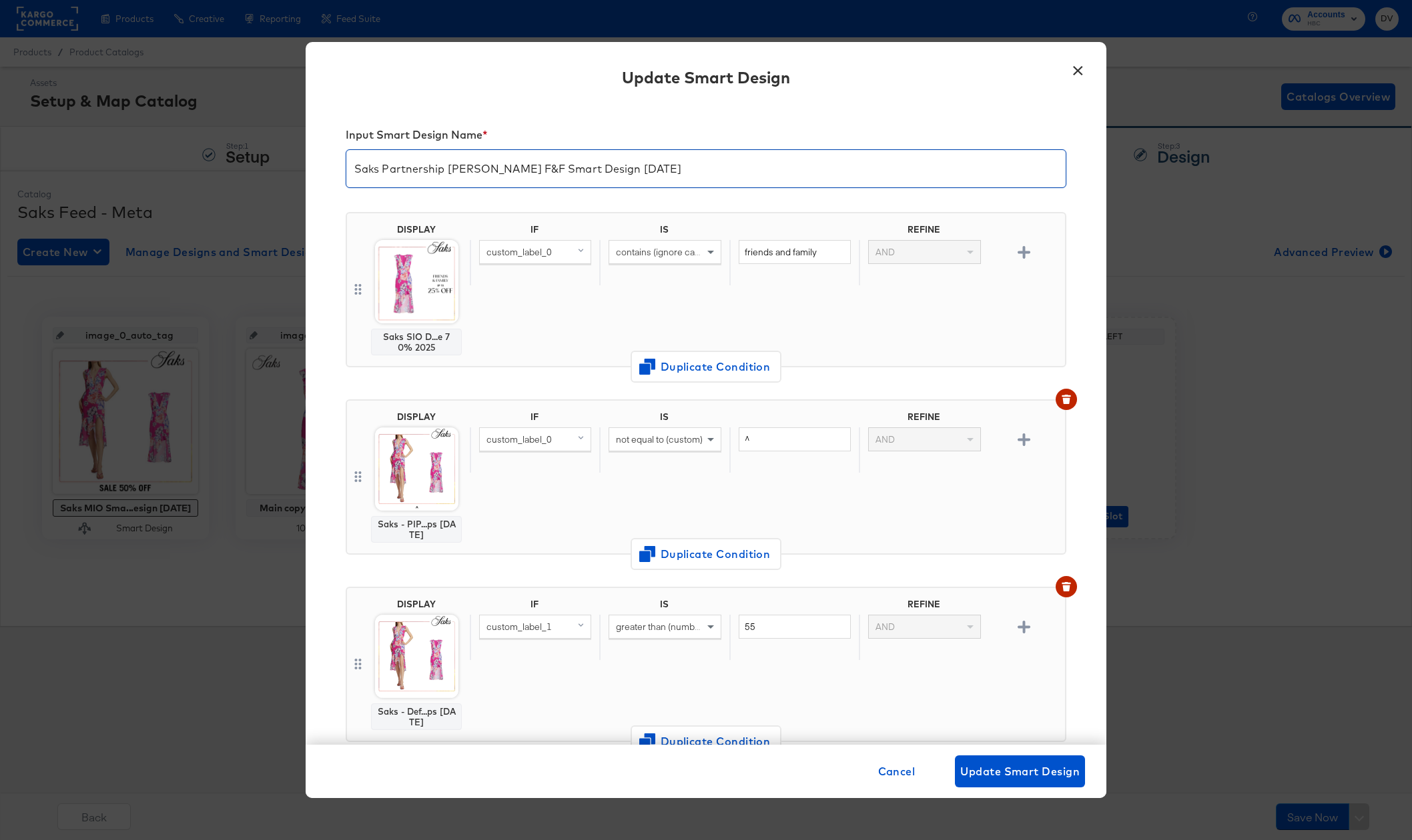
click at [576, 172] on input "Saks Partnership [PERSON_NAME] F&F Smart Design [DATE]" at bounding box center [706, 163] width 720 height 38
click at [892, 772] on span "Cancel" at bounding box center [896, 771] width 38 height 18
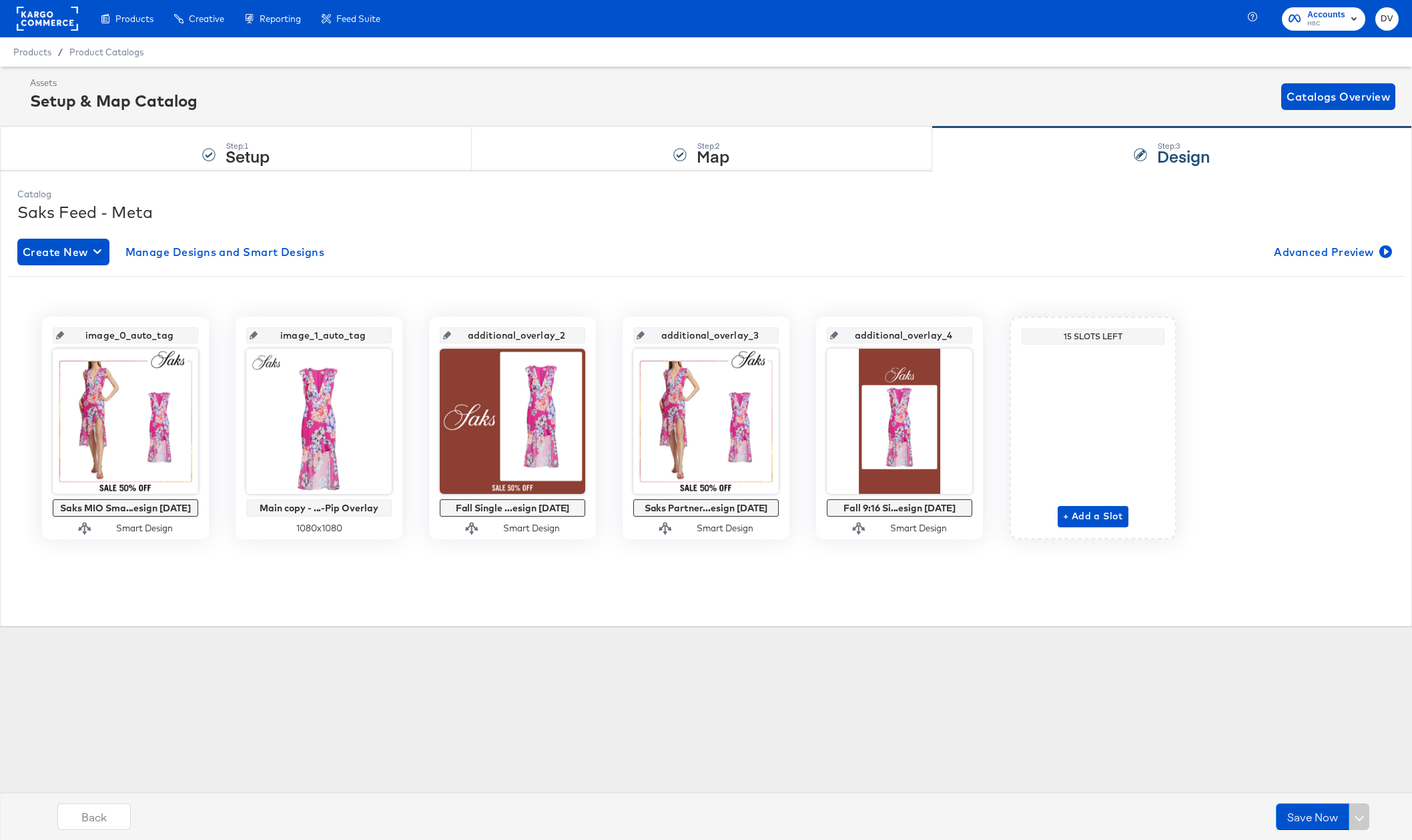
click at [519, 644] on div "Products Products Product Catalogs Enhance Your Product Catalog, Map Them to Pu…" at bounding box center [706, 420] width 1412 height 840
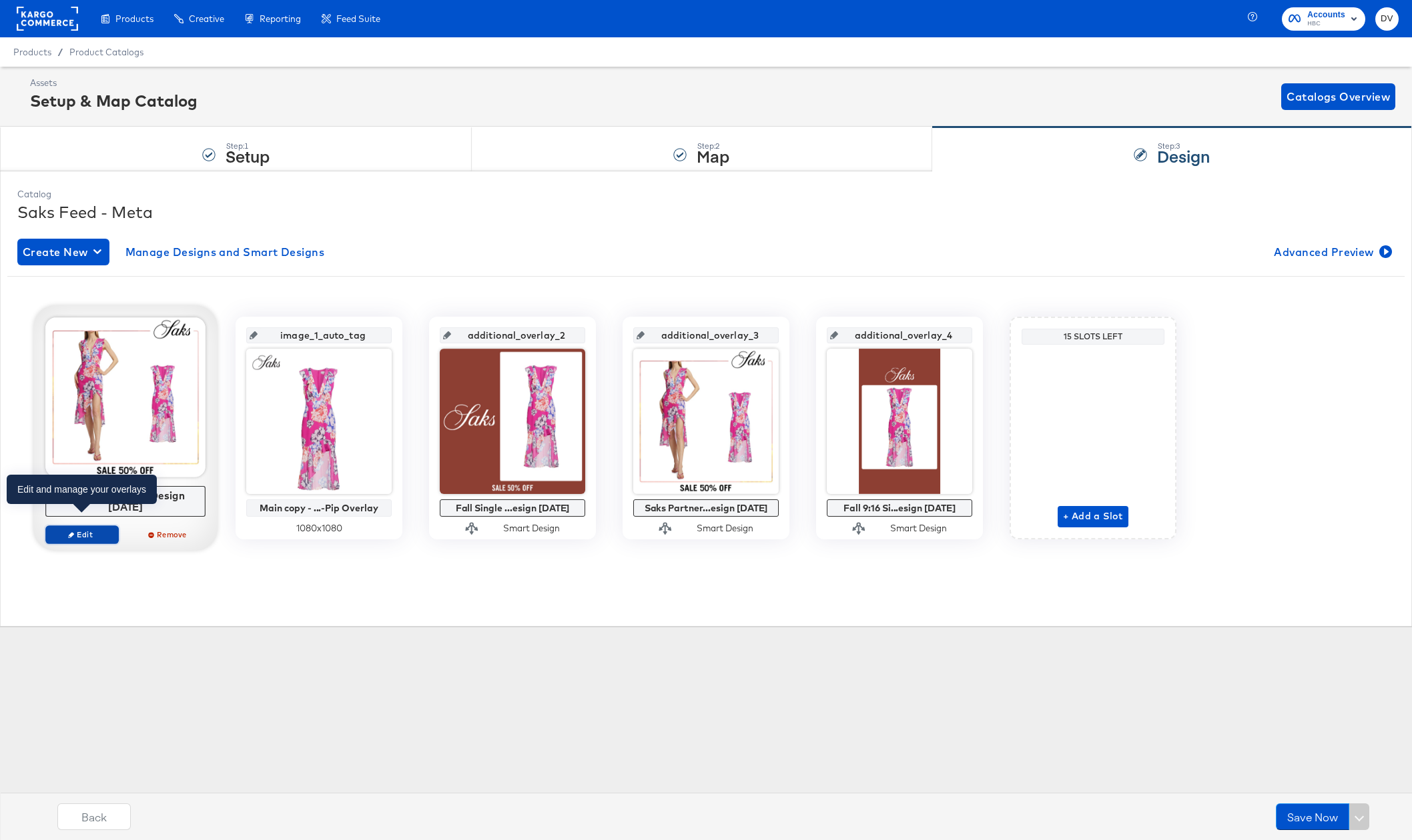
click at [102, 530] on span "Edit" at bounding box center [82, 535] width 62 height 10
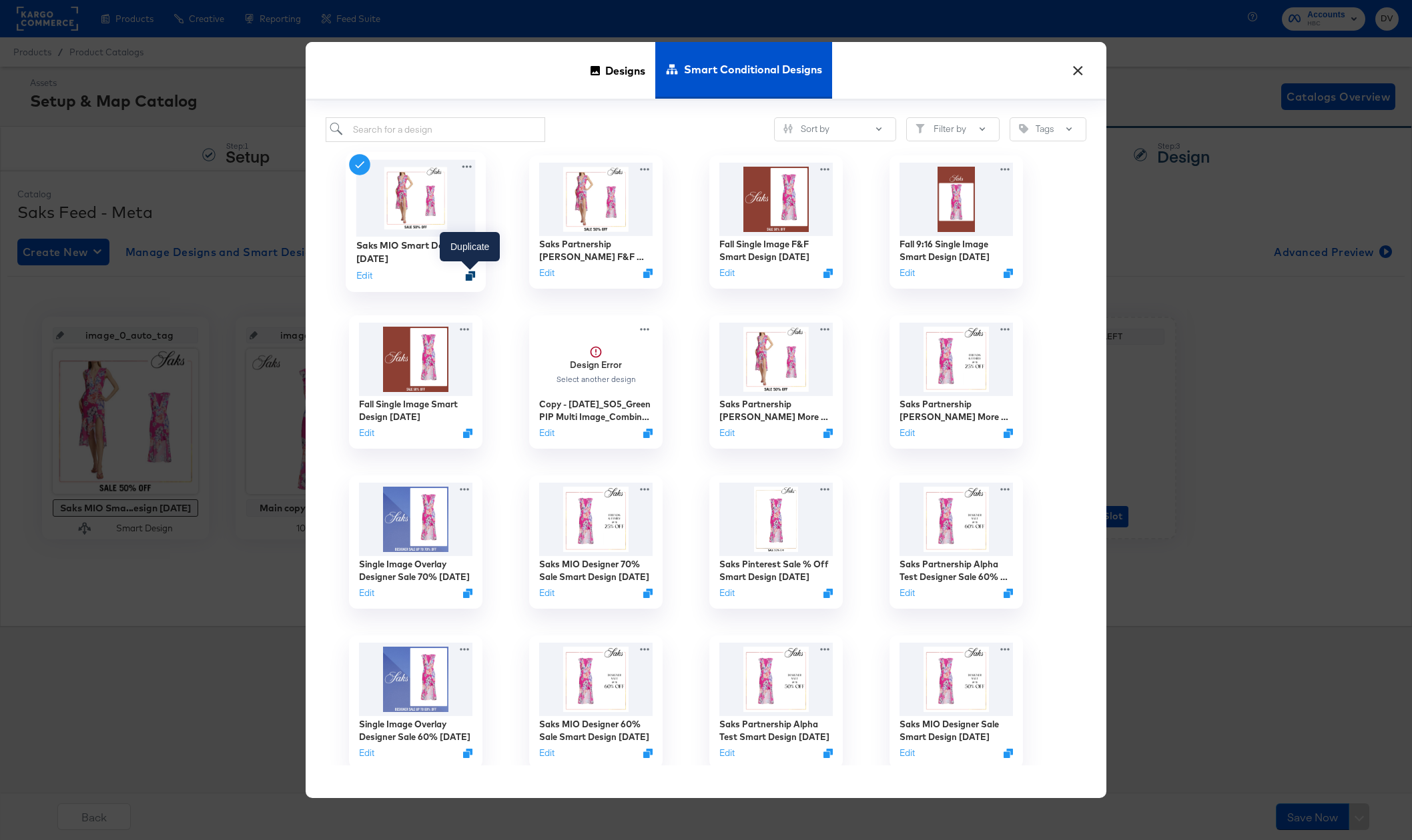
click at [469, 275] on icon "Duplicate" at bounding box center [470, 275] width 10 height 10
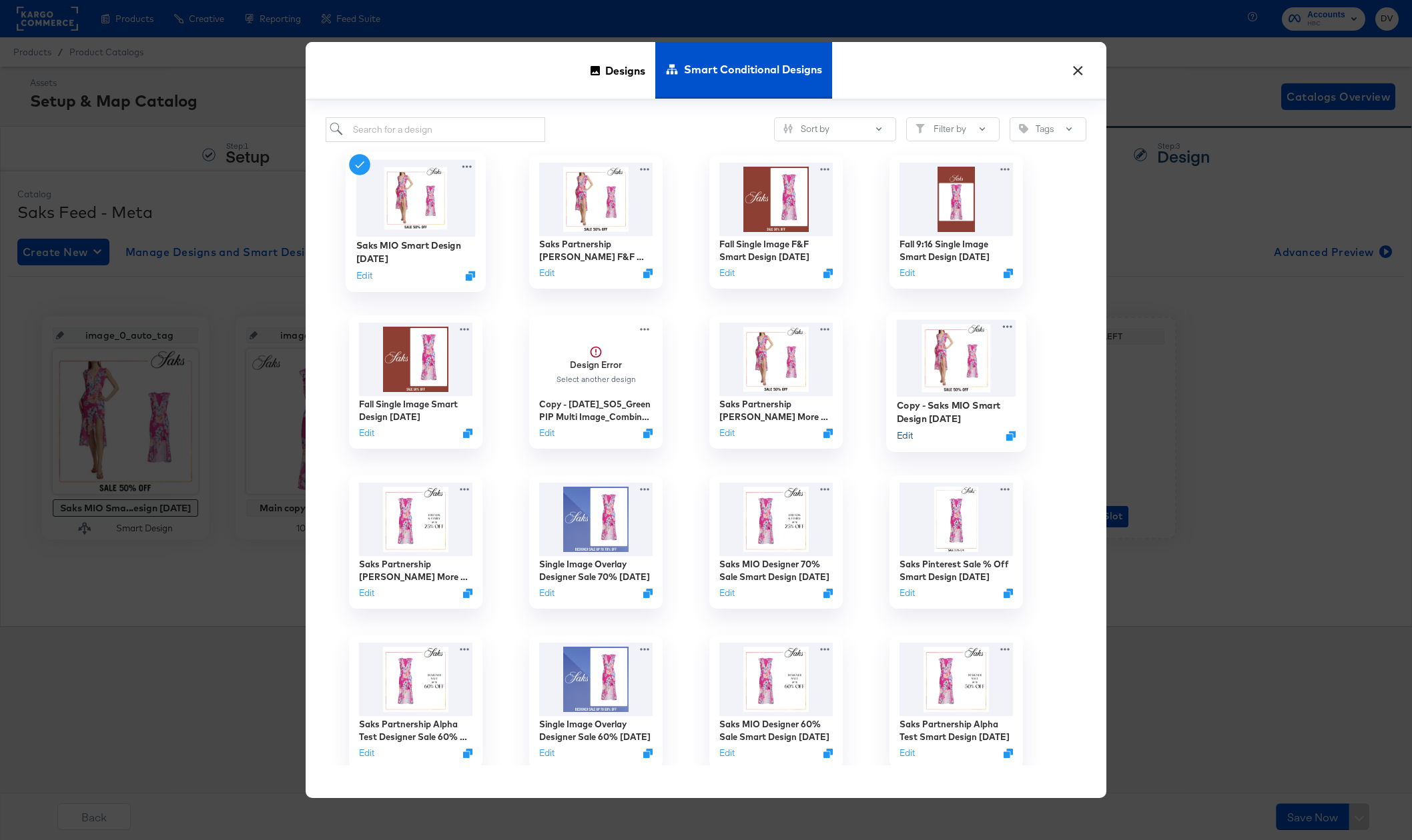
click at [903, 437] on button "Edit" at bounding box center [904, 434] width 16 height 13
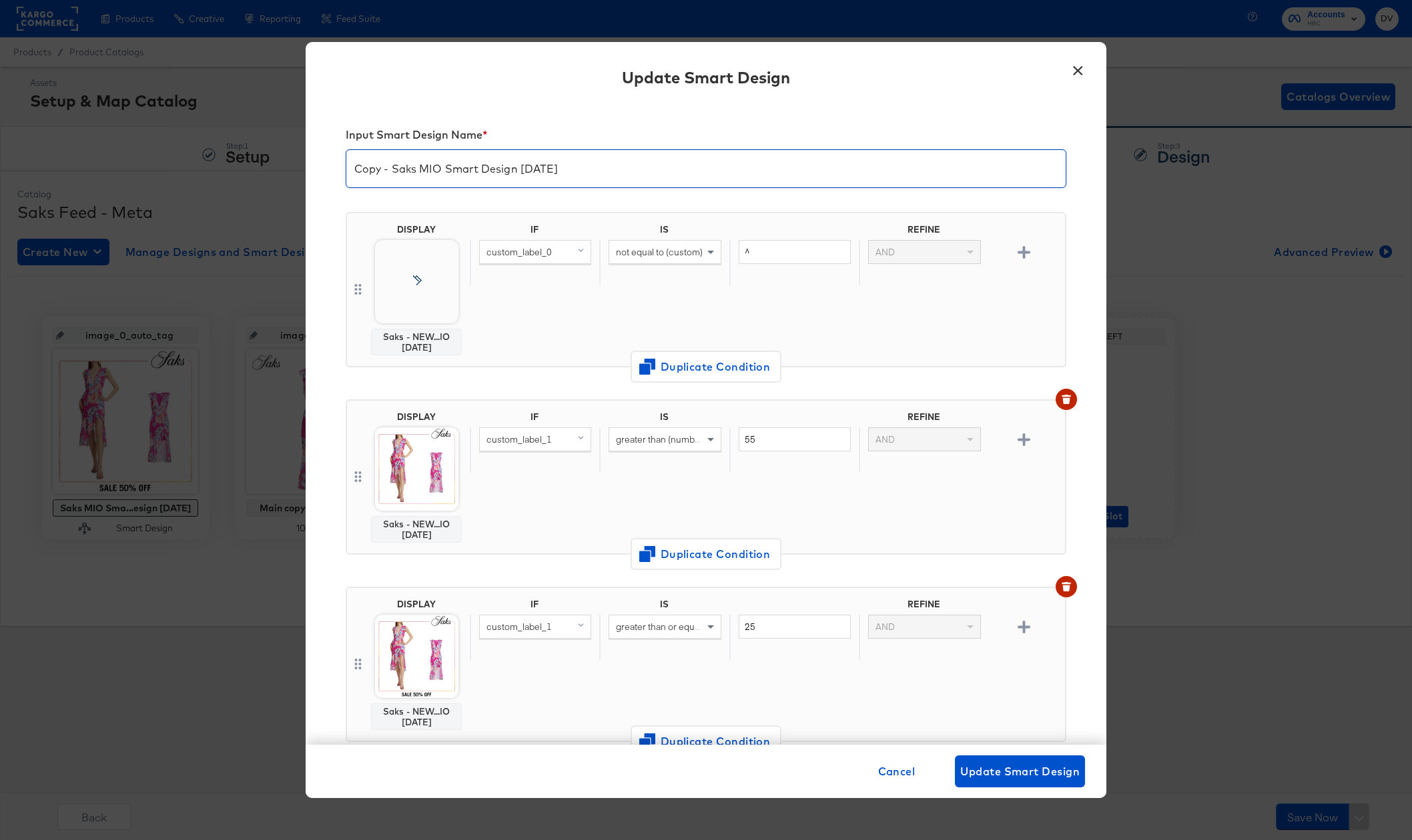
drag, startPoint x: 392, startPoint y: 170, endPoint x: 297, endPoint y: 172, distance: 95.0
click at [297, 172] on div "× Update Smart Design Input Smart Design Name * Copy - Saks MIO Smart Design 8.…" at bounding box center [706, 420] width 1412 height 840
click at [409, 174] on input "Saks MIO Smart Design [DATE]" at bounding box center [706, 163] width 720 height 38
click at [518, 174] on input "Saks MIO F&F Smart Design 8.1.25" at bounding box center [706, 163] width 720 height 38
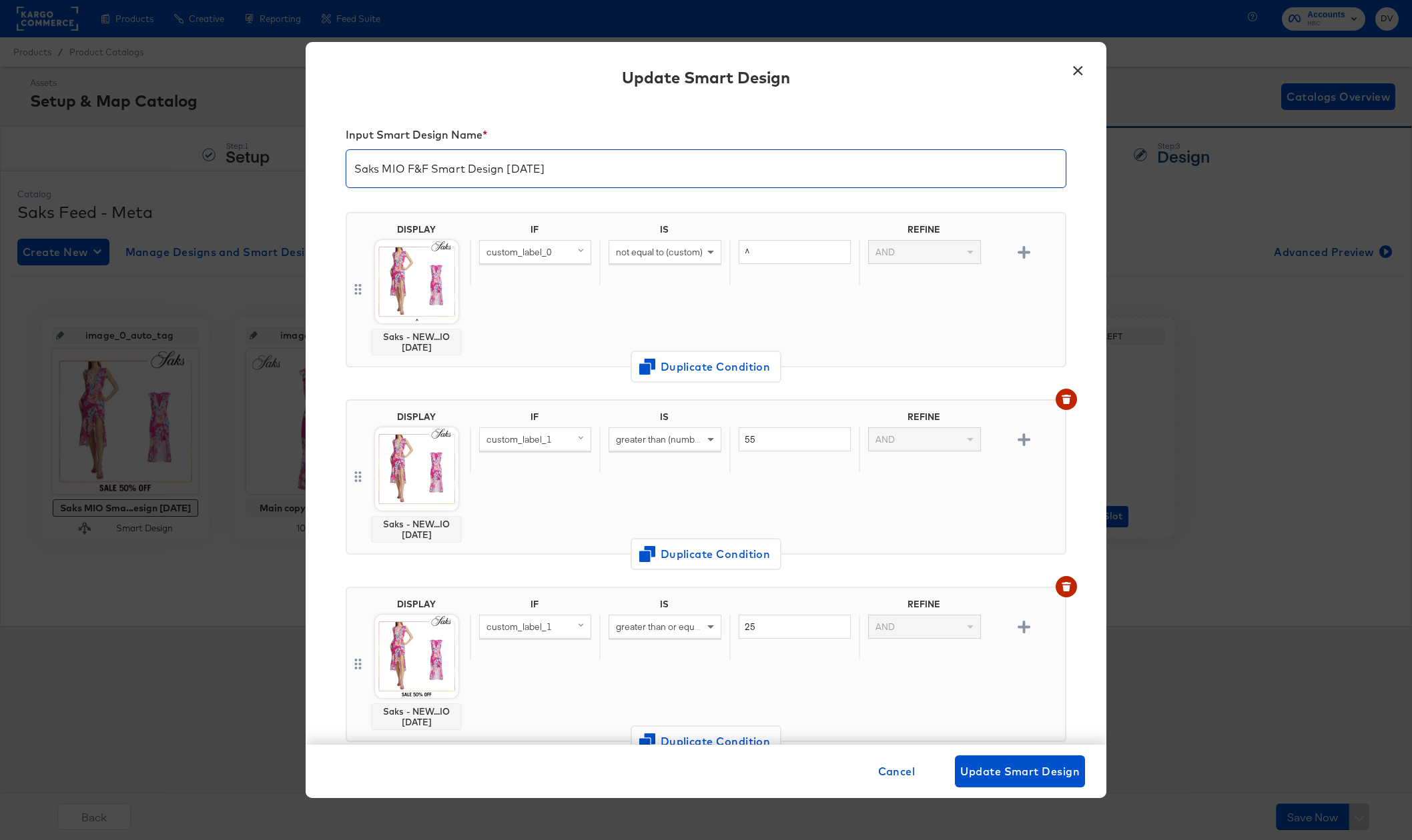
type input "Saks MIO F&F Smart Design 9.9.25"
click at [1062, 284] on div "Input Smart Design Name * Saks MIO F&F Smart Design 9.9.25 DISPLAY Saks - NEW..…" at bounding box center [705, 425] width 801 height 641
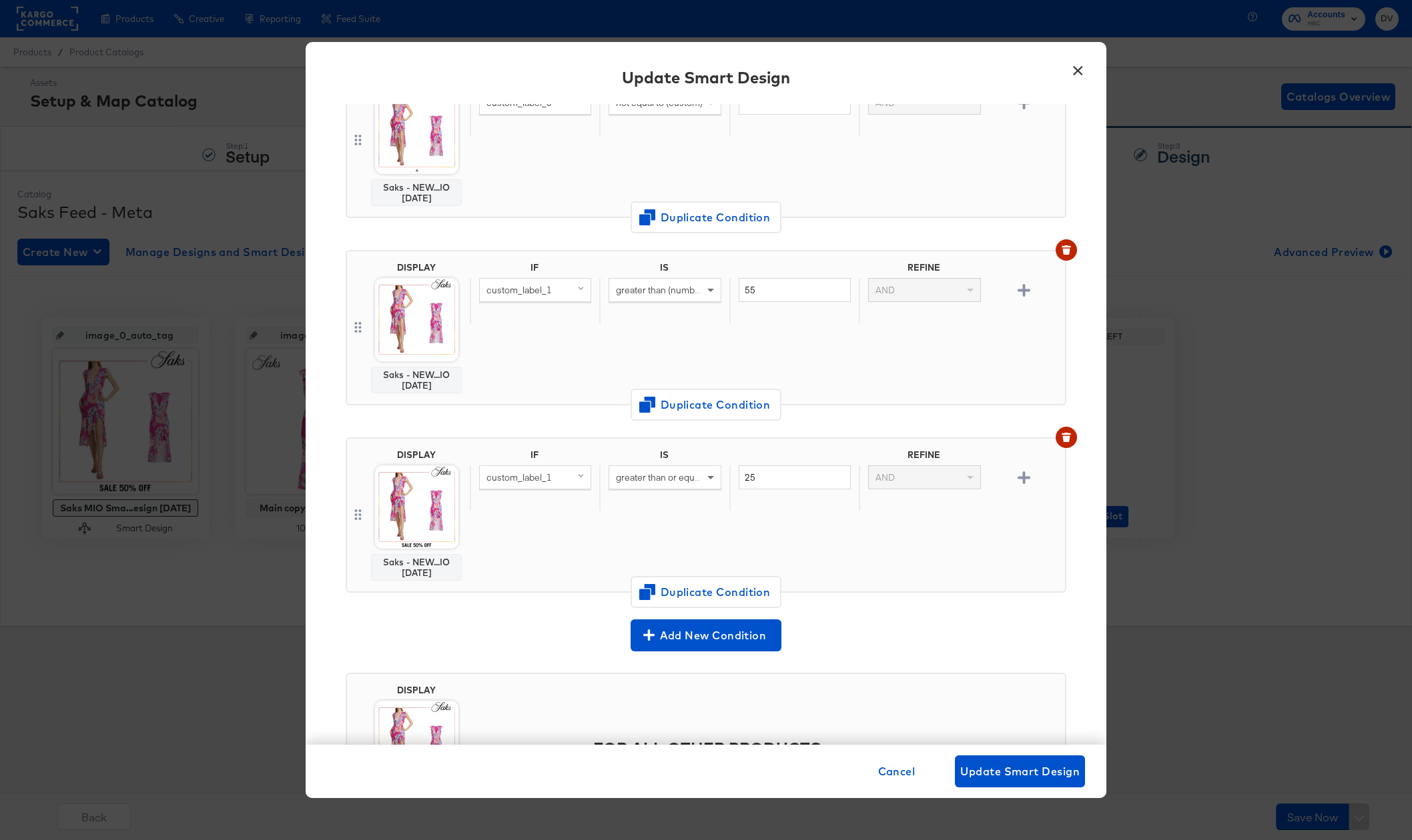
scroll to position [267, 0]
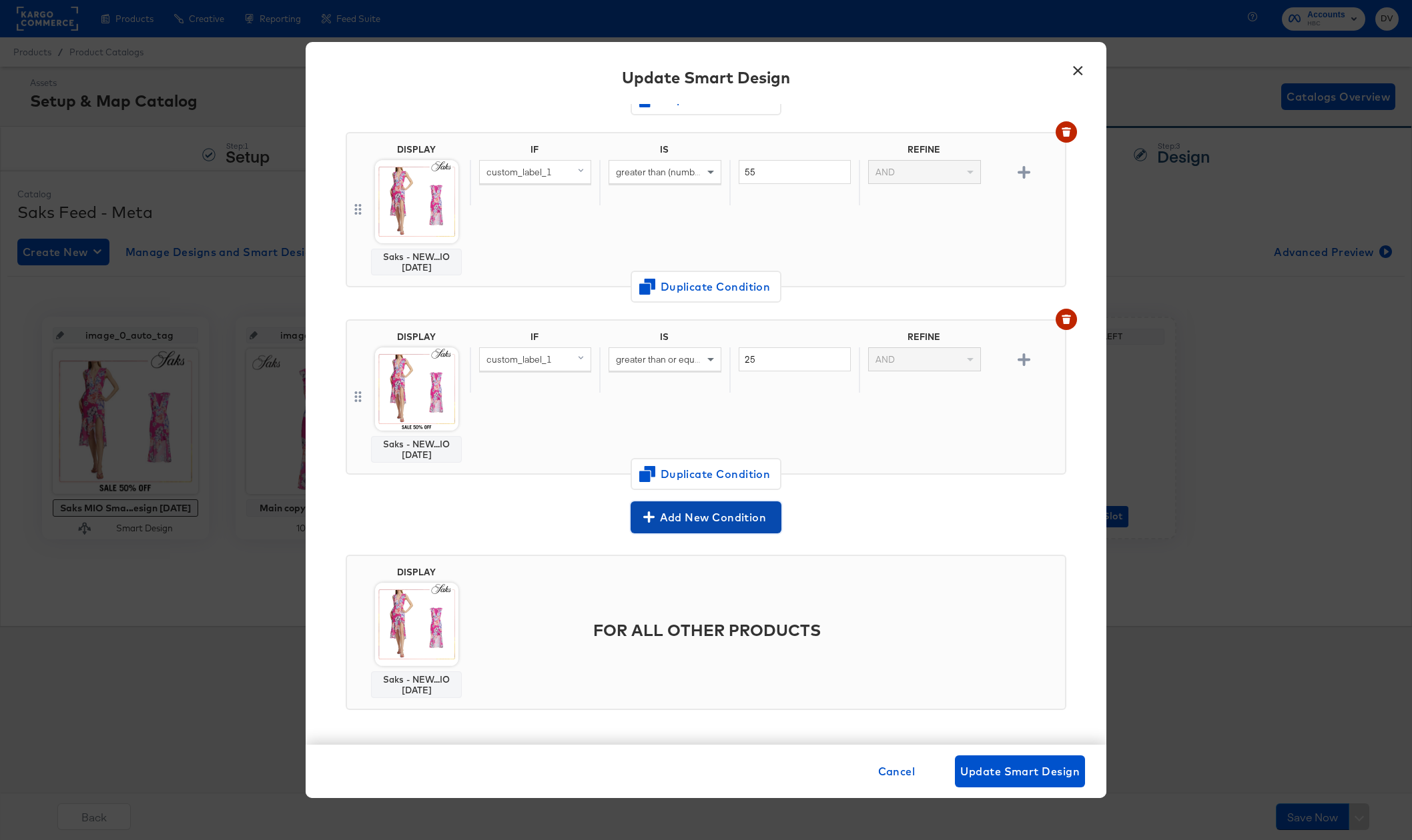
click at [748, 516] on span "Add New Condition" at bounding box center [705, 517] width 140 height 18
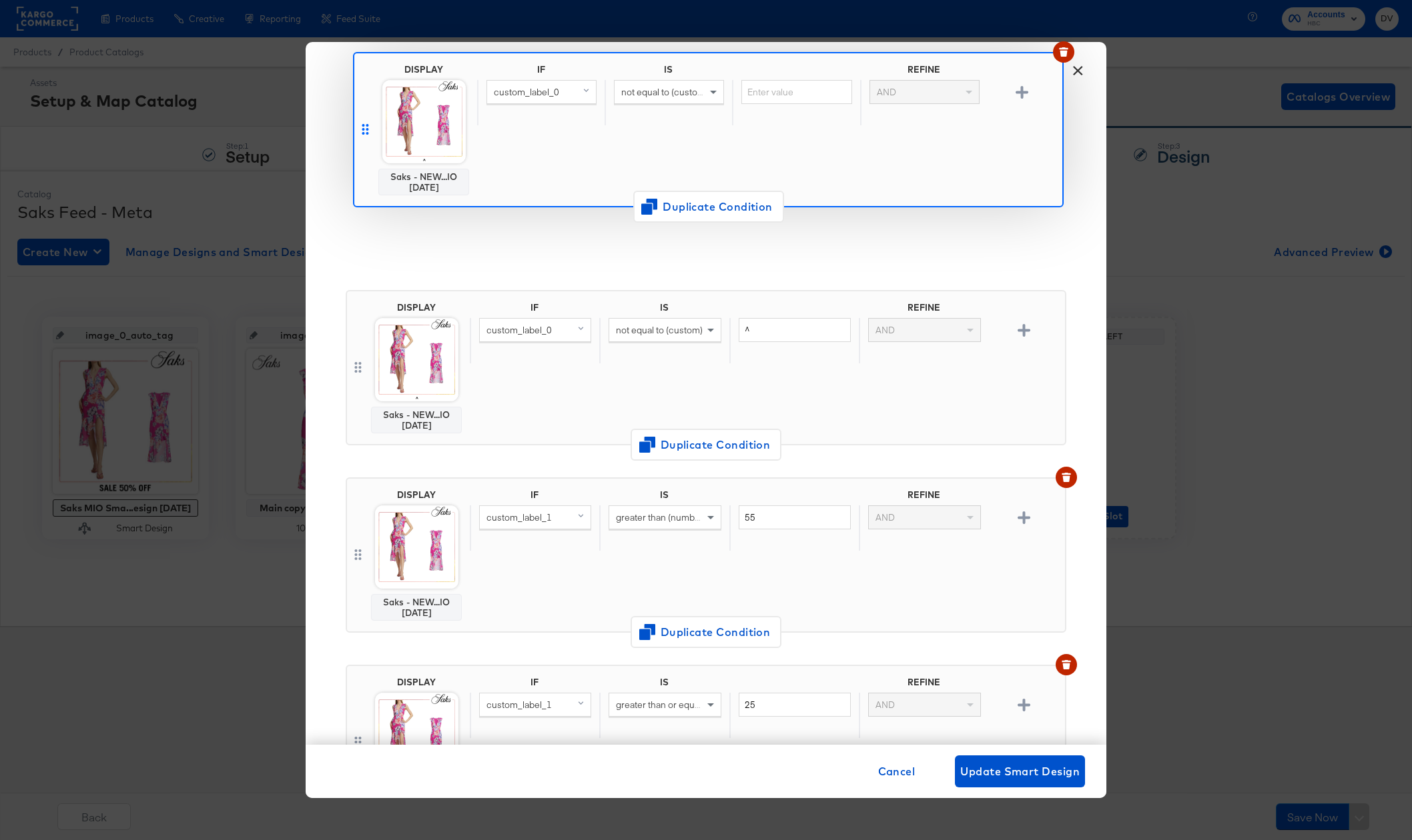
scroll to position [0, 0]
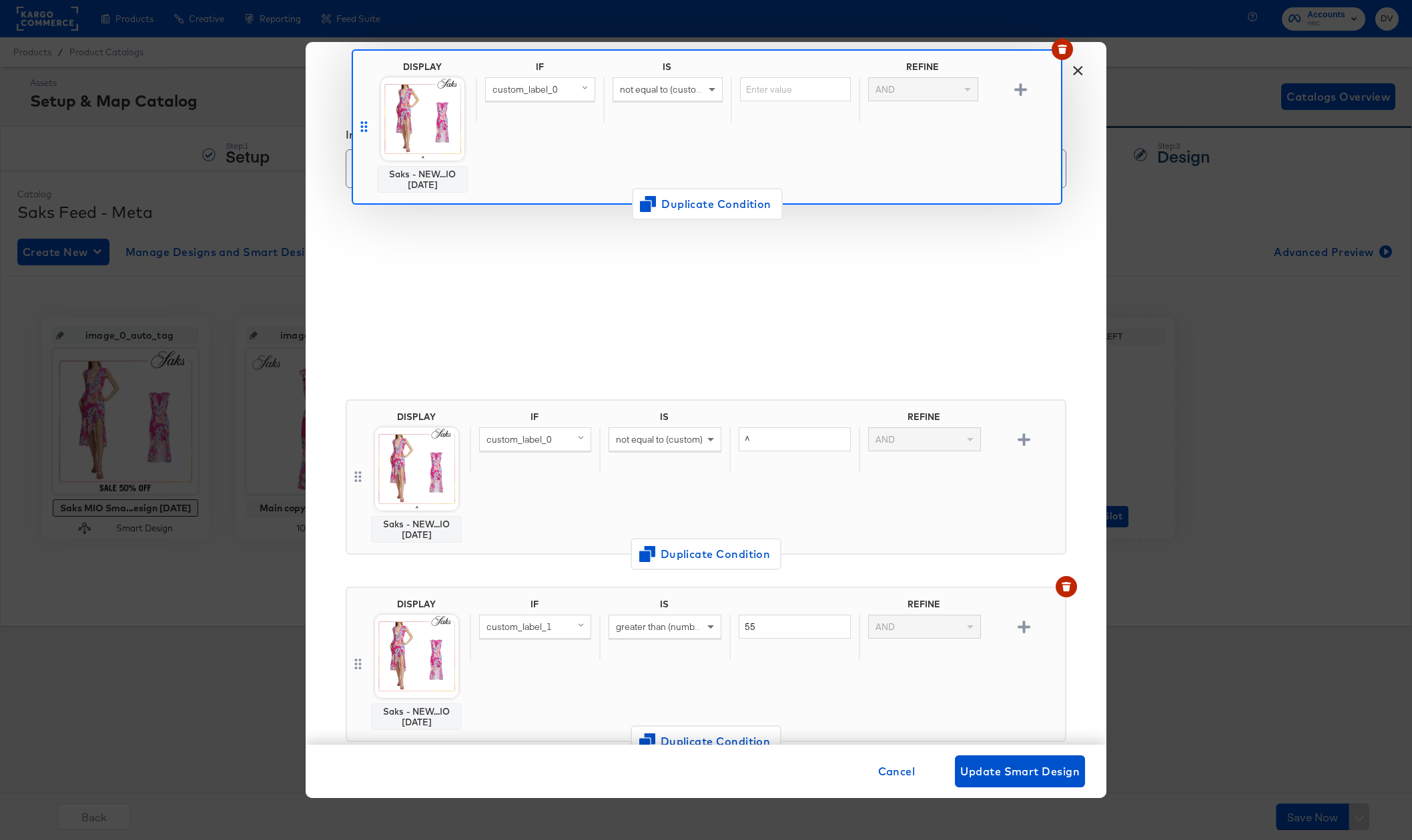
drag, startPoint x: 360, startPoint y: 323, endPoint x: 366, endPoint y: 111, distance: 212.1
click at [366, 111] on div "Input Smart Design Name * Saks MIO F&F Smart Design 9.9.25 DISPLAY Saks - NEW..…" at bounding box center [705, 425] width 801 height 641
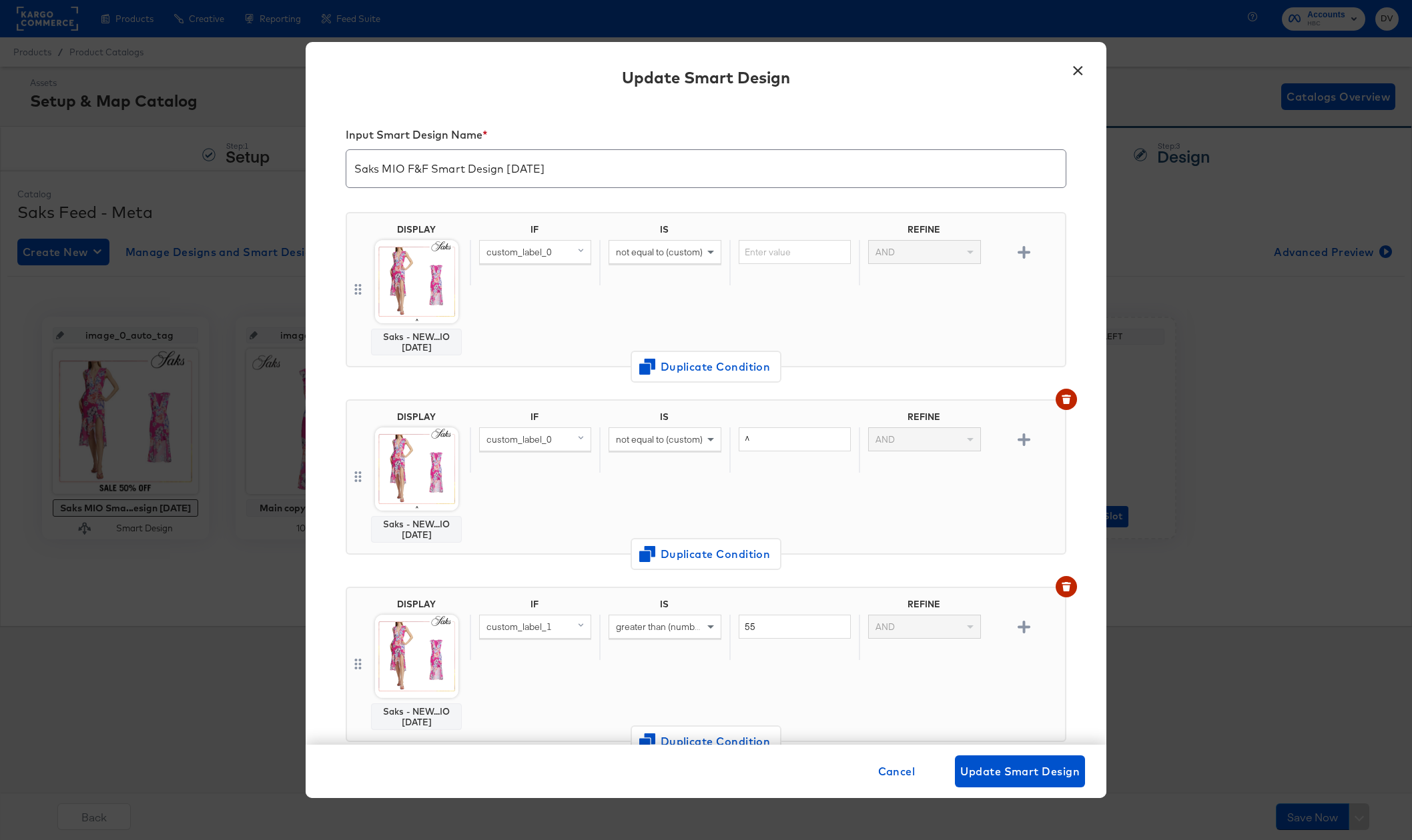
click at [665, 255] on span "not equal to (custom)" at bounding box center [660, 252] width 87 height 12
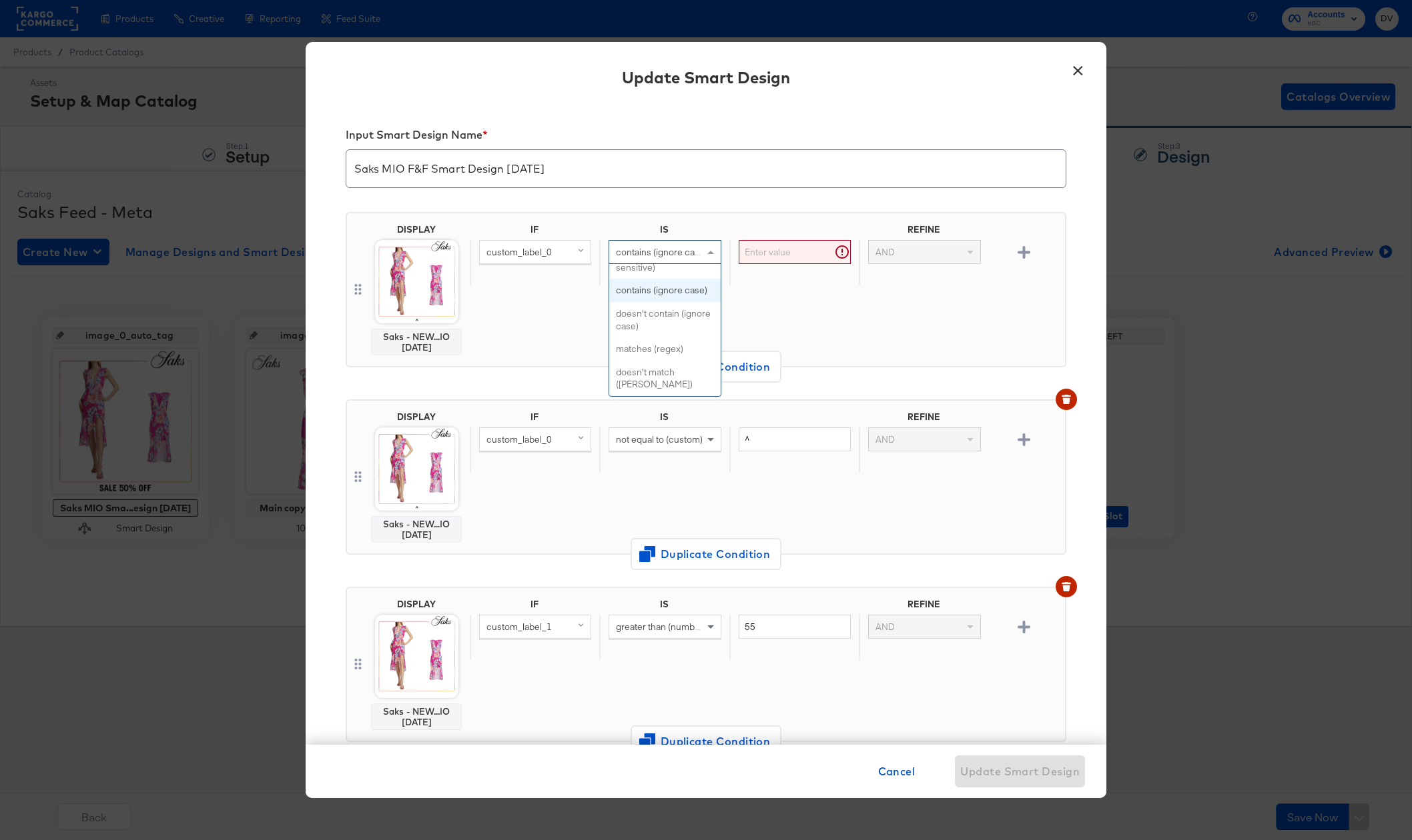
click at [767, 255] on input "text" at bounding box center [795, 253] width 112 height 25
paste input "friends and family"
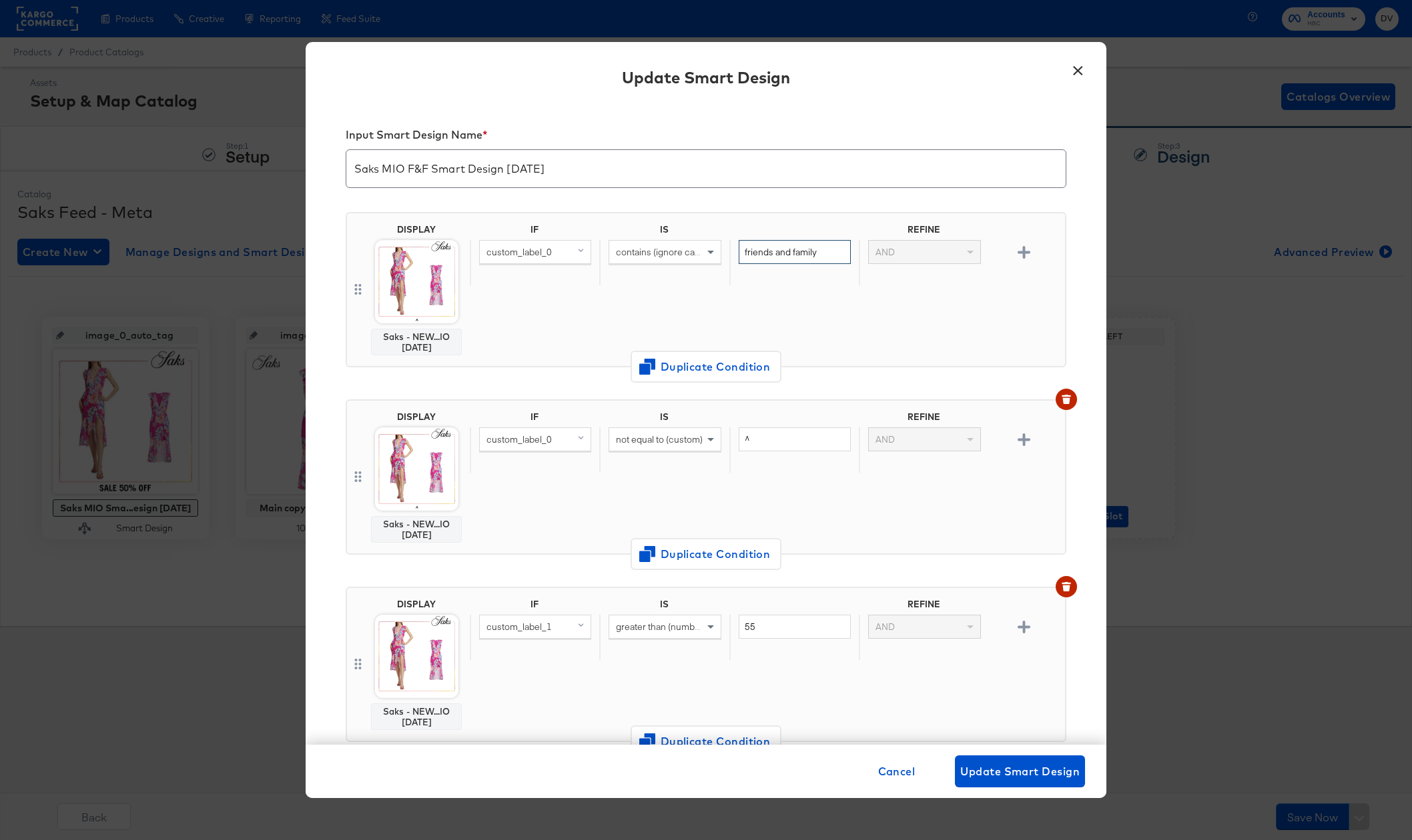
type input "friends and family"
click at [1060, 263] on div "Input Smart Design Name * Saks MIO F&F Smart Design 9.9.25 DISPLAY Saks - NEW..…" at bounding box center [705, 425] width 801 height 641
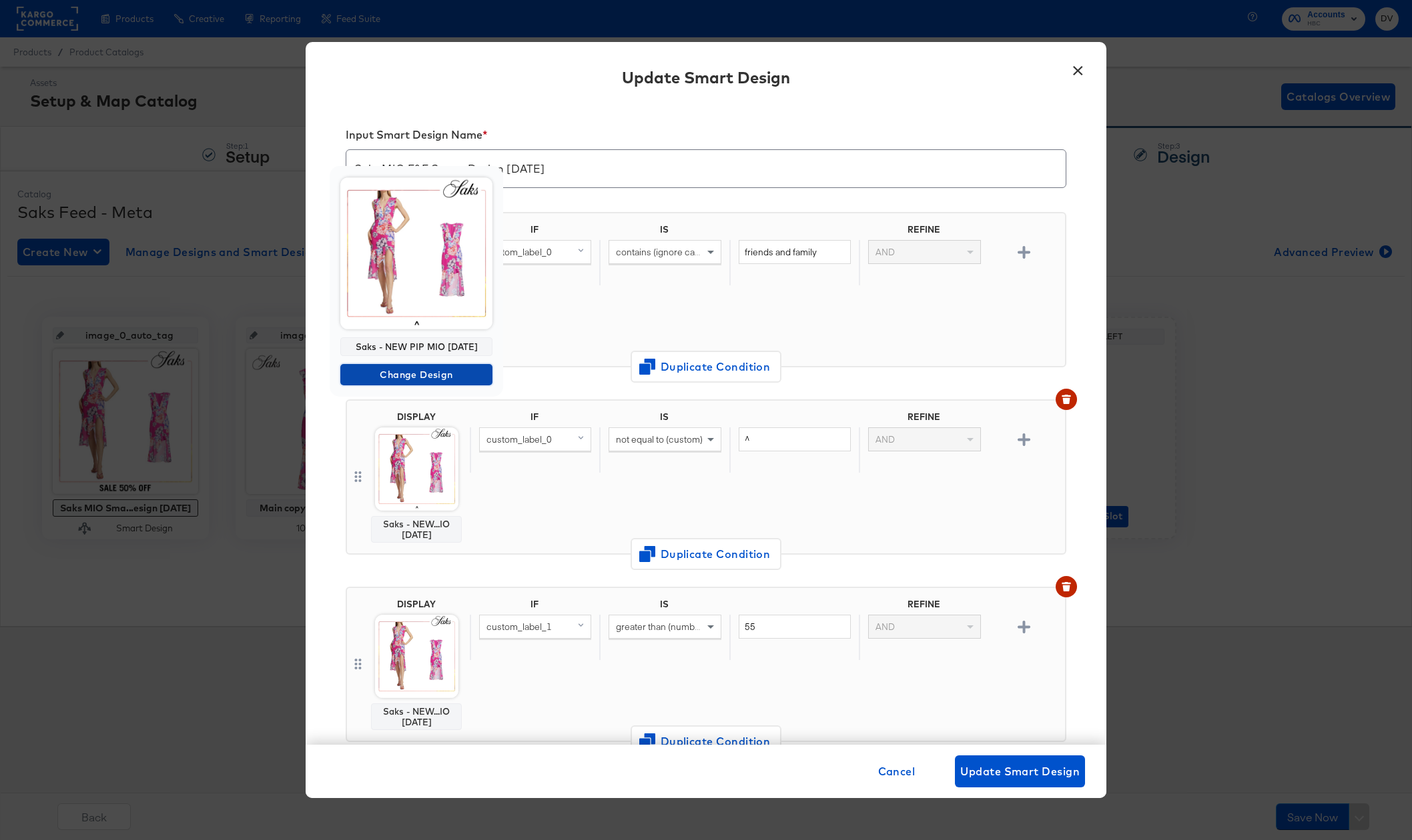
click at [412, 370] on span "Change Design" at bounding box center [416, 375] width 141 height 16
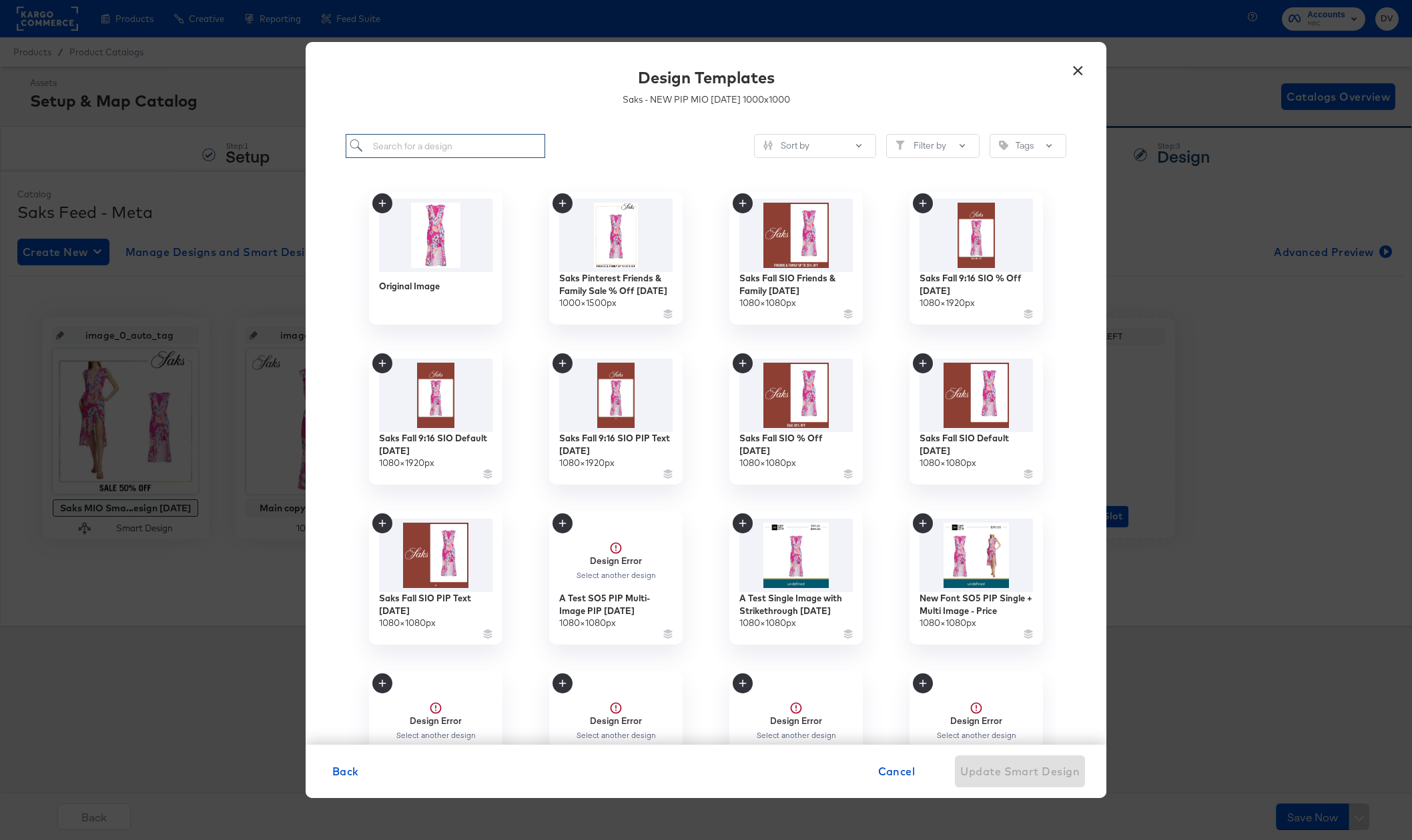
click at [473, 144] on input "search" at bounding box center [445, 147] width 200 height 25
type input "designer"
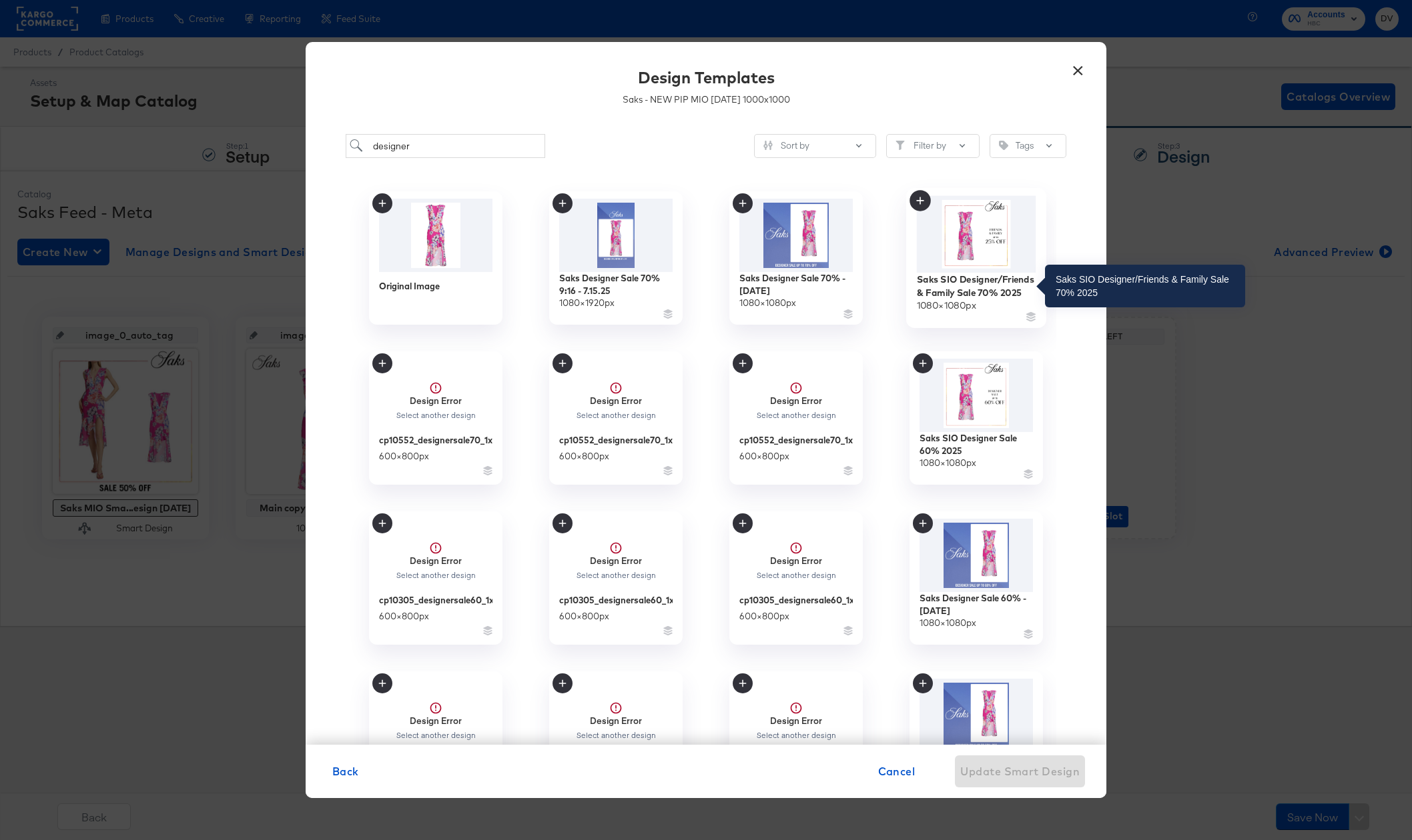
click at [952, 283] on div "Saks SIO Designer/Friends & Family Sale 70% 2025" at bounding box center [976, 286] width 120 height 26
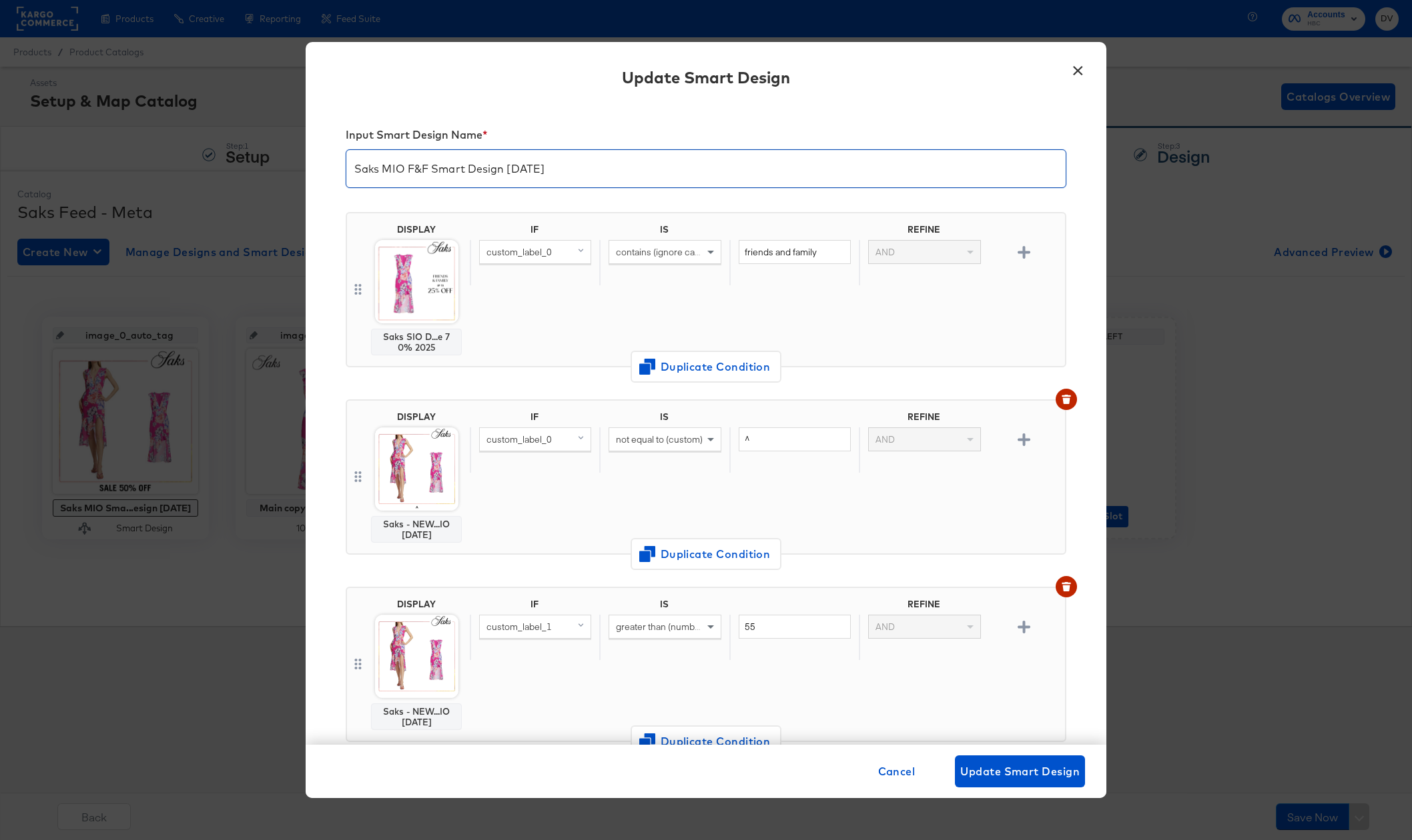
click at [532, 169] on input "Saks MIO F&F Smart Design 9.9.25" at bounding box center [706, 163] width 720 height 38
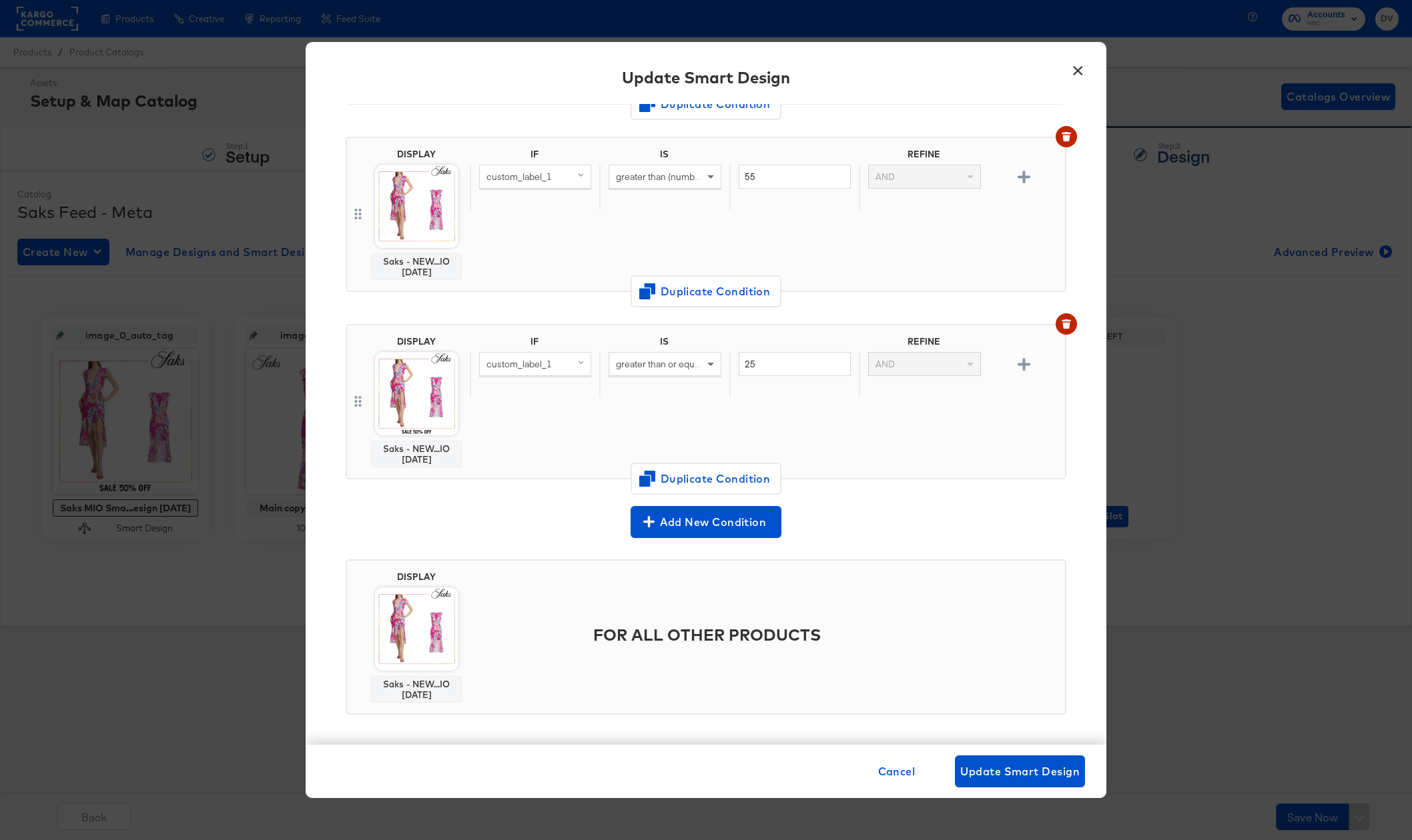
scroll to position [455, 0]
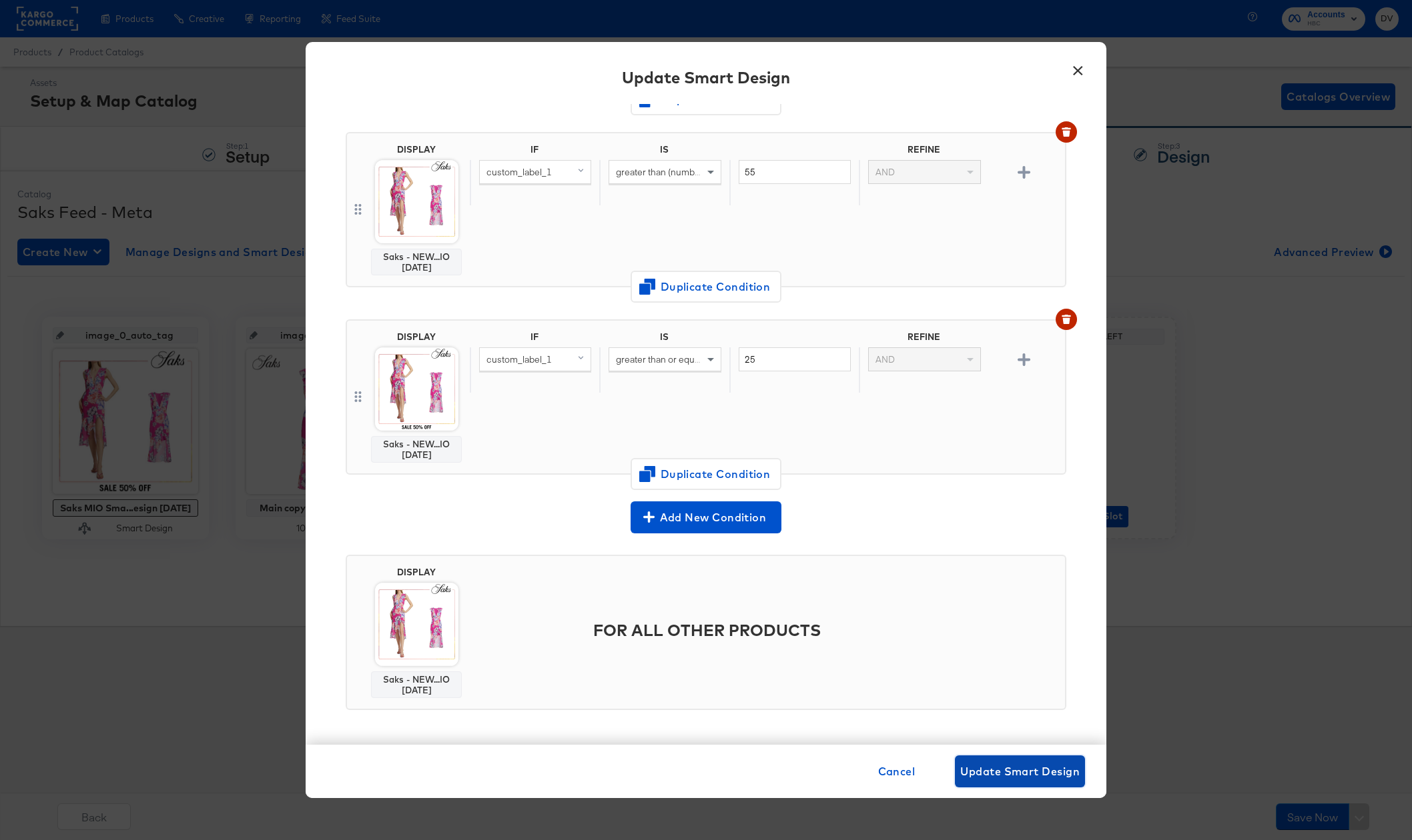
click at [1054, 763] on span "Update Smart Design" at bounding box center [1020, 771] width 120 height 18
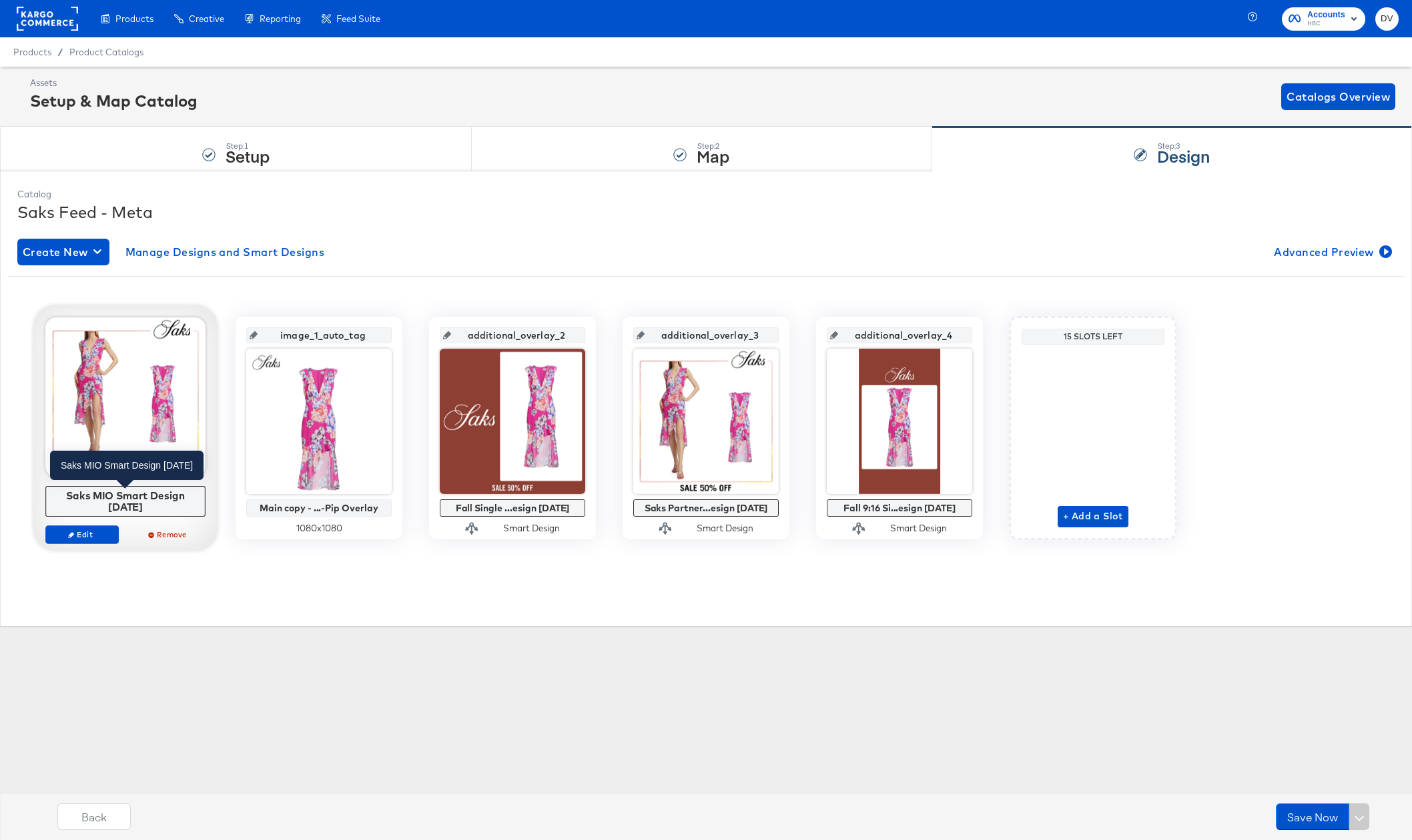
click at [155, 494] on div "Saks MIO Smart Design [DATE]" at bounding box center [126, 501] width 153 height 23
copy div "Saks MIO Smart Design 8.1.25 Edit Remove"
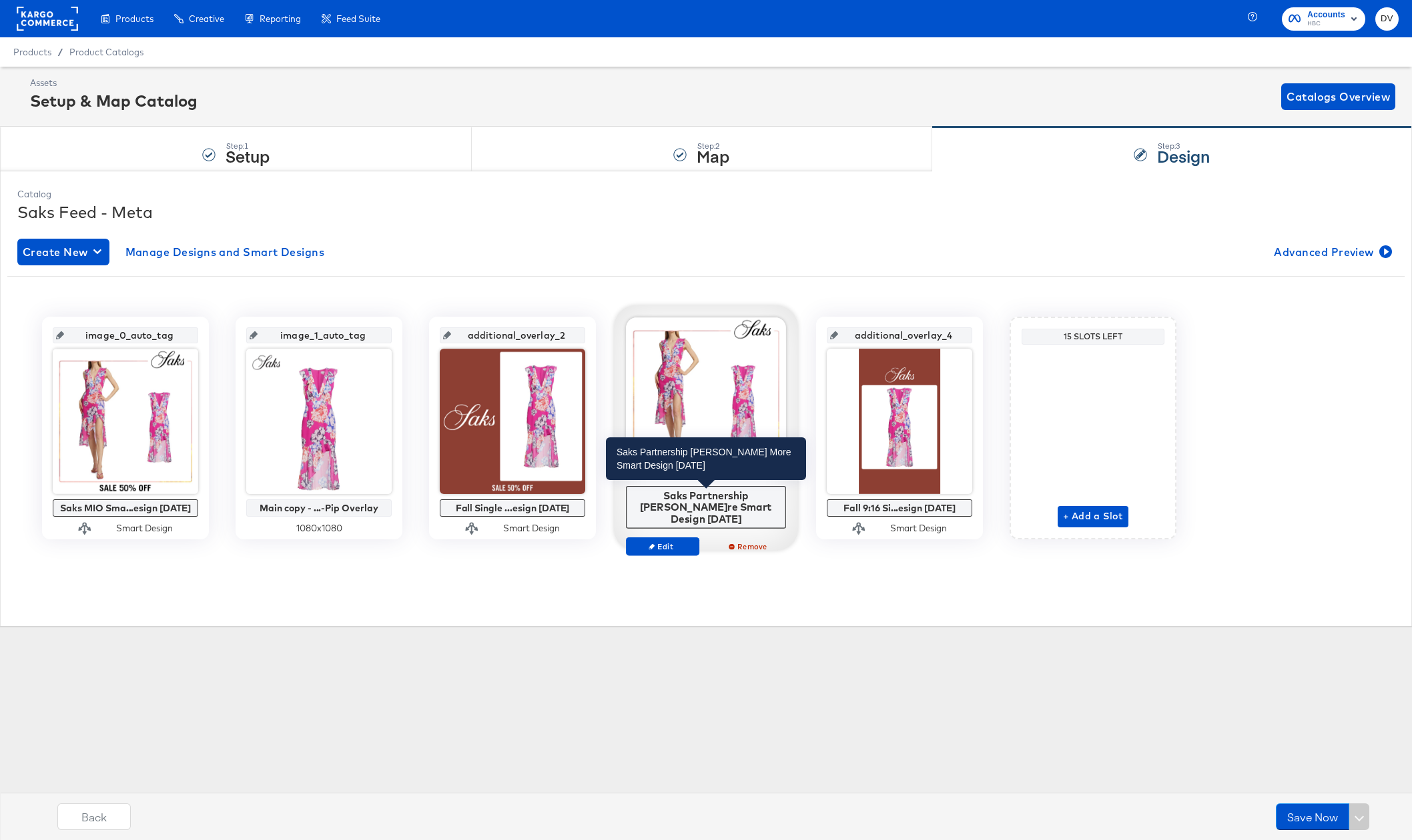
click at [716, 494] on div "Saks Partnership [PERSON_NAME]re Smart Design [DATE]" at bounding box center [706, 507] width 153 height 36
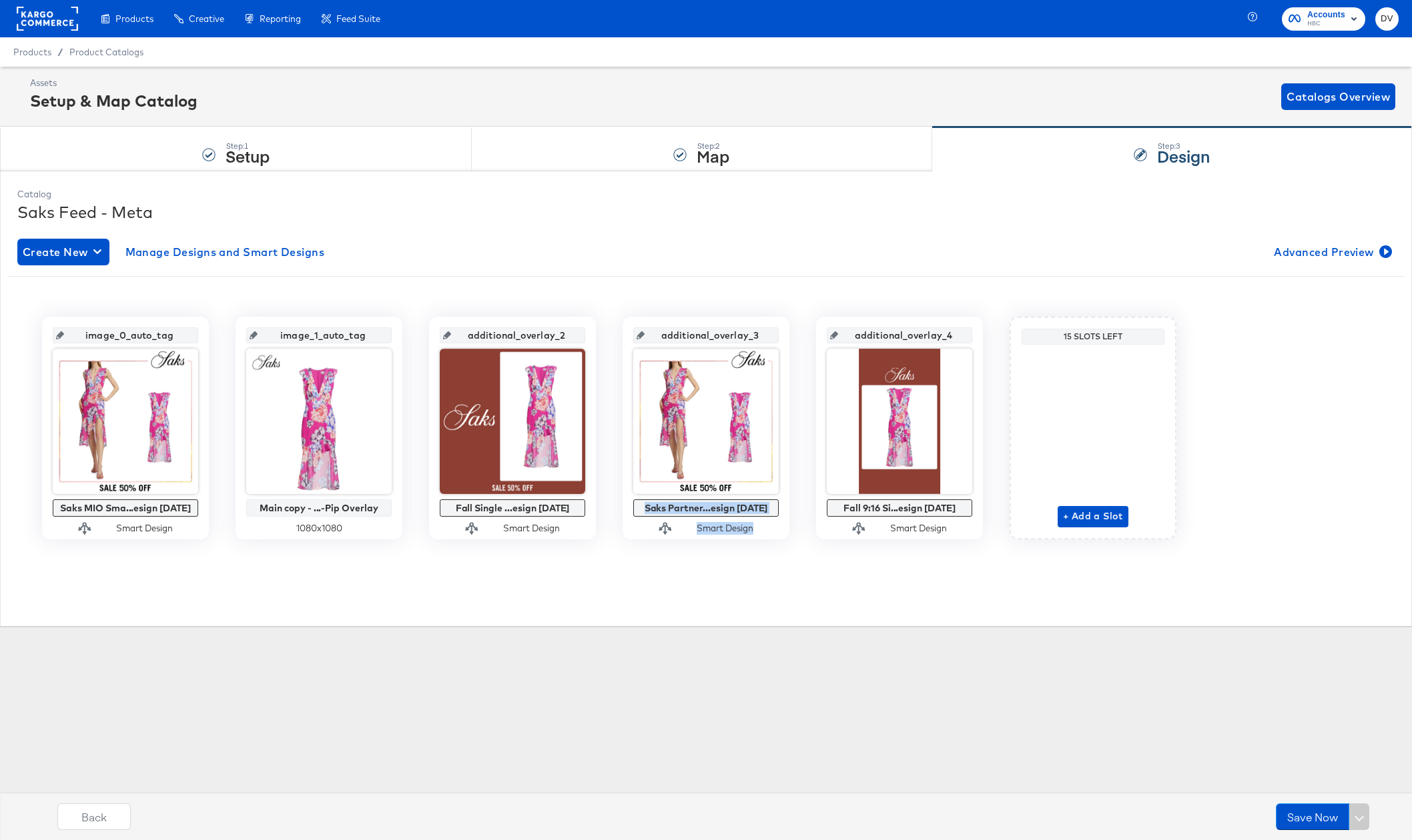
copy div "Saks Partnership Mia M...re Smart Design 8.1.25 Edit Remove"
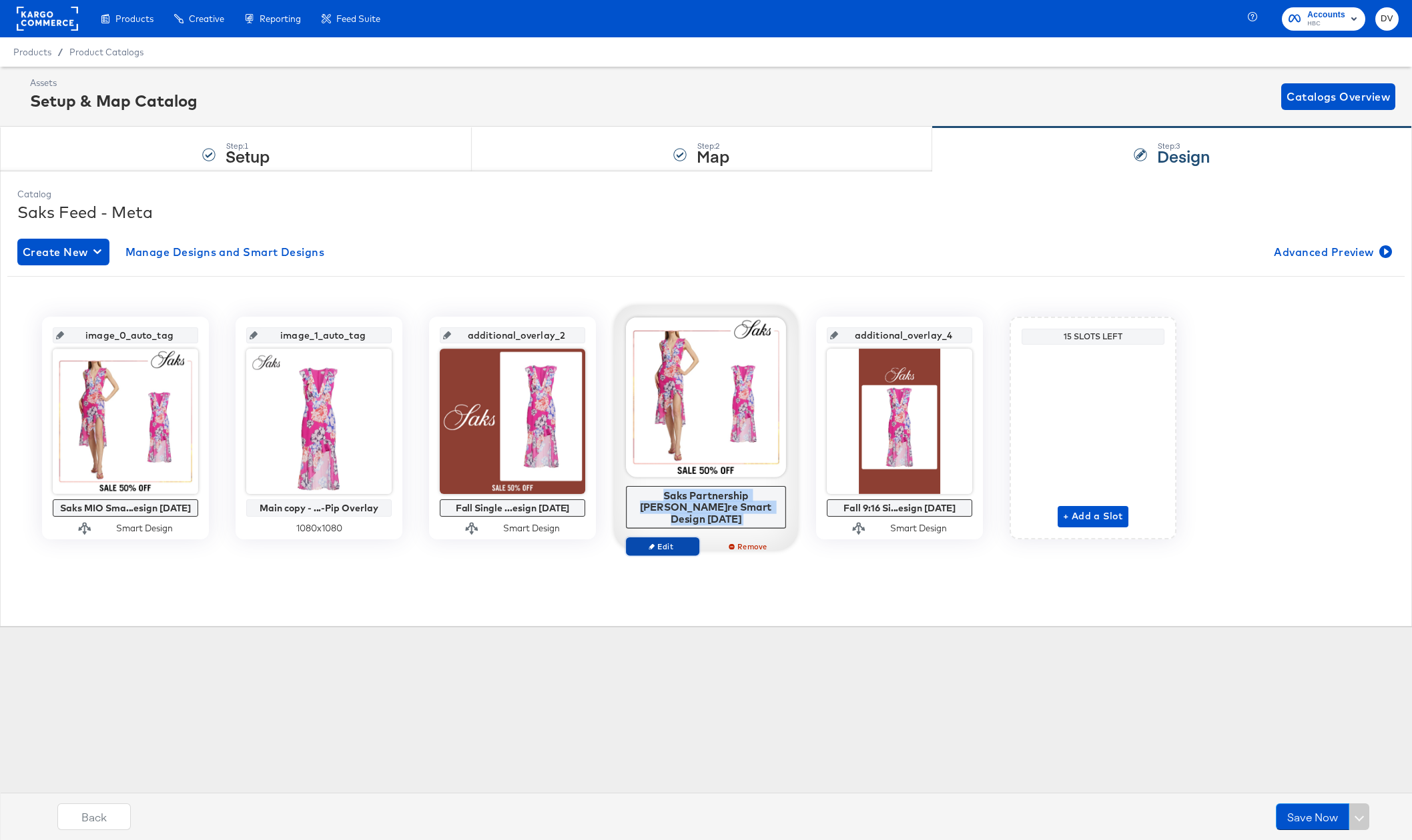
click at [671, 542] on span "Edit" at bounding box center [663, 546] width 62 height 10
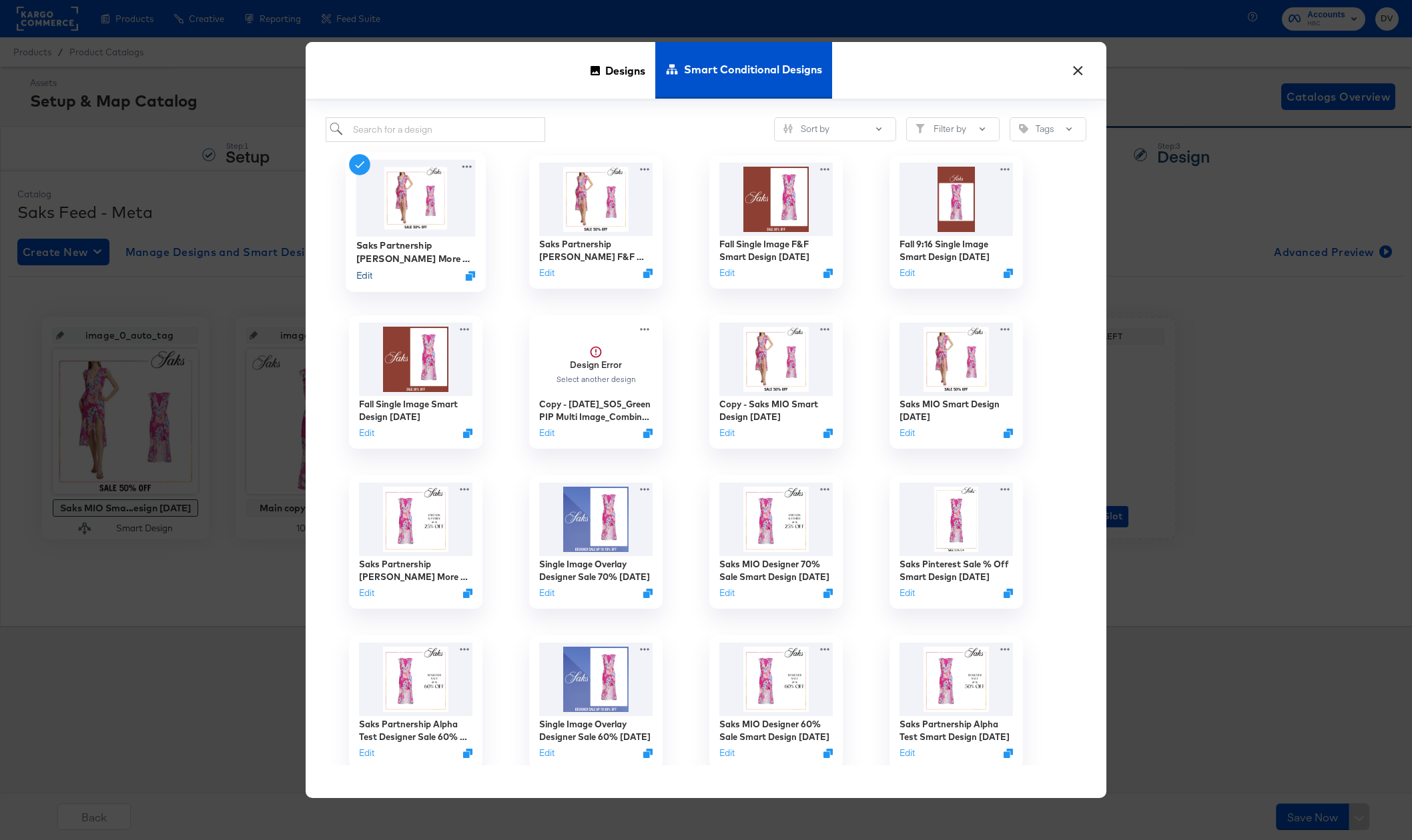
click at [365, 279] on button "Edit" at bounding box center [364, 274] width 16 height 13
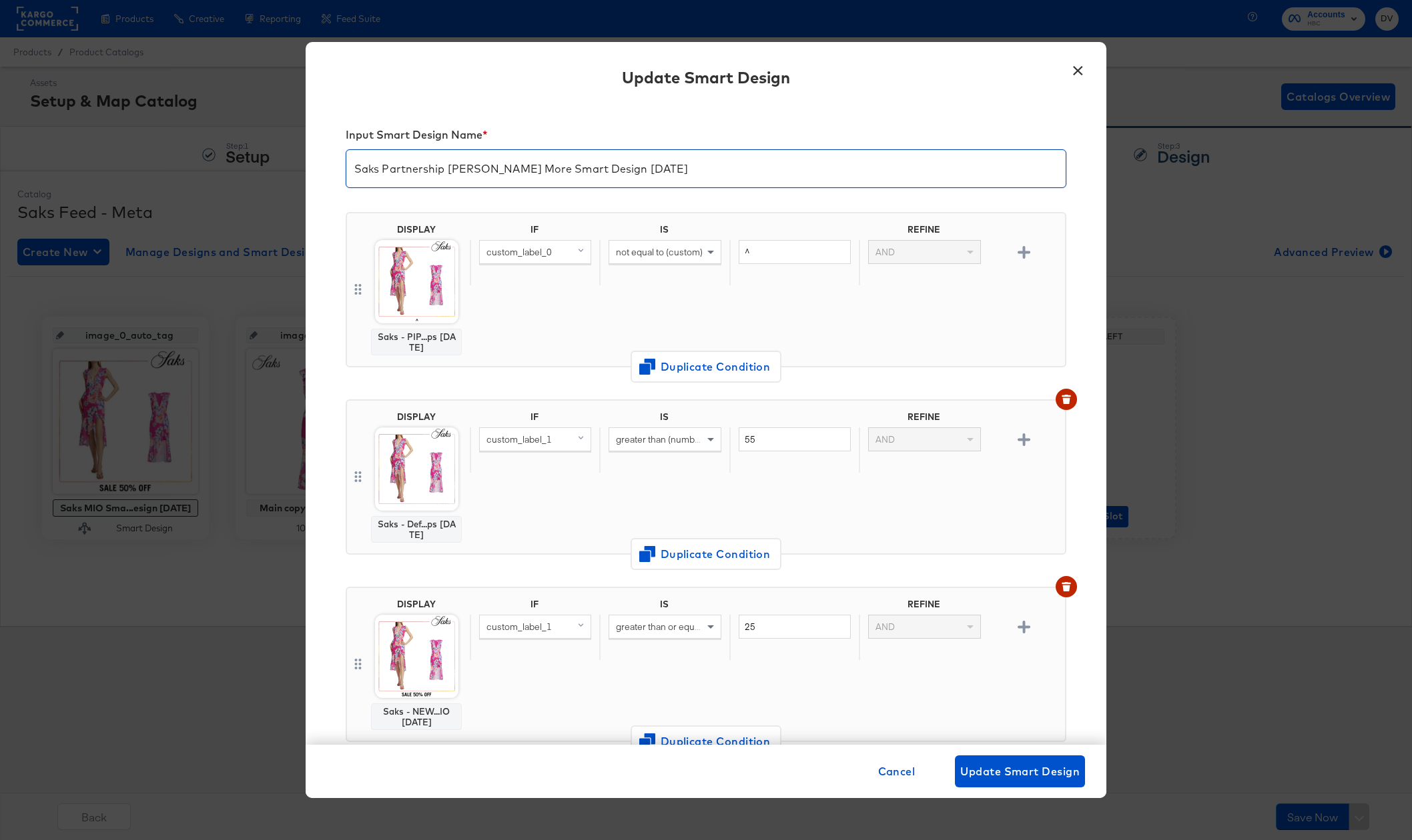
click at [527, 168] on input "Saks Partnership [PERSON_NAME] More Smart Design [DATE]" at bounding box center [706, 163] width 720 height 38
click at [888, 768] on span "Cancel" at bounding box center [896, 771] width 38 height 18
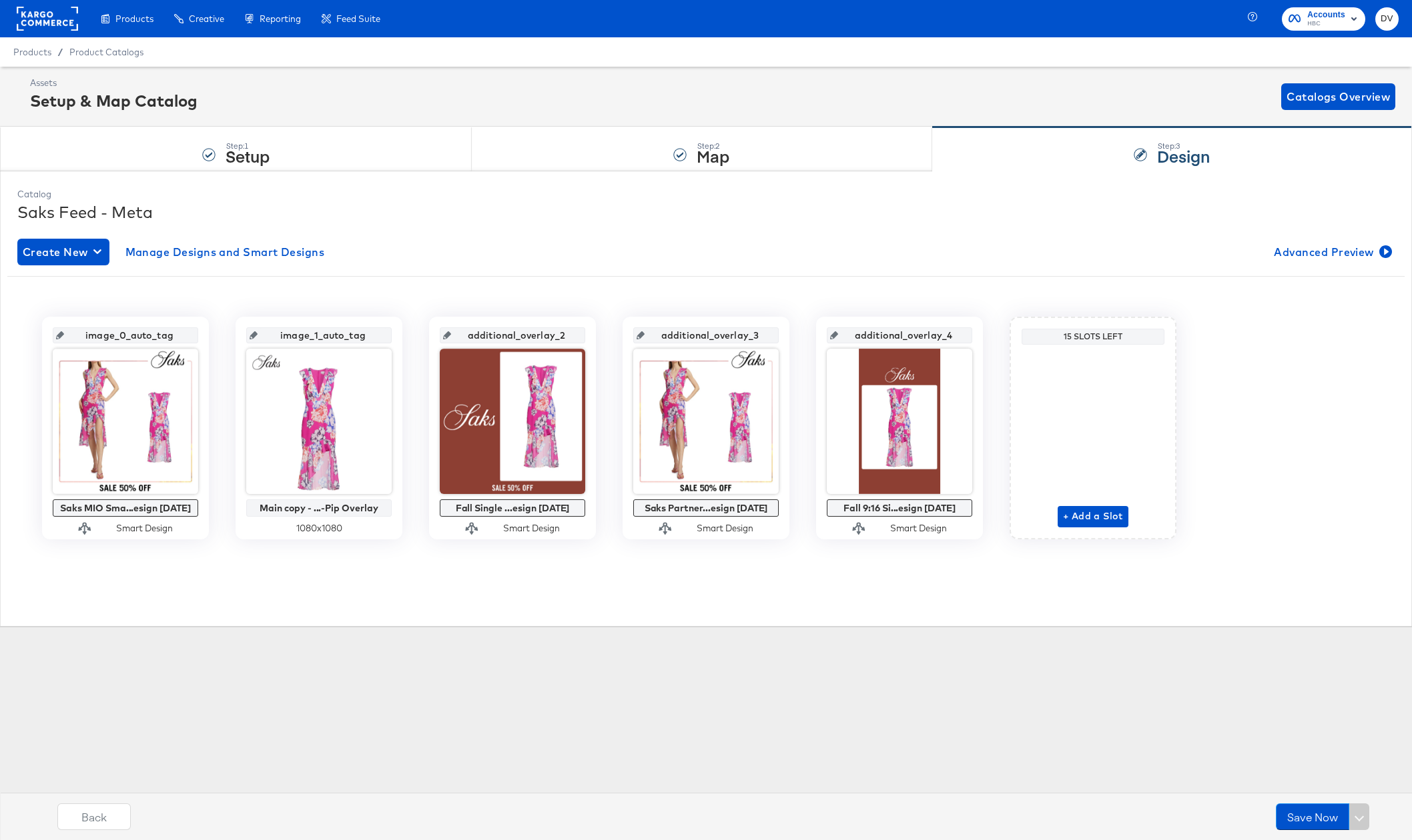
click at [502, 640] on div "Products Products Product Catalogs Enhance Your Product Catalog, Map Them to Pu…" at bounding box center [706, 420] width 1412 height 840
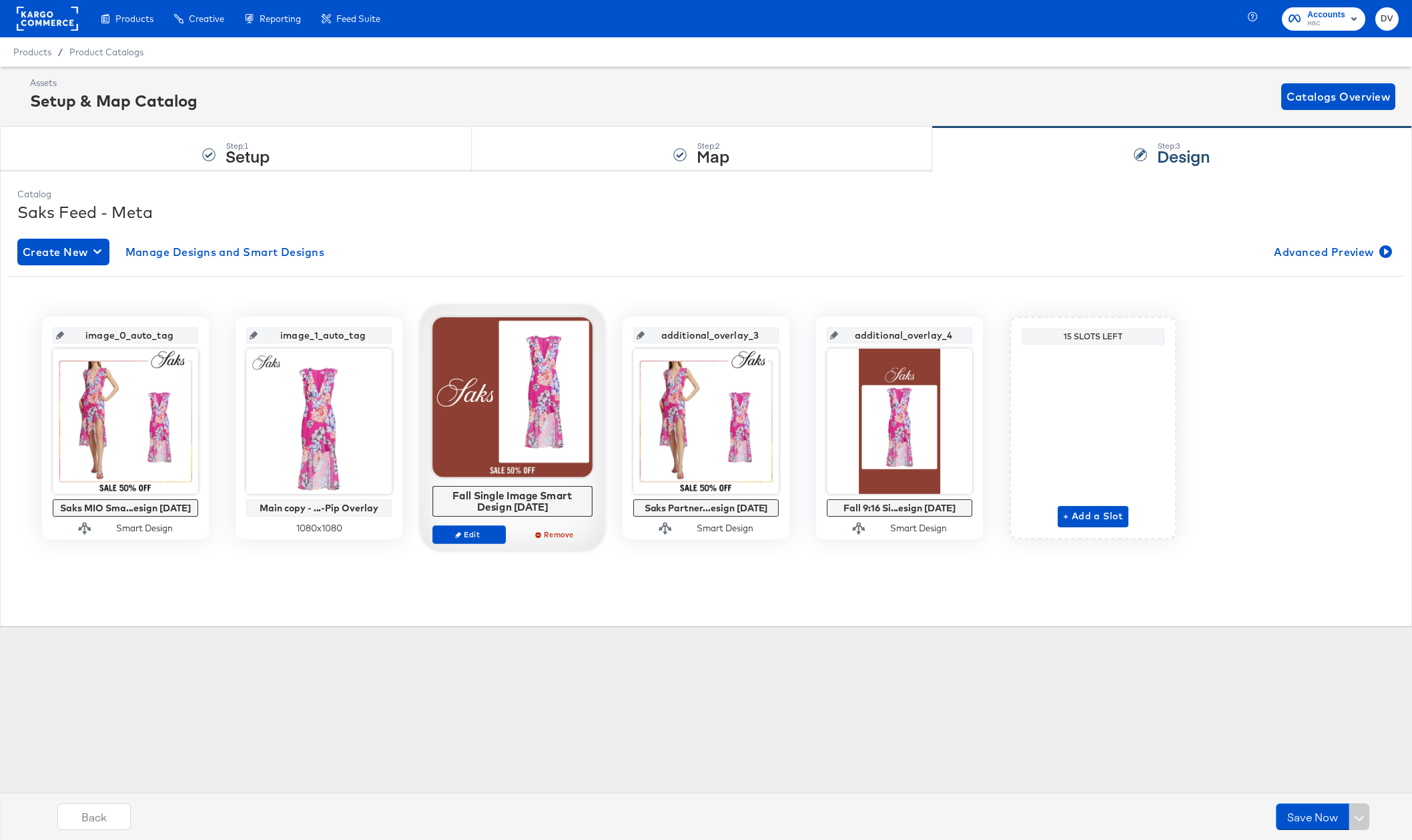
click at [508, 495] on div "Fall Single Image Smart Design [DATE]" at bounding box center [513, 501] width 153 height 23
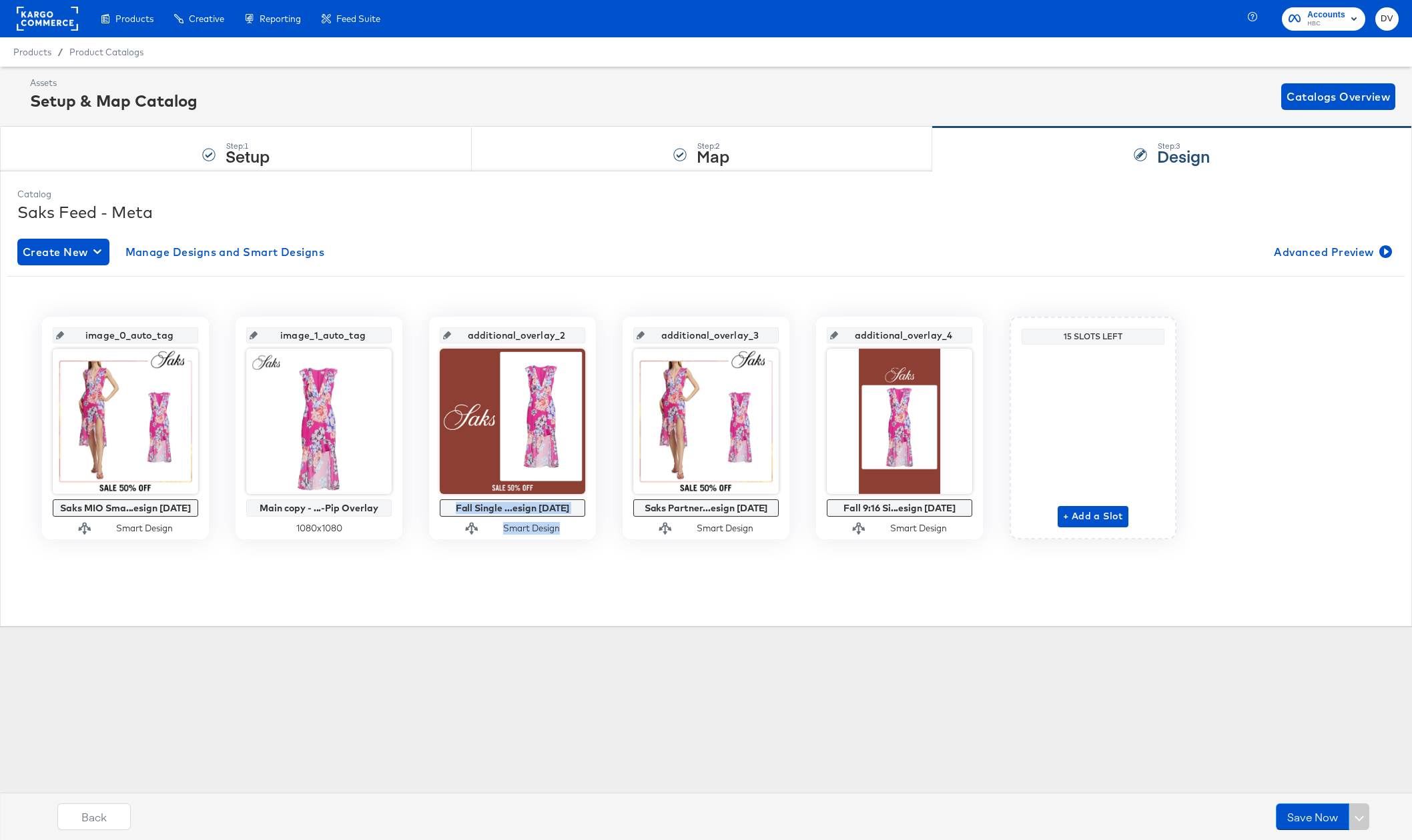
copy div "Fall Single Image Smart Design 9.5.25 Edit Remove"
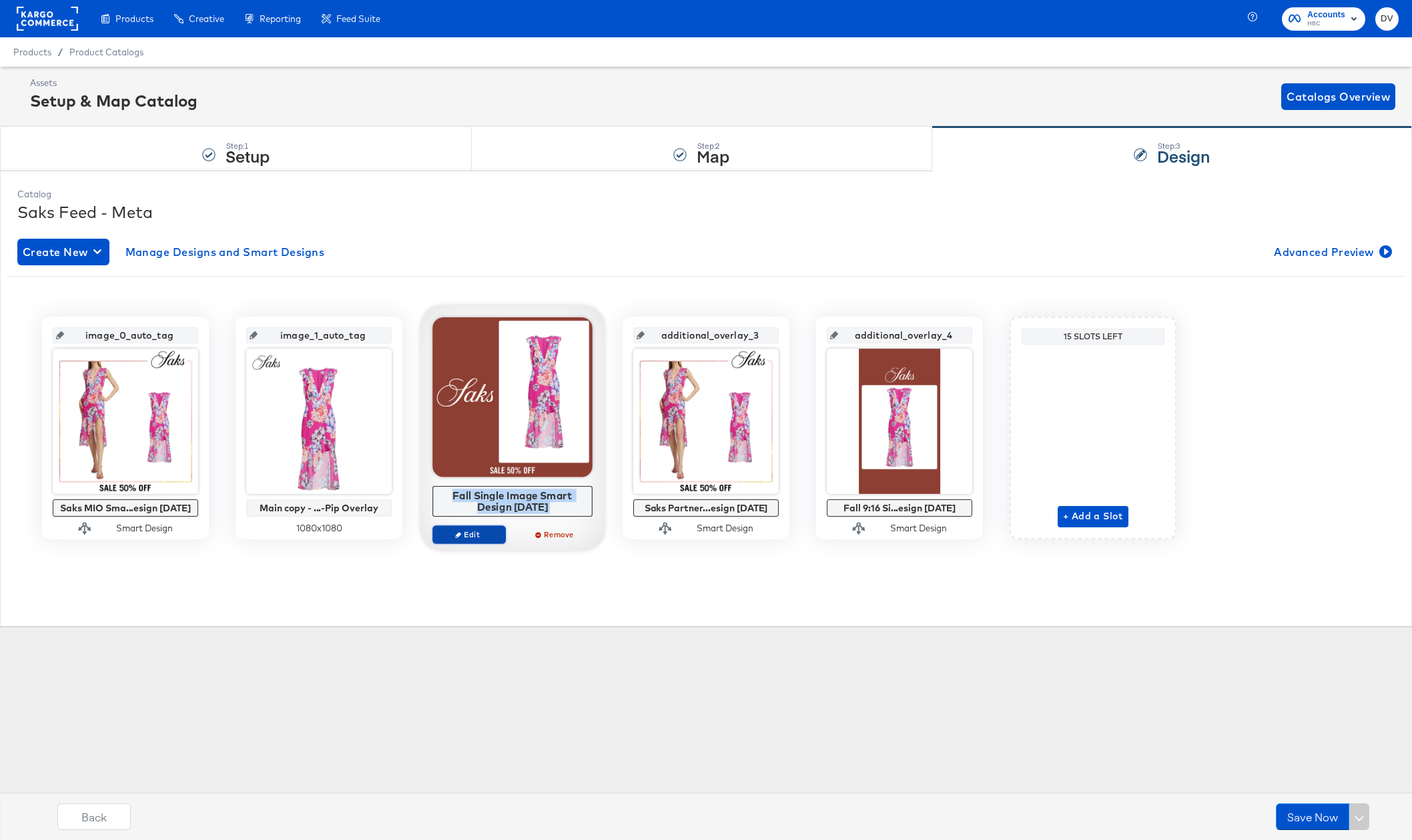
click at [481, 532] on span "Edit" at bounding box center [469, 535] width 62 height 10
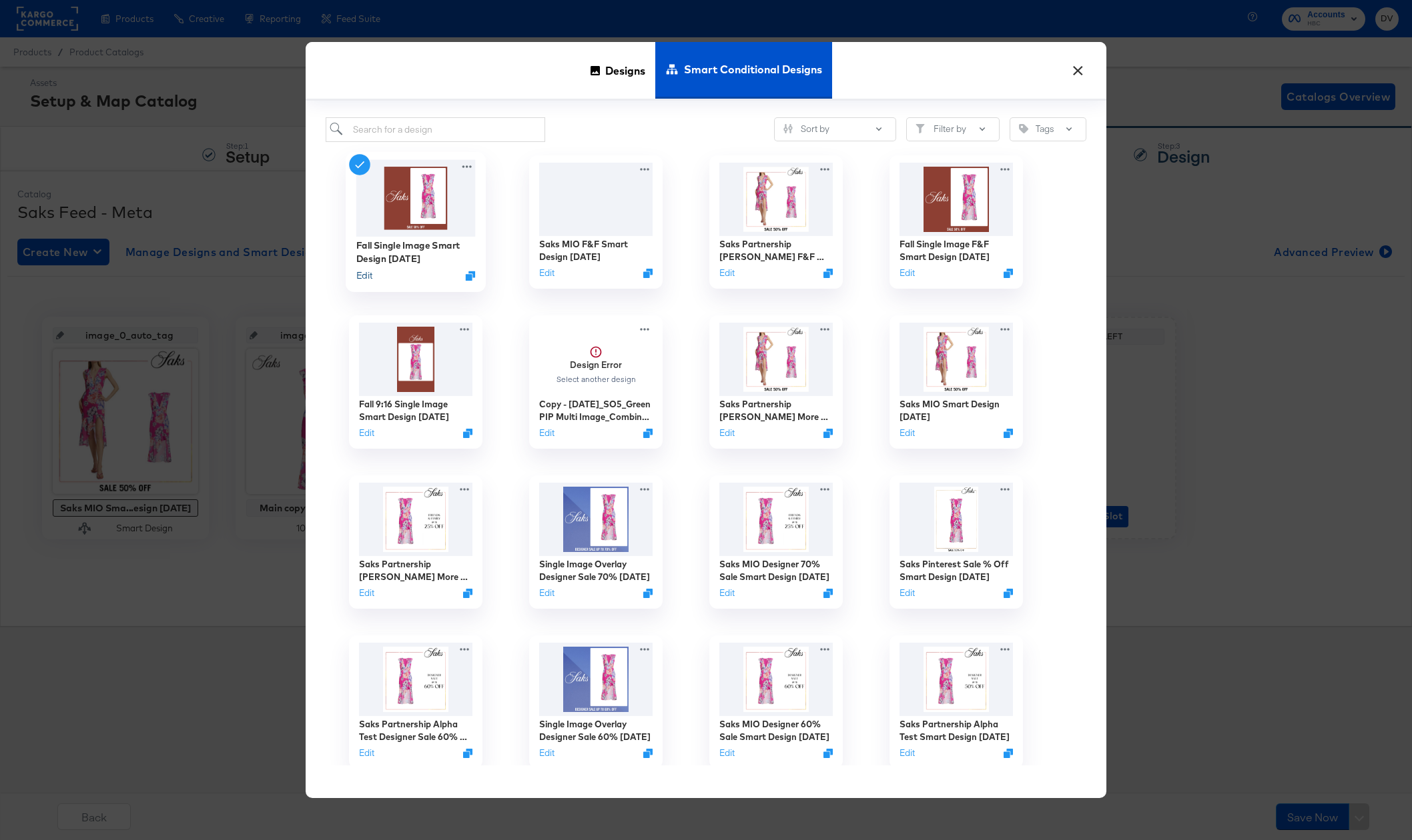
click at [366, 275] on button "Edit" at bounding box center [364, 274] width 16 height 13
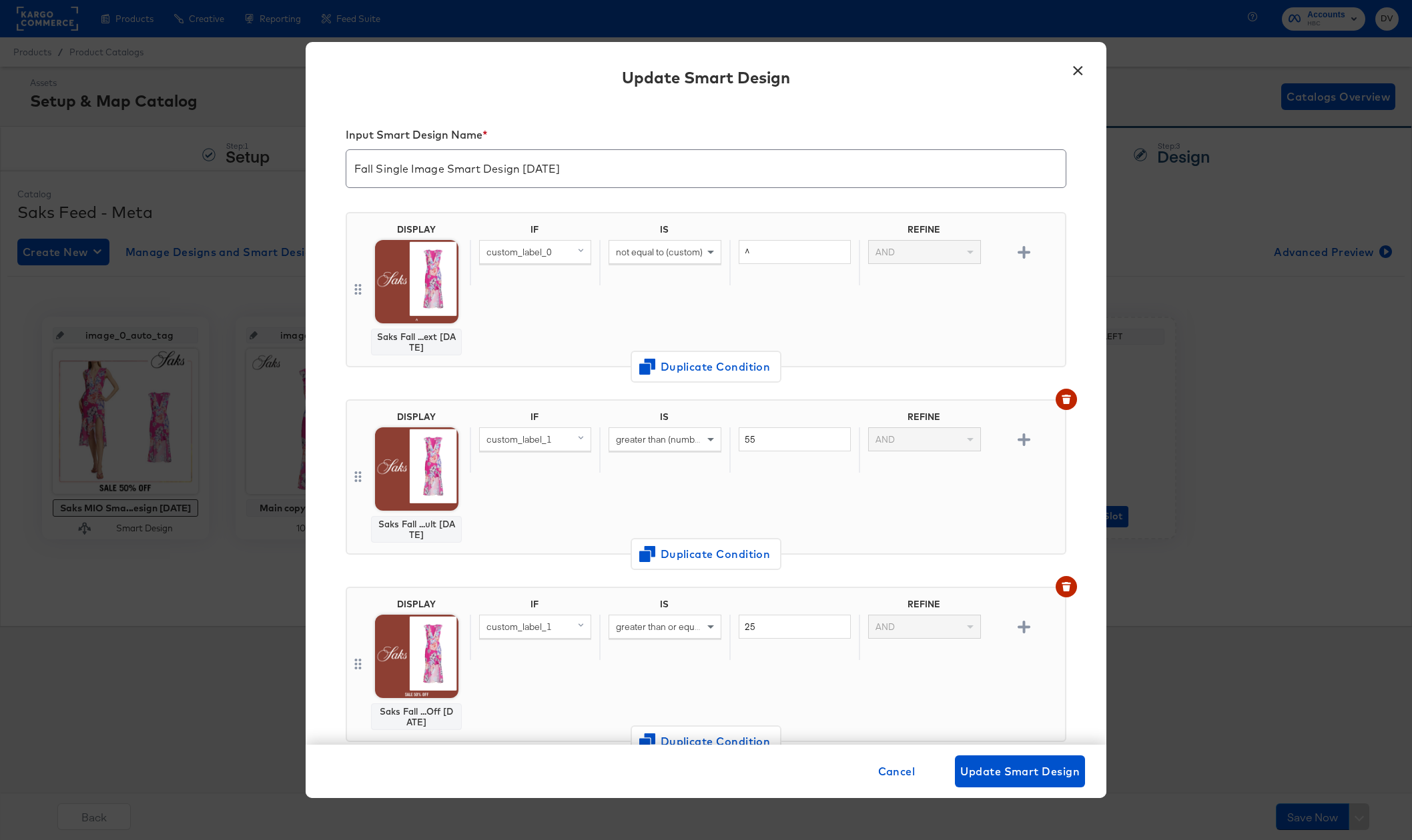
click at [515, 172] on input "Fall Single Image Smart Design [DATE]" at bounding box center [706, 163] width 720 height 38
click at [900, 767] on span "Cancel" at bounding box center [896, 771] width 38 height 18
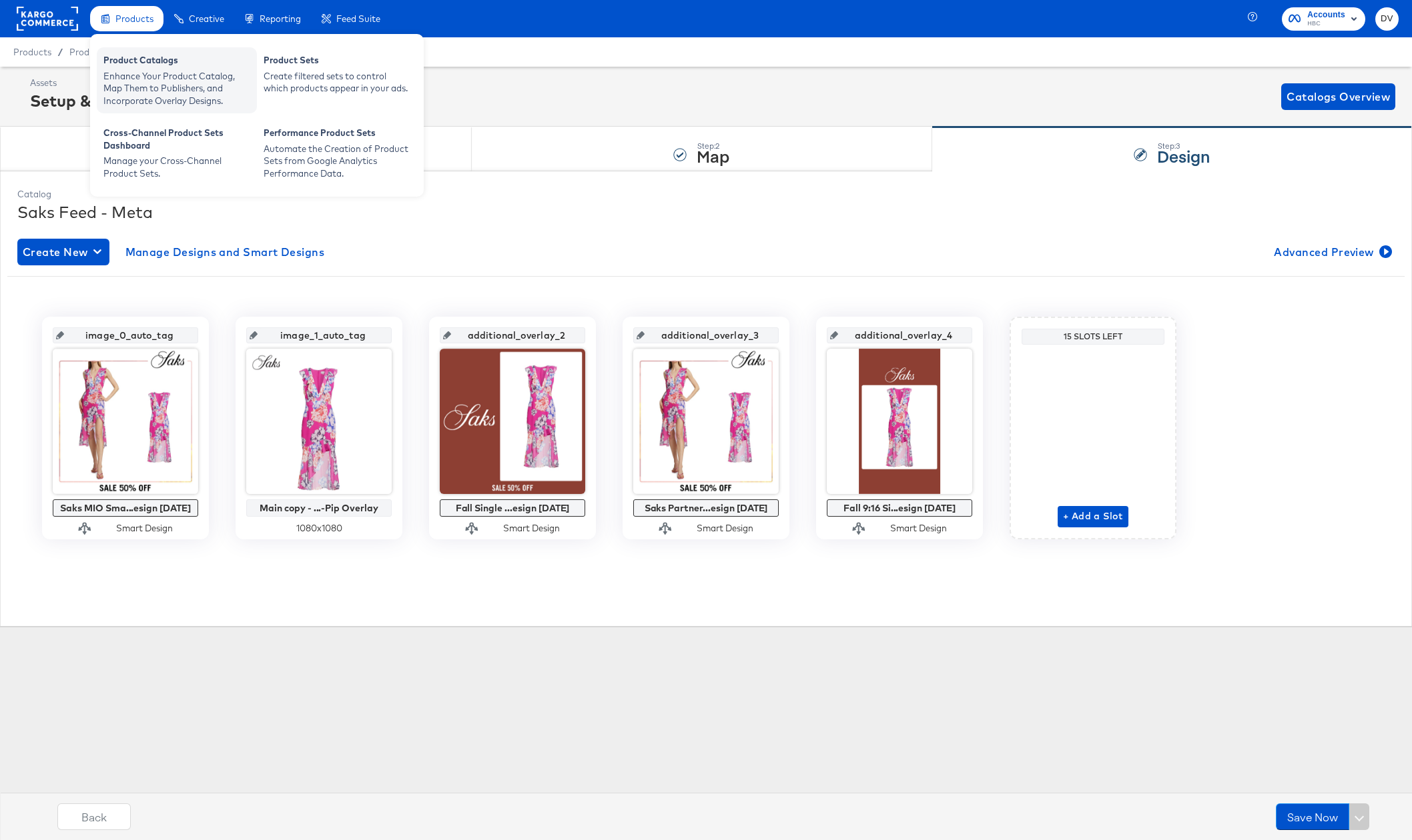
click at [166, 66] on div "Product Catalogs" at bounding box center [177, 62] width 147 height 16
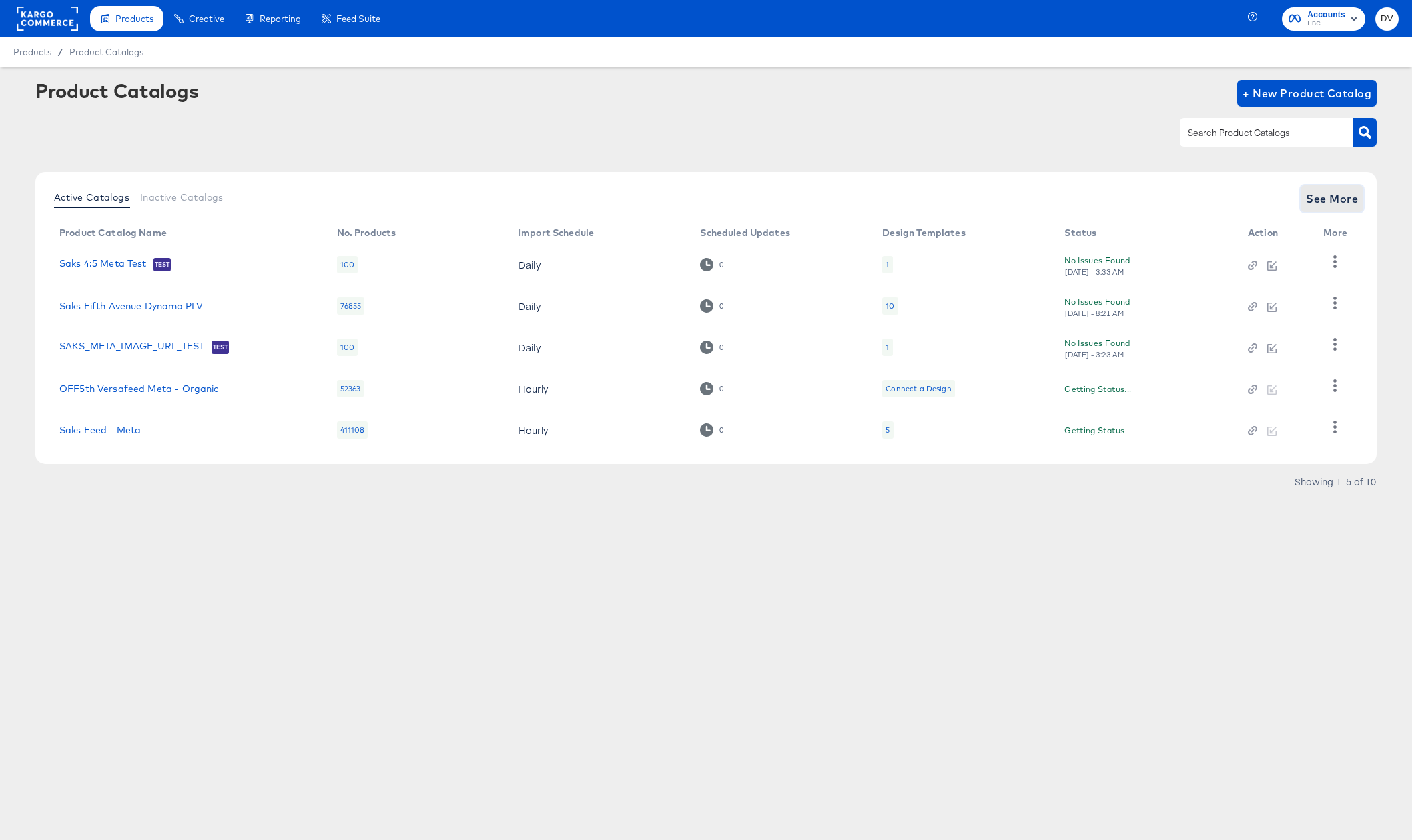
click at [1305, 201] on button "See More" at bounding box center [1331, 199] width 63 height 27
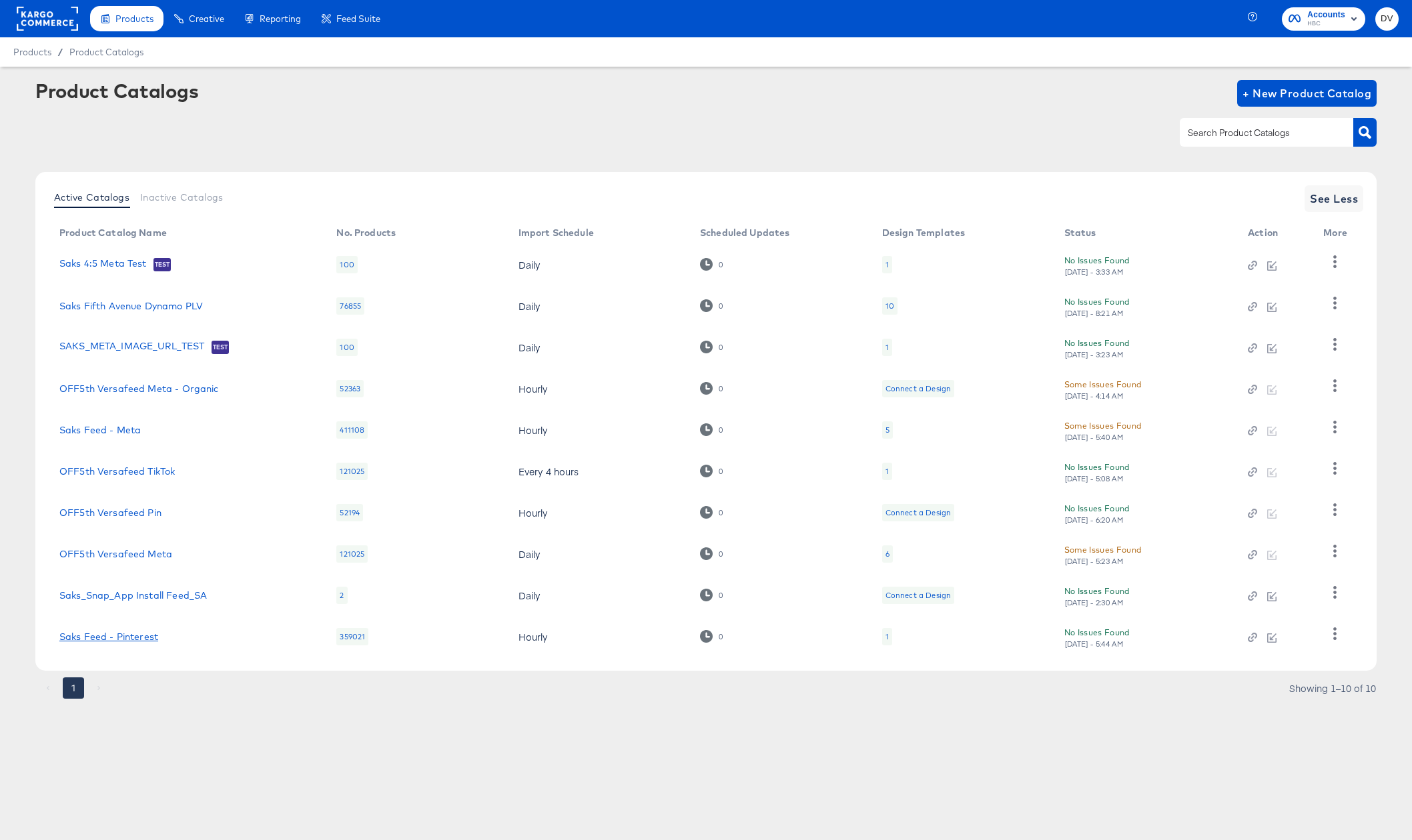
click at [143, 638] on link "Saks Feed - Pinterest" at bounding box center [108, 636] width 99 height 11
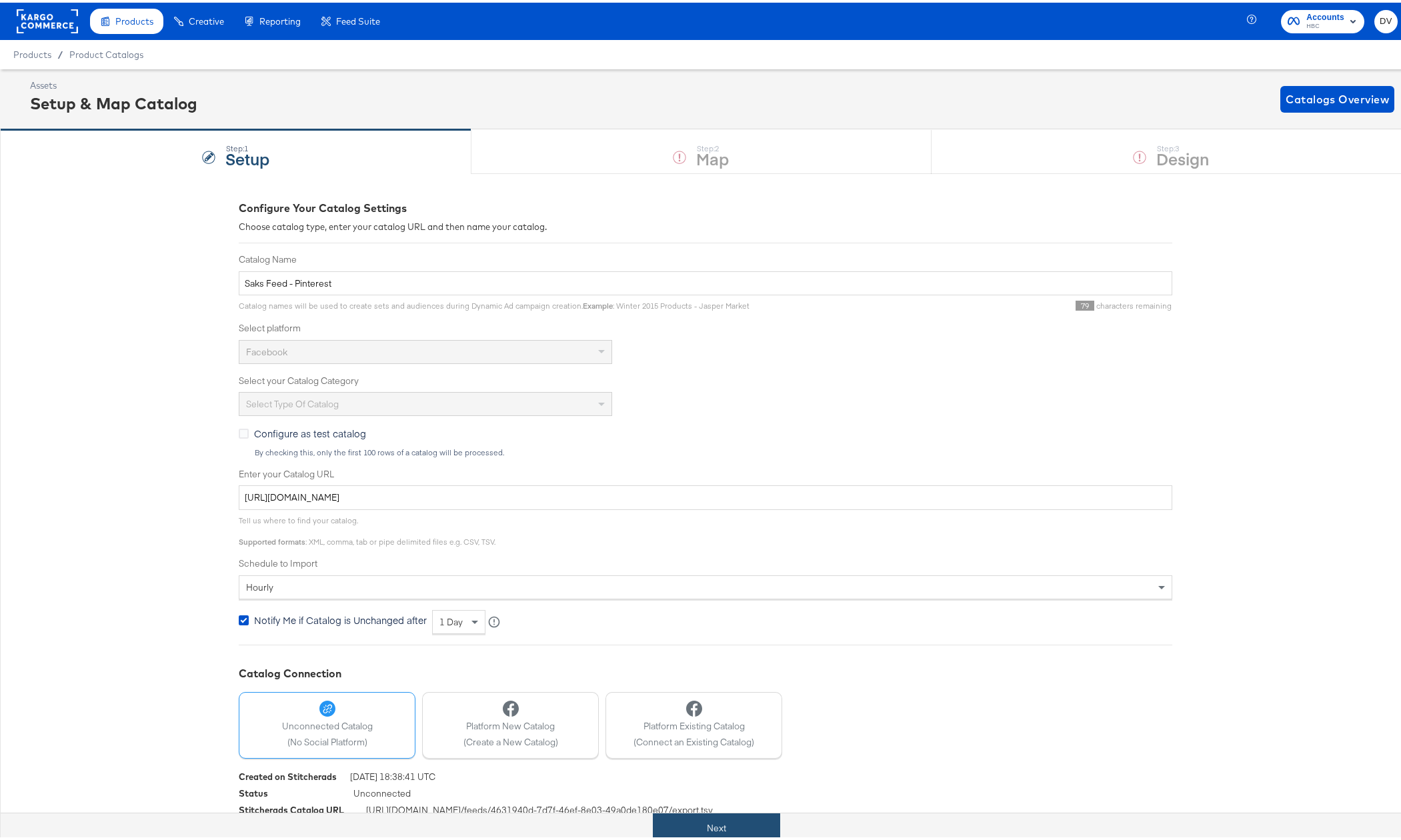
click at [709, 826] on button "Next" at bounding box center [716, 826] width 127 height 30
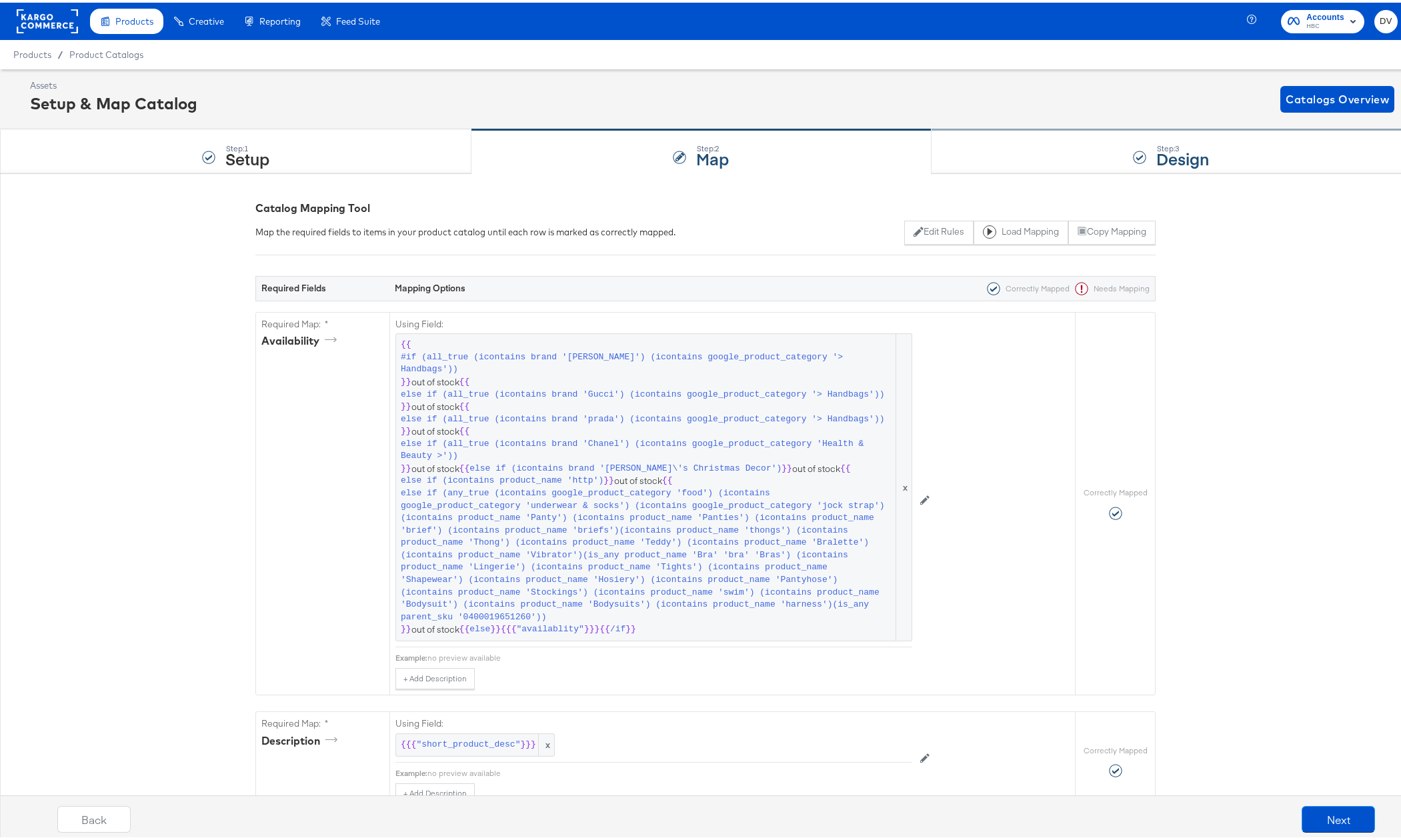
click at [1043, 142] on div "Step: 3 Design" at bounding box center [1171, 150] width 480 height 44
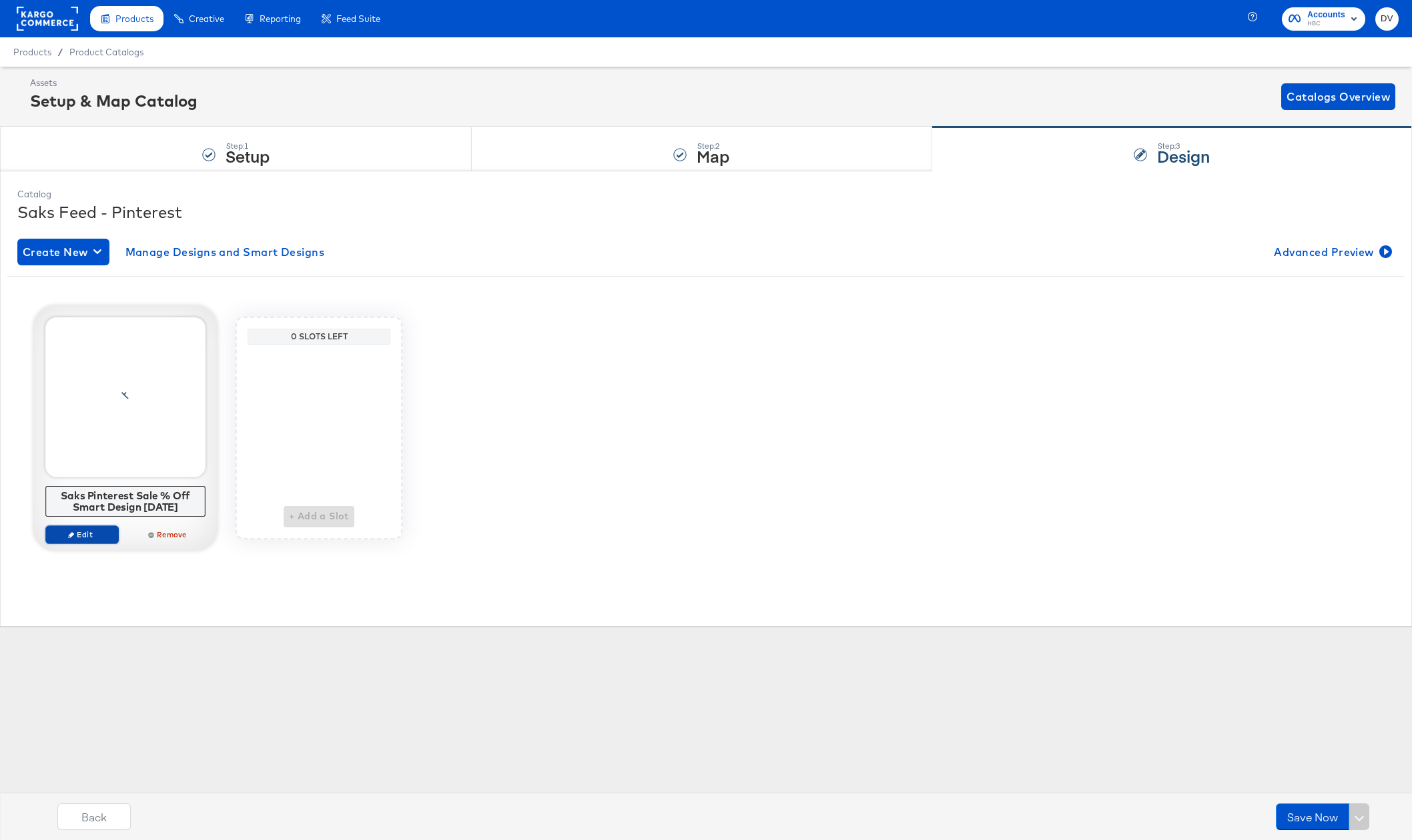
click at [96, 534] on span "Edit" at bounding box center [82, 535] width 62 height 10
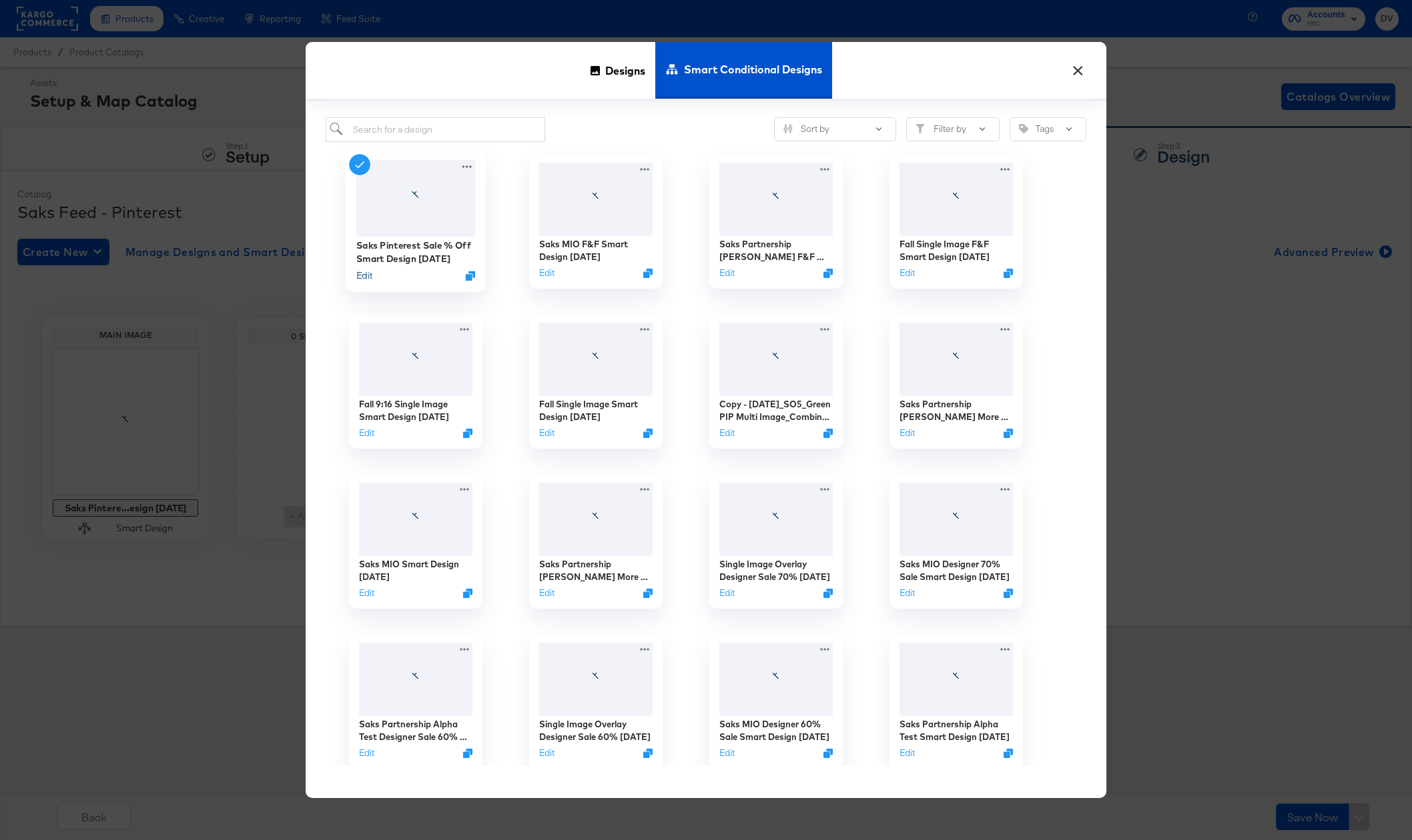
click at [363, 278] on button "Edit" at bounding box center [364, 274] width 16 height 13
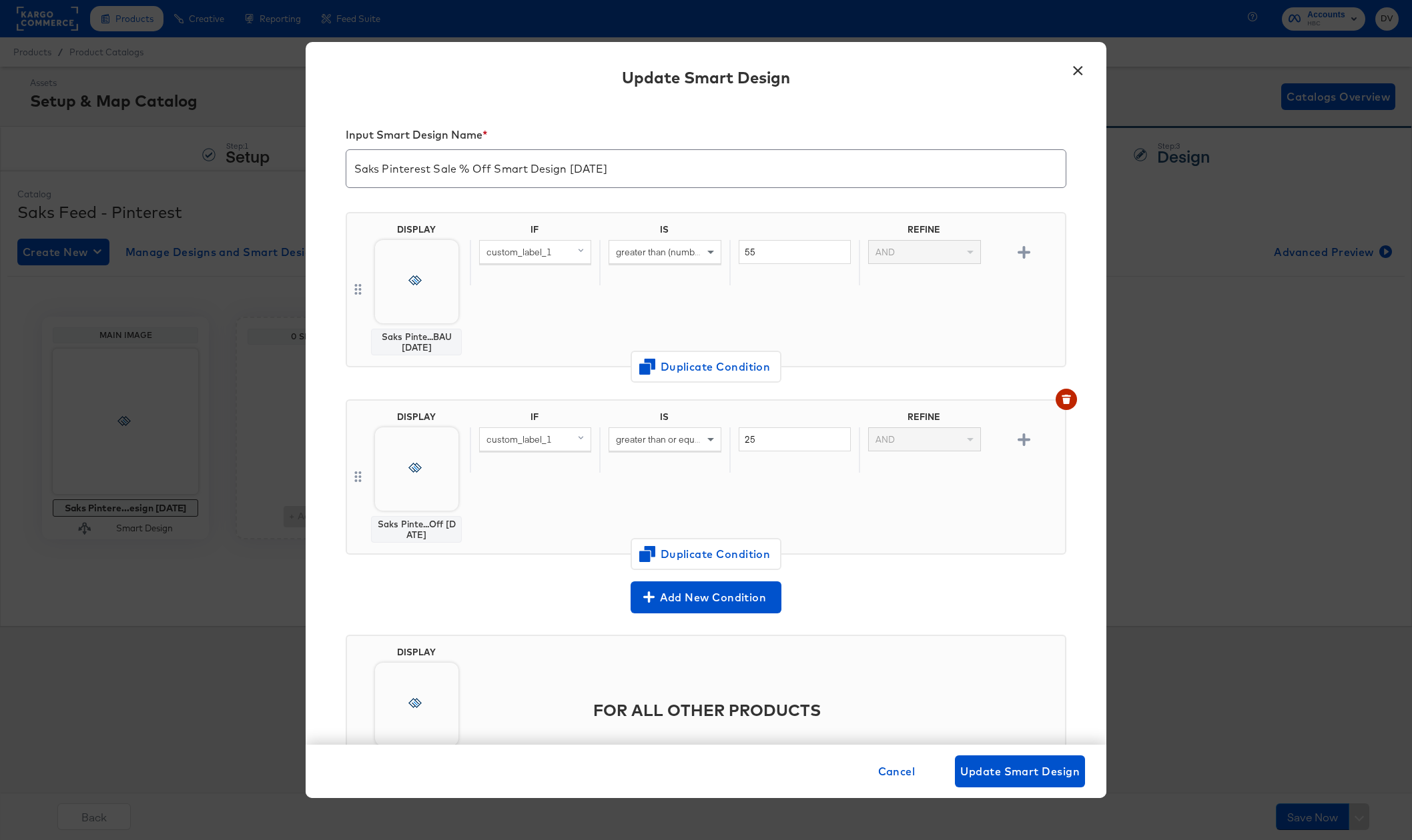
click at [547, 165] on input "Saks Pinterest Sale % Off Smart Design [DATE]" at bounding box center [706, 163] width 720 height 38
click at [892, 771] on span "Cancel" at bounding box center [896, 771] width 38 height 18
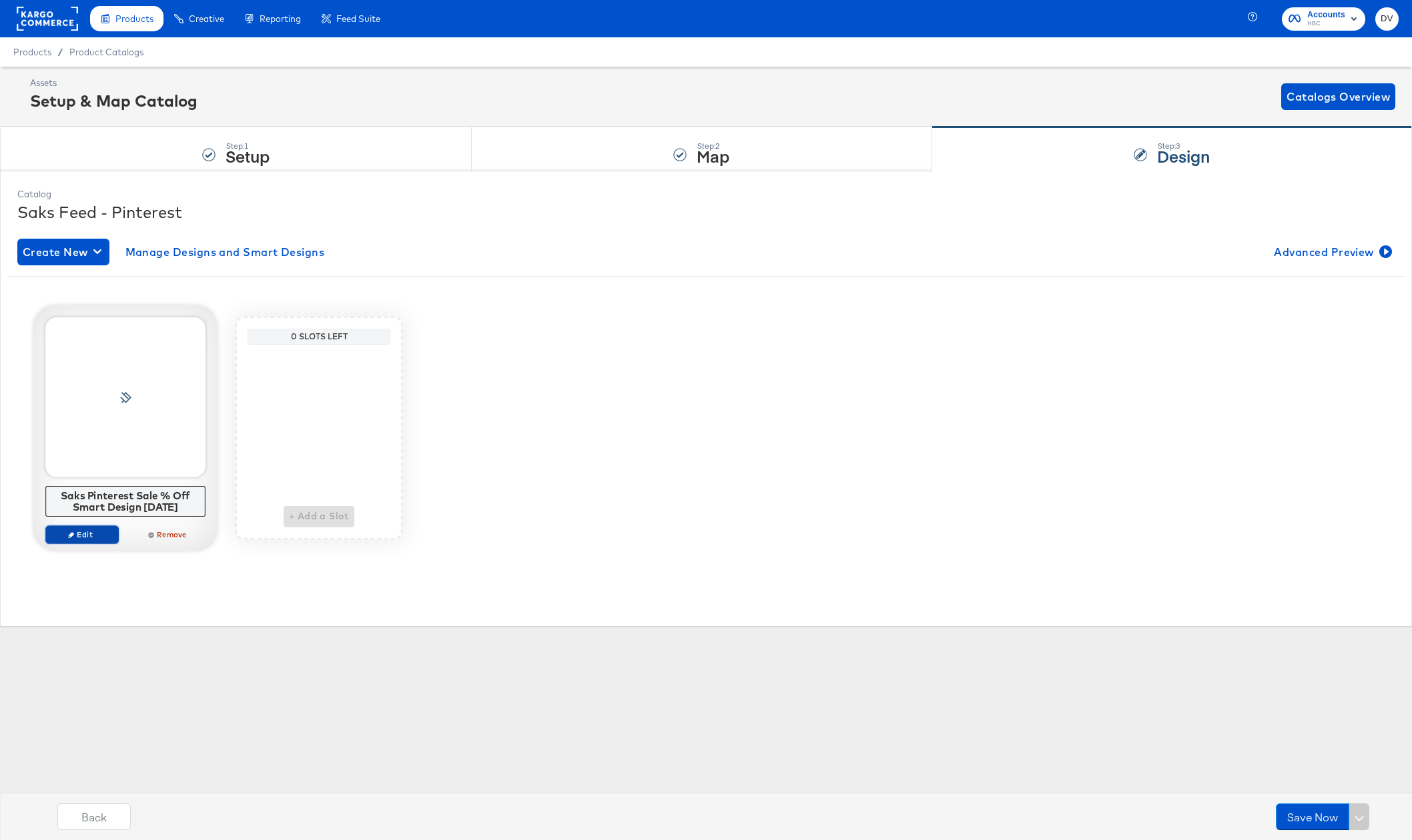
click at [102, 534] on span "Edit" at bounding box center [82, 535] width 62 height 10
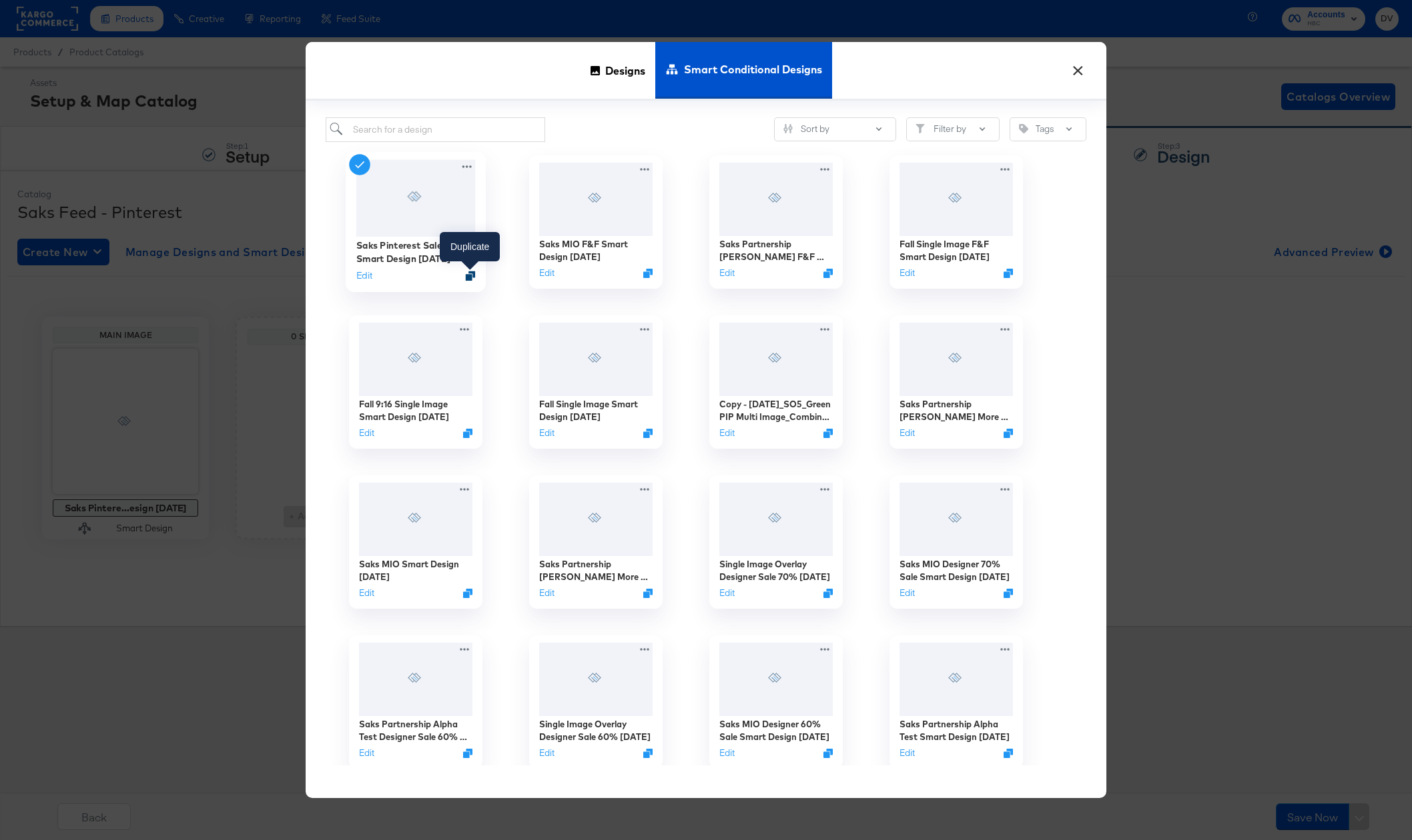
click at [469, 277] on icon "Duplicate" at bounding box center [470, 275] width 10 height 10
click at [369, 758] on button "Edit" at bounding box center [364, 755] width 16 height 13
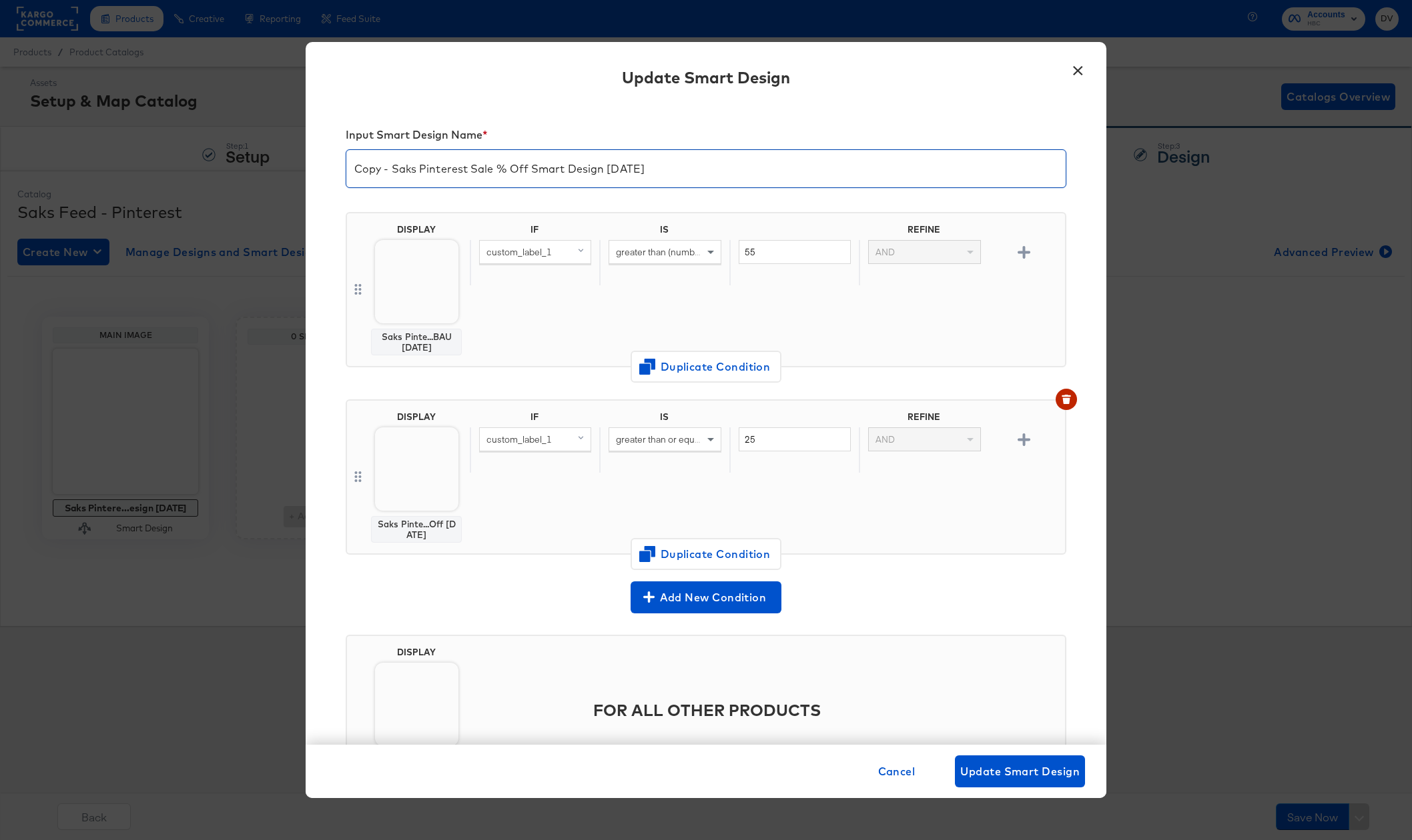
drag, startPoint x: 391, startPoint y: 170, endPoint x: 353, endPoint y: 171, distance: 38.0
click at [353, 171] on input "Copy - Saks Pinterest Sale % Off Smart Design 7.8.25" at bounding box center [706, 163] width 720 height 38
drag, startPoint x: 433, startPoint y: 169, endPoint x: 490, endPoint y: 167, distance: 57.0
click at [490, 167] on input "Saks Pinterest Sale % Off Smart Design [DATE]" at bounding box center [706, 163] width 720 height 38
drag, startPoint x: 596, startPoint y: 174, endPoint x: 633, endPoint y: 178, distance: 37.2
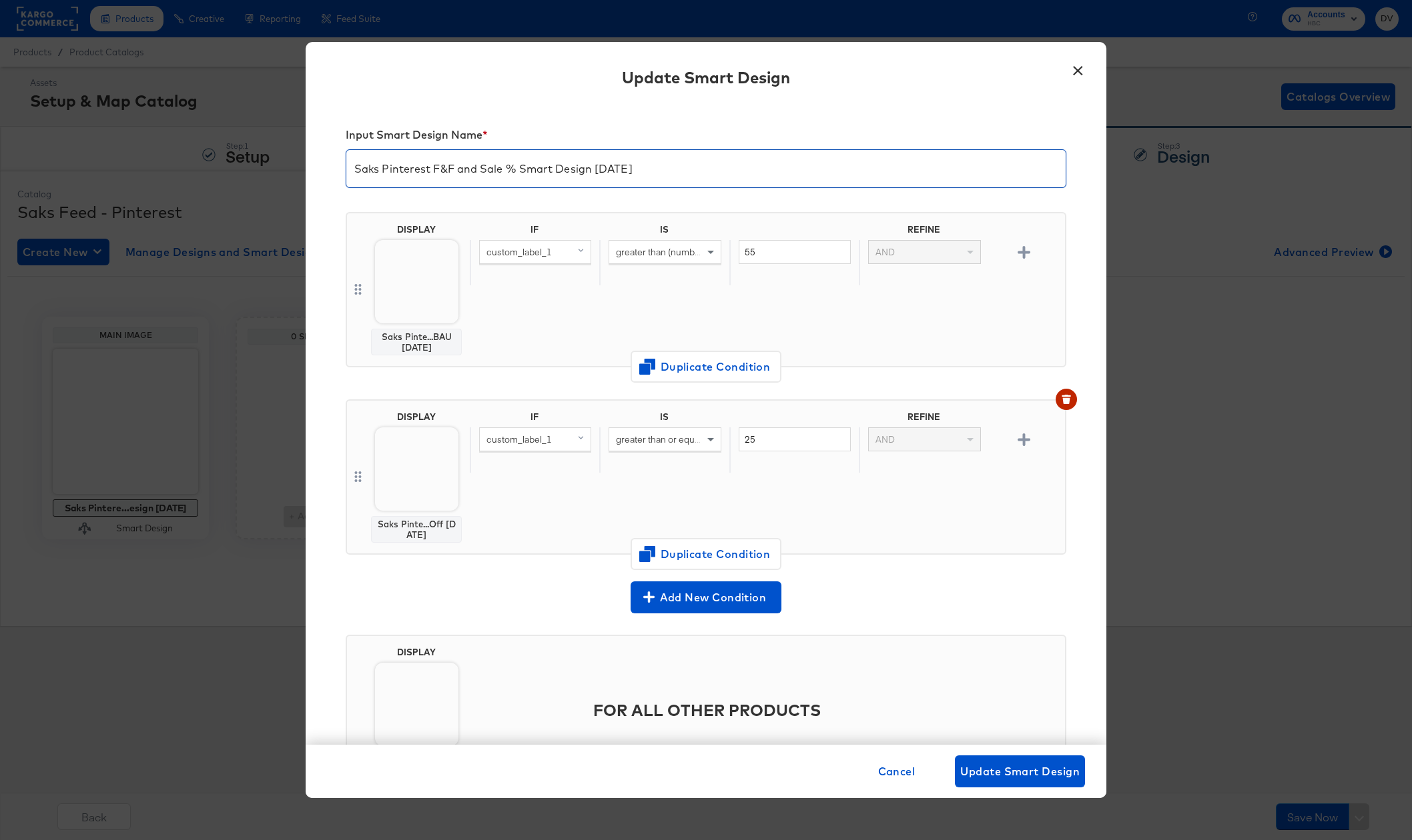
click at [593, 174] on input "Saks Pinterest F&F and Sale % Smart Design 7.8.25" at bounding box center [706, 163] width 720 height 38
type input "Saks Pinterest F&F and Sale % Smart Design 9.9.25"
click at [1073, 283] on div "Input Smart Design Name * Saks Pinterest F&F and Sale % Smart Design 9.9.25 DIS…" at bounding box center [705, 425] width 801 height 641
click at [698, 598] on span "Add New Condition" at bounding box center [705, 597] width 140 height 18
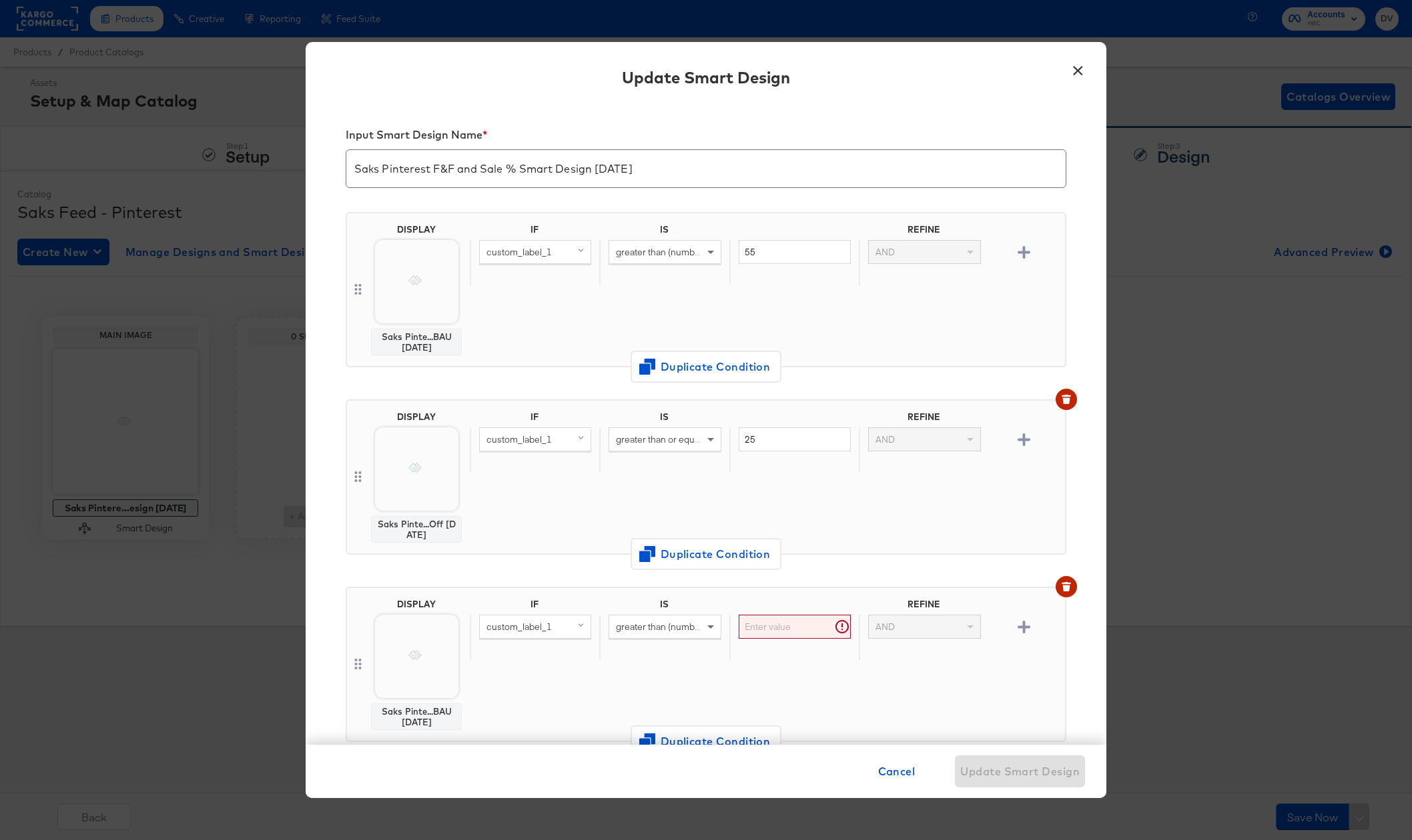
scroll to position [3, 0]
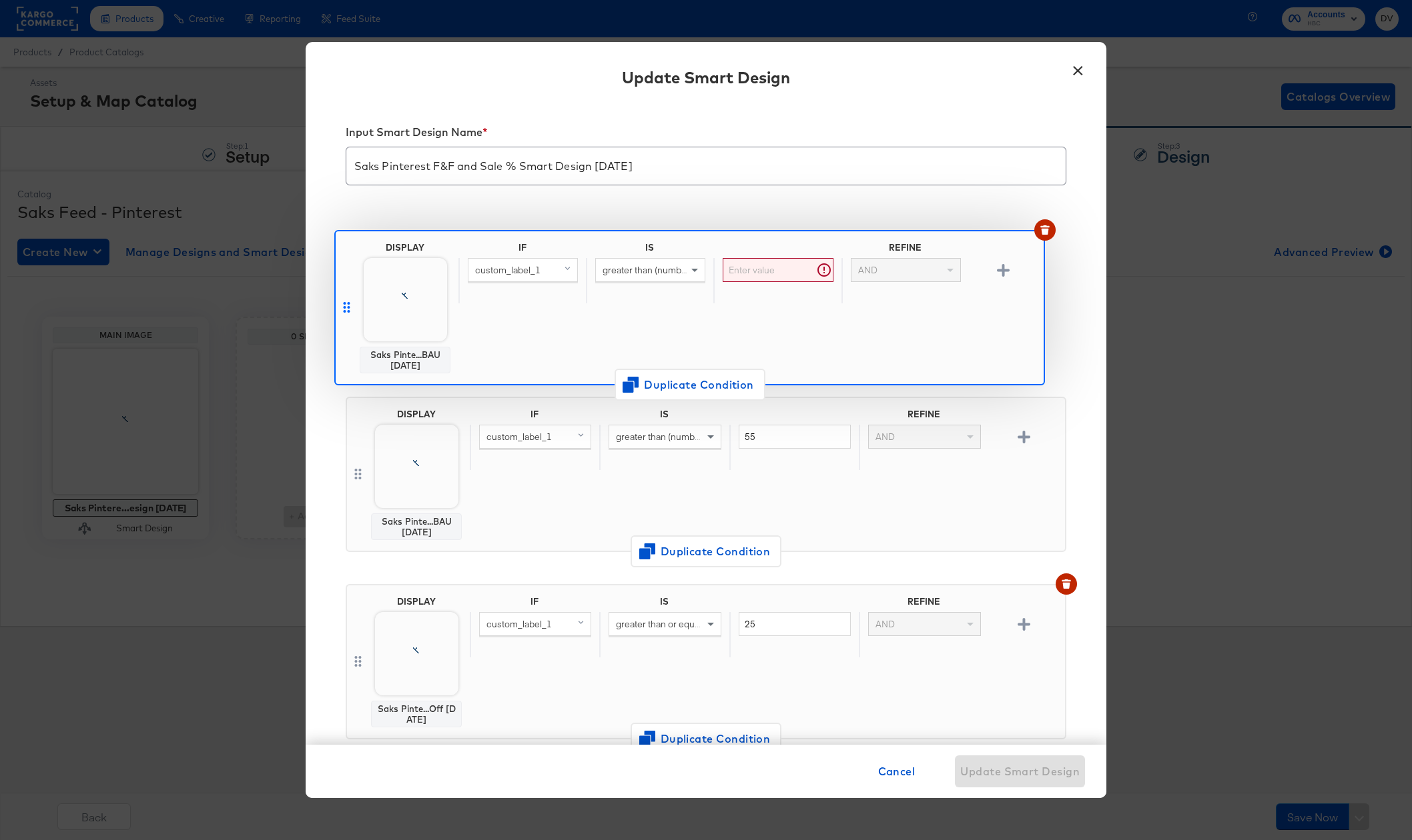
drag, startPoint x: 356, startPoint y: 664, endPoint x: 344, endPoint y: 294, distance: 370.2
click at [344, 294] on div "Input Smart Design Name * Saks Pinterest F&F and Sale % Smart Design 9.9.25 DIS…" at bounding box center [705, 425] width 801 height 641
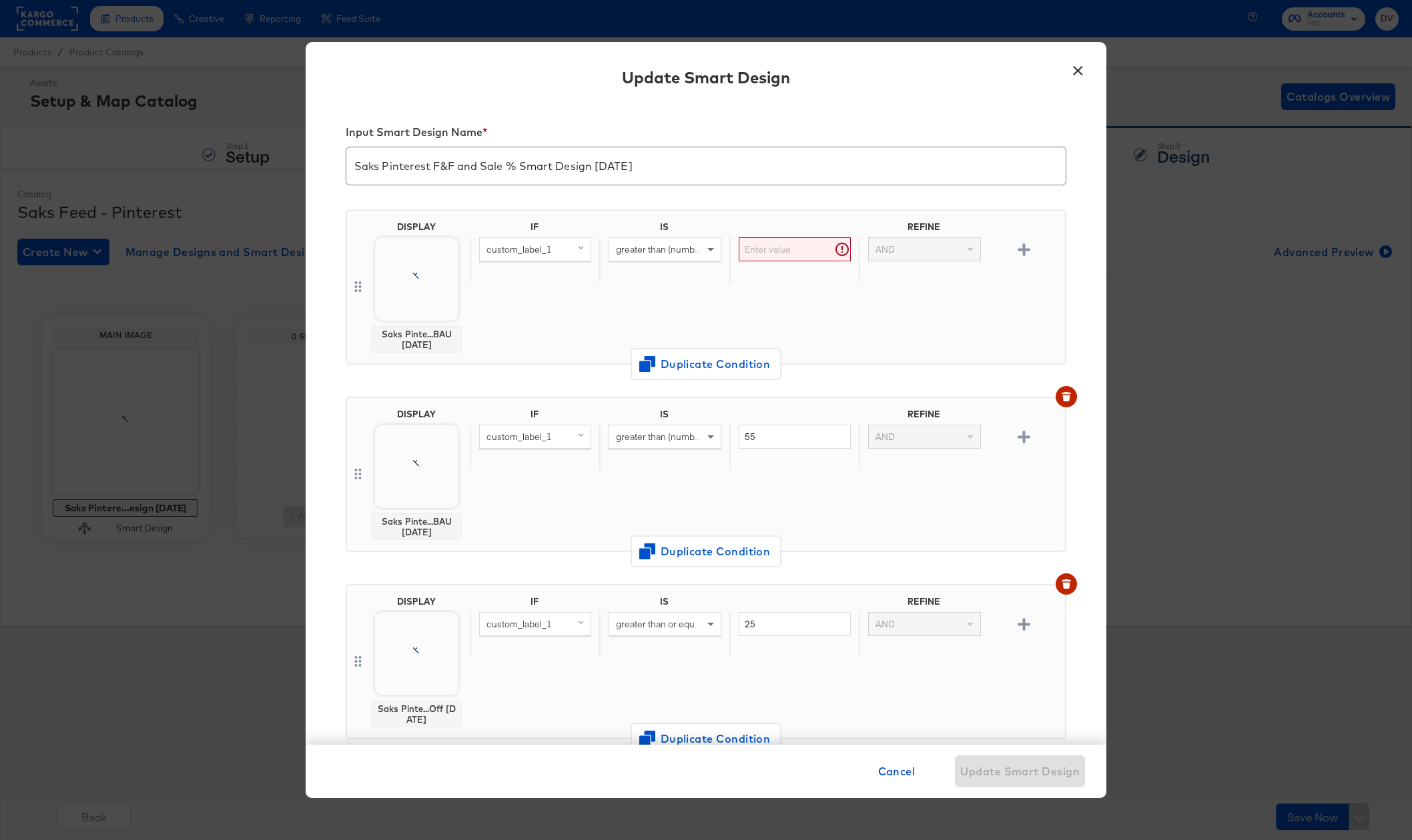
click at [531, 251] on span "custom_label_1" at bounding box center [520, 249] width 66 height 12
click at [565, 405] on div "custom_label_0" at bounding box center [537, 404] width 107 height 13
click at [670, 256] on div "greater than (number) (custom)" at bounding box center [664, 249] width 111 height 22
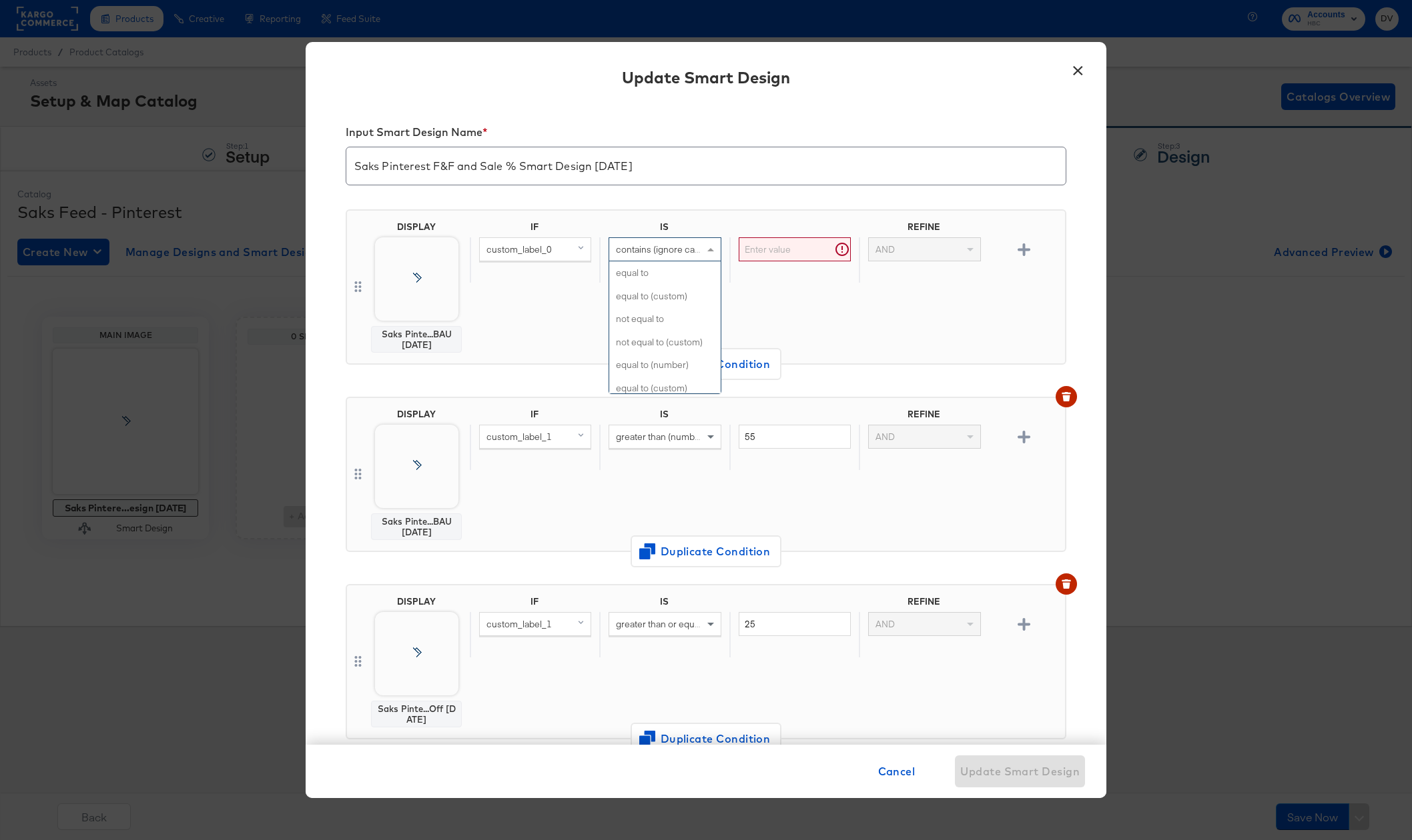
scroll to position [607, 0]
click at [749, 249] on input "text" at bounding box center [795, 250] width 112 height 25
paste input "friends and family"
type input "friends and family"
click at [444, 322] on div "Saks Pinte...BAU 4.2.25" at bounding box center [416, 295] width 91 height 116
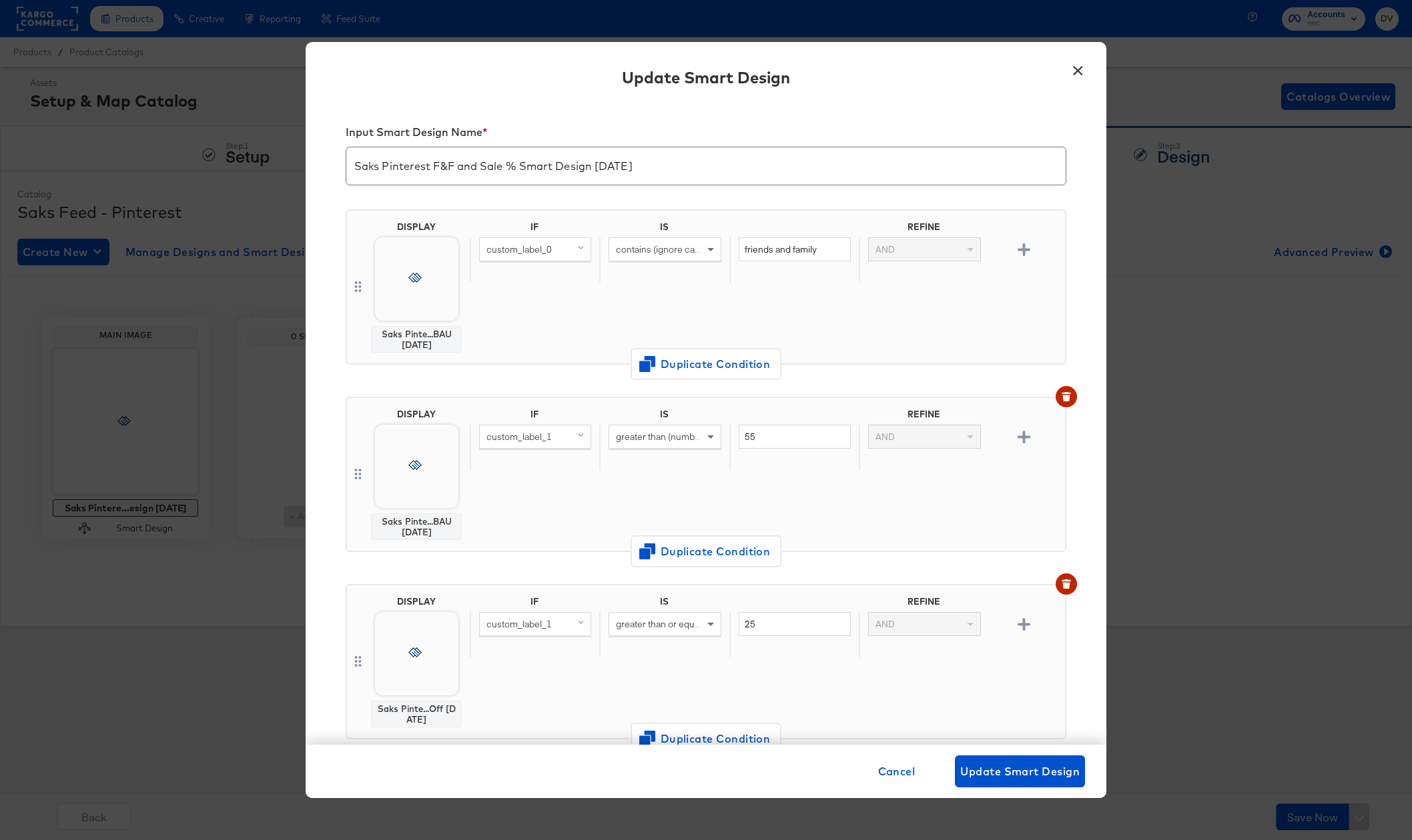
click at [435, 333] on div "Saks Pinte...BAU 4.2.25" at bounding box center [416, 340] width 79 height 21
click at [432, 314] on div at bounding box center [416, 279] width 83 height 83
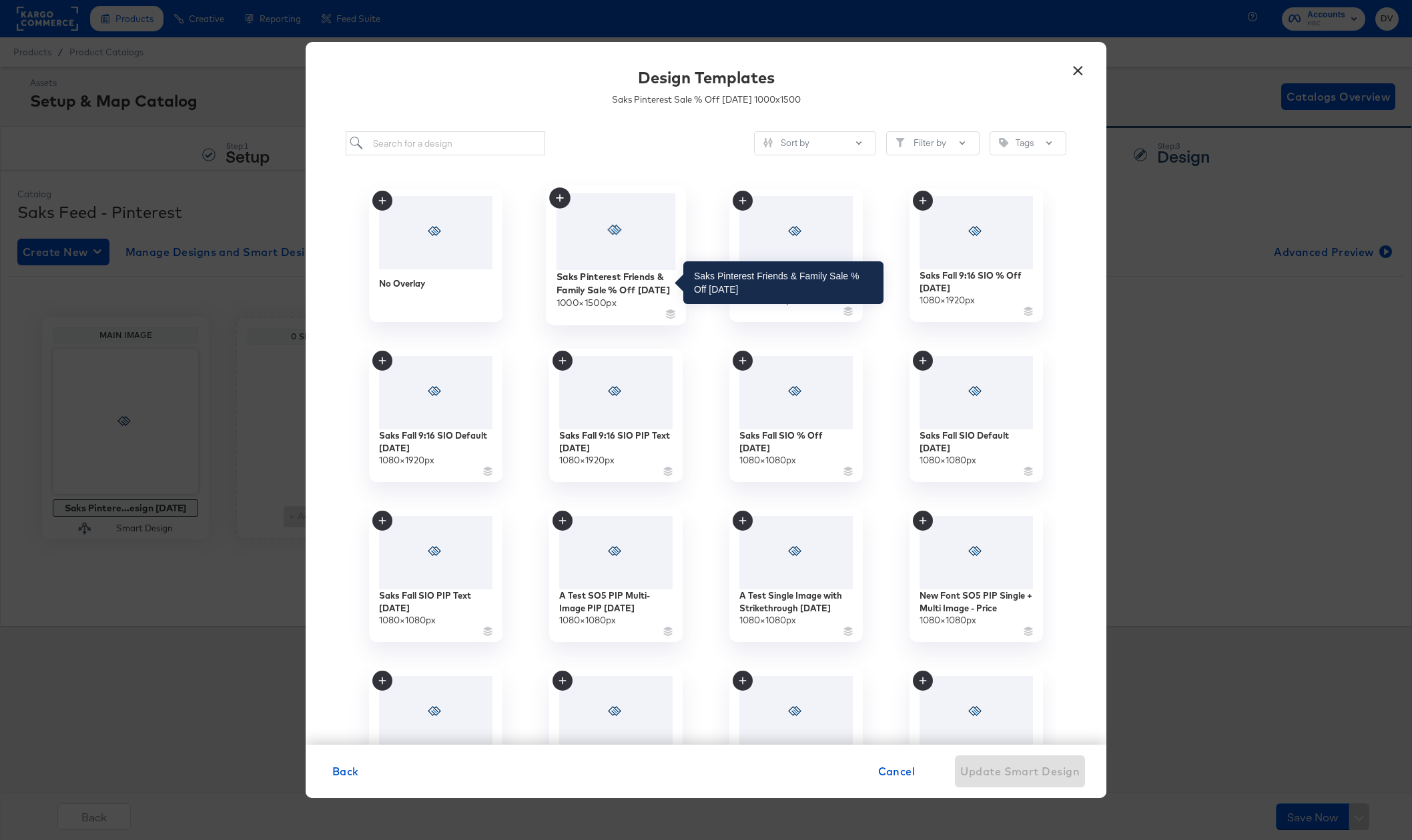
click at [609, 282] on div "Saks Pinterest Friends & Family Sale % Off [DATE]" at bounding box center [616, 283] width 120 height 26
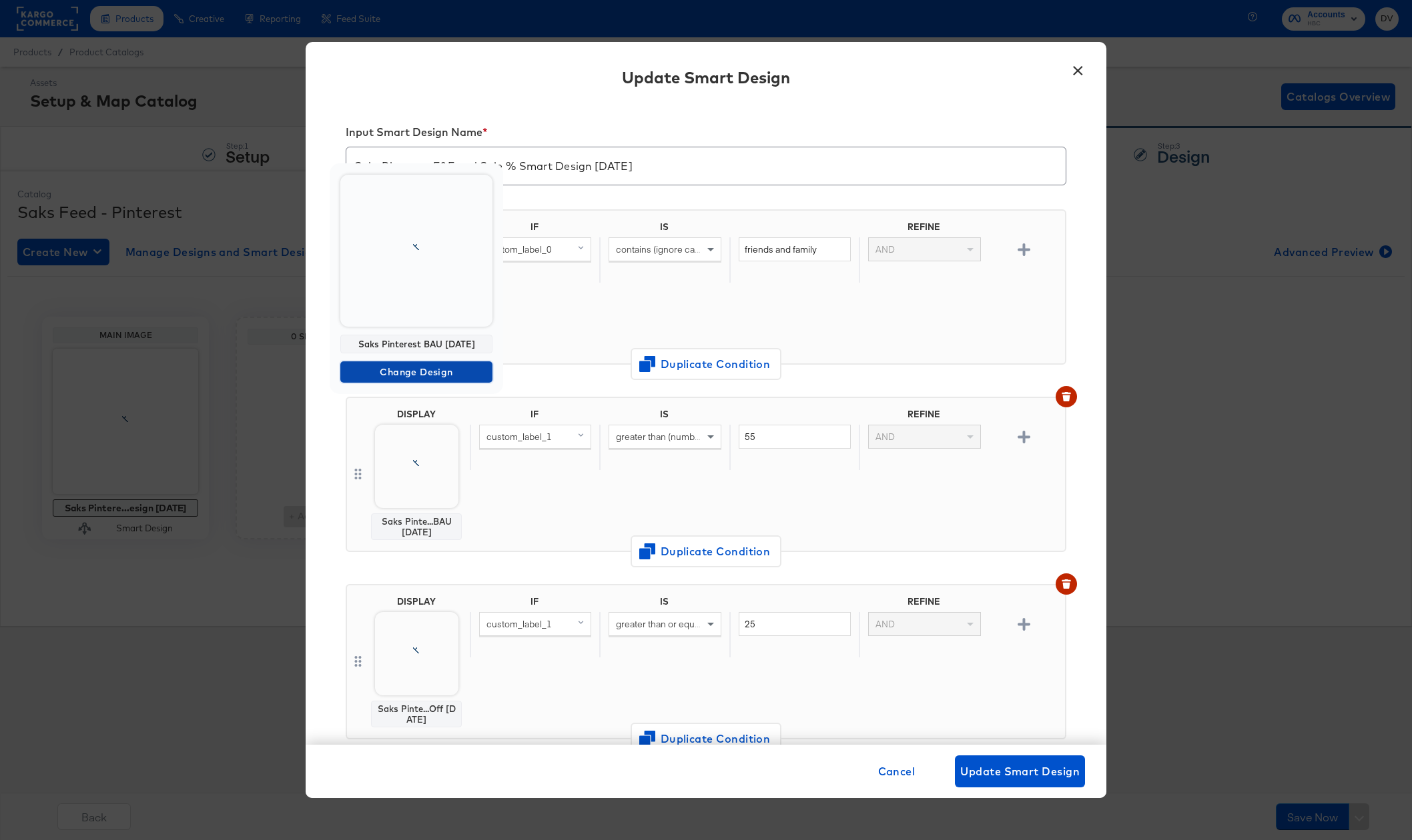
click at [429, 372] on span "Change Design" at bounding box center [416, 372] width 141 height 16
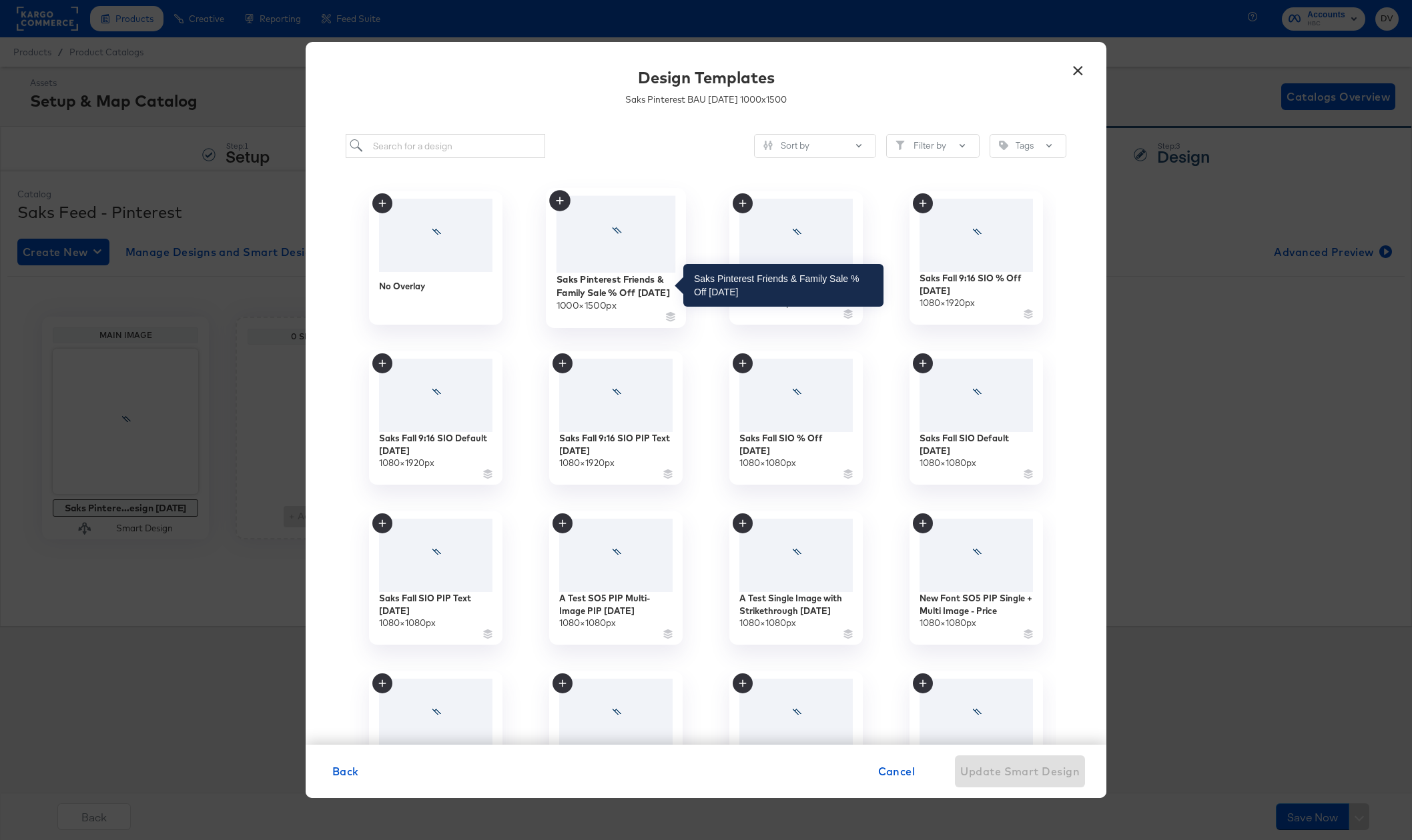
click at [599, 287] on div "Saks Pinterest Friends & Family Sale % Off [DATE]" at bounding box center [616, 286] width 120 height 26
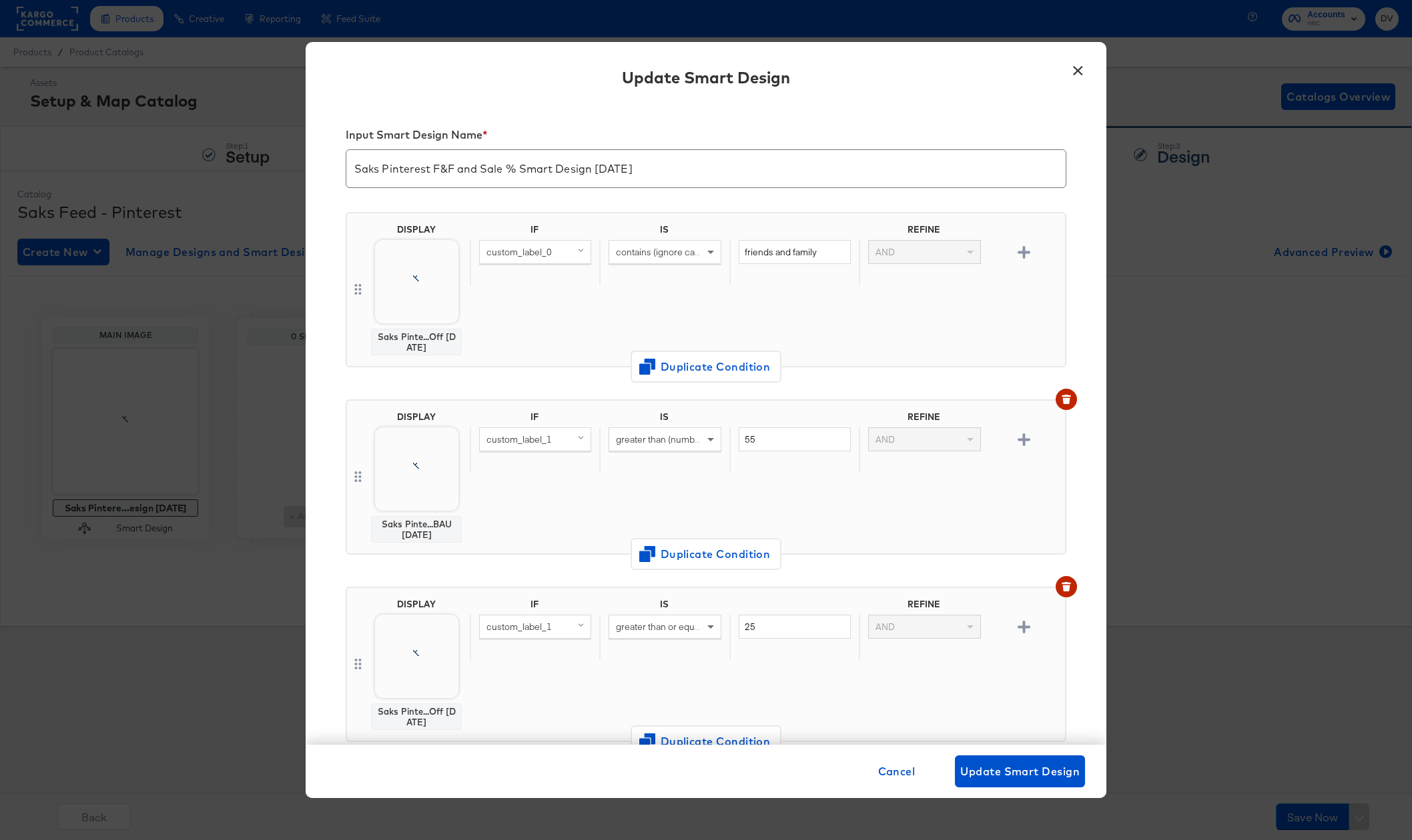
click at [522, 177] on input "Saks Pinterest F&F and Sale % Smart Design 9.9.25" at bounding box center [706, 163] width 720 height 38
click at [1030, 771] on span "Update Smart Design" at bounding box center [1020, 771] width 120 height 18
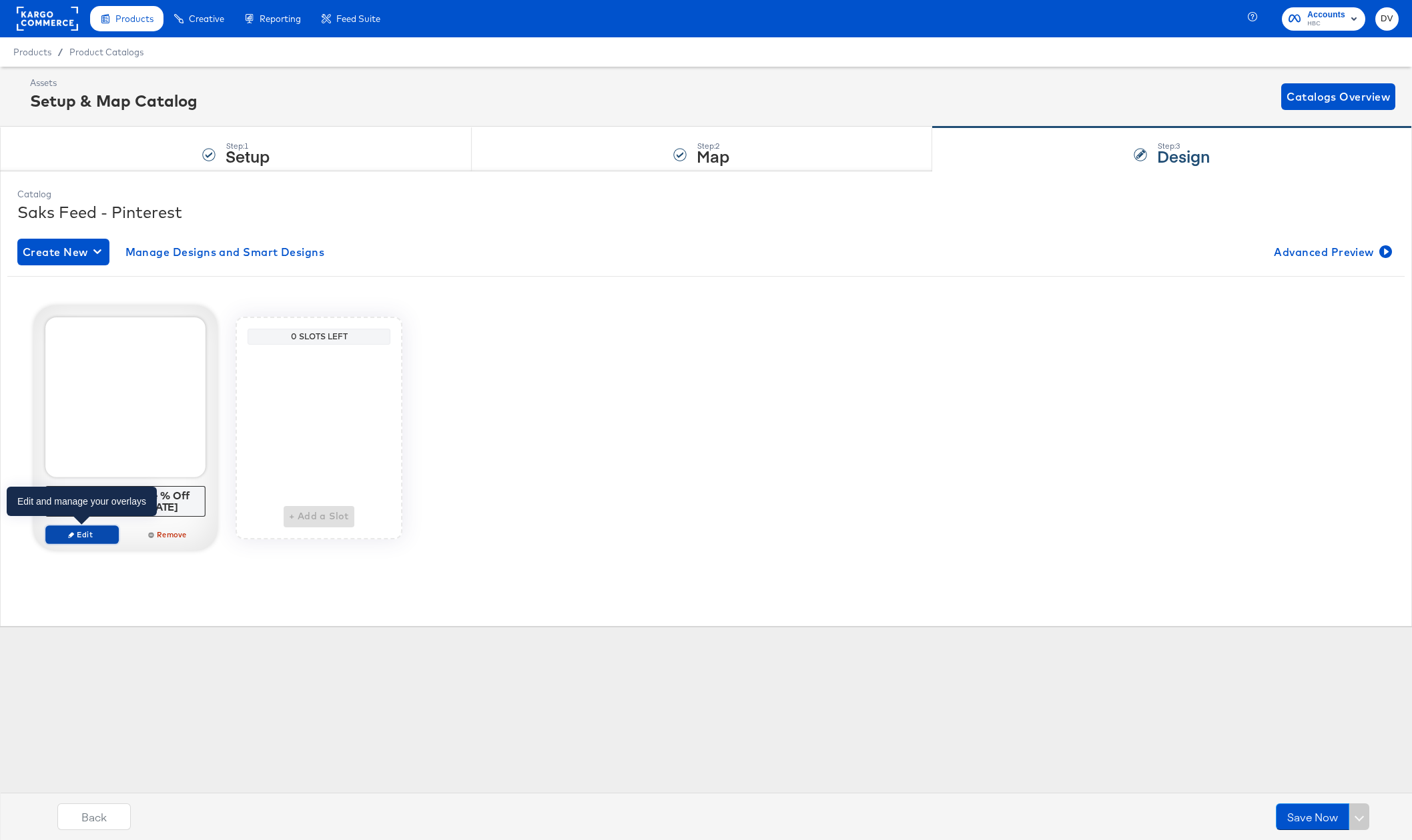
click at [96, 531] on span "Edit" at bounding box center [82, 535] width 62 height 10
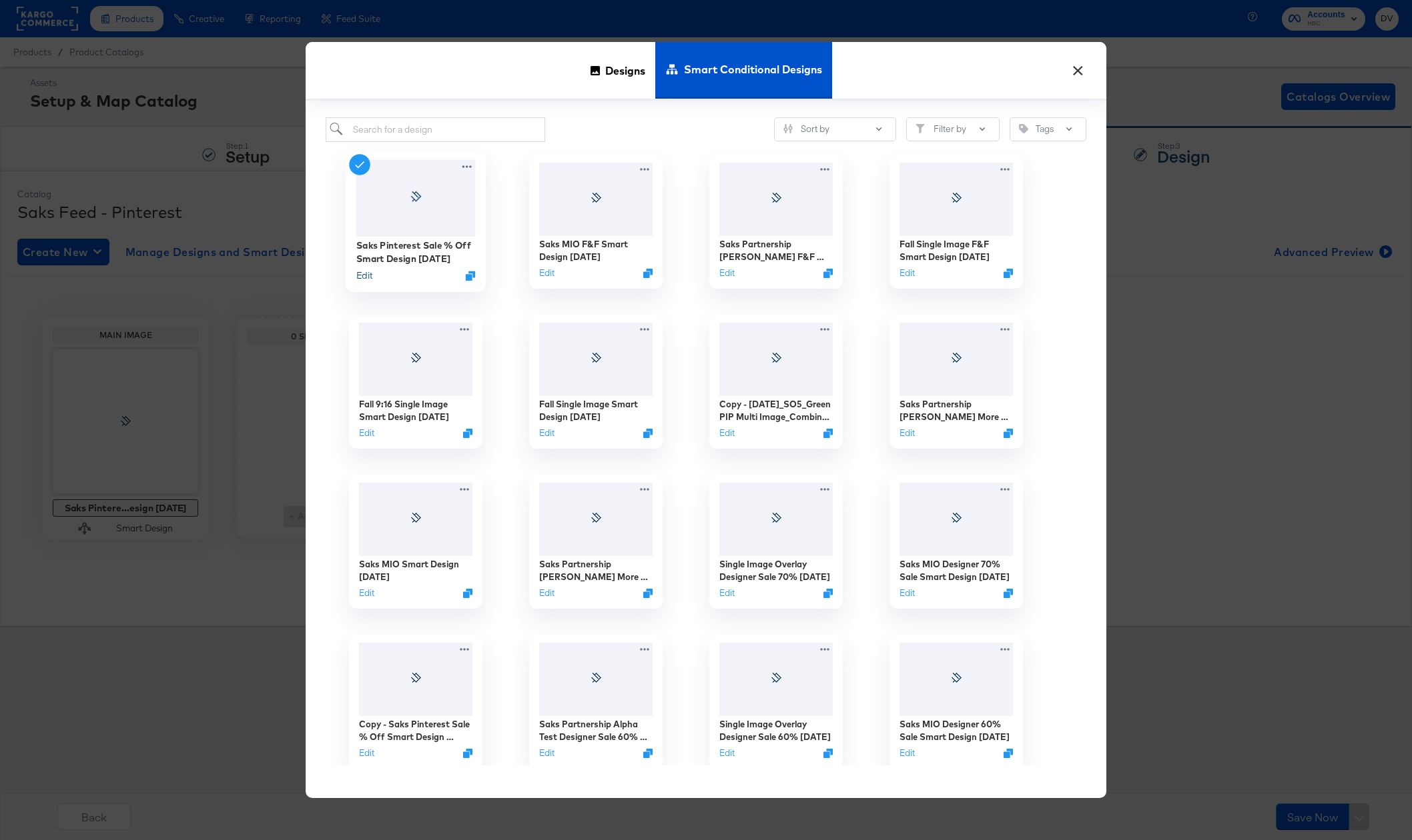
click at [363, 274] on button "Edit" at bounding box center [364, 274] width 16 height 13
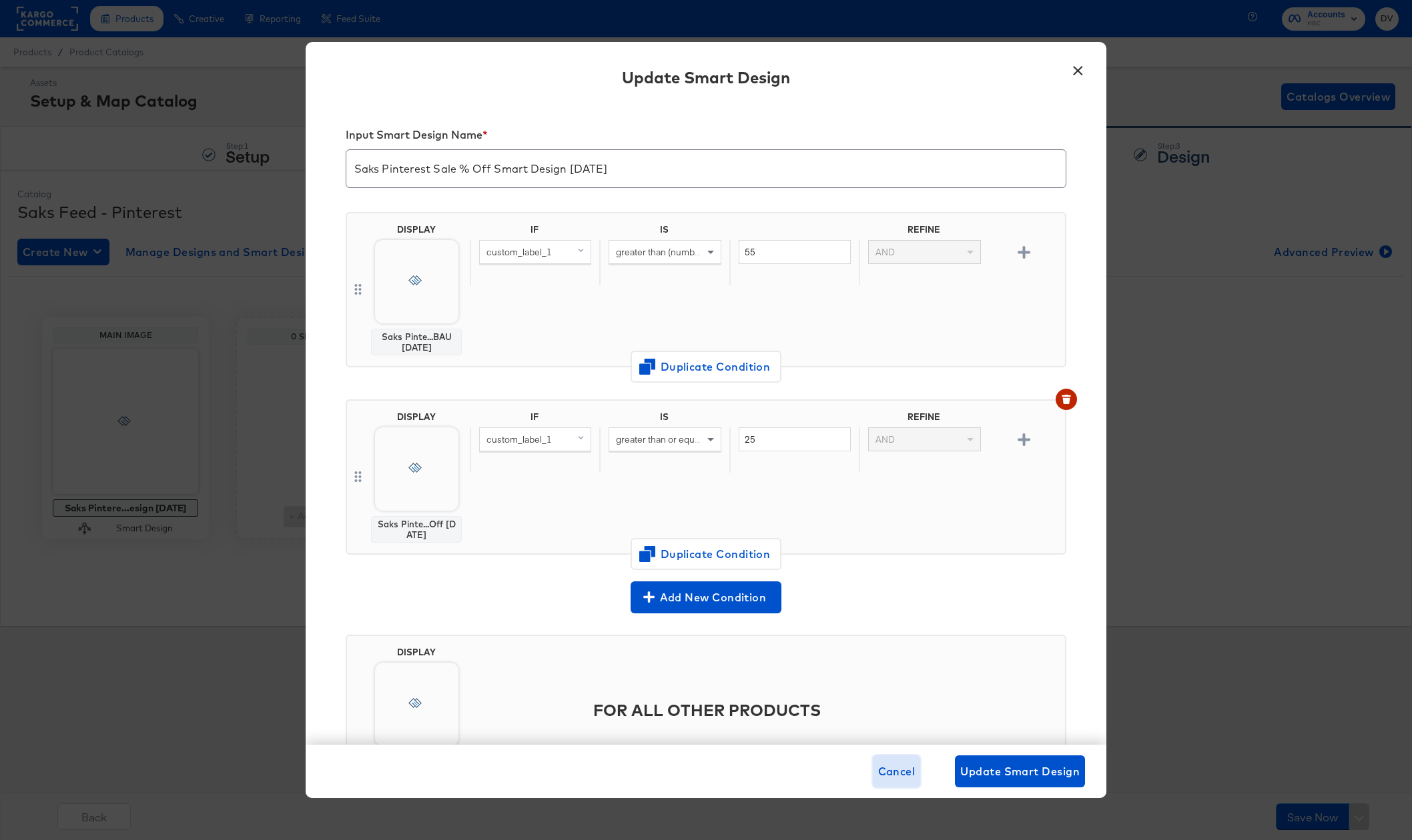
click at [912, 767] on span "Cancel" at bounding box center [896, 771] width 38 height 18
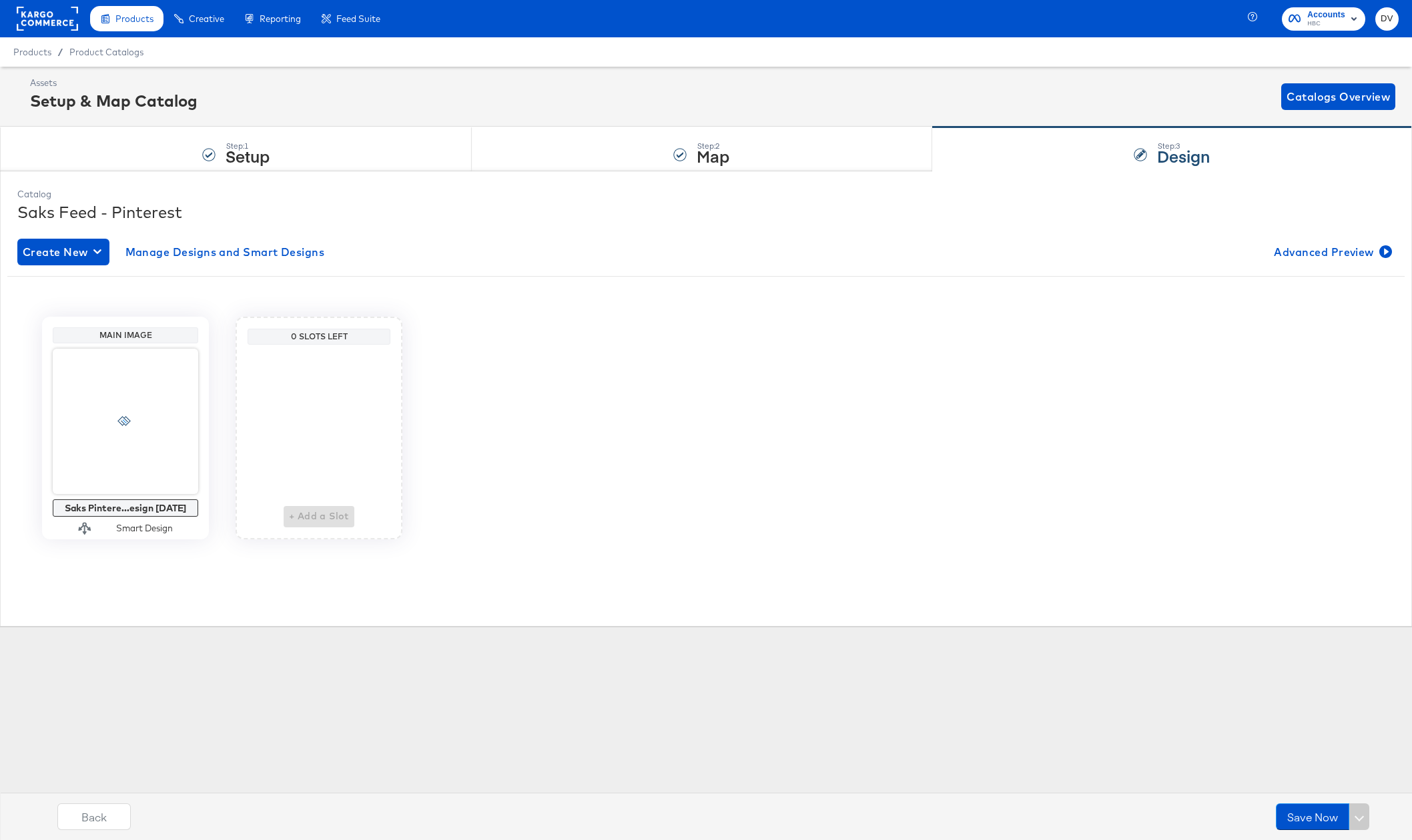
click at [560, 352] on div "Main Image Saks Pintere...esign 7.8.25 Smart Design 0 Slots Left + Add a Slot" at bounding box center [706, 428] width 1398 height 223
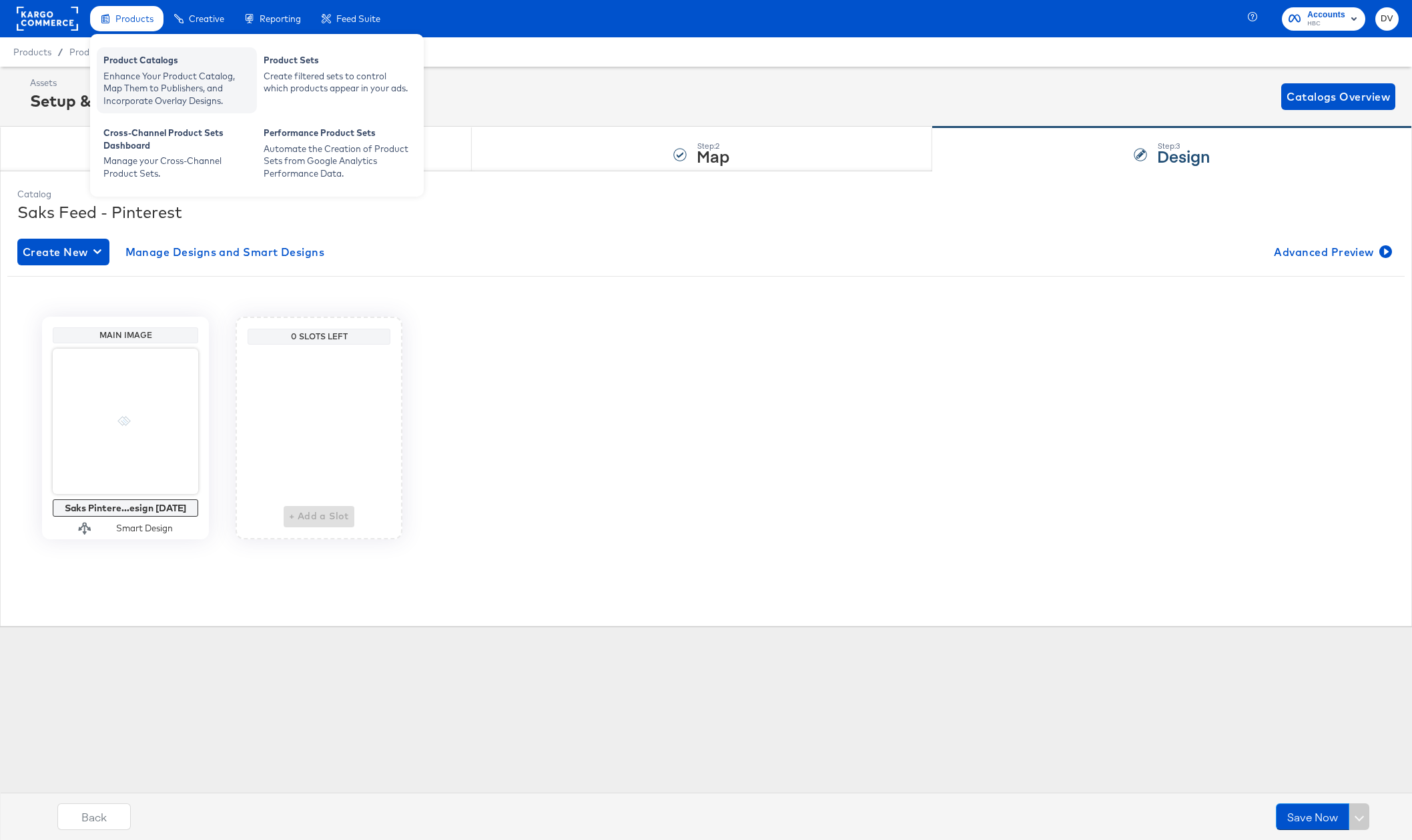
click at [146, 73] on div "Enhance Your Product Catalog, Map Them to Publishers, and Incorporate Overlay D…" at bounding box center [177, 89] width 147 height 38
